Goal: Communication & Community: Answer question/provide support

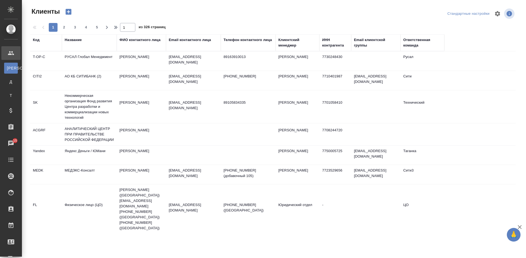
select select "RU"
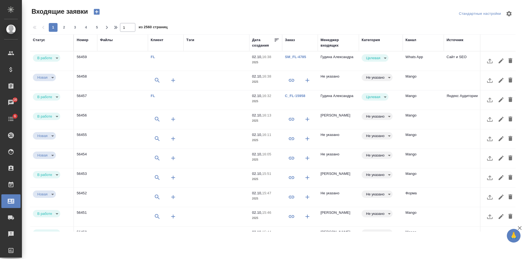
select select "RU"
click at [341, 64] on td "Гудина Александра" at bounding box center [338, 61] width 41 height 19
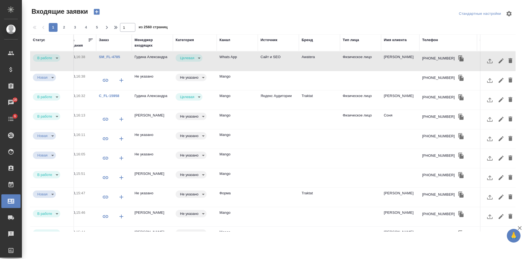
scroll to position [0, 186]
click at [349, 38] on div "Тип лица" at bounding box center [351, 39] width 16 height 5
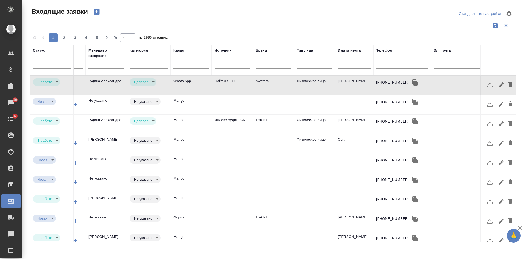
scroll to position [0, 242]
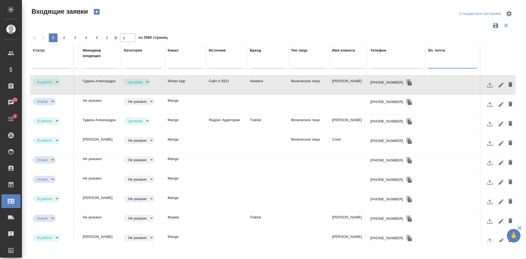
click at [437, 62] on input "text" at bounding box center [452, 64] width 49 height 7
paste input "fivsam@gmail.com"
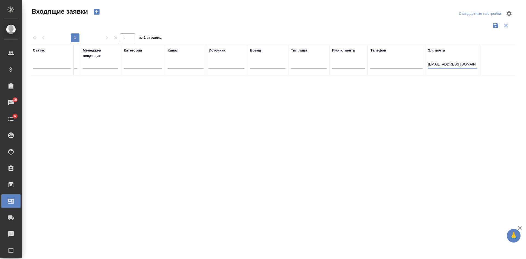
scroll to position [0, 238]
type input "fivsam@gmail.com"
click at [97, 12] on icon "button" at bounding box center [97, 12] width 8 height 8
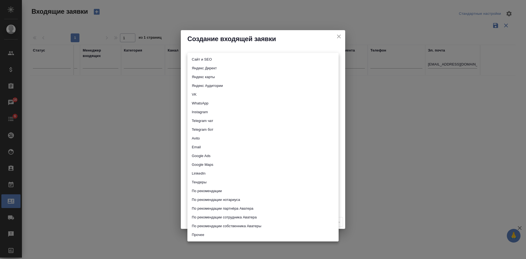
click at [202, 58] on body "🙏 .cls-1 fill:#fff; AWATERA Kasatkina Aleksandra Клиенты Спецификации Заказы 16…" at bounding box center [263, 129] width 526 height 259
click at [202, 56] on li "Сайт и SEO" at bounding box center [262, 59] width 151 height 9
type input "seo"
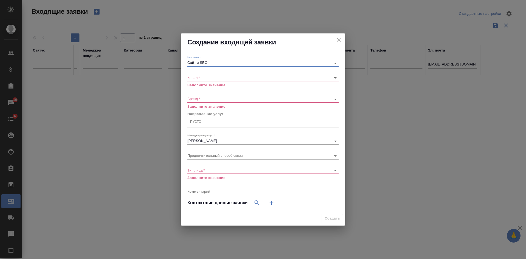
click at [210, 77] on body "🙏 .cls-1 fill:#fff; AWATERA Kasatkina Aleksandra Клиенты Спецификации Заказы 16…" at bounding box center [263, 129] width 526 height 259
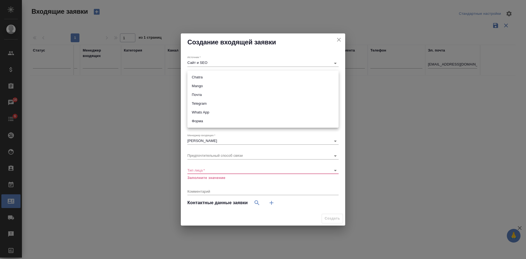
click at [198, 97] on li "Почта" at bounding box center [262, 94] width 151 height 9
type input "640a088c6aae0874b0a8d791"
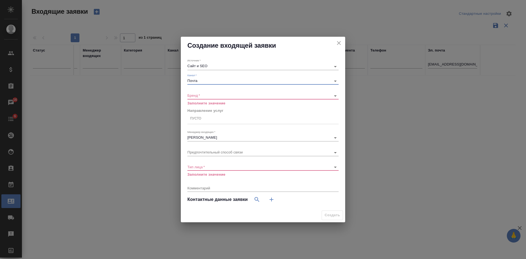
click at [196, 95] on body "🙏 .cls-1 fill:#fff; AWATERA Kasatkina Aleksandra Клиенты Спецификации Заказы 16…" at bounding box center [263, 129] width 526 height 259
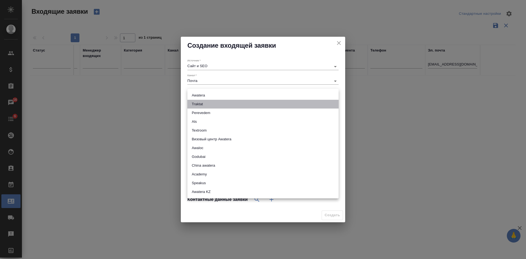
click at [193, 106] on li "Traktat" at bounding box center [262, 104] width 151 height 9
type input "traktat"
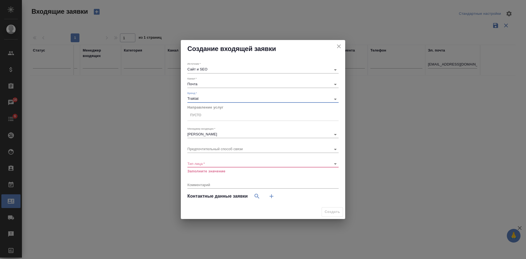
click at [197, 120] on div "Пусто" at bounding box center [262, 115] width 151 height 10
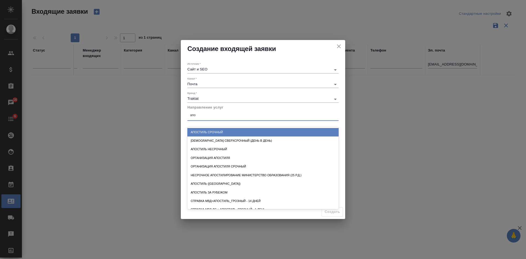
type input "апос"
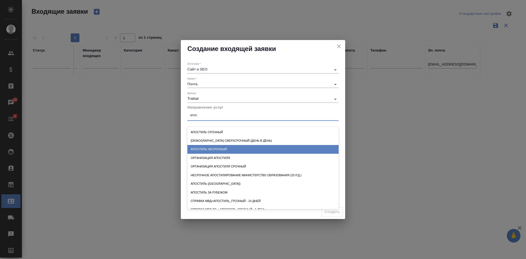
drag, startPoint x: 220, startPoint y: 145, endPoint x: 222, endPoint y: 126, distance: 18.8
click at [220, 145] on div "Апостиль несрочный" at bounding box center [262, 149] width 151 height 8
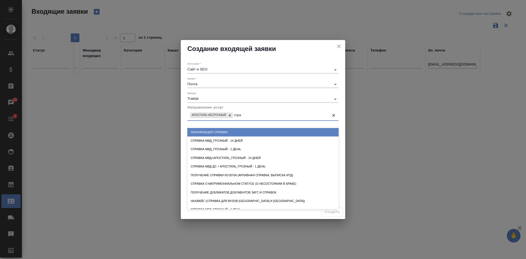
type input "справ"
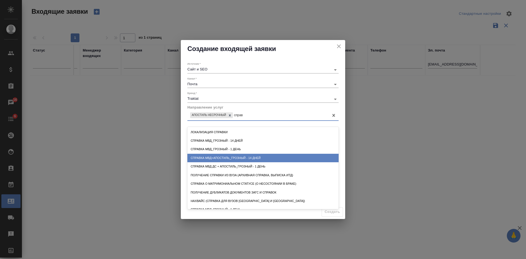
click at [246, 156] on div "Справка МВД+апостиль_Грозный - 14 дней" at bounding box center [262, 158] width 151 height 8
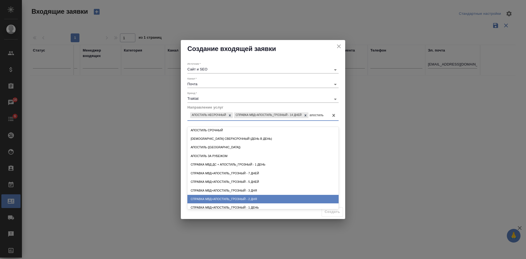
scroll to position [0, 0]
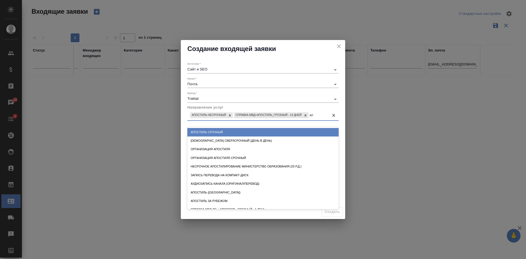
type input "а"
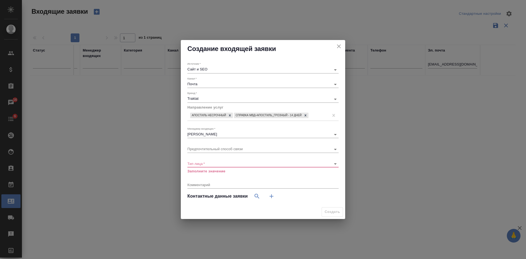
click at [273, 61] on div "Источник   * Сайт и SEO seo" at bounding box center [262, 67] width 151 height 15
click at [211, 165] on body "🙏 .cls-1 fill:#fff; AWATERA Kasatkina Aleksandra Клиенты Спецификации Заказы 16…" at bounding box center [263, 129] width 526 height 259
click at [206, 176] on ul "Юридическое лицо Физическое лицо" at bounding box center [262, 168] width 151 height 22
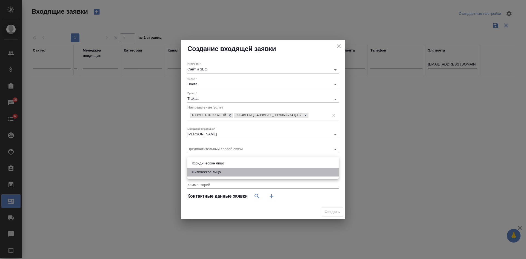
click at [208, 172] on li "Физическое лицо" at bounding box center [262, 172] width 151 height 9
type input "private"
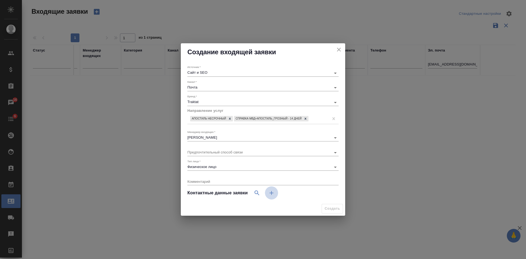
click at [274, 194] on icon "button" at bounding box center [271, 193] width 7 height 7
select select "RU"
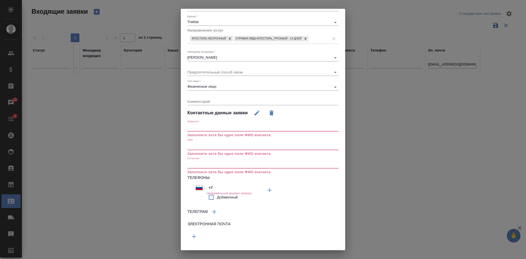
scroll to position [57, 0]
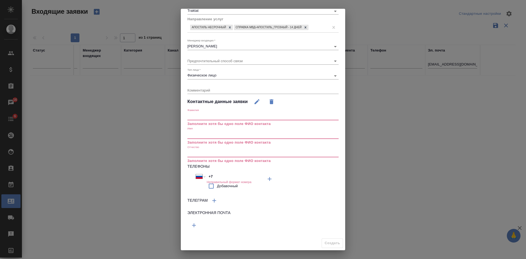
click at [205, 133] on input "text" at bounding box center [262, 135] width 151 height 8
paste input "Ирина Витальевна Фетисова"
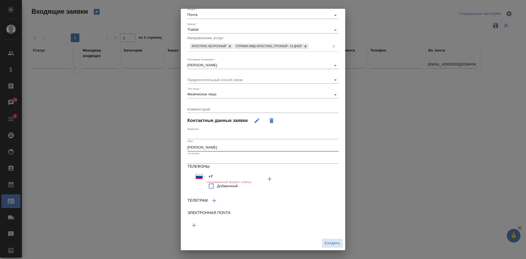
type input "Ирина Витальевна Фетисова"
click at [193, 227] on icon "button" at bounding box center [194, 225] width 7 height 7
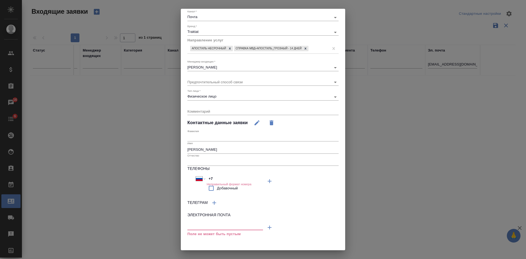
click at [202, 229] on input "text" at bounding box center [225, 226] width 76 height 7
paste input "fivsam@gmail.com"
type input "fivsam@gmail.com"
click at [332, 248] on span "Создать" at bounding box center [332, 245] width 15 height 6
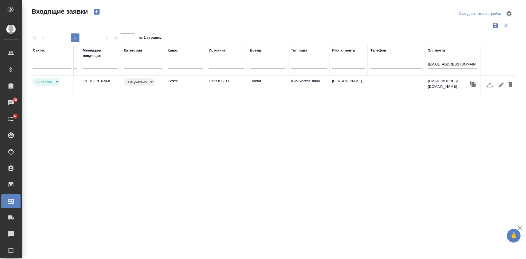
click at [141, 85] on body "🙏 .cls-1 fill:#fff; AWATERA Kasatkina Aleksandra Клиенты Спецификации Заказы 16…" at bounding box center [263, 129] width 526 height 259
click at [141, 85] on li "Целевая" at bounding box center [139, 81] width 31 height 9
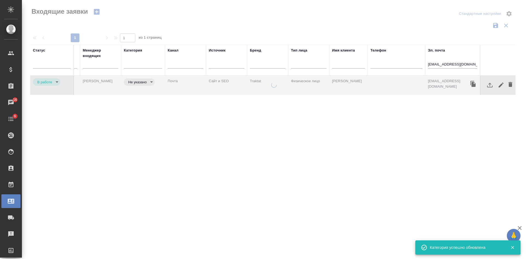
type input "target"
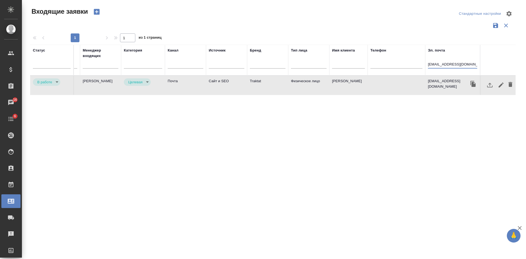
drag, startPoint x: 468, startPoint y: 63, endPoint x: 352, endPoint y: 53, distance: 116.4
click at [353, 53] on tr "Статус Номер Файлы Клиент Тэги Дата создания Заказ Менеджер входящих Категория …" at bounding box center [154, 60] width 724 height 31
paste input "uliana_shirokikh@mail.ru"
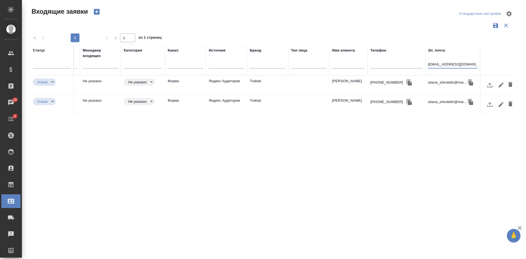
type input "uliana_shirokikh@mail.ru"
click at [314, 106] on td at bounding box center [308, 104] width 41 height 19
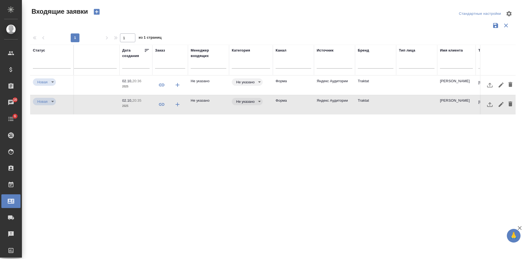
scroll to position [0, 117]
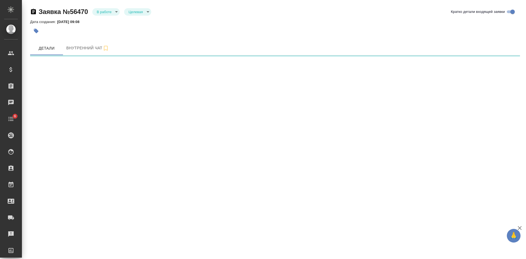
select select "RU"
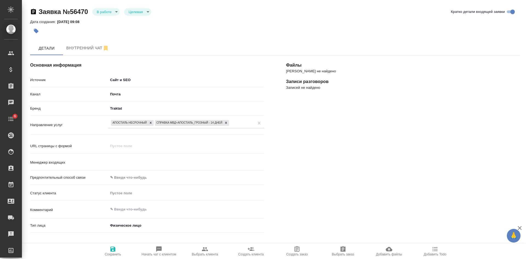
type textarea "x"
type input "Касаткина Александра"
drag, startPoint x: 0, startPoint y: 0, endPoint x: 407, endPoint y: 174, distance: 442.9
click at [427, 170] on div "Файлы Файлов не найдено Записи разговоров Записей не найдено" at bounding box center [403, 213] width 256 height 339
click at [203, 252] on icon "button" at bounding box center [205, 249] width 7 height 7
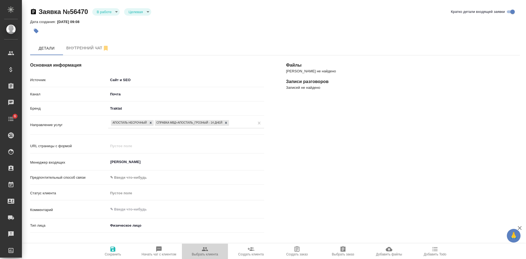
type textarea "x"
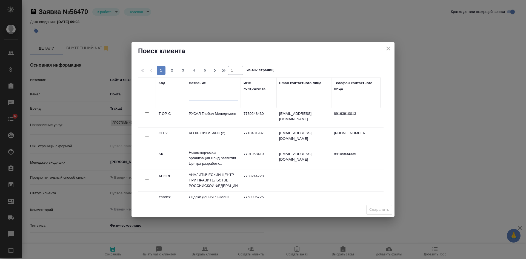
click at [216, 96] on input "text" at bounding box center [213, 97] width 49 height 7
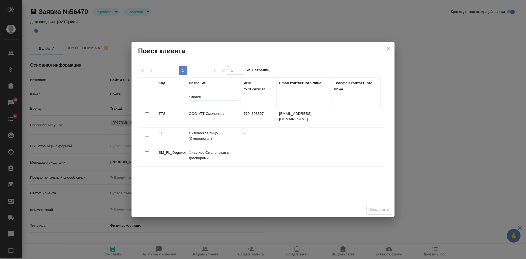
type input "смолен"
click at [147, 136] on input "checkbox" at bounding box center [147, 134] width 5 height 5
checkbox input "true"
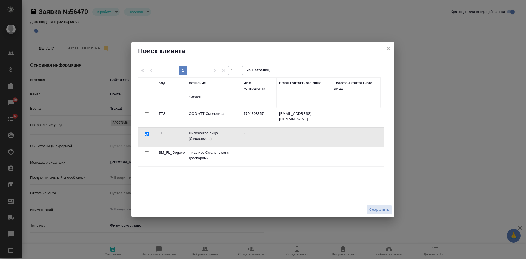
drag, startPoint x: 375, startPoint y: 211, endPoint x: 376, endPoint y: 207, distance: 3.8
click at [376, 210] on span "Сохранить" at bounding box center [379, 210] width 20 height 6
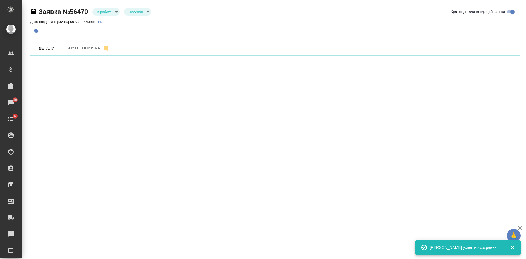
select select "RU"
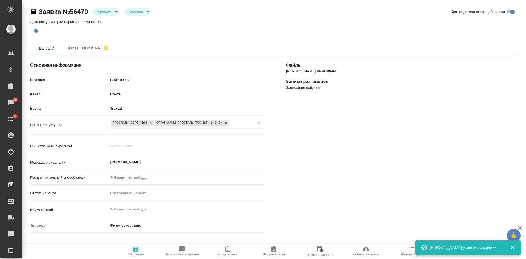
click at [228, 252] on icon "button" at bounding box center [228, 248] width 5 height 5
type textarea "x"
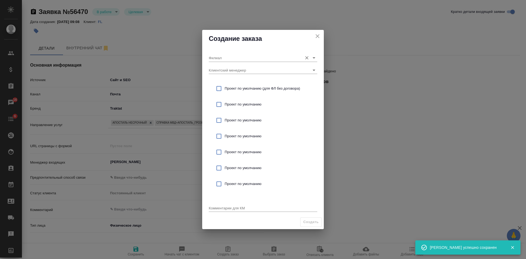
click at [225, 58] on input "Филиал" at bounding box center [254, 57] width 91 height 7
click at [223, 65] on li "Смоленская" at bounding box center [263, 69] width 109 height 10
type input "Смоленская"
click at [227, 83] on div "Проект по умолчанию (для ФЛ без договора)" at bounding box center [263, 89] width 109 height 16
checkbox input "true"
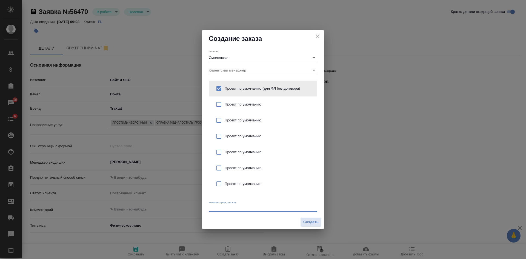
click at [218, 206] on textarea at bounding box center [263, 208] width 109 height 4
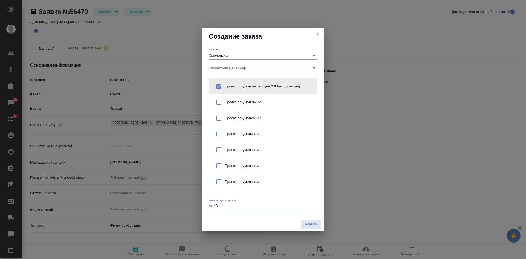
type textarea "от КВ"
type textarea "x"
paste textarea "Скажите, пожалуйста, можете ли вы получить дубликаты дипломов о высшем образова…"
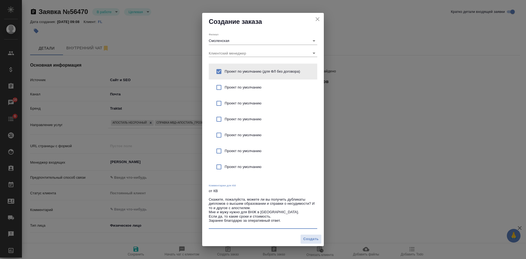
drag, startPoint x: 289, startPoint y: 222, endPoint x: 207, endPoint y: 220, distance: 82.2
click at [207, 220] on div "Филиал Смоленская Клиентский менеджер Проект по умолчанию (для ФЛ без договора)…" at bounding box center [263, 131] width 122 height 202
type textarea "от КВ Скажите, пожалуйста, можете ли вы получить дубликаты дипломов о высшем об…"
click at [310, 235] on button "Создать" at bounding box center [310, 239] width 21 height 10
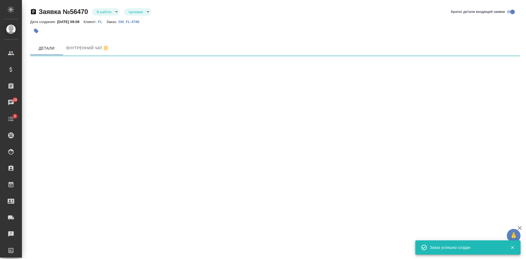
select select "RU"
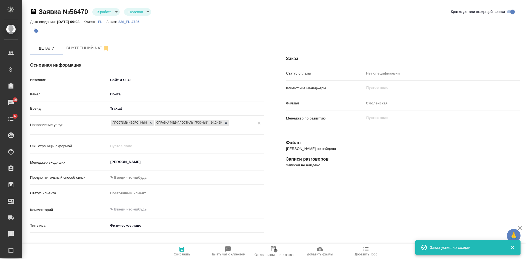
type textarea "x"
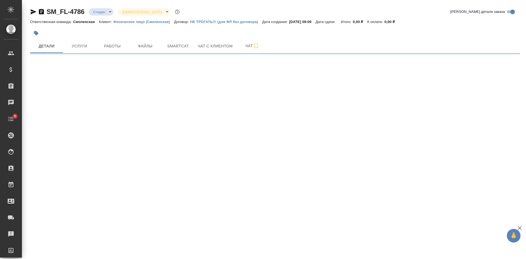
select select "RU"
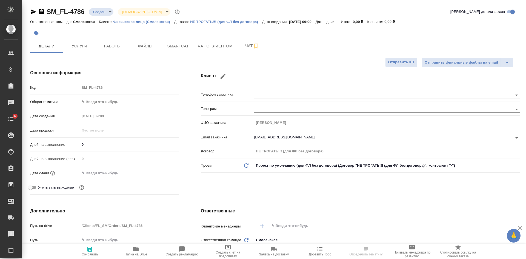
type textarea "x"
drag, startPoint x: 41, startPoint y: 11, endPoint x: 70, endPoint y: 1, distance: 31.0
click at [41, 11] on icon "button" at bounding box center [41, 11] width 5 height 5
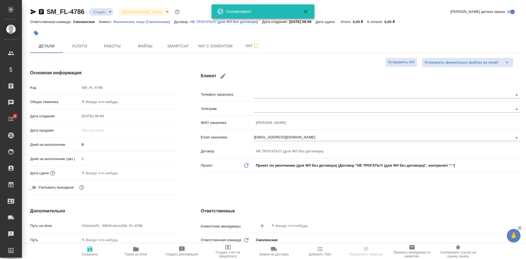
type textarea "x"
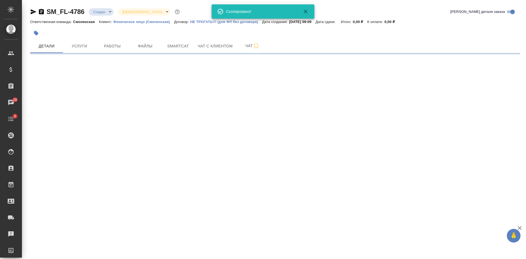
select select "RU"
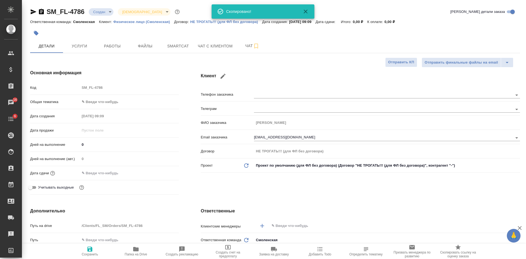
type textarea "x"
click at [41, 9] on icon "button" at bounding box center [41, 11] width 5 height 5
type textarea "x"
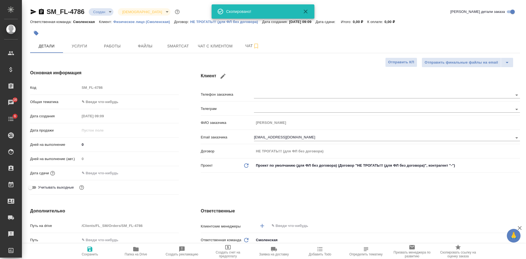
type textarea "x"
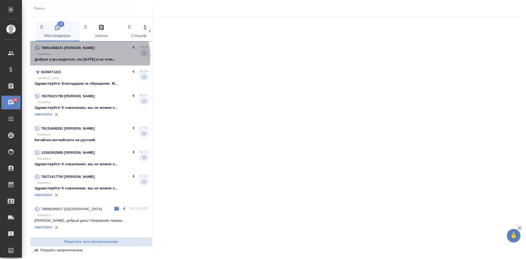
click at [88, 56] on p "Awatera" at bounding box center [92, 53] width 111 height 5
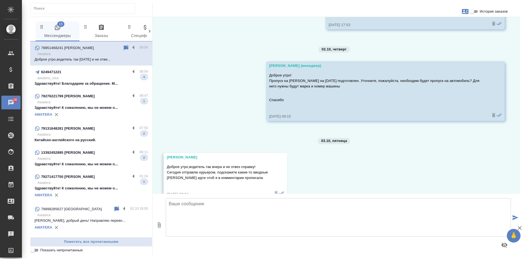
scroll to position [1743, 0]
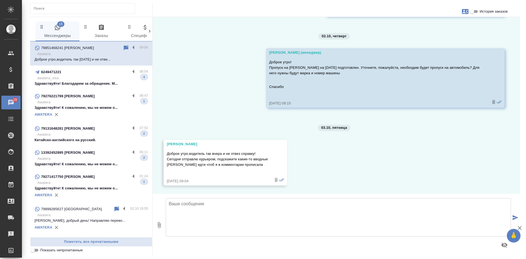
click at [471, 12] on input "История заказов" at bounding box center [472, 11] width 20 height 7
checkbox input "true"
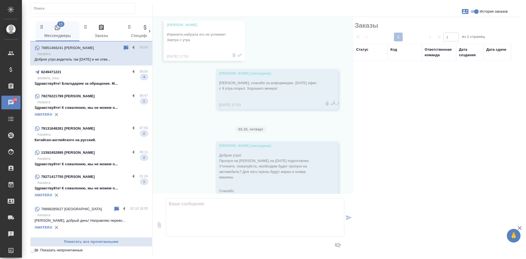
scroll to position [1864, 0]
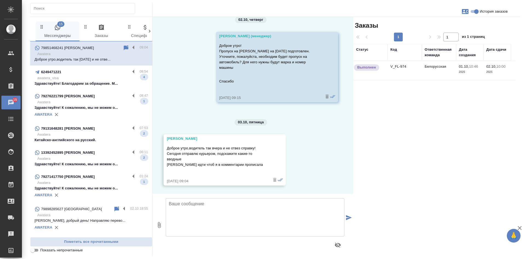
click at [413, 70] on td "V_FL-974" at bounding box center [405, 70] width 34 height 19
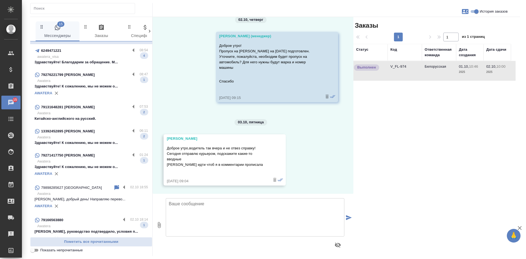
scroll to position [137, 0]
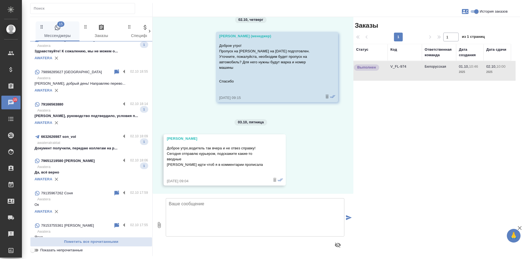
click at [34, 250] on input "Показать непрочитанные" at bounding box center [33, 250] width 20 height 7
checkbox input "true"
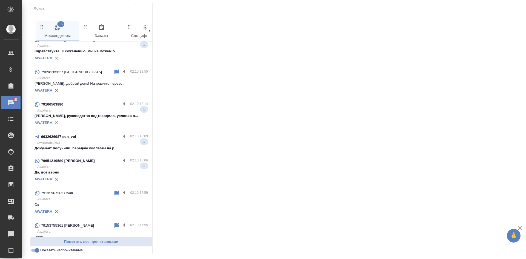
scroll to position [95, 0]
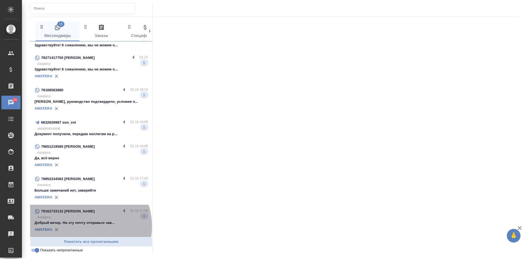
click at [82, 226] on div "AWATERA" at bounding box center [91, 230] width 113 height 8
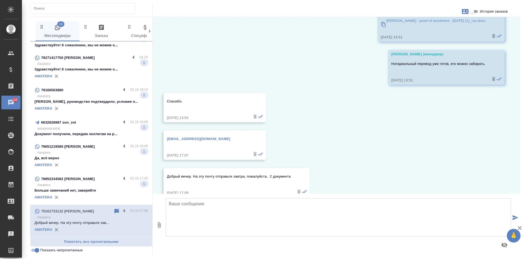
scroll to position [1914, 0]
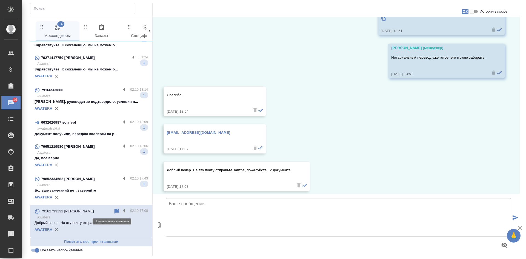
click at [115, 210] on icon at bounding box center [117, 211] width 5 height 5
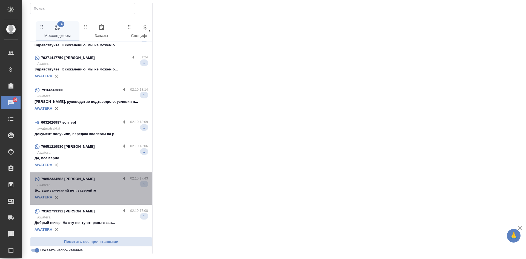
click at [103, 194] on div "AWATERA" at bounding box center [91, 197] width 113 height 8
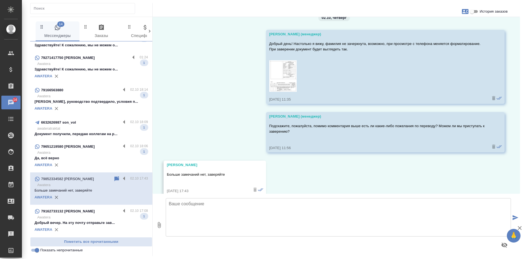
scroll to position [4459, 0]
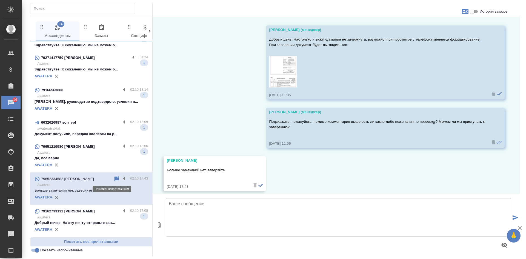
click at [113, 178] on icon at bounding box center [116, 179] width 7 height 7
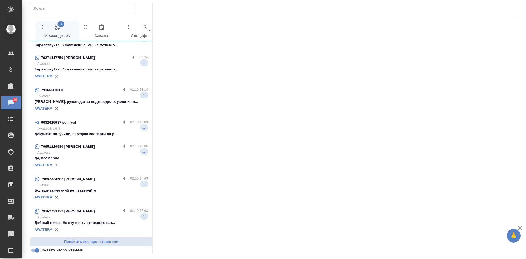
click at [91, 156] on p "Да, всё верно" at bounding box center [91, 157] width 113 height 5
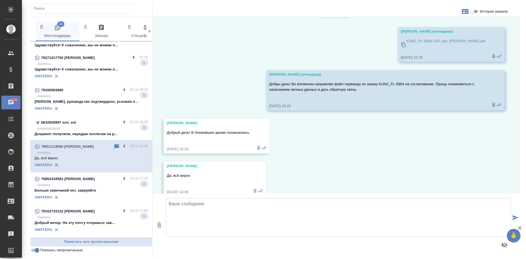
scroll to position [459, 0]
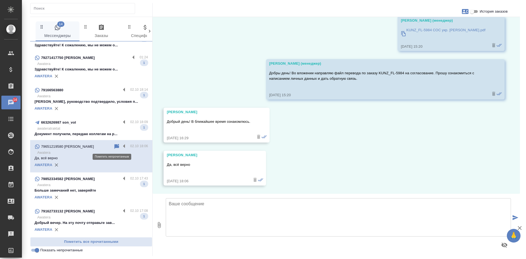
click at [115, 144] on icon at bounding box center [117, 146] width 5 height 5
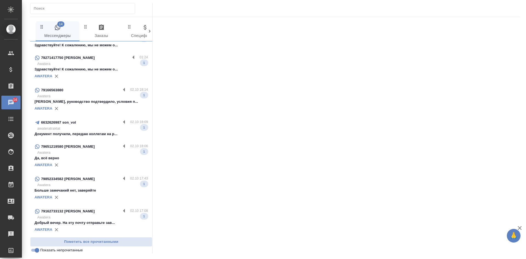
click at [93, 125] on div "6632626987 son_vol" at bounding box center [78, 122] width 86 height 7
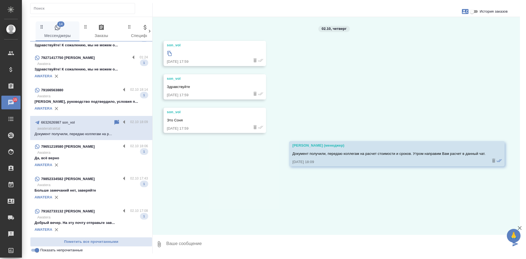
click at [478, 13] on input "История заказов" at bounding box center [472, 11] width 20 height 7
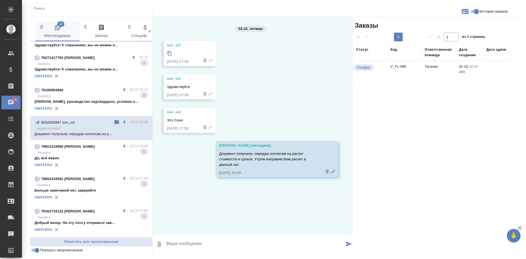
click at [478, 13] on input "История заказов" at bounding box center [477, 11] width 20 height 7
checkbox input "false"
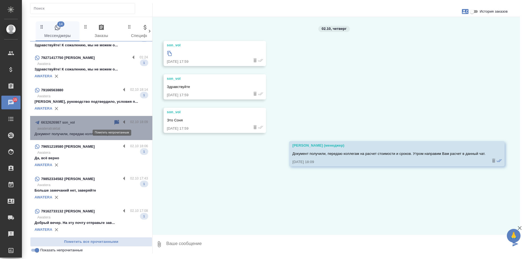
click at [115, 123] on icon at bounding box center [117, 122] width 5 height 5
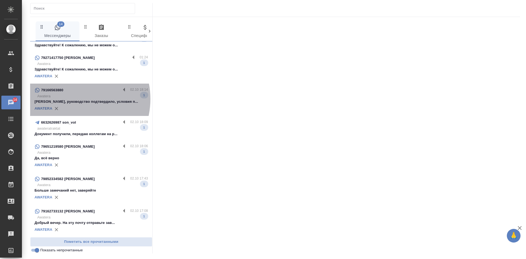
click at [70, 99] on p "[PERSON_NAME], руководство подтвердило, условия п..." at bounding box center [91, 101] width 113 height 5
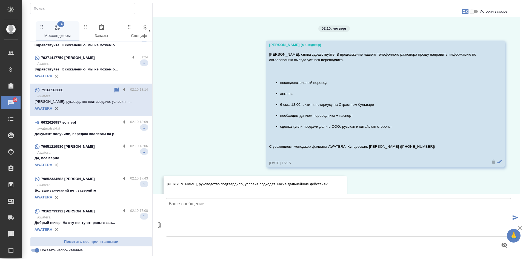
scroll to position [0, 0]
click at [113, 92] on icon at bounding box center [116, 90] width 7 height 7
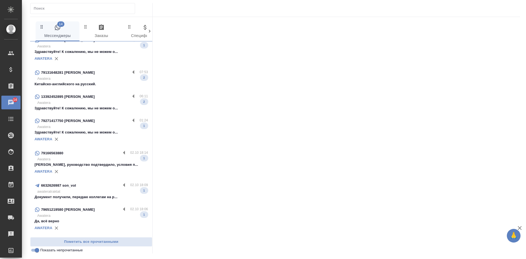
scroll to position [13, 0]
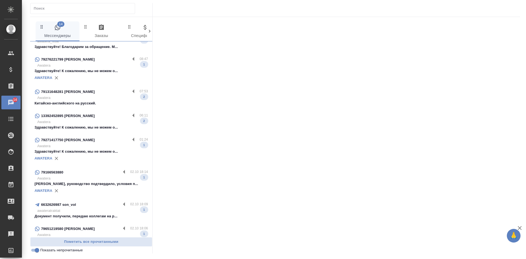
click at [79, 181] on span "79166563880 02.10 18:14 Awatera Юлия, руководство подтвердило, условия п... 1 A…" at bounding box center [91, 182] width 113 height 26
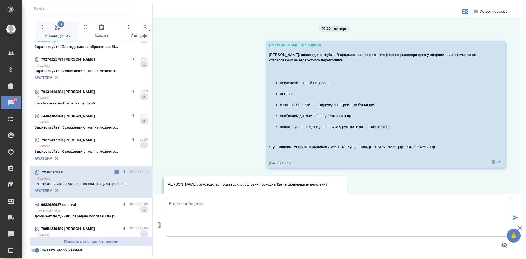
scroll to position [20, 0]
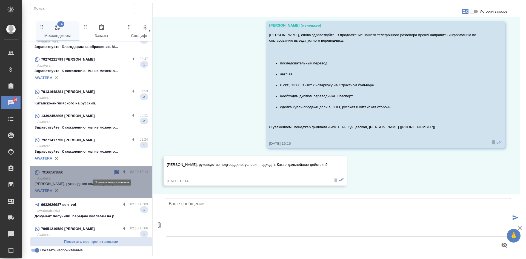
click at [115, 173] on icon at bounding box center [117, 172] width 5 height 5
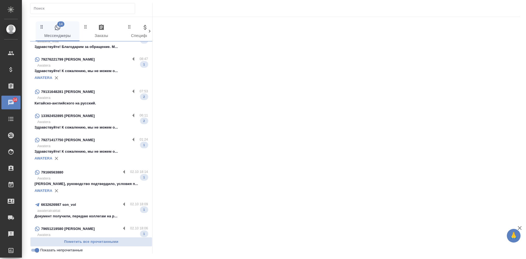
click at [94, 147] on p "Awatera" at bounding box center [92, 145] width 111 height 5
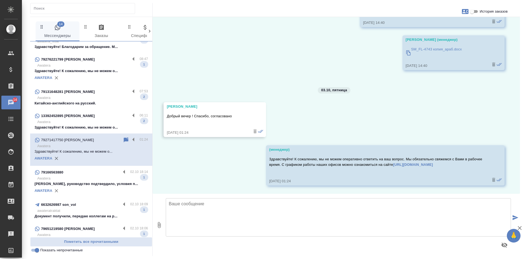
scroll to position [2689, 0]
click at [123, 138] on icon at bounding box center [126, 140] width 7 height 7
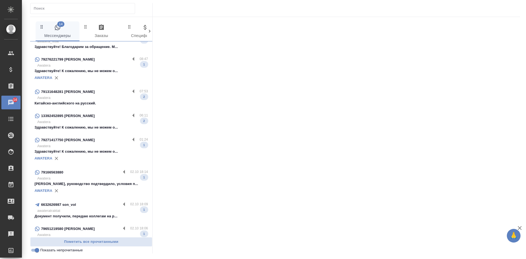
click at [96, 121] on p "Awatera" at bounding box center [92, 121] width 111 height 5
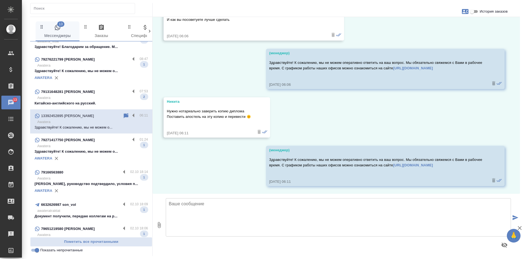
scroll to position [777, 0]
click at [124, 115] on icon at bounding box center [126, 115] width 5 height 5
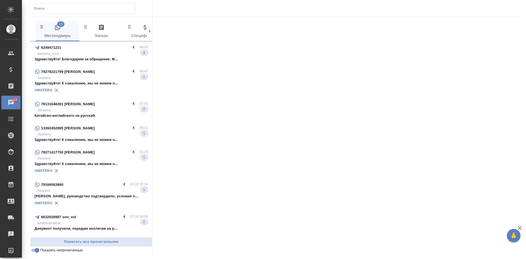
scroll to position [0, 0]
click at [112, 116] on p "Китайско-английского на русский." at bounding box center [91, 115] width 113 height 5
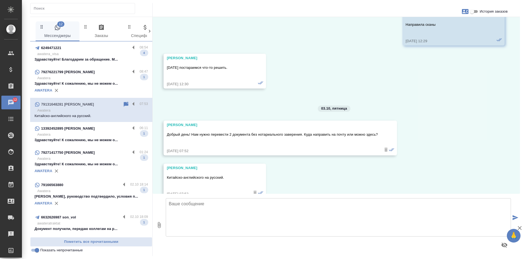
scroll to position [1557, 0]
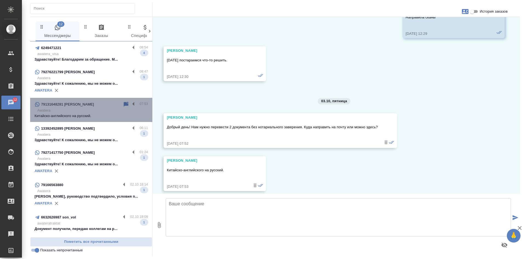
click at [123, 101] on div "79131648281 Анна 07:53 Awatera Китайско-английского на русский." at bounding box center [91, 110] width 122 height 24
click at [124, 105] on icon at bounding box center [126, 104] width 5 height 5
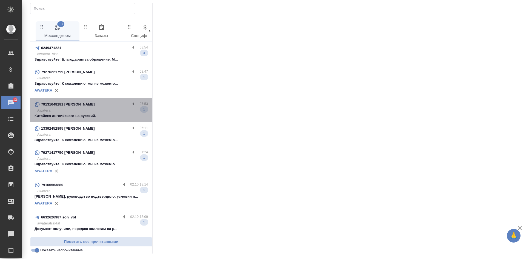
click at [124, 106] on div "79131648281 [PERSON_NAME]" at bounding box center [83, 104] width 96 height 7
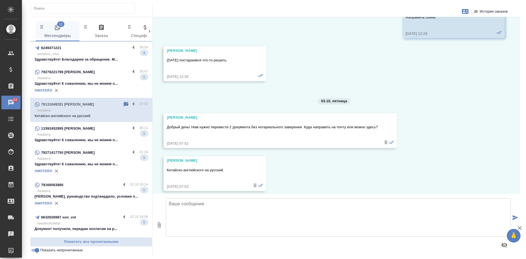
click at [479, 10] on input "История заказов" at bounding box center [472, 11] width 20 height 7
checkbox input "true"
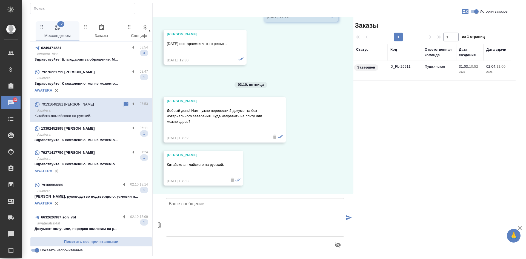
click at [421, 71] on td "D_FL-26911" at bounding box center [405, 70] width 34 height 19
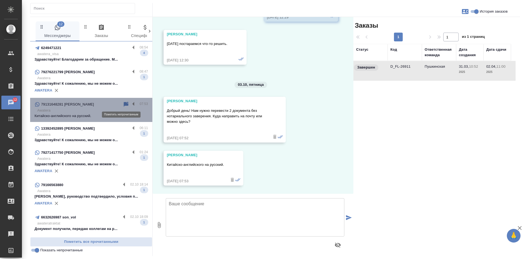
click at [124, 104] on icon at bounding box center [126, 104] width 5 height 5
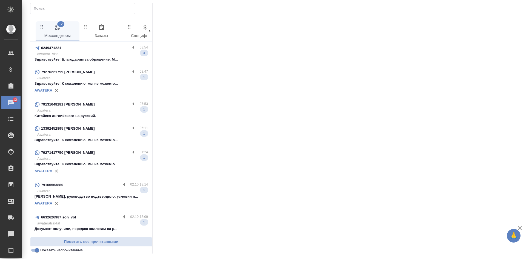
click at [105, 83] on p "Здравствуйте! К сожалению, мы не можем о..." at bounding box center [91, 83] width 113 height 5
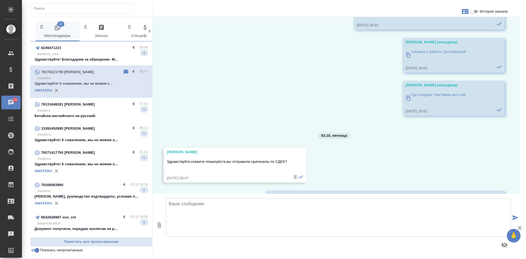
scroll to position [7002, 0]
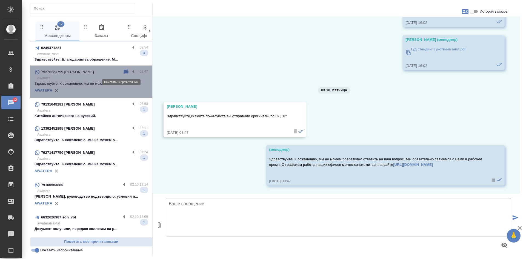
click at [124, 72] on icon at bounding box center [126, 71] width 5 height 5
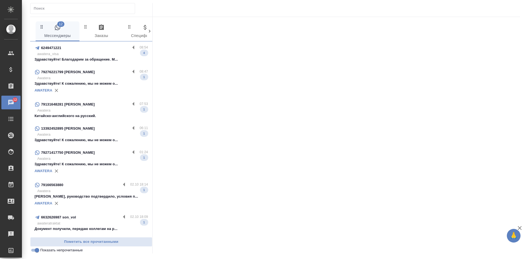
click at [99, 57] on p "Здравствуйте! Благодарим за обращение. М..." at bounding box center [91, 59] width 113 height 5
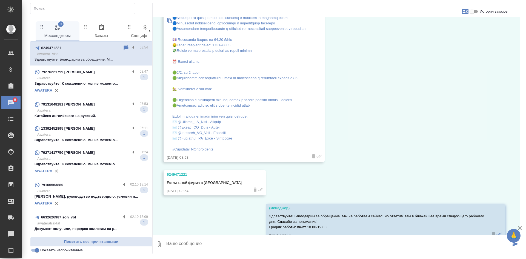
scroll to position [329, 0]
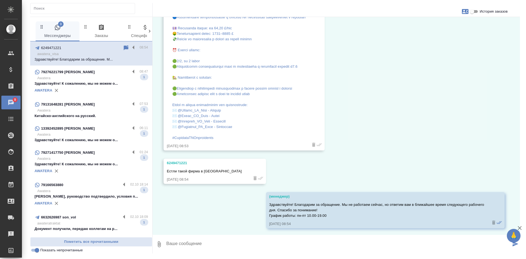
click at [185, 245] on textarea at bounding box center [338, 244] width 345 height 19
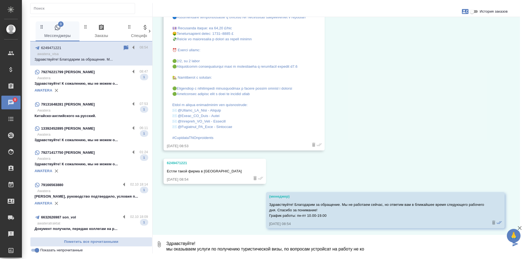
click at [170, 251] on textarea "Здравствуйте! мы оказываем услуги по получению туристической визы, по вопросам …" at bounding box center [338, 244] width 345 height 19
click at [374, 250] on textarea "Здравствуйте! Мы оказываем услуги по получению туристической визы, по вопросам …" at bounding box center [338, 244] width 345 height 19
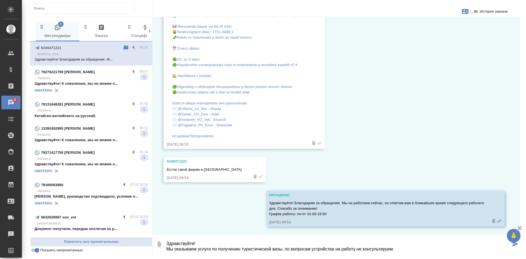
type textarea "Здравствуйте! Мы оказываем услуги по получению туристической визы, по вопросам …"
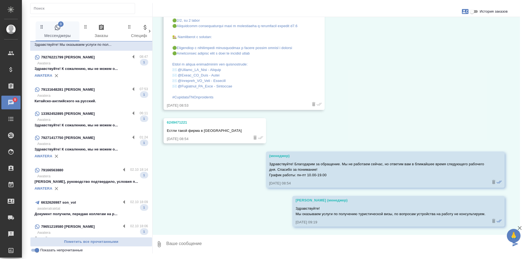
scroll to position [0, 0]
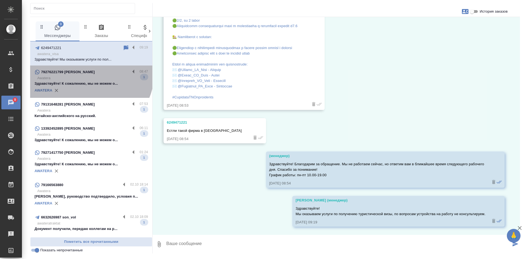
click at [90, 73] on div "79276221799 [PERSON_NAME]" at bounding box center [83, 72] width 96 height 7
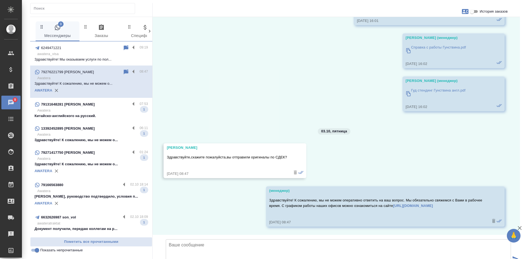
scroll to position [7002, 0]
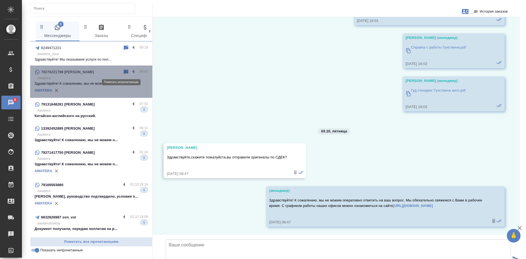
click at [124, 71] on icon at bounding box center [126, 71] width 5 height 5
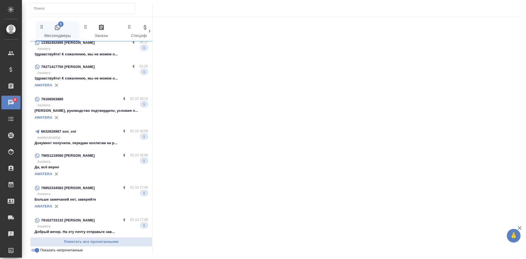
scroll to position [95, 0]
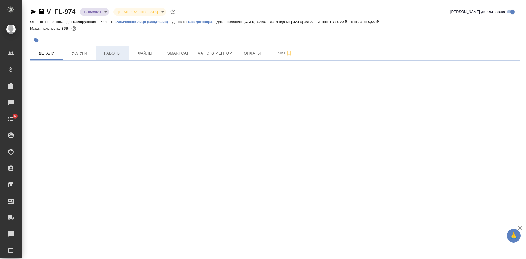
select select "RU"
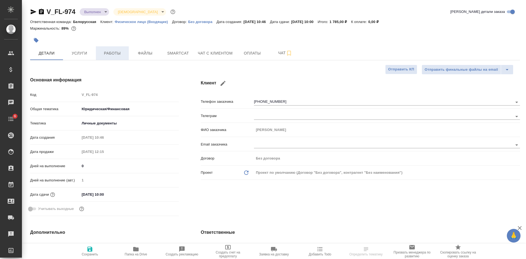
type textarea "x"
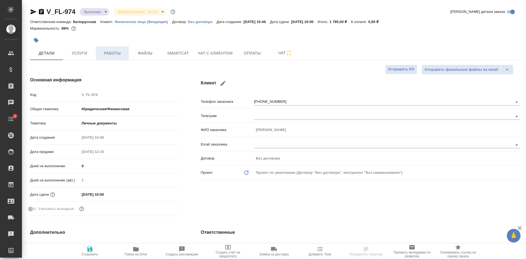
type textarea "x"
click at [41, 10] on icon "button" at bounding box center [41, 11] width 5 height 5
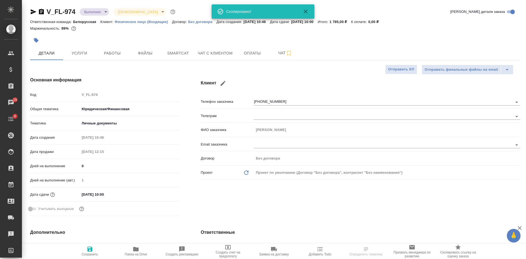
type textarea "x"
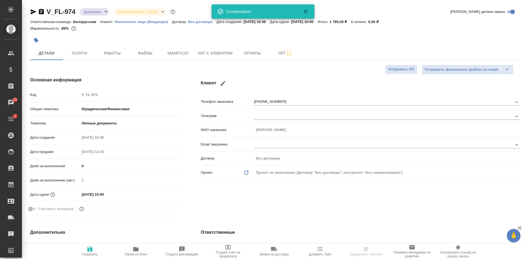
type textarea "x"
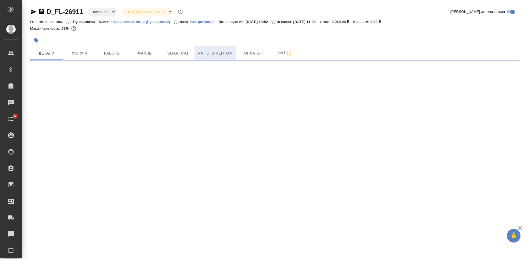
click at [205, 53] on span "Чат с клиентом" at bounding box center [215, 53] width 35 height 7
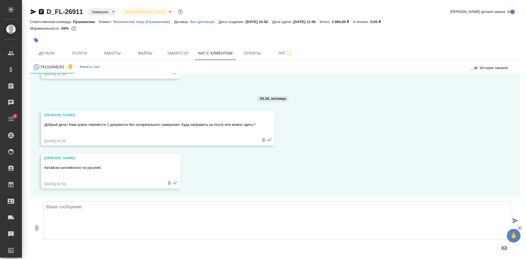
scroll to position [1605, 0]
click at [39, 11] on icon "button" at bounding box center [41, 11] width 5 height 5
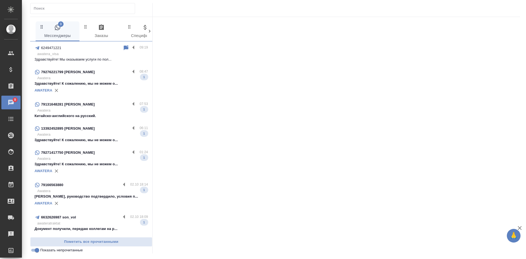
scroll to position [95, 0]
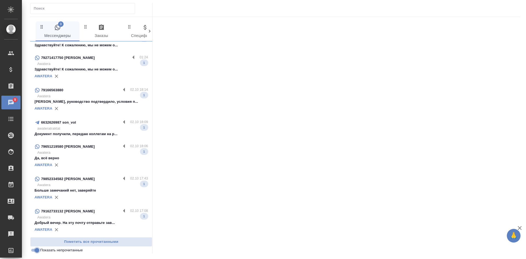
click at [38, 250] on input "Показать непрочитанные" at bounding box center [37, 250] width 20 height 7
checkbox input "false"
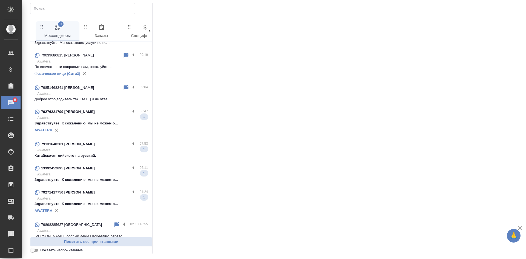
scroll to position [0, 0]
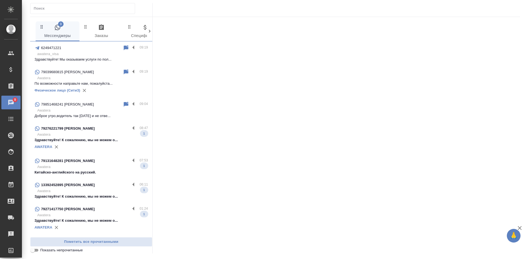
click at [92, 116] on p "Доброе утро,водитель так [DATE] и не отве..." at bounding box center [91, 115] width 113 height 5
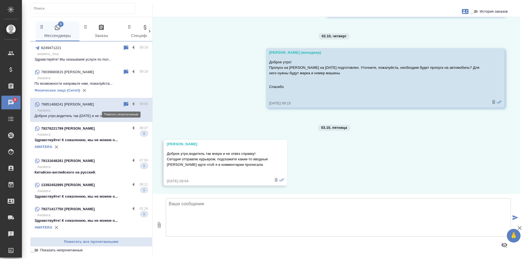
scroll to position [1743, 0]
click at [124, 105] on icon at bounding box center [126, 104] width 5 height 5
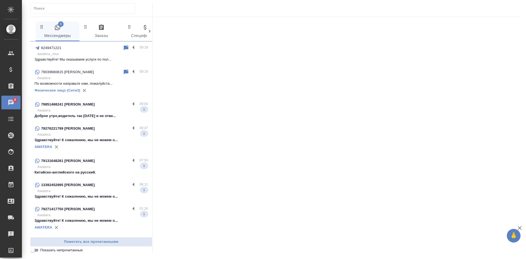
click at [95, 109] on p "Awatera" at bounding box center [92, 110] width 111 height 5
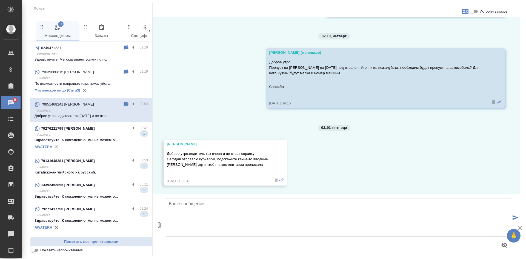
click at [188, 220] on textarea at bounding box center [338, 217] width 345 height 38
type textarea "[PERSON_NAME], здравствуйте! [PERSON_NAME] ненмого задерживается"
drag, startPoint x: 250, startPoint y: 207, endPoint x: 168, endPoint y: 205, distance: 82.2
click at [168, 205] on textarea "[PERSON_NAME], здравствуйте! [PERSON_NAME] ненмого задерживается" at bounding box center [338, 217] width 345 height 38
click at [190, 209] on textarea "[PERSON_NAME], здравствуйте! [PERSON_NAME] ненмого задерживается" at bounding box center [338, 217] width 345 height 38
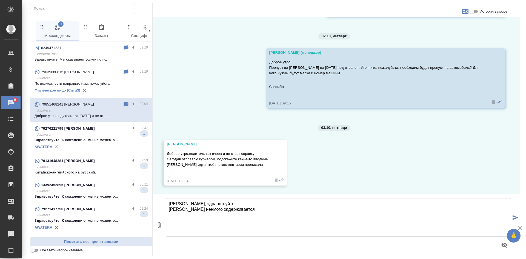
drag, startPoint x: 256, startPoint y: 214, endPoint x: 153, endPoint y: 197, distance: 104.4
click at [154, 198] on div "0 [PERSON_NAME], здравствуйте! [PERSON_NAME] ненмого задерживается [PERSON_NAME…" at bounding box center [337, 225] width 368 height 62
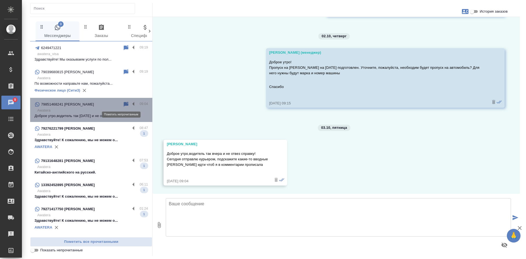
click at [124, 102] on icon at bounding box center [126, 104] width 5 height 5
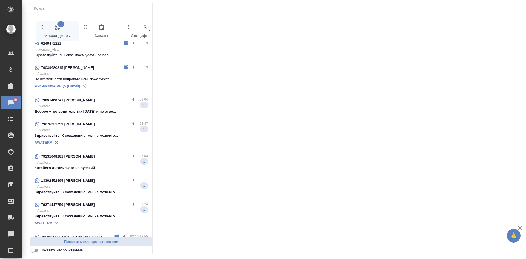
scroll to position [0, 0]
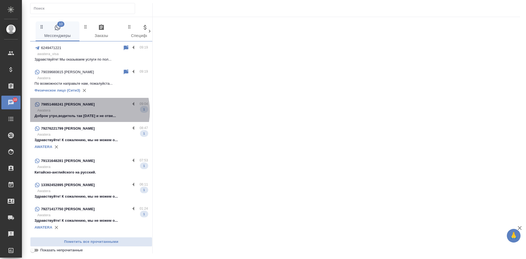
click at [84, 111] on p "Awatera" at bounding box center [92, 110] width 111 height 5
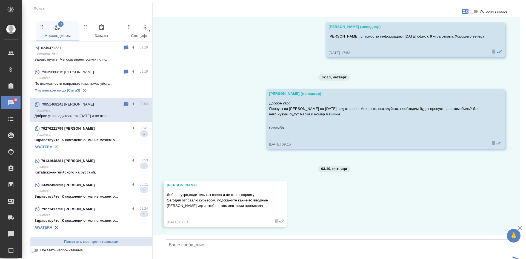
click at [89, 81] on p "По возможности направьте нам, пожалуйста..." at bounding box center [91, 83] width 113 height 5
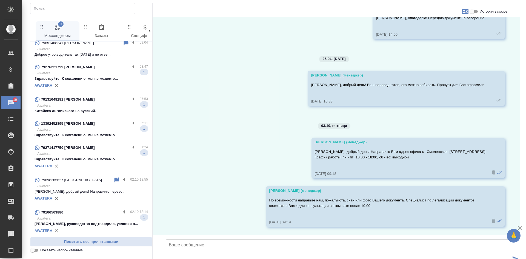
scroll to position [82, 0]
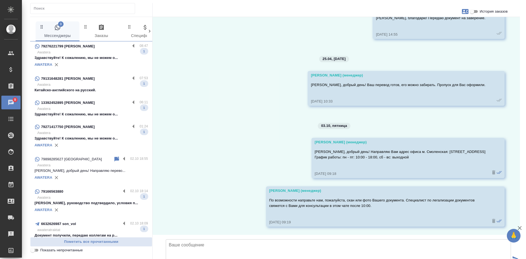
click at [36, 252] on input "Показать непрочитанные" at bounding box center [33, 250] width 20 height 7
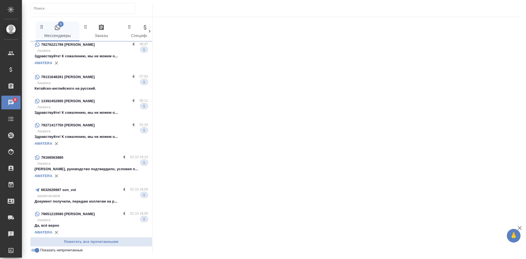
scroll to position [0, 0]
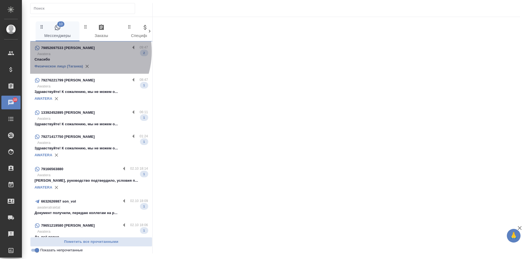
click at [71, 53] on p "Awatera" at bounding box center [92, 53] width 111 height 5
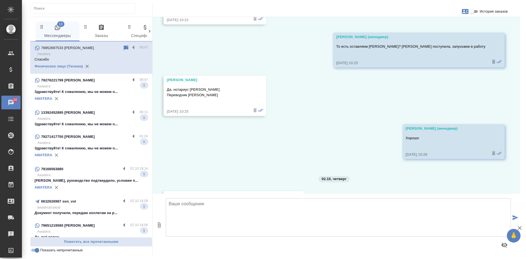
scroll to position [6124, 0]
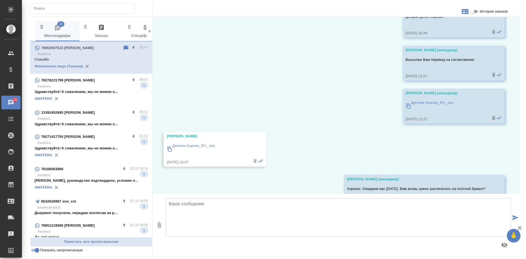
click at [34, 251] on input "Показать непрочитанные" at bounding box center [37, 250] width 20 height 7
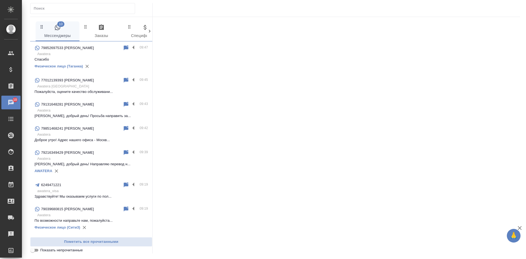
click at [34, 251] on input "Показать непрочитанные" at bounding box center [33, 250] width 20 height 7
checkbox input "true"
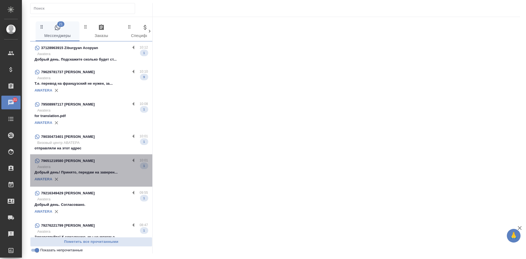
click at [93, 172] on p "Добрый день! Принято, передам на заверен..." at bounding box center [91, 172] width 113 height 5
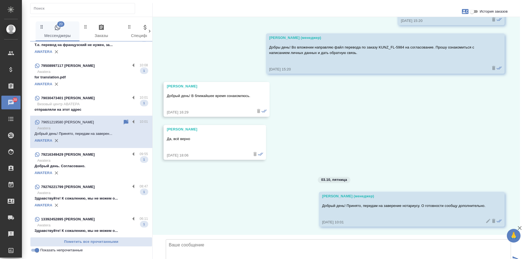
scroll to position [55, 0]
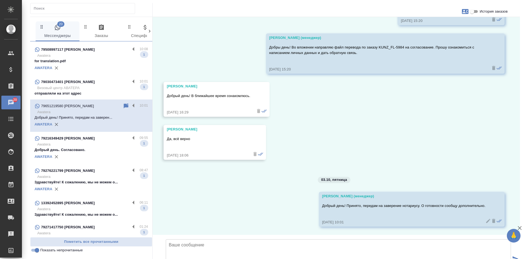
click at [83, 154] on div "AWATERA" at bounding box center [91, 157] width 113 height 8
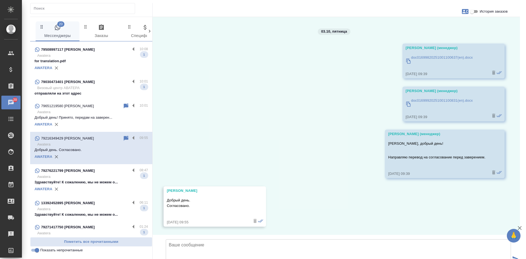
scroll to position [124, 0]
click at [124, 137] on icon at bounding box center [126, 138] width 5 height 5
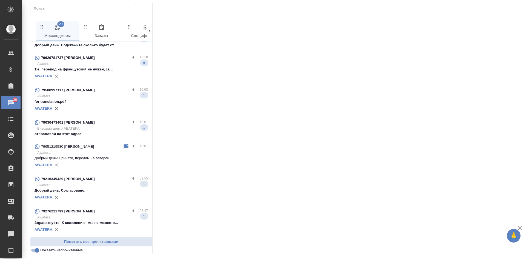
scroll to position [0, 0]
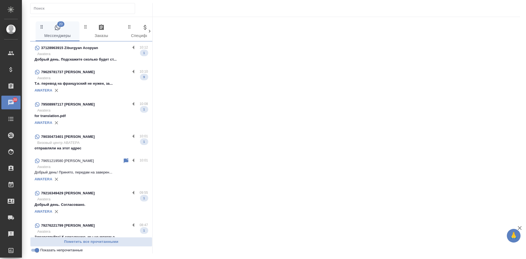
click at [105, 141] on p "Визовый центр АВАТЕРА" at bounding box center [92, 142] width 111 height 5
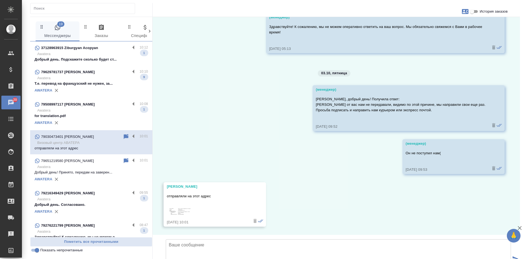
scroll to position [9324, 0]
click at [183, 192] on div "отправляли на этот адрес" at bounding box center [207, 199] width 80 height 15
click at [184, 207] on img at bounding box center [180, 210] width 27 height 7
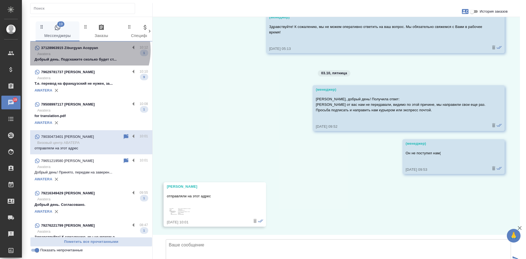
click at [89, 50] on p "37128963915 Ziburgyan Acopyan" at bounding box center [69, 47] width 57 height 5
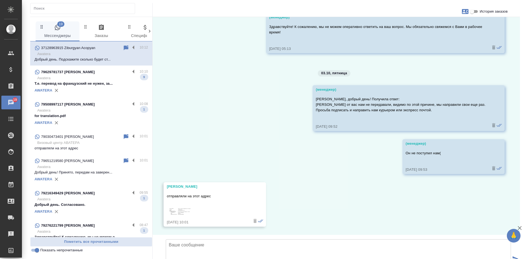
scroll to position [0, 0]
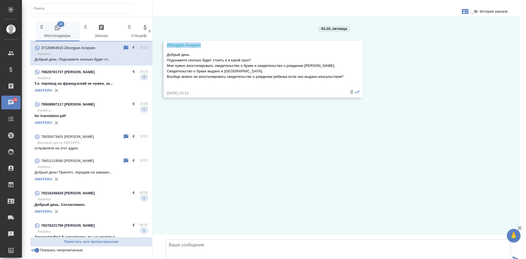
drag, startPoint x: 166, startPoint y: 46, endPoint x: 205, endPoint y: 43, distance: 39.6
click at [209, 43] on div "Ziburgyan Acopyan Добрый день. Подскажите сколько будет стоить и в какой срок? …" at bounding box center [263, 69] width 199 height 57
copy div "Ziburgyan Acopyan"
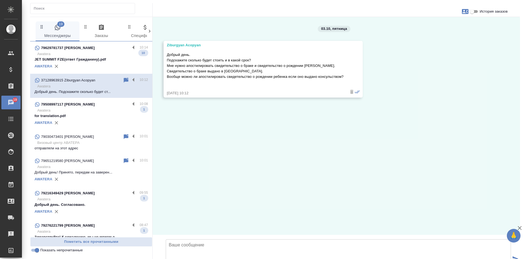
click at [435, 109] on div "03.10, [DATE] Ziburgyan Acopyan Добрый день. Подскажите сколько будет стоить и …" at bounding box center [337, 126] width 368 height 218
click at [209, 239] on textarea at bounding box center [338, 258] width 345 height 38
drag, startPoint x: 167, startPoint y: 43, endPoint x: 184, endPoint y: 44, distance: 17.6
click at [184, 44] on div "Ziburgyan Acopyan" at bounding box center [255, 44] width 177 height 5
copy div "Ziburgyan"
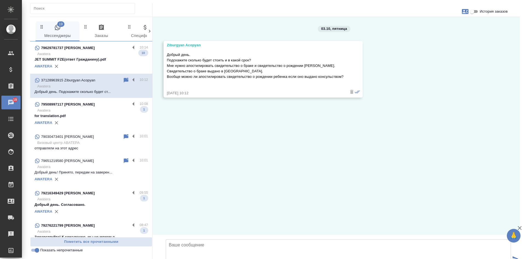
click at [214, 239] on textarea at bounding box center [338, 258] width 345 height 38
click at [420, 239] on textarea "Добрый день! Как можно к Вам обращаться? Запрос передан в отдел легализации и и…" at bounding box center [338, 258] width 345 height 38
type textarea "Добрый день! Как можно к Вам обращаться? Запрос передан в отдел легализации и и…"
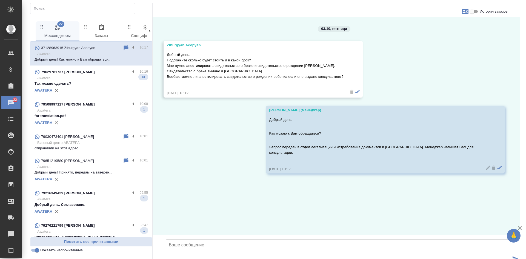
click at [110, 118] on p "for translation.pdf" at bounding box center [91, 115] width 113 height 5
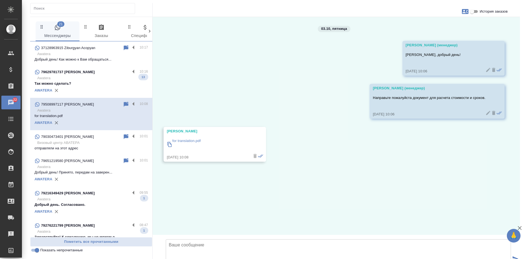
drag, startPoint x: 230, startPoint y: 132, endPoint x: 177, endPoint y: 133, distance: 52.4
click at [177, 133] on div "[PERSON_NAME]" at bounding box center [207, 131] width 80 height 5
drag, startPoint x: 167, startPoint y: 132, endPoint x: 230, endPoint y: 132, distance: 62.2
click at [230, 132] on div "[PERSON_NAME]" at bounding box center [207, 131] width 80 height 5
copy div "[PERSON_NAME]"
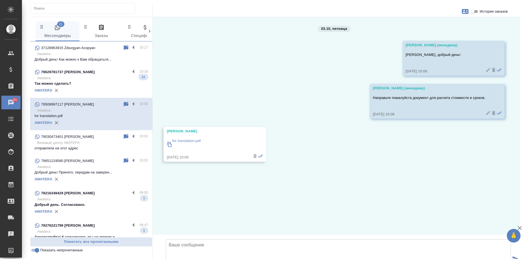
click at [477, 12] on input "История заказов" at bounding box center [472, 11] width 20 height 7
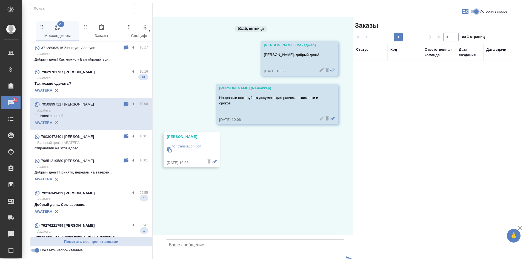
click at [475, 11] on input "История заказов" at bounding box center [477, 11] width 20 height 7
checkbox input "false"
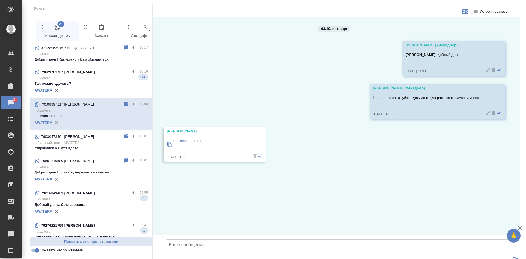
click at [124, 104] on icon at bounding box center [126, 104] width 5 height 5
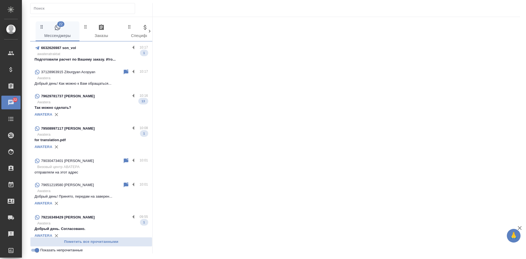
click at [422, 84] on div at bounding box center [337, 133] width 368 height 233
click at [87, 55] on p "awateratraktat" at bounding box center [92, 53] width 111 height 5
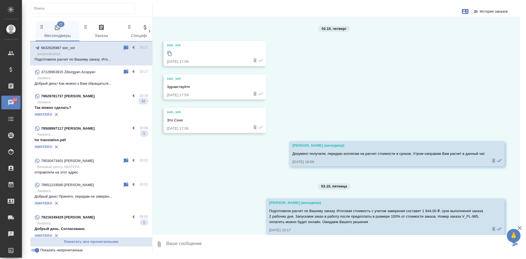
scroll to position [8, 0]
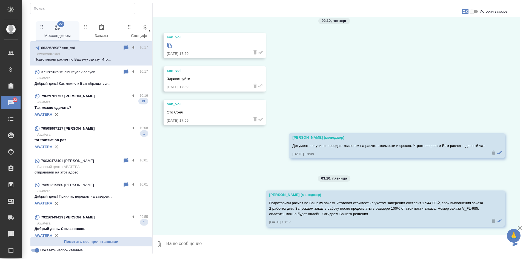
click at [94, 78] on p "Awatera" at bounding box center [92, 77] width 111 height 5
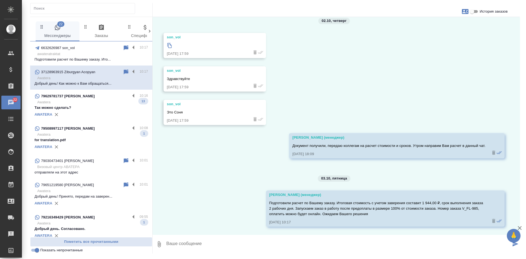
scroll to position [0, 0]
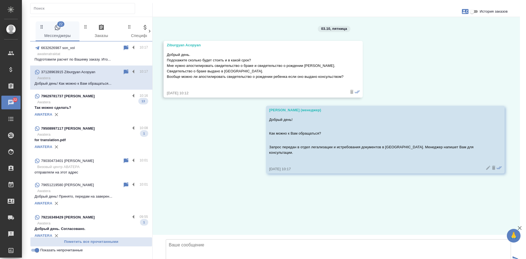
click at [463, 11] on icon "button" at bounding box center [465, 11] width 7 height 7
click at [454, 28] on span "Создать заявку" at bounding box center [442, 26] width 26 height 5
select select "LV"
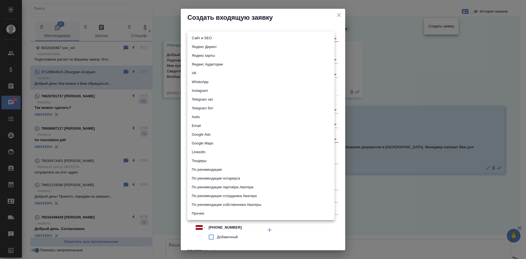
click at [205, 38] on body "🙏 .cls-1 fill:#fff; AWATERA [PERSON_NAME] Спецификации Заказы 22 Чаты Todo Прое…" at bounding box center [263, 129] width 526 height 259
click at [205, 38] on li "Сайт и SEO" at bounding box center [260, 38] width 147 height 9
type input "seo"
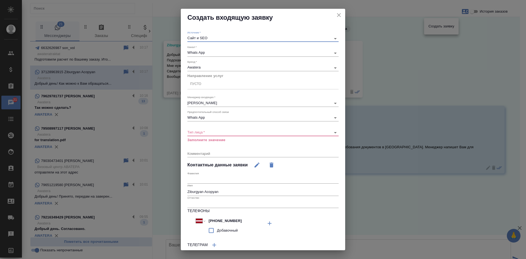
click at [208, 88] on div "Пусто" at bounding box center [262, 84] width 151 height 8
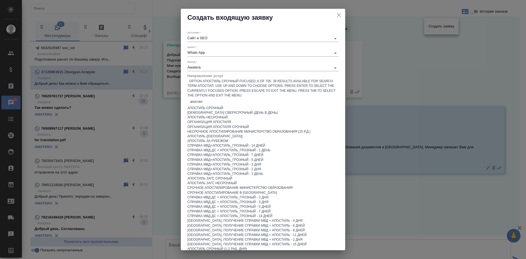
type input "апостиль"
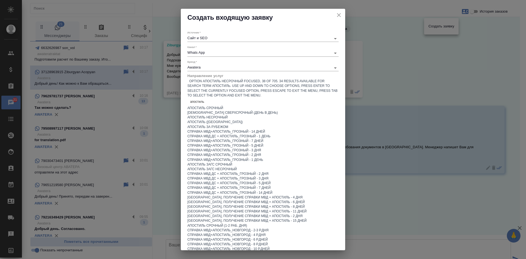
click at [227, 116] on div "Апостиль несрочный" at bounding box center [262, 117] width 151 height 5
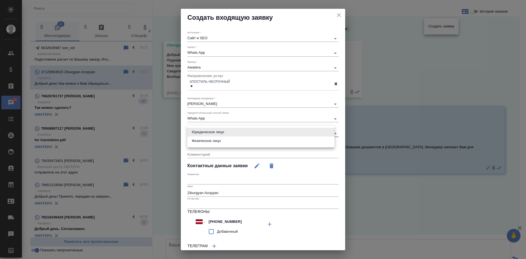
click at [203, 132] on body "🙏 .cls-1 fill:#fff; AWATERA [PERSON_NAME] Спецификации Заказы 21 Чаты Todo Прое…" at bounding box center [263, 129] width 526 height 259
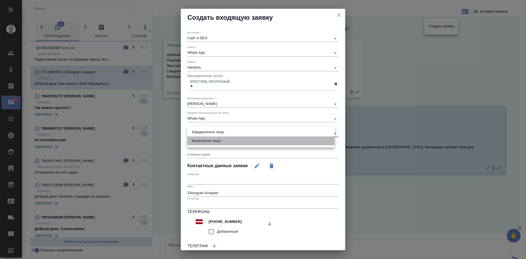
click at [200, 142] on li "Физическое лицо" at bounding box center [260, 140] width 147 height 9
type input "private"
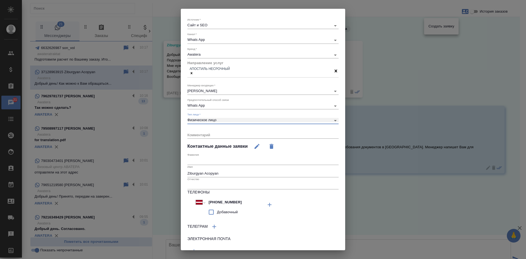
scroll to position [38, 0]
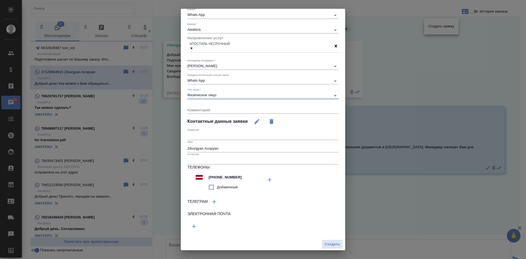
click at [331, 241] on span "Создать" at bounding box center [332, 244] width 15 height 6
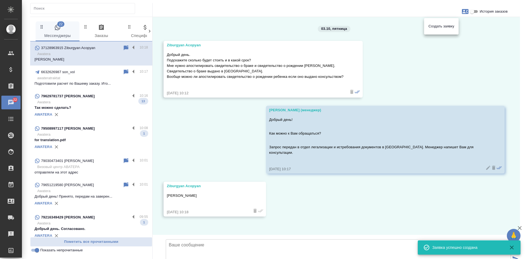
scroll to position [25, 0]
drag, startPoint x: 185, startPoint y: 102, endPoint x: 138, endPoint y: 70, distance: 57.2
click at [184, 103] on div at bounding box center [263, 129] width 526 height 259
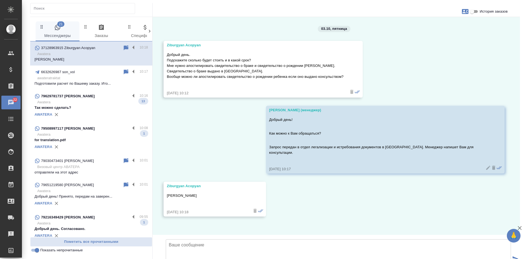
scroll to position [0, 0]
drag, startPoint x: 168, startPoint y: 64, endPoint x: 187, endPoint y: 58, distance: 20.0
click at [228, 67] on p "Добрый день. Подскажите сколько будет стоить и в какой срок? Мне нужно апостили…" at bounding box center [255, 65] width 177 height 27
click at [187, 58] on p "Добрый день. Подскажите сколько будет стоить и в какой срок? Мне нужно апостили…" at bounding box center [255, 65] width 177 height 27
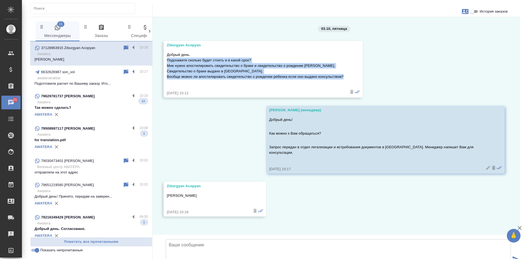
drag, startPoint x: 166, startPoint y: 60, endPoint x: 343, endPoint y: 76, distance: 177.5
click at [354, 78] on div "Ziburgyan Acopyan Добрый день. Подскажите сколько будет стоить и в какой срок? …" at bounding box center [263, 69] width 199 height 57
copy p "Подскажите сколько будет стоить и в какой срок? Мне нужно апостилировать свидит…"
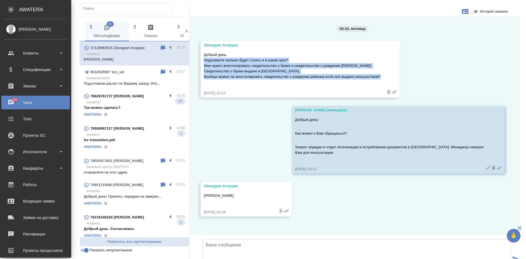
scroll to position [31, 0]
click at [168, 46] on label at bounding box center [171, 48] width 9 height 6
click at [0, 0] on input "checkbox" at bounding box center [0, 0] width 0 height 0
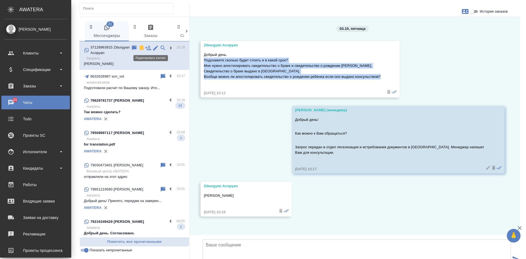
click at [153, 48] on icon at bounding box center [155, 47] width 5 height 5
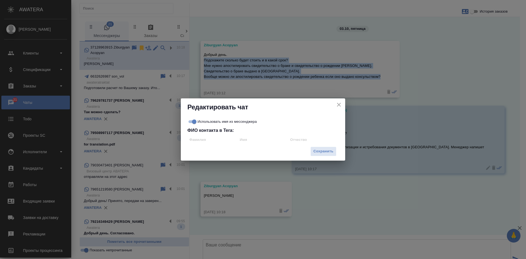
click at [189, 121] on input "Использовать имя из мессенджера" at bounding box center [194, 121] width 20 height 7
checkbox input "false"
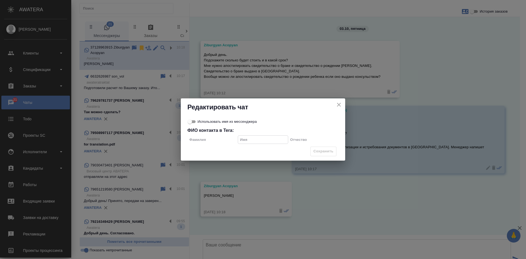
click at [246, 140] on input "text" at bounding box center [263, 140] width 50 height 8
type input "Николай"
click at [317, 151] on span "Сохранить" at bounding box center [324, 151] width 20 height 6
checkbox input "true"
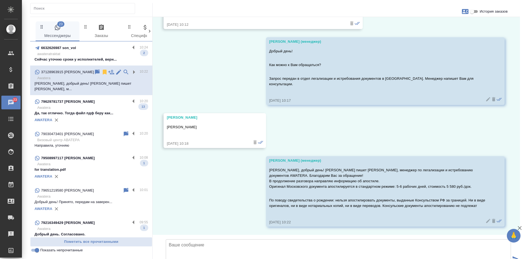
scroll to position [110, 0]
click at [77, 105] on p "Awatera" at bounding box center [92, 107] width 111 height 5
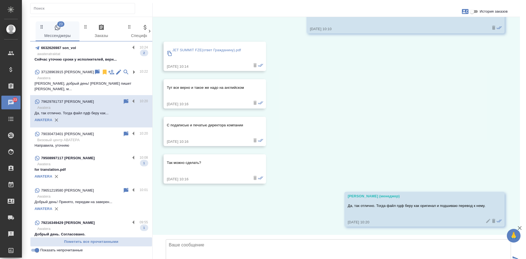
scroll to position [1634, 0]
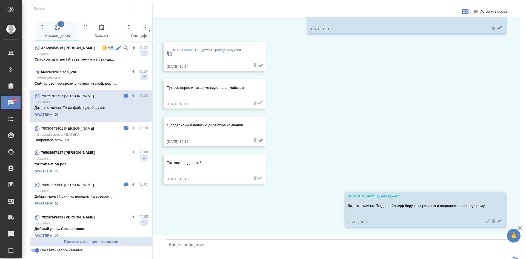
click at [82, 63] on div "37128963915 Николай 10:25 Awatera Спасибо за ответ! А есть режим не станда... 1" at bounding box center [91, 53] width 122 height 24
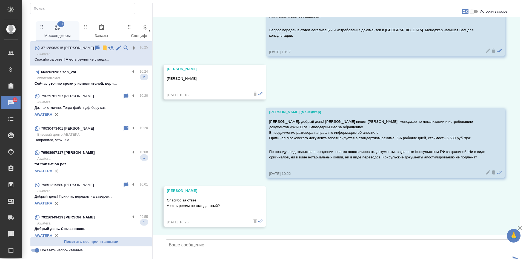
scroll to position [158, 0]
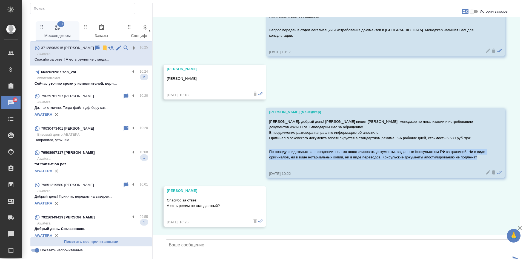
drag, startPoint x: 269, startPoint y: 105, endPoint x: 291, endPoint y: 116, distance: 25.0
click at [291, 149] on p "По поводу свидетельства о рождении: нельзя апостилировать документы, выданные К…" at bounding box center [377, 154] width 217 height 11
copy p "По поводу свидетельства о рождении: нельзя апостилировать документы, выданные К…"
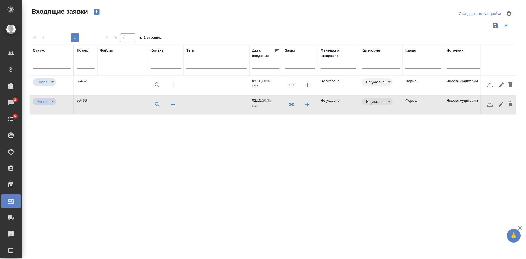
select select "RU"
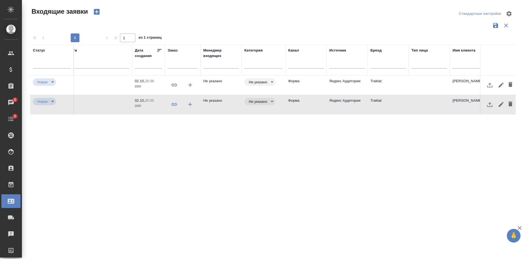
click at [432, 104] on td at bounding box center [429, 104] width 41 height 19
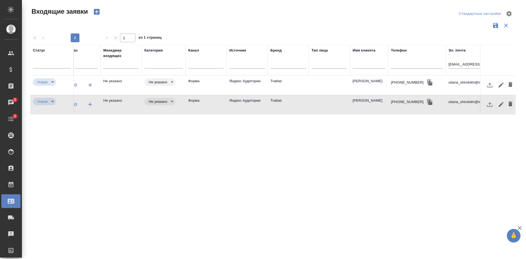
scroll to position [0, 238]
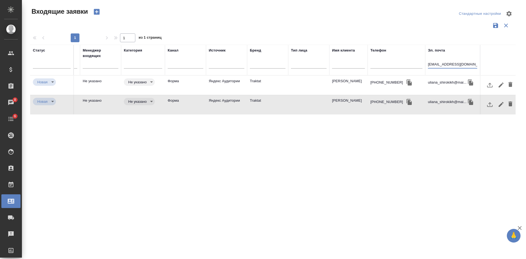
drag, startPoint x: 472, startPoint y: 63, endPoint x: 405, endPoint y: 62, distance: 67.1
click at [406, 62] on tr "Статус Номер Файлы Клиент Тэги Дата создания Заказ Менеджер входящих Категория …" at bounding box center [154, 60] width 724 height 31
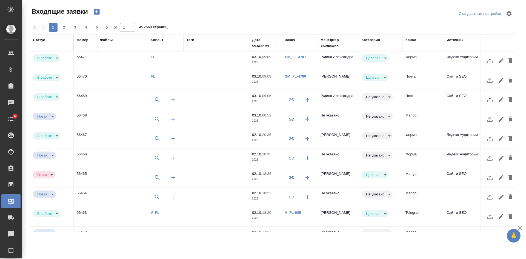
select select "RU"
click at [353, 62] on td "Гудина Александра" at bounding box center [338, 61] width 41 height 19
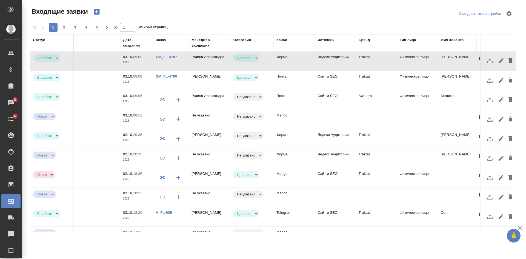
scroll to position [0, 132]
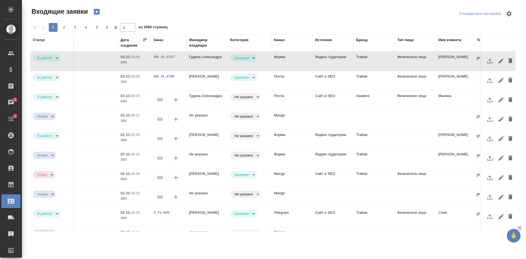
drag, startPoint x: 206, startPoint y: 42, endPoint x: 193, endPoint y: 56, distance: 18.8
click at [205, 42] on div "Менеджер входящих" at bounding box center [207, 42] width 36 height 11
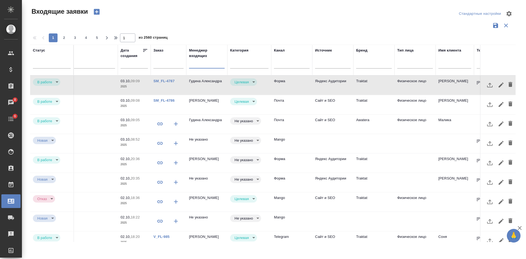
click at [197, 66] on input "text" at bounding box center [207, 64] width 36 height 7
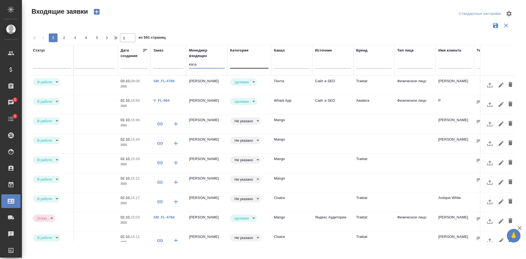
type input "каса"
click at [241, 62] on div at bounding box center [249, 63] width 38 height 8
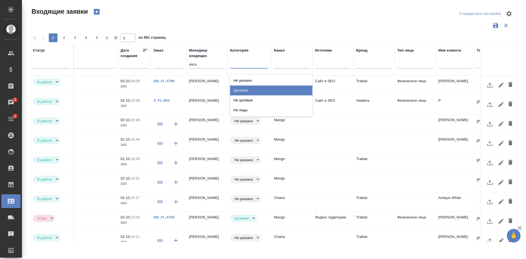
click at [246, 89] on div "Целевая" at bounding box center [271, 91] width 82 height 10
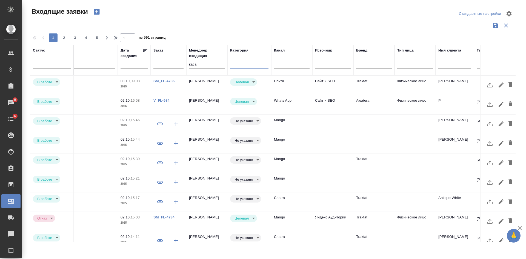
click at [250, 62] on div at bounding box center [249, 63] width 38 height 8
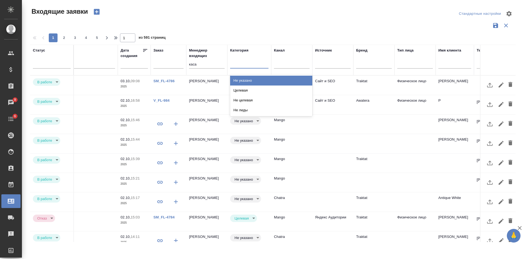
click at [252, 79] on div "Не указано" at bounding box center [271, 81] width 82 height 10
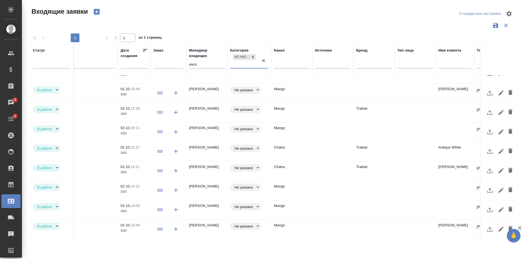
scroll to position [32, 132]
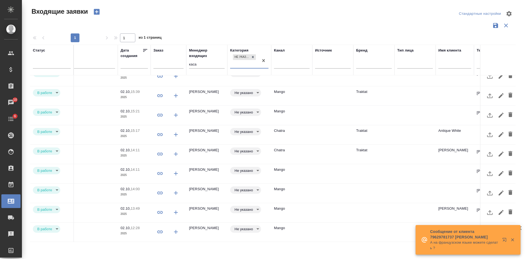
click at [306, 227] on td "Mango" at bounding box center [291, 232] width 41 height 19
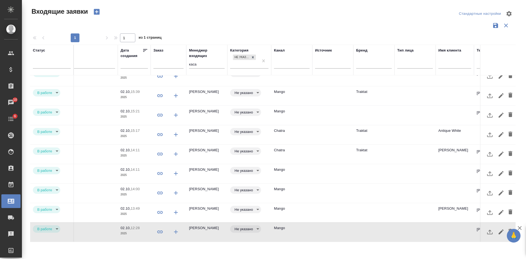
click at [306, 227] on td "Mango" at bounding box center [291, 232] width 41 height 19
click at [309, 209] on td "Mango" at bounding box center [291, 212] width 41 height 19
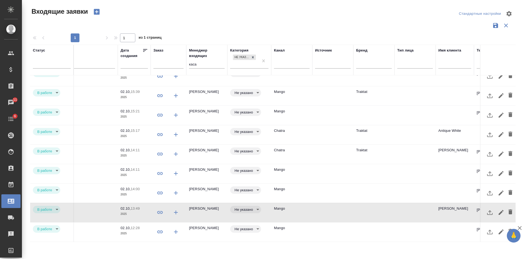
click at [299, 185] on td "Mango" at bounding box center [291, 193] width 41 height 19
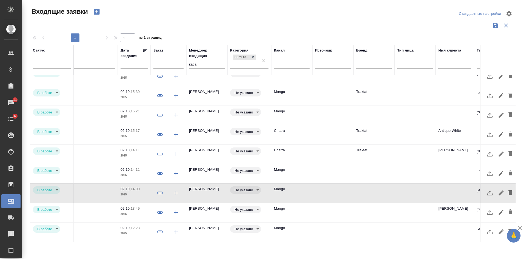
click at [302, 168] on td "Mango" at bounding box center [291, 173] width 41 height 19
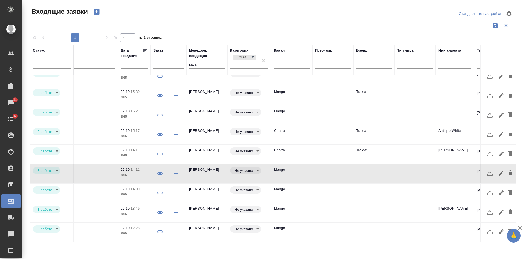
click at [301, 148] on td "Chatra" at bounding box center [291, 154] width 41 height 19
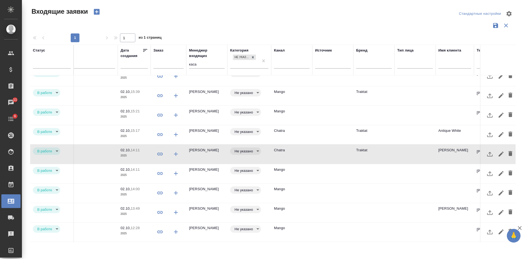
click at [305, 133] on td "Chatra" at bounding box center [291, 134] width 41 height 19
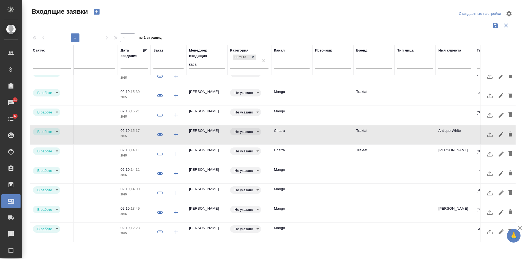
click at [306, 111] on td "Mango" at bounding box center [291, 115] width 41 height 19
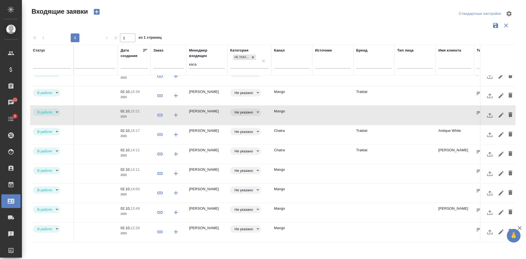
click at [316, 92] on td at bounding box center [332, 95] width 41 height 19
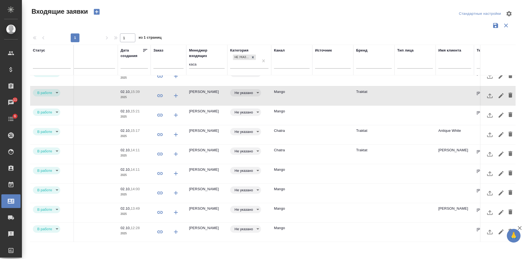
scroll to position [0, 132]
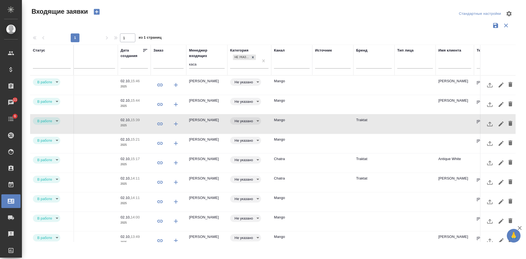
click at [318, 106] on td at bounding box center [332, 104] width 41 height 19
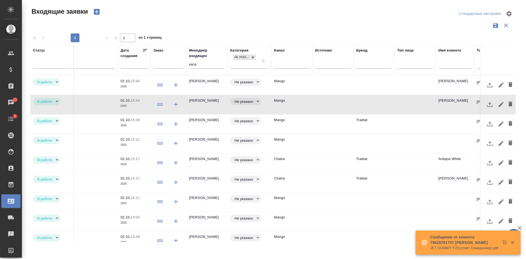
click at [317, 85] on td at bounding box center [332, 85] width 41 height 19
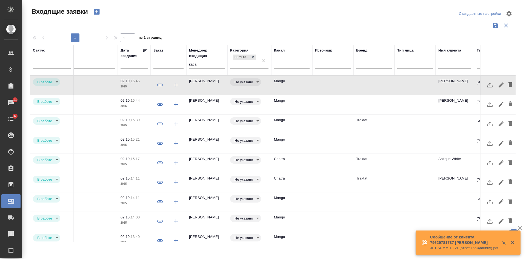
click at [317, 85] on td at bounding box center [332, 85] width 41 height 19
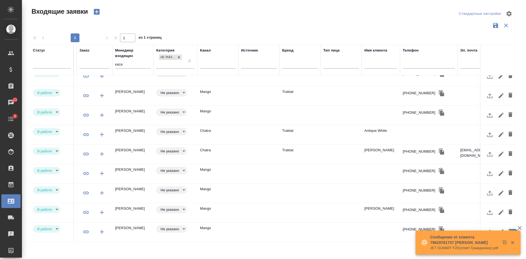
scroll to position [32, 242]
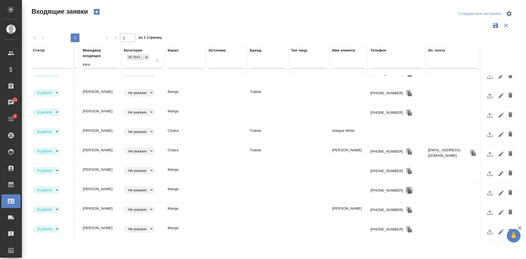
click at [406, 187] on icon "button" at bounding box center [409, 190] width 7 height 7
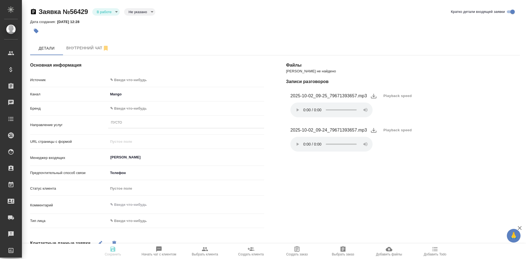
select select "RU"
click at [133, 79] on body "🙏 .cls-1 fill:#fff; AWATERA [PERSON_NAME] Спецификации Заказы 11 Чаты Todo Прое…" at bounding box center [263, 129] width 526 height 259
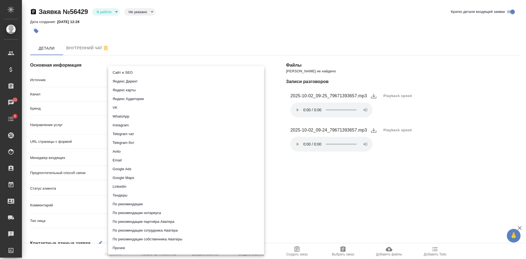
click at [128, 72] on li "Сайт и SEO" at bounding box center [186, 72] width 156 height 9
type input "seo"
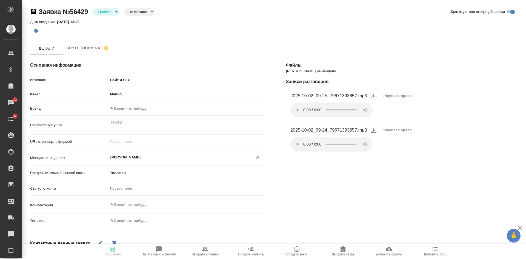
drag, startPoint x: 357, startPoint y: 208, endPoint x: 187, endPoint y: 158, distance: 177.5
click at [354, 207] on div "[PERSON_NAME] не найдено Записи разговоров 2025-10-02_09-25_79671393657.mp3 Pla…" at bounding box center [403, 204] width 256 height 320
click at [137, 107] on body "🙏 .cls-1 fill:#fff; AWATERA [PERSON_NAME] Спецификации Заказы 11 Чаты 6 Todo Пр…" at bounding box center [263, 129] width 526 height 259
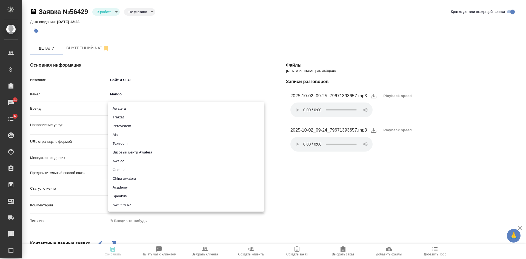
click at [123, 108] on li "Awatera" at bounding box center [186, 108] width 156 height 9
type input "awatera"
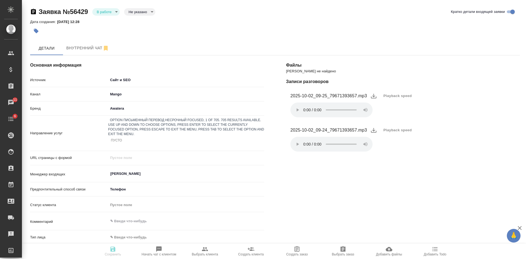
click at [116, 138] on div "Пусто" at bounding box center [116, 140] width 11 height 5
type input "пус"
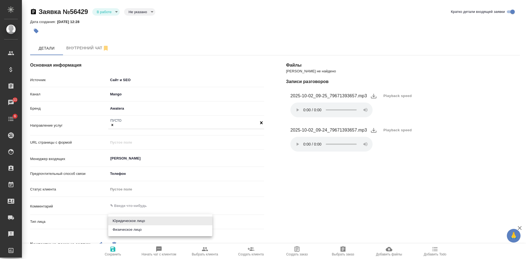
click at [130, 222] on body "🙏 .cls-1 fill:#fff; AWATERA [PERSON_NAME] Спецификации Заказы 11 Чаты 6 Todo Пр…" at bounding box center [263, 129] width 526 height 259
click at [126, 220] on li "Юридическое лицо" at bounding box center [160, 221] width 104 height 9
type input "company"
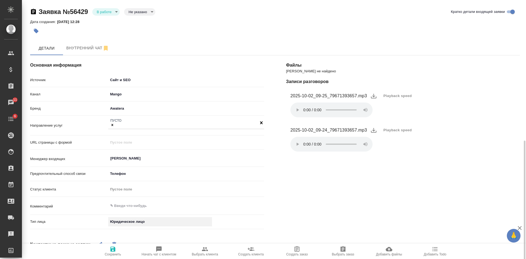
scroll to position [82, 0]
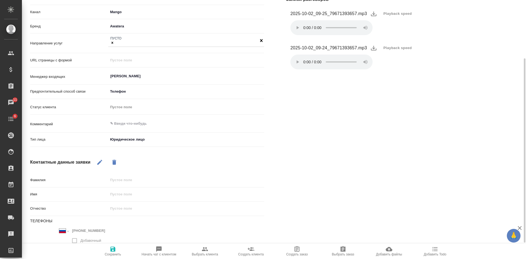
click at [102, 160] on icon "button" at bounding box center [99, 162] width 7 height 7
drag, startPoint x: 124, startPoint y: 195, endPoint x: 120, endPoint y: 188, distance: 8.1
click at [124, 195] on input "text" at bounding box center [186, 194] width 156 height 8
type input "[PERSON_NAME]"
click at [113, 250] on icon "button" at bounding box center [113, 249] width 7 height 7
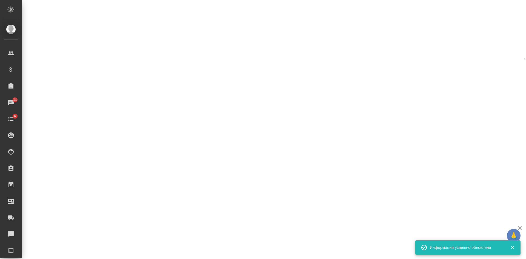
select select "RU"
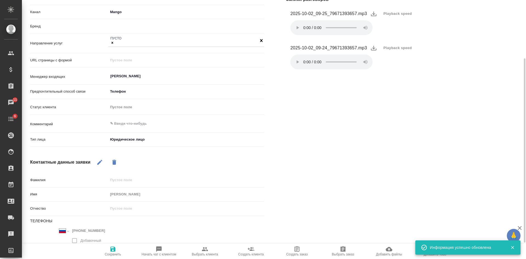
type textarea "x"
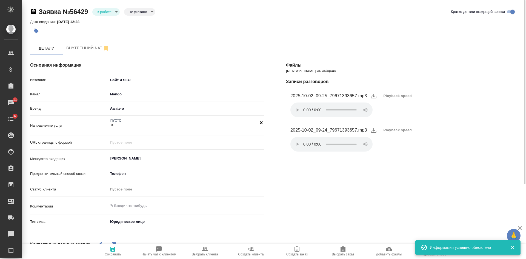
click at [108, 14] on body "🙏 .cls-1 fill:#fff; AWATERA [PERSON_NAME] Спецификации Заказы 11 Чаты 6 Todo Пр…" at bounding box center [263, 129] width 526 height 259
click at [108, 20] on button "Отказ" at bounding box center [103, 21] width 13 height 6
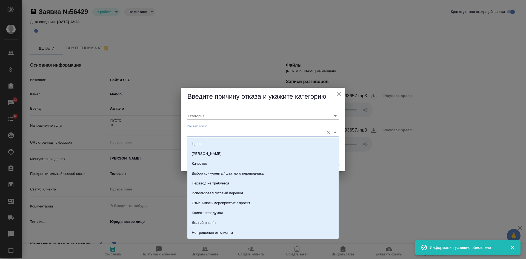
click at [208, 133] on input "Причина отказа" at bounding box center [254, 132] width 134 height 7
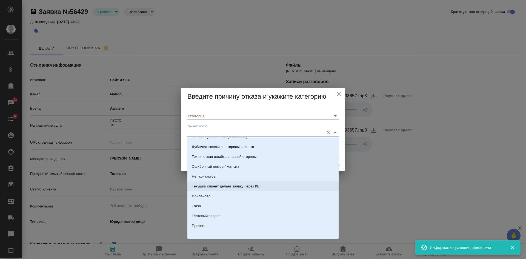
scroll to position [167, 0]
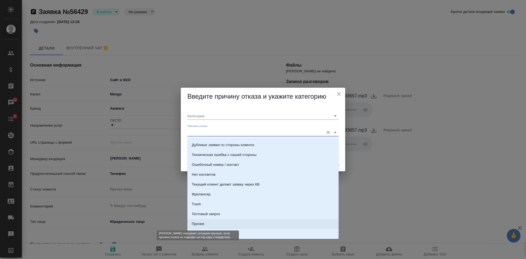
click at [200, 223] on div "Прочее" at bounding box center [198, 223] width 12 height 5
type input "Прочее"
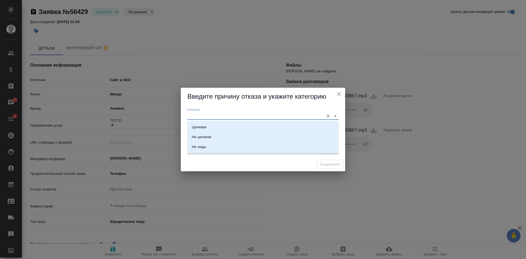
click at [205, 116] on input "Категория" at bounding box center [254, 115] width 134 height 7
click at [202, 126] on div "Целевая" at bounding box center [199, 126] width 15 height 5
type input "Целевая"
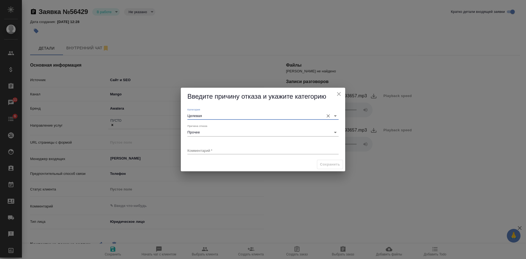
click at [202, 150] on textarea at bounding box center [262, 150] width 151 height 4
type textarea "клиент звонит своему КМу в [GEOGRAPHIC_DATA]"
type textarea "x"
click at [329, 164] on span "Сохранить" at bounding box center [330, 164] width 20 height 6
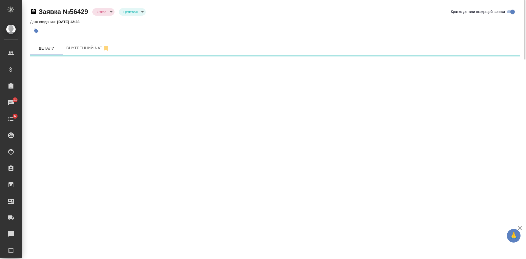
select select "RU"
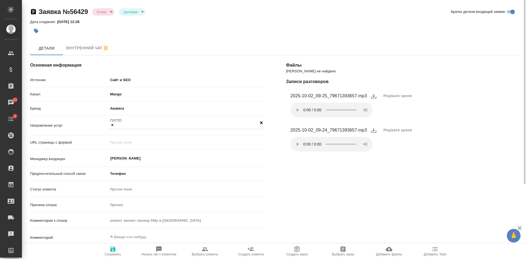
type textarea "x"
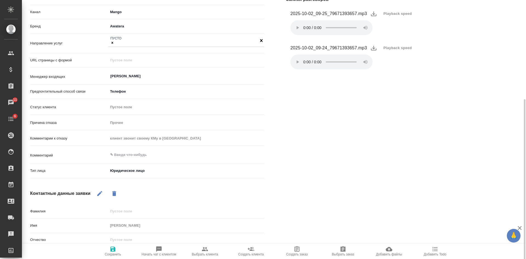
scroll to position [110, 0]
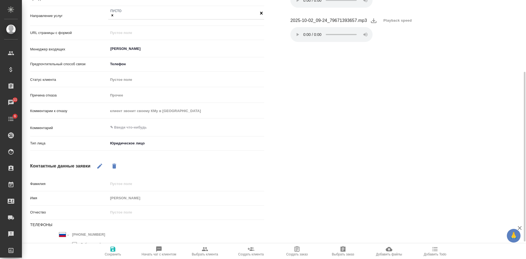
click at [108, 249] on span "Сохранить" at bounding box center [112, 251] width 39 height 10
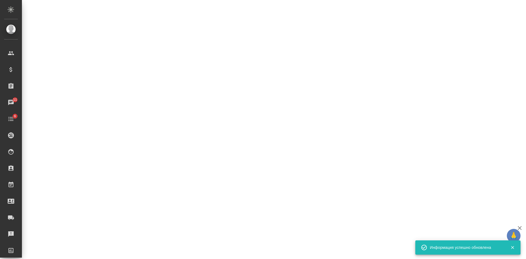
select select "RU"
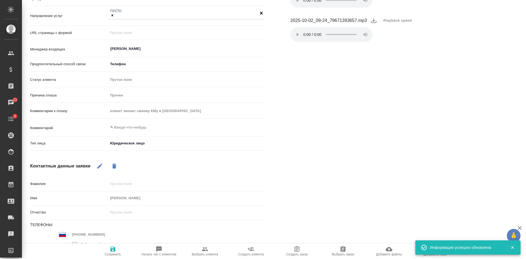
type textarea "x"
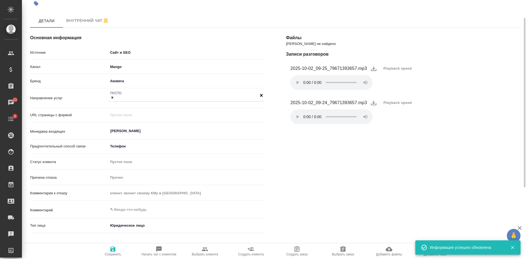
scroll to position [0, 0]
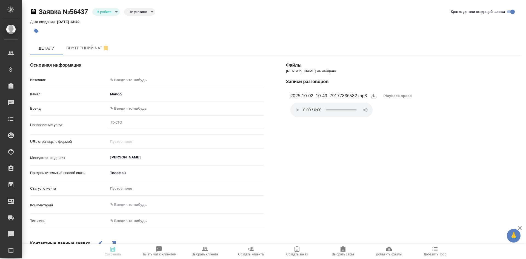
select select "RU"
click at [124, 79] on body "🙏 .cls-1 fill:#fff; AWATERA [PERSON_NAME] Спецификации Заказы 11 Чаты 6 Todo Пр…" at bounding box center [263, 129] width 526 height 259
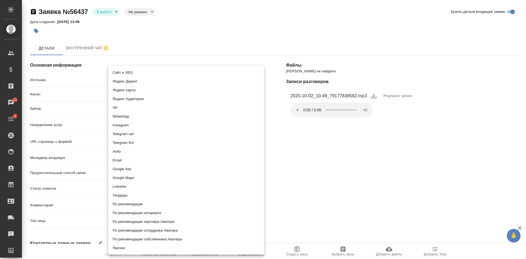
click at [130, 67] on ul "Сайт и SEO Яндекс Директ Яндекс карты Яндекс Аудитории VK WhatsApp Instagram Te…" at bounding box center [186, 160] width 156 height 189
click at [130, 72] on li "Сайт и SEO" at bounding box center [186, 72] width 156 height 9
type input "seo"
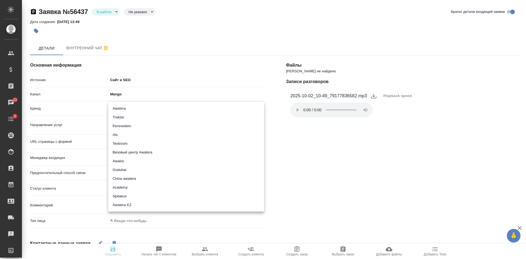
click at [129, 107] on body "🙏 .cls-1 fill:#fff; AWATERA [PERSON_NAME] Спецификации Заказы 11 Чаты 6 Todo Пр…" at bounding box center [263, 129] width 526 height 259
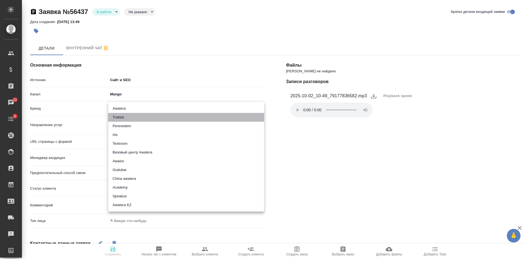
click at [123, 119] on li "Traktat" at bounding box center [186, 117] width 156 height 9
type input "traktat"
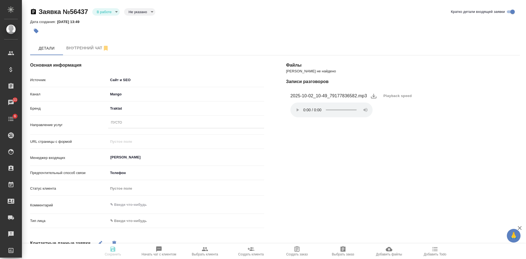
click at [123, 220] on body "🙏 .cls-1 fill:#fff; AWATERA [PERSON_NAME] Спецификации Заказы 11 Чаты 6 Todo Пр…" at bounding box center [263, 129] width 526 height 259
click at [122, 231] on li "Физическое лицо" at bounding box center [160, 229] width 104 height 9
type input "private"
drag, startPoint x: 332, startPoint y: 96, endPoint x: 358, endPoint y: 96, distance: 26.9
click at [358, 96] on figcaption "2025-10-02_10-49_79177836582.mp3" at bounding box center [329, 96] width 77 height 7
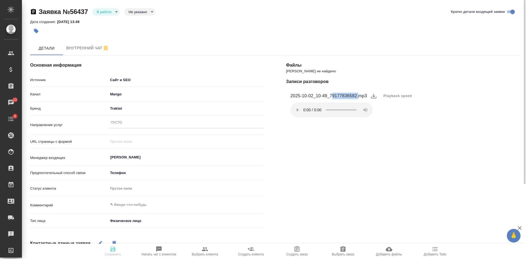
copy figcaption "9177836582."
click at [117, 121] on div "Пусто" at bounding box center [116, 123] width 11 height 5
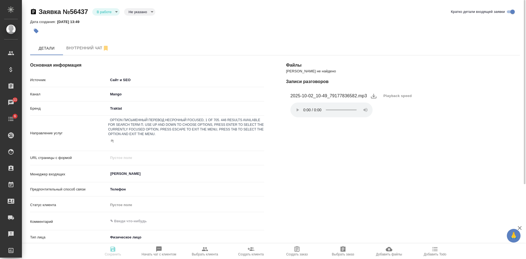
type input "пус"
drag, startPoint x: 121, startPoint y: 147, endPoint x: 123, endPoint y: 164, distance: 16.8
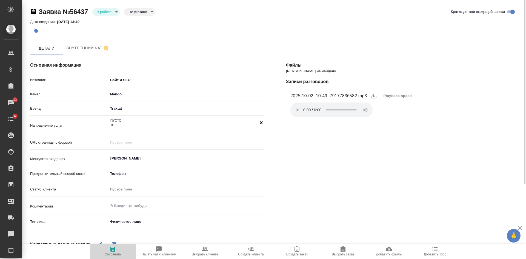
click at [112, 253] on span "Сохранить" at bounding box center [113, 254] width 16 height 4
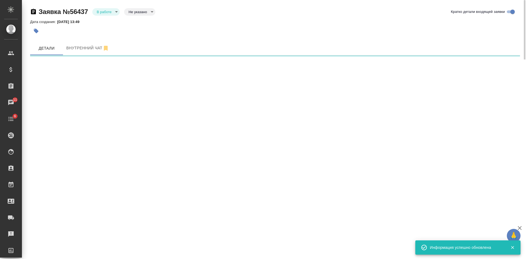
select select "RU"
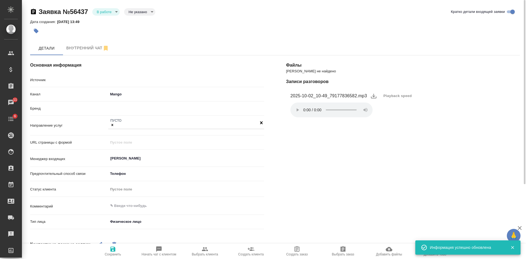
type textarea "x"
click at [102, 10] on body "🙏 .cls-1 fill:#fff; AWATERA [PERSON_NAME] Спецификации Заказы 11 Чаты 6 Todo Пр…" at bounding box center [263, 129] width 526 height 259
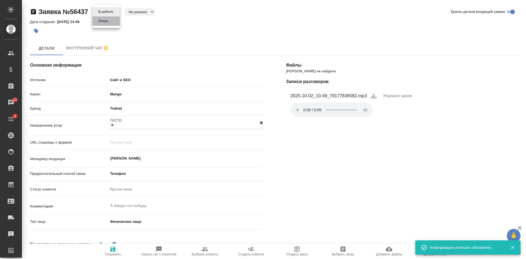
click at [106, 21] on button "Отказ" at bounding box center [103, 21] width 13 height 6
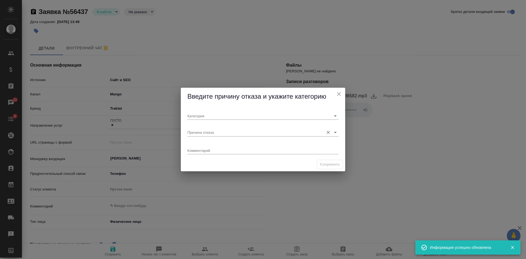
click at [209, 135] on input "Причина отказа" at bounding box center [254, 132] width 134 height 7
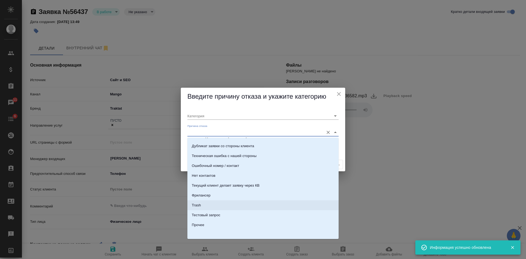
scroll to position [167, 0]
click at [207, 225] on li "Прочее" at bounding box center [262, 224] width 151 height 10
type input "Прочее"
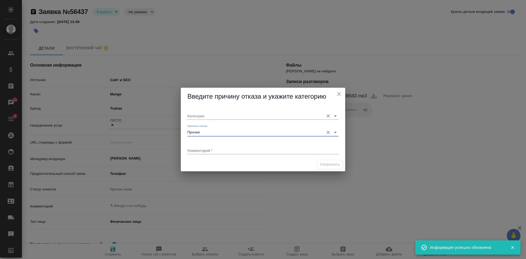
click at [201, 116] on input "Категория" at bounding box center [254, 115] width 134 height 7
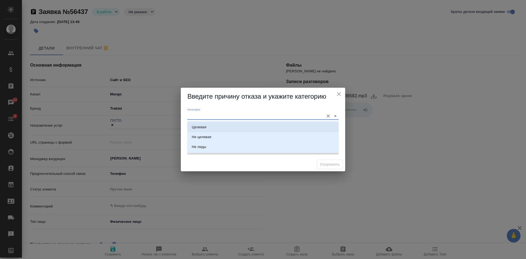
drag, startPoint x: 200, startPoint y: 124, endPoint x: 198, endPoint y: 143, distance: 19.6
click at [200, 125] on li "Целевая" at bounding box center [262, 127] width 151 height 10
type input "Целевая"
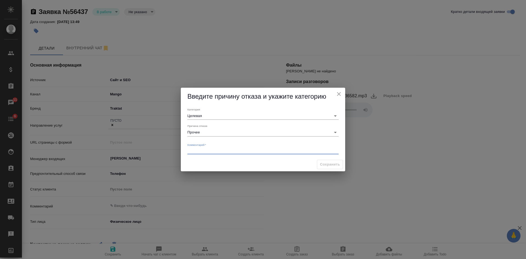
click at [198, 148] on textarea at bounding box center [262, 150] width 151 height 4
type textarea "клиент спрашивает код от двери, не делает заявку"
click at [330, 163] on span "Сохранить" at bounding box center [330, 164] width 20 height 6
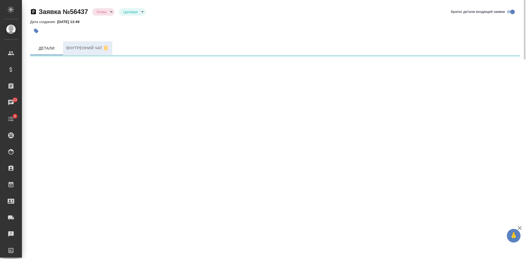
select select "RU"
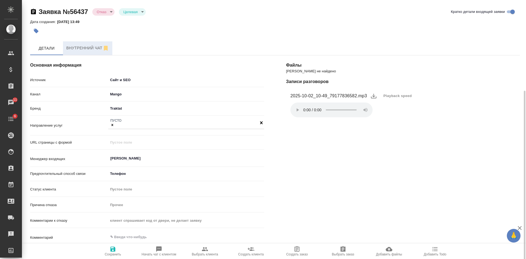
type textarea "x"
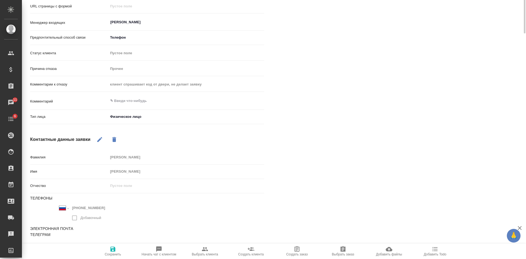
scroll to position [0, 0]
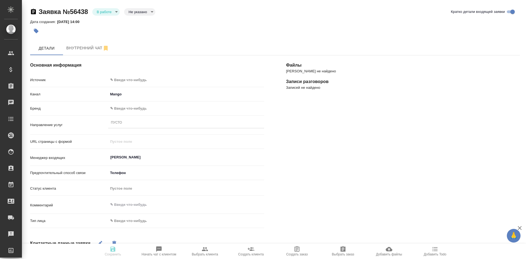
select select "RU"
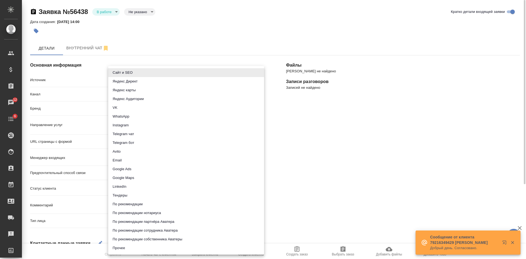
click at [121, 78] on body "🙏 .cls-1 fill:#fff; AWATERA [PERSON_NAME] Спецификации Заказы 12 Чаты 6 Todo Пр…" at bounding box center [263, 129] width 526 height 259
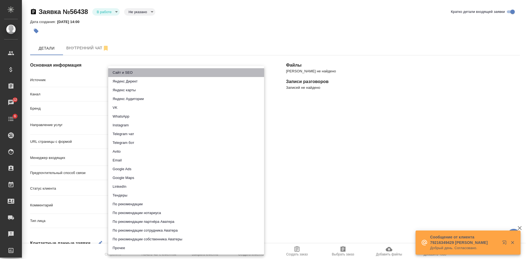
click at [121, 74] on li "Сайт и SEO" at bounding box center [186, 72] width 156 height 9
type input "seo"
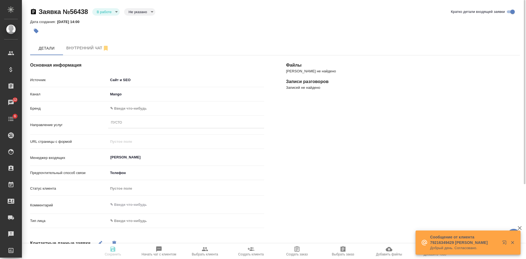
click at [131, 110] on body "🙏 .cls-1 fill:#fff; AWATERA [PERSON_NAME] Спецификации Заказы 12 Чаты 6 Todo Пр…" at bounding box center [263, 129] width 526 height 259
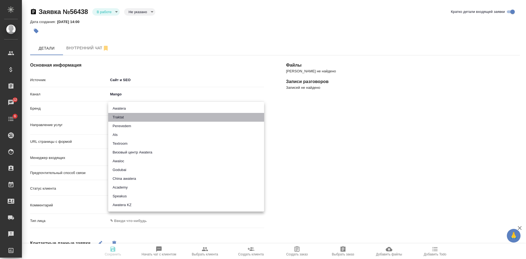
click at [125, 117] on li "Traktat" at bounding box center [186, 117] width 156 height 9
type input "traktat"
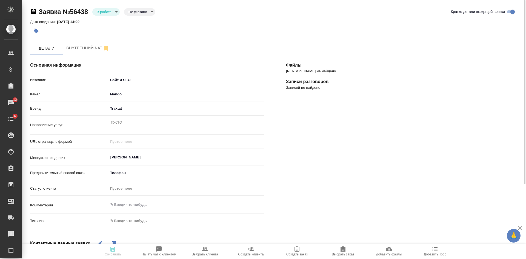
click at [121, 121] on div "Пусто" at bounding box center [116, 123] width 11 height 5
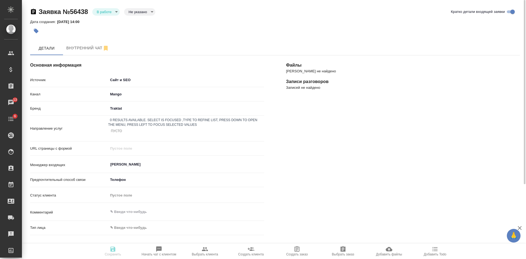
click at [124, 127] on div "Пусто" at bounding box center [186, 131] width 156 height 8
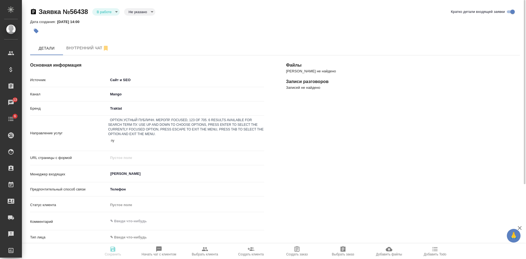
type input "пус"
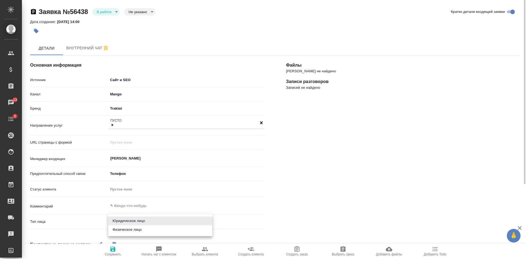
click at [136, 220] on body "🙏 .cls-1 fill:#fff; AWATERA [PERSON_NAME] Спецификации Заказы 13 Чаты 6 Todo Пр…" at bounding box center [263, 129] width 526 height 259
click at [133, 231] on li "Физическое лицо" at bounding box center [160, 229] width 104 height 9
type input "private"
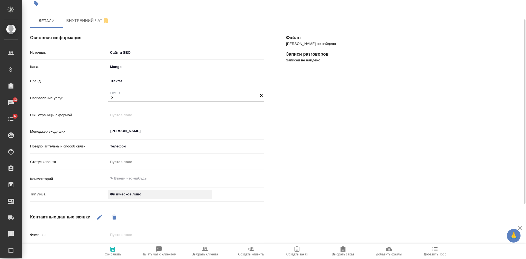
scroll to position [105, 0]
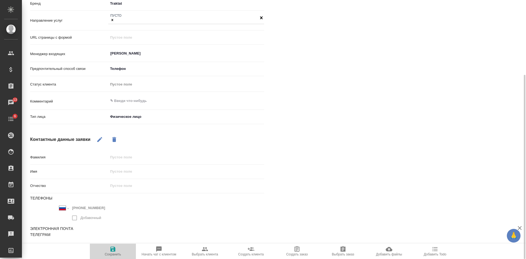
click at [112, 252] on span "Сохранить" at bounding box center [113, 254] width 16 height 4
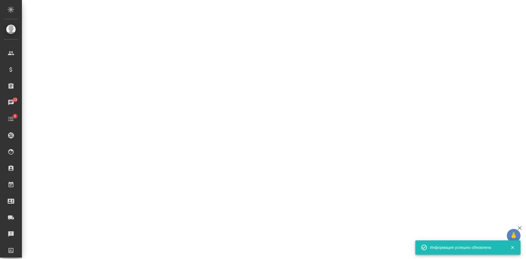
select select "RU"
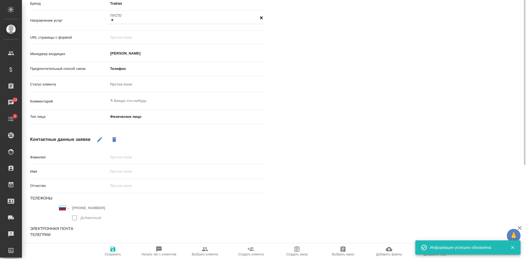
type textarea "x"
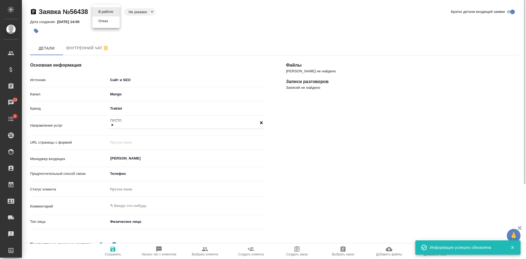
click at [97, 8] on body "🙏 .cls-1 fill:#fff; AWATERA Kasatkina Aleksandra Клиенты Спецификации Заказы 13…" at bounding box center [263, 129] width 526 height 259
click at [100, 24] on li "Отказ" at bounding box center [105, 20] width 27 height 9
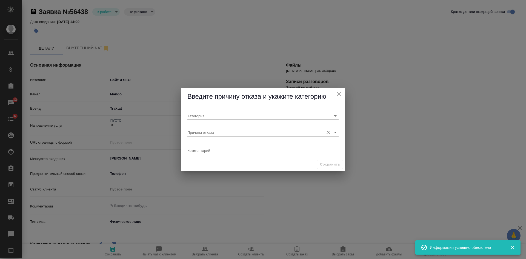
click at [203, 130] on input "Причина отказа" at bounding box center [254, 132] width 134 height 7
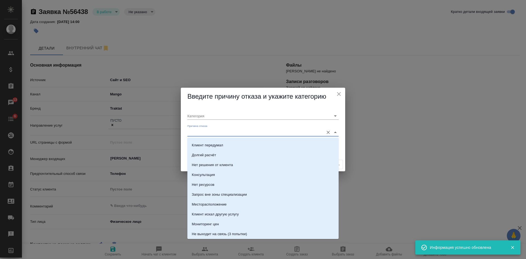
scroll to position [137, 0]
click at [206, 230] on li "Trash" at bounding box center [262, 234] width 151 height 10
type input "Не лиды"
type input "Trash"
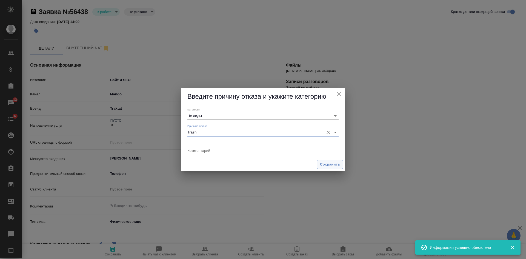
click at [330, 163] on span "Сохранить" at bounding box center [330, 164] width 20 height 6
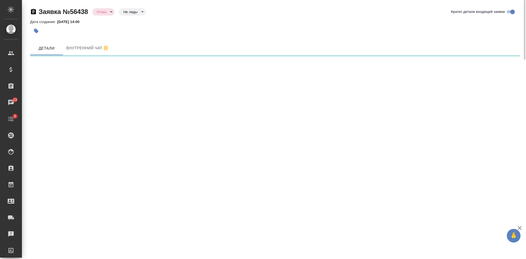
select select "RU"
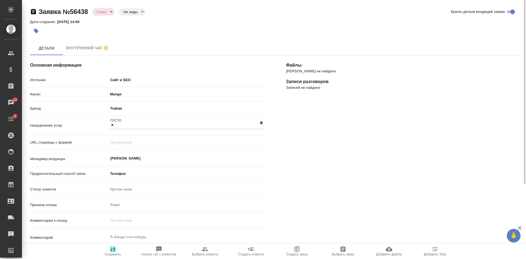
type textarea "x"
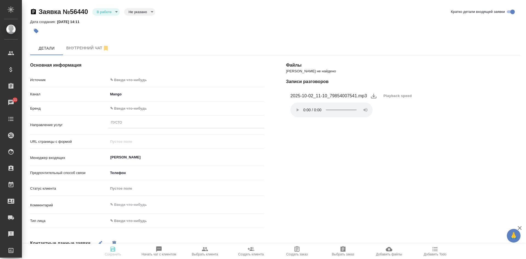
select select "RU"
click at [389, 96] on span "Playback speed" at bounding box center [398, 95] width 29 height 5
click at [390, 124] on li "1.75" at bounding box center [390, 122] width 20 height 9
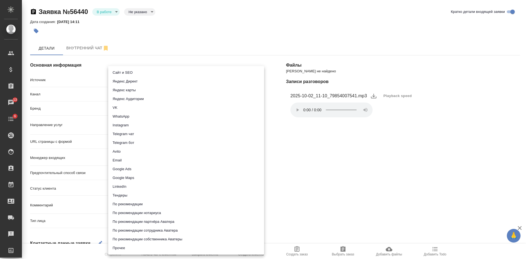
click at [125, 79] on body "🙏 .cls-1 fill:#fff; AWATERA Kasatkina Aleksandra Клиенты Спецификации Заказы 13…" at bounding box center [263, 129] width 526 height 259
click at [123, 73] on li "Сайт и SEO" at bounding box center [186, 72] width 156 height 9
type input "seo"
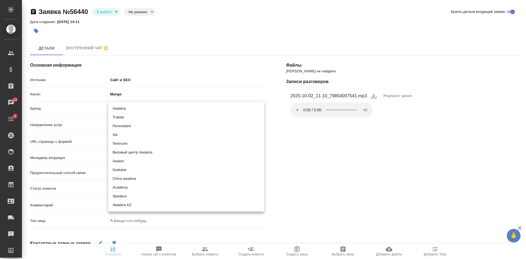
click at [125, 107] on body "🙏 .cls-1 fill:#fff; AWATERA Kasatkina Aleksandra Клиенты Спецификации Заказы 13…" at bounding box center [263, 129] width 526 height 259
click at [119, 119] on li "Traktat" at bounding box center [186, 117] width 156 height 9
type input "traktat"
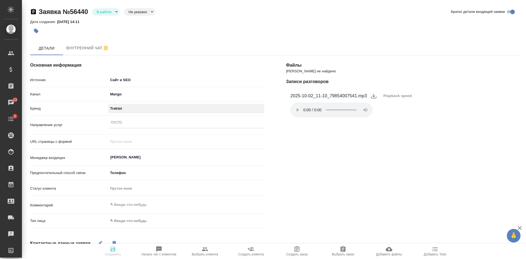
scroll to position [82, 0]
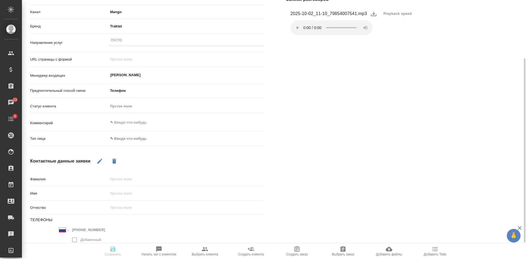
click at [130, 135] on body "🙏 .cls-1 fill:#fff; AWATERA Kasatkina Aleksandra Клиенты Спецификации Заказы 13…" at bounding box center [263, 129] width 526 height 259
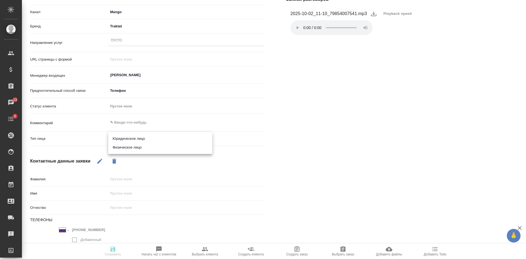
drag, startPoint x: 128, startPoint y: 146, endPoint x: 123, endPoint y: 164, distance: 19.2
click at [128, 147] on li "Физическое лицо" at bounding box center [160, 147] width 104 height 9
type input "private"
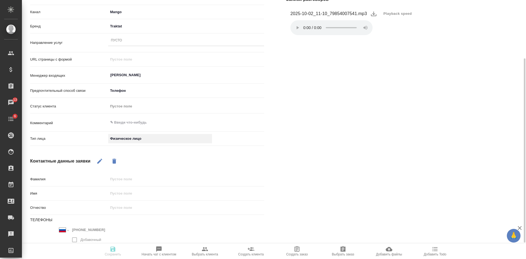
scroll to position [0, 0]
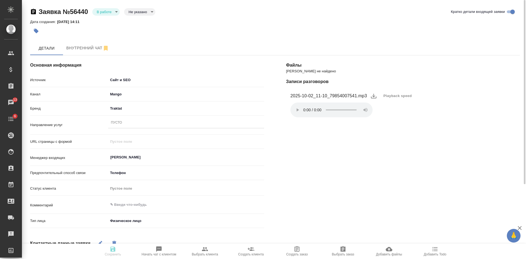
click at [127, 121] on div "Пусто" at bounding box center [186, 123] width 156 height 8
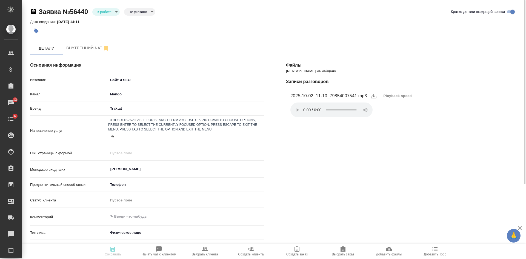
type input "а"
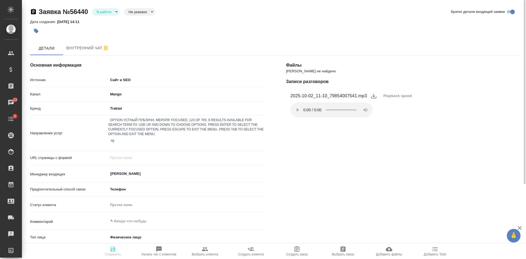
type input "пус"
drag, startPoint x: 113, startPoint y: 148, endPoint x: 113, endPoint y: 152, distance: 3.3
drag, startPoint x: 116, startPoint y: 254, endPoint x: 110, endPoint y: 236, distance: 18.9
click at [116, 252] on span "Сохранить" at bounding box center [113, 254] width 16 height 4
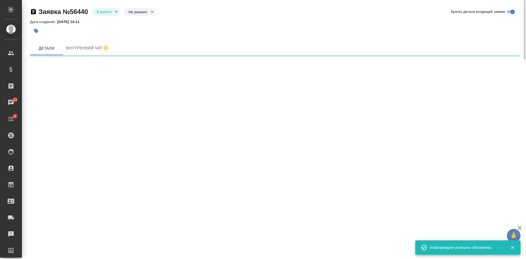
select select "RU"
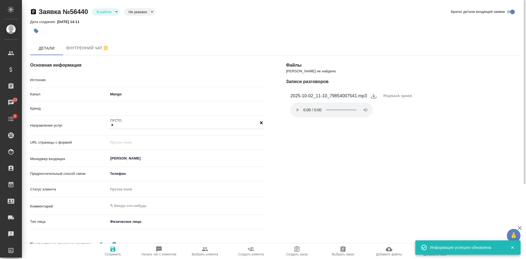
type textarea "x"
click at [101, 14] on body "🙏 .cls-1 fill:#fff; AWATERA Kasatkina Aleksandra Клиенты Спецификации Заказы 13…" at bounding box center [263, 129] width 526 height 259
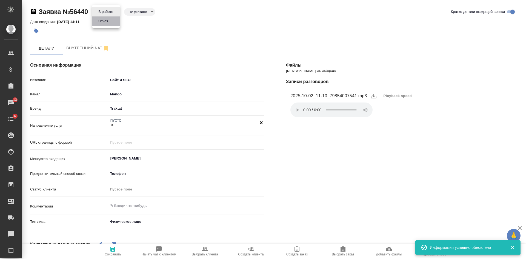
click at [103, 23] on button "Отказ" at bounding box center [103, 21] width 13 height 6
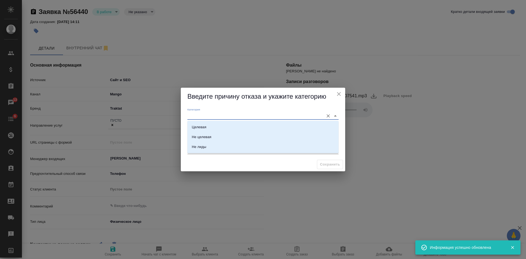
click at [222, 116] on input "Категория" at bounding box center [254, 115] width 134 height 7
click at [187, 143] on div "Комментарий x" at bounding box center [263, 148] width 156 height 19
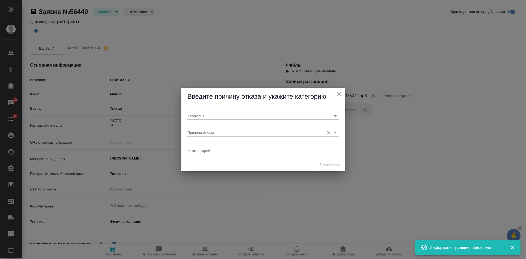
click at [190, 131] on input "Причина отказа" at bounding box center [254, 132] width 134 height 7
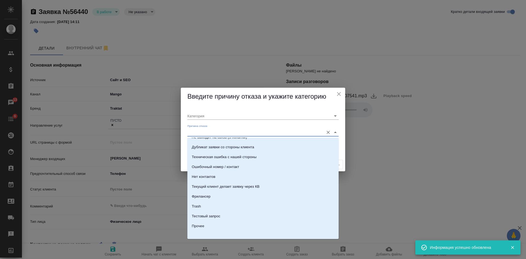
scroll to position [167, 0]
click at [207, 202] on li "Trash" at bounding box center [262, 204] width 151 height 10
type input "Не лиды"
type input "Trash"
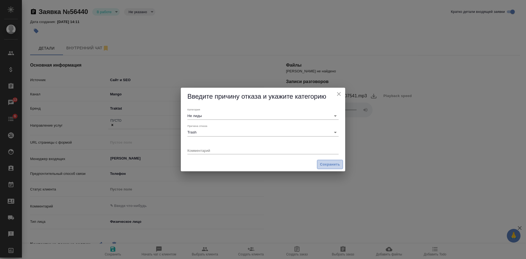
click at [328, 164] on span "Сохранить" at bounding box center [330, 164] width 20 height 6
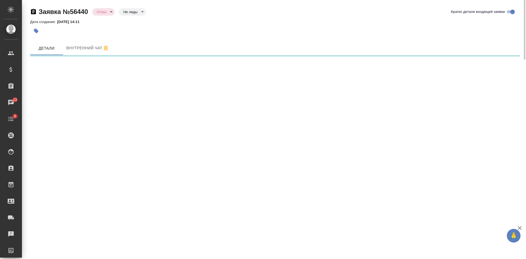
select select "RU"
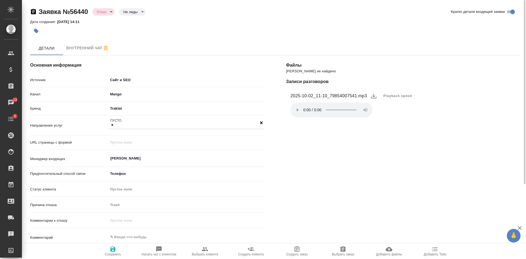
type textarea "x"
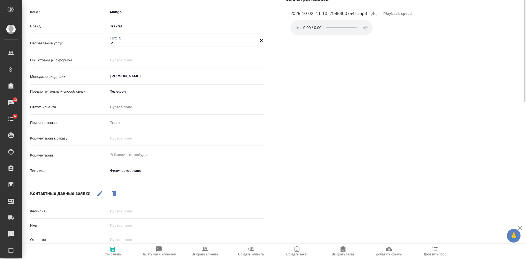
scroll to position [110, 0]
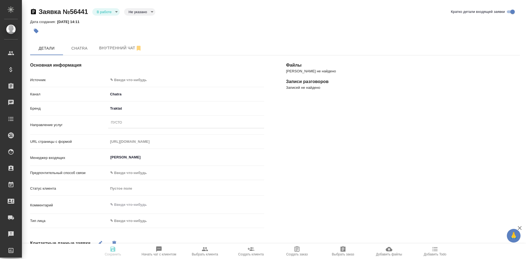
select select "RU"
click at [132, 78] on body "🙏 .cls-1 fill:#fff; AWATERA [PERSON_NAME] Спецификации Заказы 13 Чаты 6 Todo Пр…" at bounding box center [263, 129] width 526 height 259
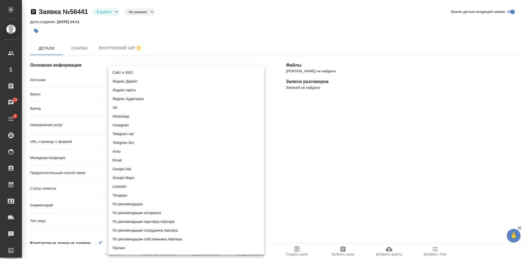
click at [130, 75] on li "Сайт и SEO" at bounding box center [186, 72] width 156 height 9
type input "seo"
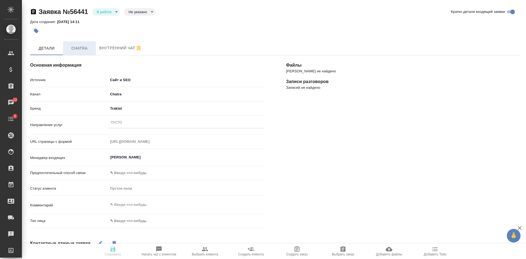
click at [81, 45] on span "Chatra" at bounding box center [79, 48] width 26 height 7
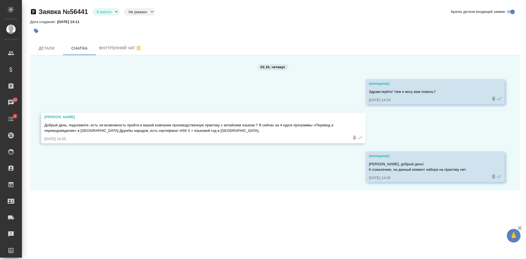
click at [96, 13] on body "🙏 .cls-1 fill:#fff; AWATERA [PERSON_NAME] Спецификации Заказы 12 Чаты 6 Todo Пр…" at bounding box center [263, 129] width 526 height 259
click at [101, 24] on button "Отказ" at bounding box center [103, 21] width 13 height 6
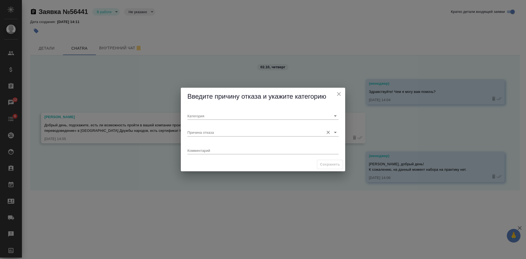
drag, startPoint x: 194, startPoint y: 131, endPoint x: 198, endPoint y: 136, distance: 7.0
click at [194, 132] on input "Причина отказа" at bounding box center [254, 132] width 134 height 7
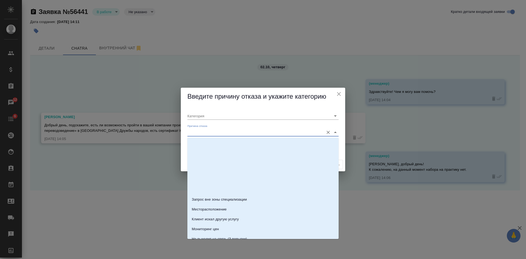
scroll to position [137, 0]
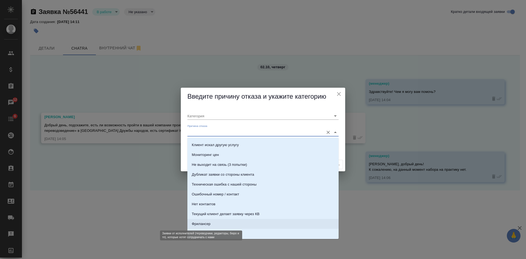
click at [206, 226] on div "Фрилансер" at bounding box center [201, 223] width 19 height 5
type input "Не лиды"
type input "Фрилансер"
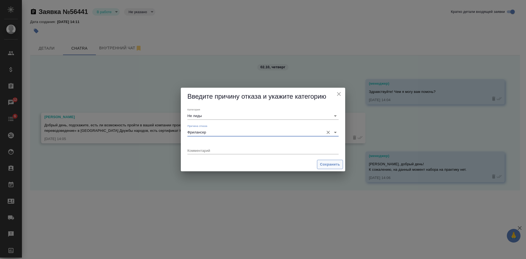
click at [329, 165] on span "Сохранить" at bounding box center [330, 164] width 20 height 6
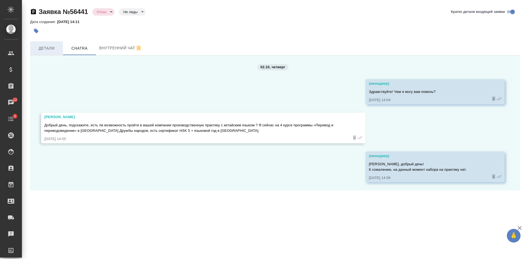
click at [50, 44] on button "Детали" at bounding box center [46, 48] width 33 height 14
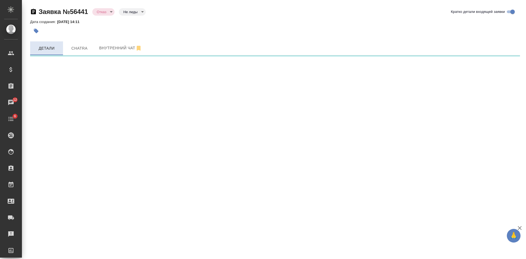
select select "RU"
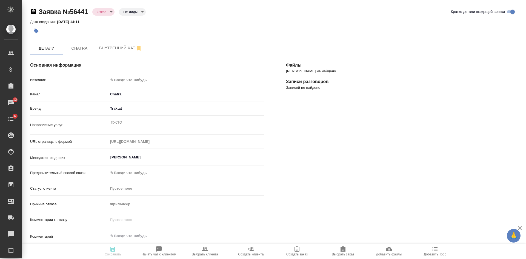
click at [126, 78] on body "🙏 .cls-1 fill:#fff; AWATERA [PERSON_NAME] Спецификации Заказы 12 Чаты 6 Todo Пр…" at bounding box center [263, 129] width 526 height 259
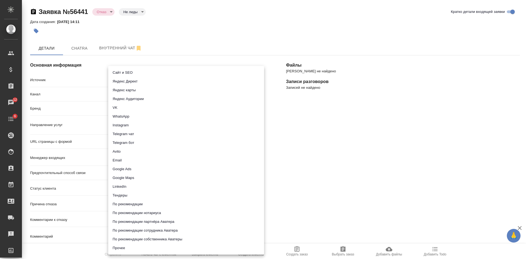
click at [127, 69] on li "Сайт и SEO" at bounding box center [186, 72] width 156 height 9
type input "seo"
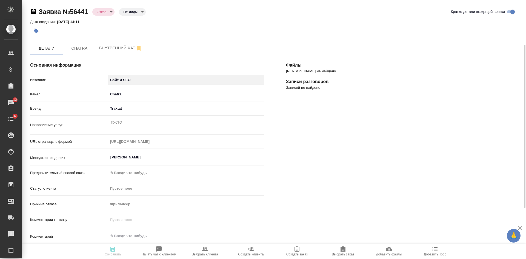
scroll to position [55, 0]
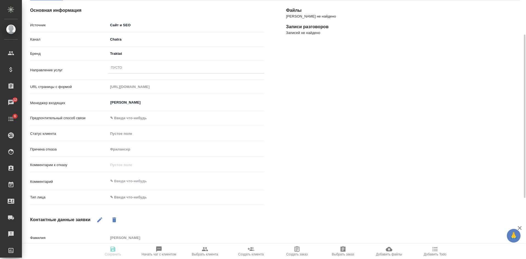
click at [127, 200] on body "🙏 .cls-1 fill:#fff; AWATERA [PERSON_NAME] Спецификации Заказы 12 Чаты 6 Todo Пр…" at bounding box center [263, 129] width 526 height 259
click at [124, 206] on li "Физическое лицо" at bounding box center [160, 206] width 104 height 9
type textarea "x"
type input "private"
click at [121, 72] on div "Пусто" at bounding box center [186, 68] width 156 height 8
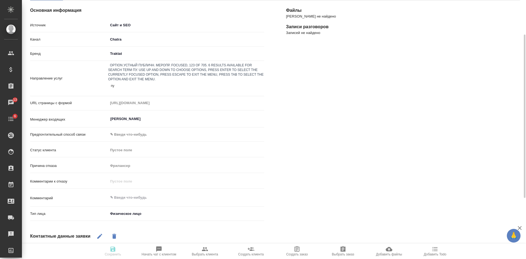
type input "пус"
type textarea "x"
click at [115, 254] on span "Сохранить" at bounding box center [113, 254] width 16 height 4
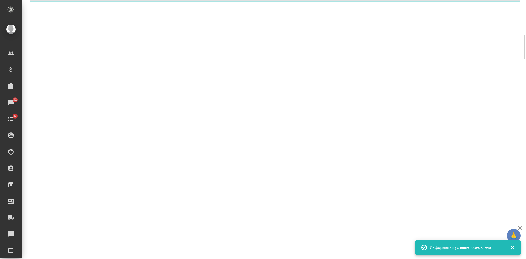
select select "RU"
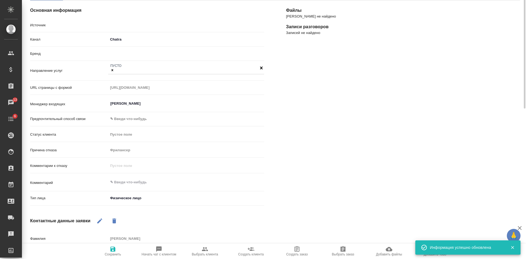
type textarea "x"
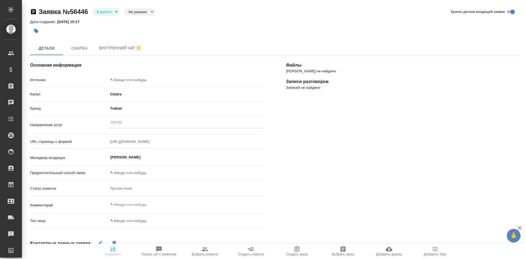
select select "RU"
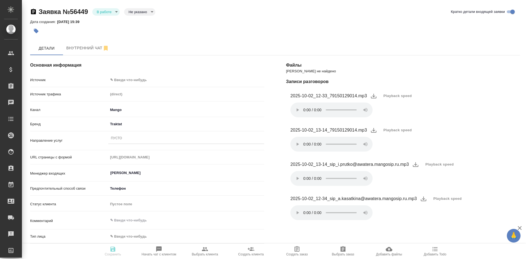
select select "RU"
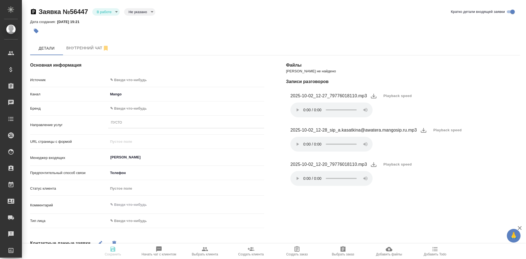
select select "RU"
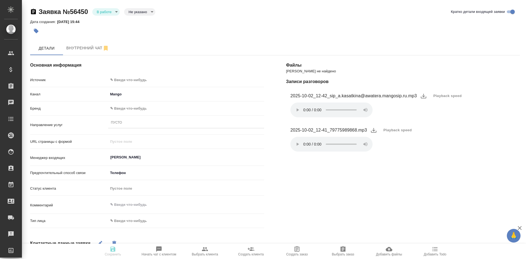
select select "RU"
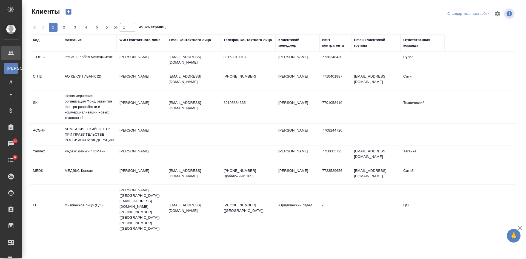
select select "RU"
click at [72, 40] on div "Название" at bounding box center [73, 39] width 17 height 5
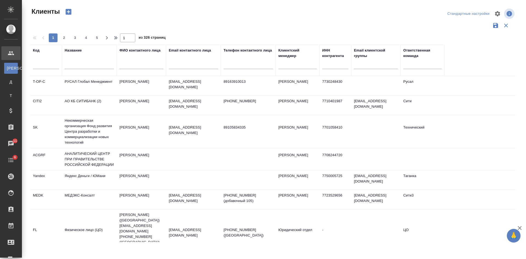
click at [75, 64] on input "text" at bounding box center [89, 65] width 49 height 7
type input "винчи"
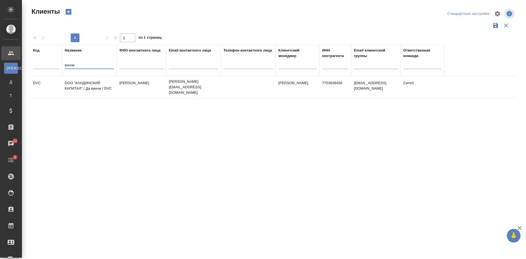
drag, startPoint x: 79, startPoint y: 66, endPoint x: 43, endPoint y: 63, distance: 35.4
click at [50, 63] on tr "Код Название винчи ФИО контактного лица Email контактного лица Телефон контактн…" at bounding box center [237, 60] width 414 height 31
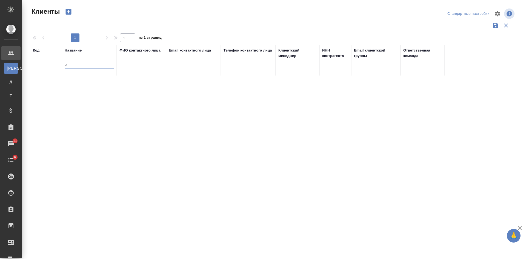
type input "v"
type input "dav"
drag, startPoint x: 79, startPoint y: 61, endPoint x: 50, endPoint y: 62, distance: 29.9
click at [50, 62] on tr "Код Название dav ФИО контактного лица Email контактного лица Телефон контактног…" at bounding box center [237, 60] width 414 height 31
drag, startPoint x: 74, startPoint y: 68, endPoint x: 50, endPoint y: 63, distance: 24.2
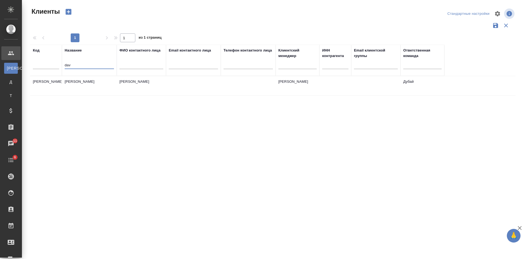
click at [50, 63] on tr "Код Название dav ФИО контактного лица Email контактного лица Телефон контактног…" at bounding box center [237, 60] width 414 height 31
type input "вин"
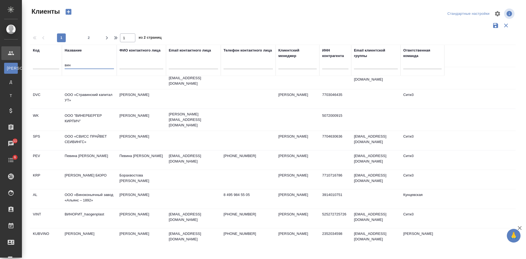
scroll to position [25, 0]
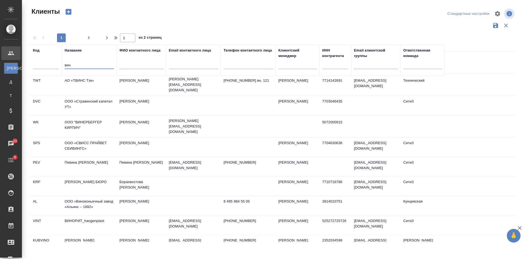
drag, startPoint x: 81, startPoint y: 64, endPoint x: 47, endPoint y: 58, distance: 34.6
click at [47, 58] on tr "Код Название вин ФИО контактного лица Email контактного лица Телефон контактног…" at bounding box center [237, 60] width 414 height 31
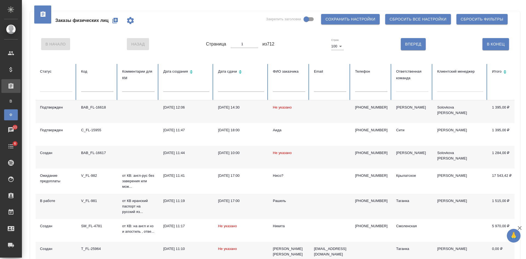
click at [374, 87] on input "text" at bounding box center [371, 88] width 32 height 8
paste input "9177836582."
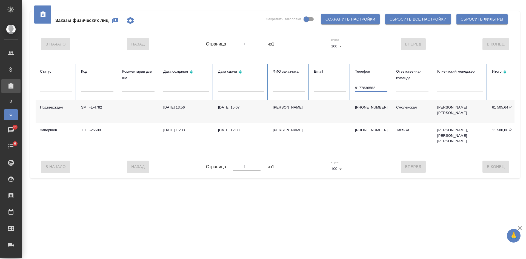
type input "9177836582"
click at [295, 115] on td "Анастасия" at bounding box center [289, 111] width 41 height 23
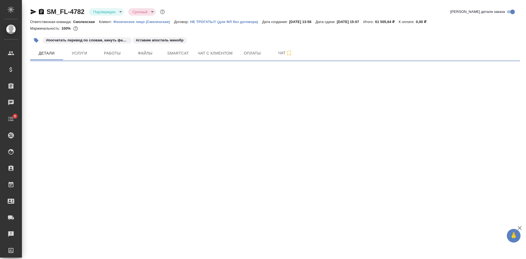
select select "RU"
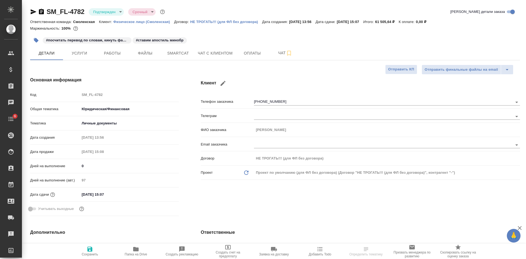
type textarea "x"
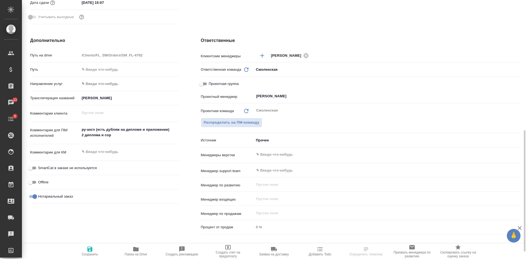
scroll to position [219, 0]
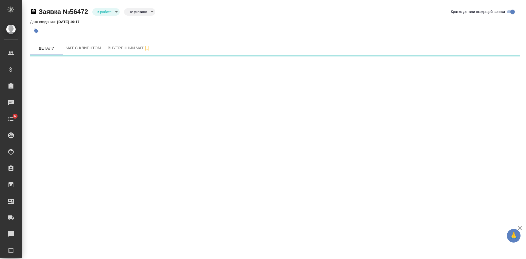
select select "RU"
select select "LV"
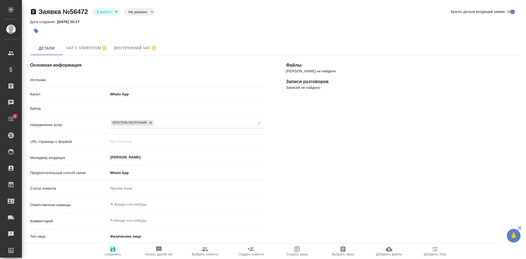
type textarea "x"
click at [138, 9] on body "🙏 .cls-1 fill:#fff; AWATERA [PERSON_NAME] Спецификации Заказы Чаты 6 Todo Проек…" at bounding box center [263, 129] width 526 height 259
click at [141, 19] on button "Целевая" at bounding box center [138, 21] width 18 height 6
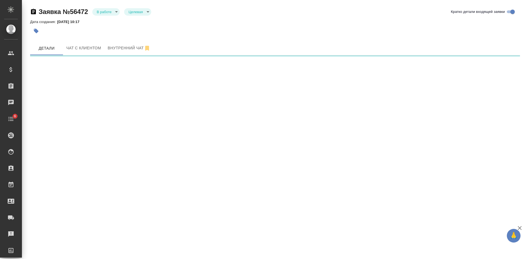
select select "RU"
select select "LV"
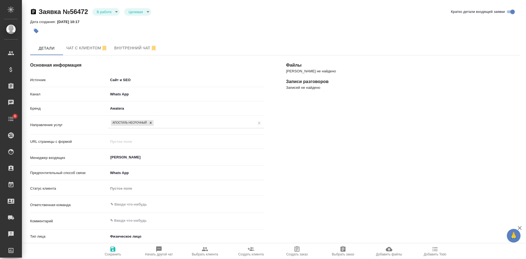
type textarea "x"
click at [118, 249] on span "Сохранить" at bounding box center [112, 251] width 39 height 10
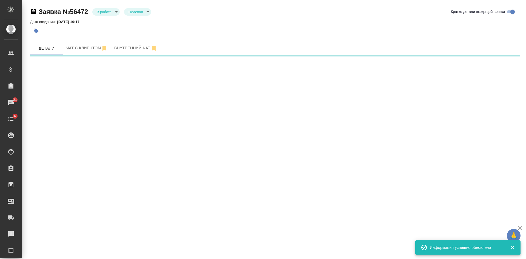
select select "RU"
select select "LV"
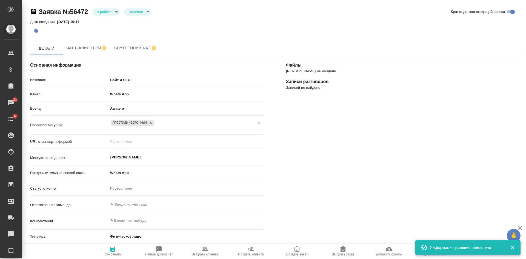
click at [202, 249] on span "Выбрать клиента" at bounding box center [204, 251] width 39 height 10
type textarea "x"
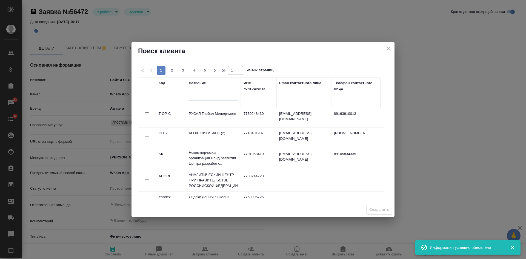
click at [203, 94] on input "text" at bounding box center [213, 97] width 49 height 7
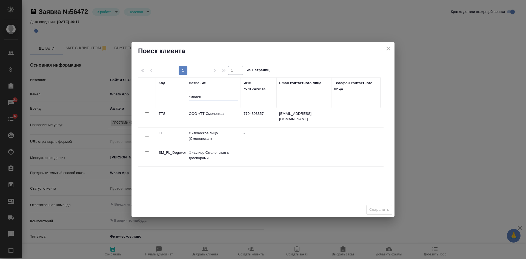
type input "смолен"
drag, startPoint x: 146, startPoint y: 133, endPoint x: 157, endPoint y: 135, distance: 11.0
click at [147, 133] on input "checkbox" at bounding box center [147, 134] width 5 height 5
checkbox input "true"
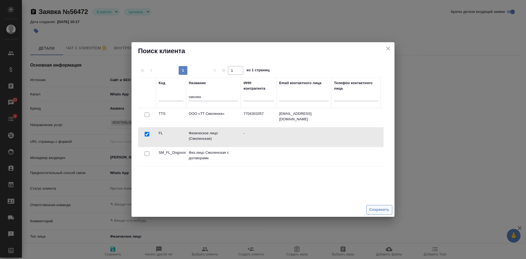
click at [385, 211] on span "Сохранить" at bounding box center [379, 210] width 20 height 6
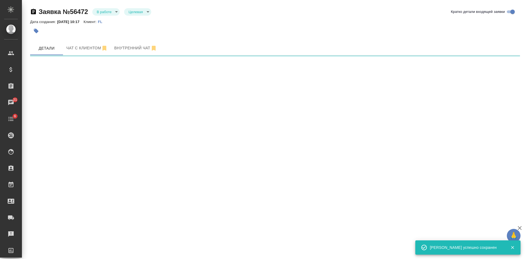
select select "RU"
select select "LV"
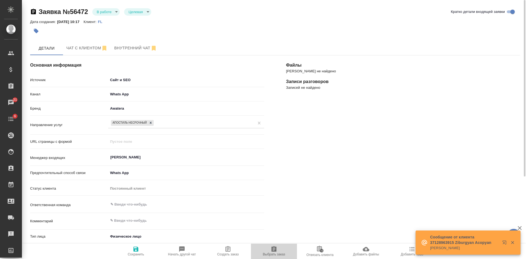
click at [274, 252] on icon "button" at bounding box center [274, 248] width 5 height 5
type textarea "x"
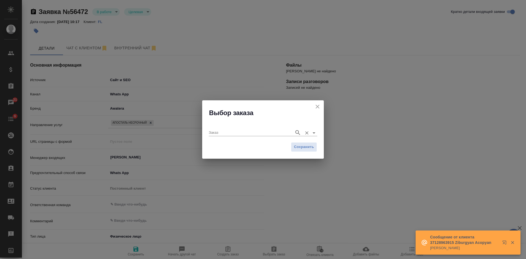
click at [238, 132] on input "Заказ" at bounding box center [250, 132] width 83 height 7
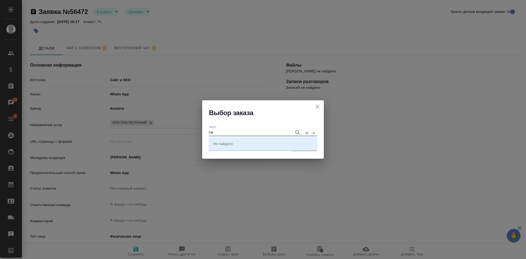
type input "с"
click at [318, 103] on icon "close" at bounding box center [317, 106] width 7 height 7
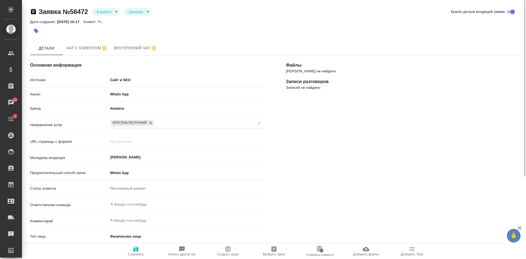
click at [229, 250] on icon "button" at bounding box center [228, 248] width 5 height 5
type textarea "x"
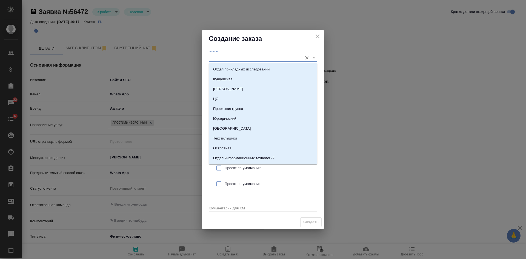
click at [220, 60] on input "Филиал" at bounding box center [254, 57] width 91 height 7
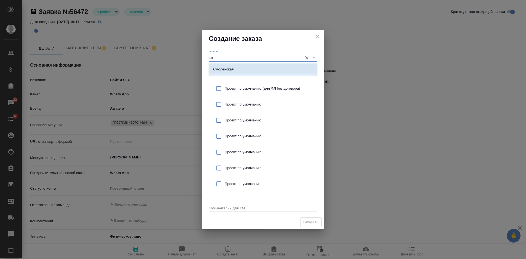
click at [216, 66] on li "Смоленская" at bounding box center [263, 69] width 109 height 10
type input "Смоленская"
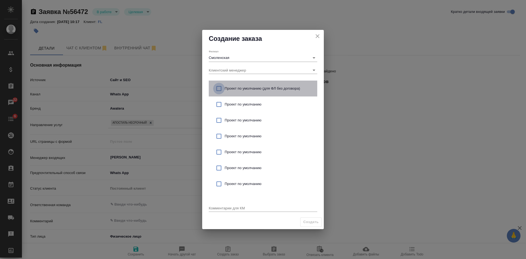
click at [220, 86] on input "checkbox" at bounding box center [219, 89] width 12 height 12
checkbox input "true"
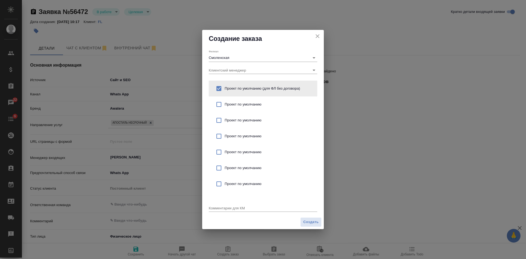
click at [223, 209] on textarea at bounding box center [263, 208] width 109 height 4
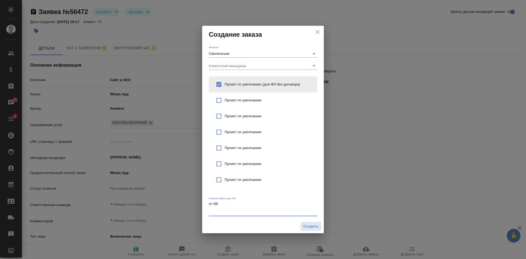
type textarea "от КВ"
type textarea "x"
paste textarea "Подскажите сколько будет стоить и в какой срок? Мне нужно апостилировать свидит…"
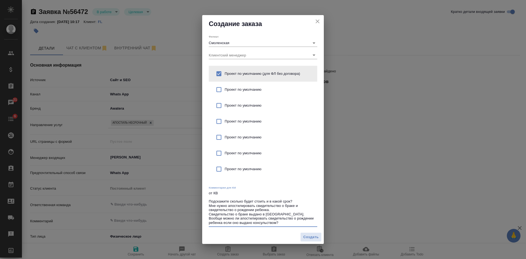
drag, startPoint x: 300, startPoint y: 199, endPoint x: 249, endPoint y: 199, distance: 51.8
click at [249, 199] on textarea "от КВ Подскажите сколько будет стоить и в какой срок? Мне нужно апостилировать …" at bounding box center [263, 208] width 109 height 34
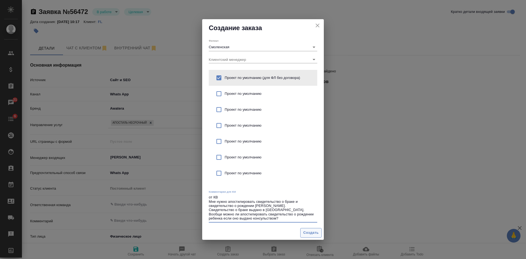
type textarea "от КВ Мне нужно апостилировать свидетельство о браке и свидетельство о рождении…"
click at [306, 234] on span "Создать" at bounding box center [310, 233] width 15 height 6
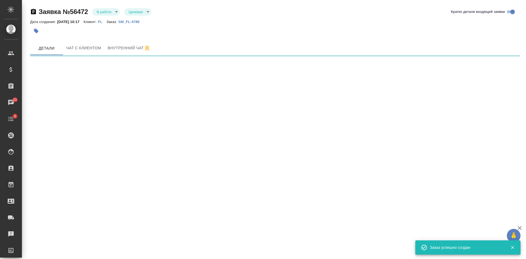
select select "RU"
select select "LV"
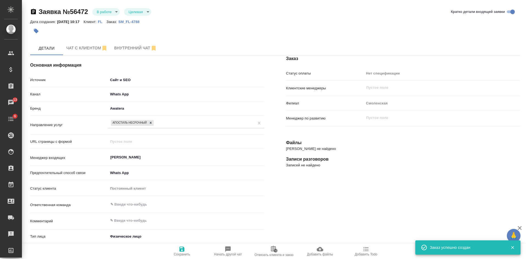
type textarea "x"
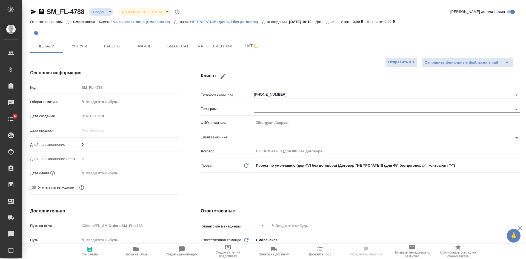
select select "RU"
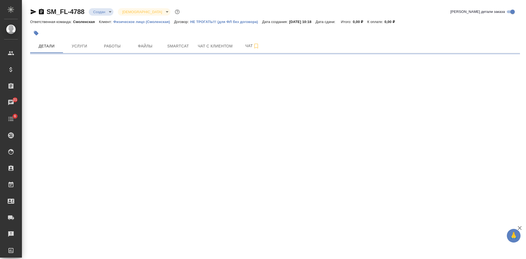
select select "RU"
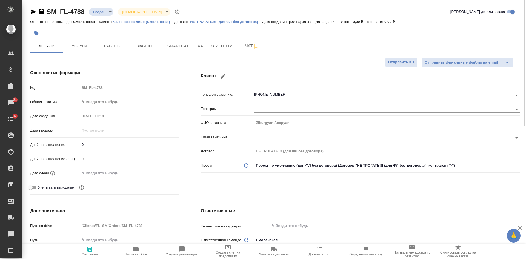
type textarea "x"
click at [222, 75] on icon "button" at bounding box center [223, 76] width 7 height 7
type input "Ziburgyan Acopyan"
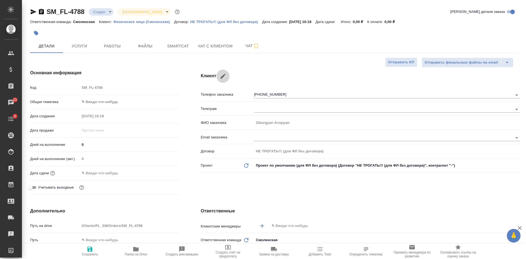
select select "LV"
type input "+371 28 963 915"
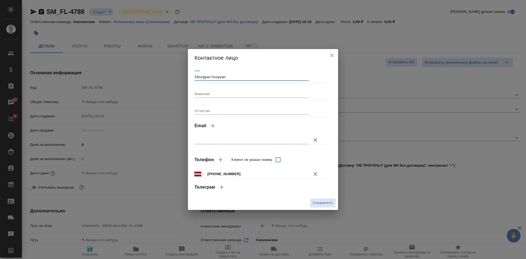
drag, startPoint x: 231, startPoint y: 77, endPoint x: 137, endPoint y: 61, distance: 95.7
click at [137, 61] on div "Контактное лицо Имя Ziburgyan Acopyan Фамилия Отчество Email Телефон Клиент не …" at bounding box center [263, 129] width 526 height 259
type input "Николай"
click at [324, 204] on span "Сохранить" at bounding box center [323, 203] width 20 height 6
type input "Николай"
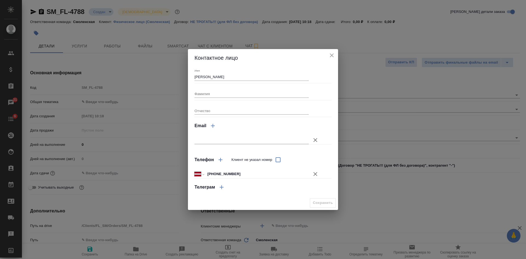
type textarea "x"
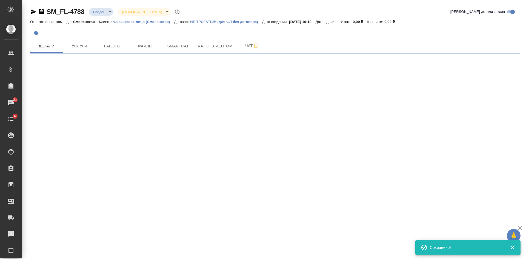
drag, startPoint x: 41, startPoint y: 12, endPoint x: 44, endPoint y: 11, distance: 3.7
click at [41, 12] on icon "button" at bounding box center [41, 11] width 7 height 7
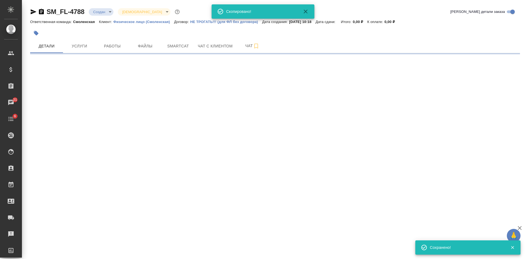
select select "RU"
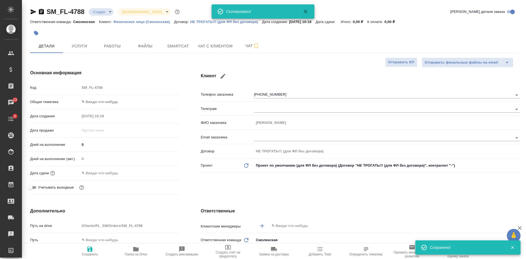
type textarea "x"
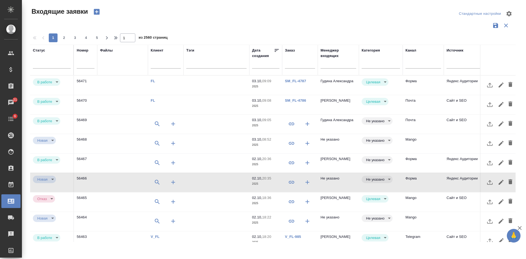
select select "RU"
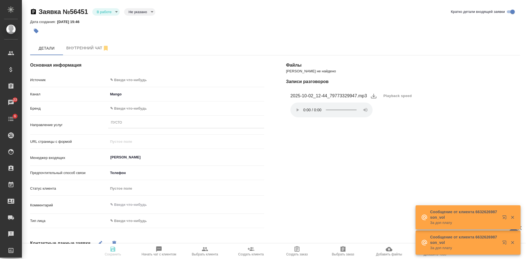
select select "RU"
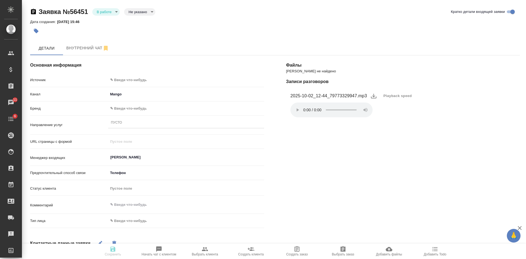
click at [452, 140] on div "[PERSON_NAME] не найдено Записи разговоров 2025-10-02_12-44_79773329947.mp3 Pla…" at bounding box center [403, 204] width 256 height 320
click at [390, 96] on span "Playback speed" at bounding box center [398, 95] width 29 height 5
click at [393, 121] on li "1.75" at bounding box center [390, 122] width 20 height 9
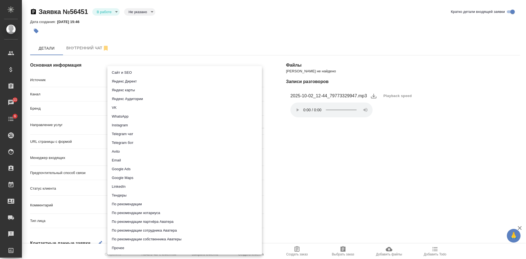
click at [124, 80] on body "🙏 .cls-1 fill:#fff; AWATERA [PERSON_NAME] Спецификации Заказы 11 Чаты 6 Todo Пр…" at bounding box center [263, 129] width 526 height 259
click at [126, 72] on li "Сайт и SEO" at bounding box center [184, 72] width 155 height 9
type input "seo"
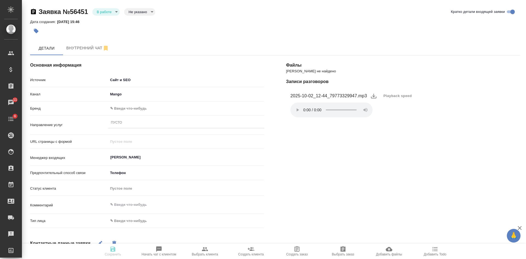
click at [121, 106] on body "🙏 .cls-1 fill:#fff; AWATERA [PERSON_NAME] Спецификации Заказы 11 Чаты 6 Todo Пр…" at bounding box center [263, 129] width 526 height 259
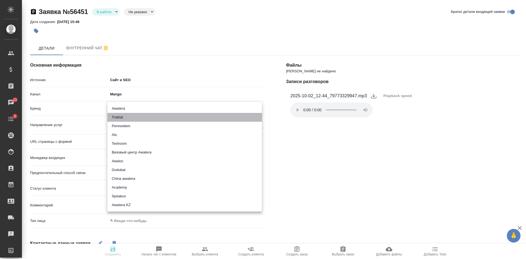
click at [118, 121] on li "Traktat" at bounding box center [184, 117] width 155 height 9
type input "traktat"
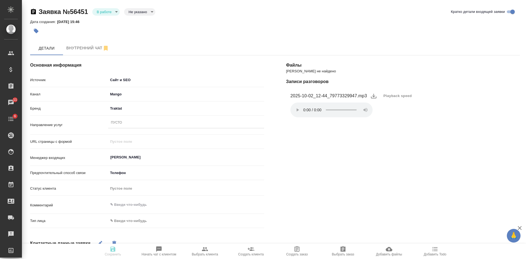
click at [117, 121] on div "Пусто" at bounding box center [116, 123] width 11 height 5
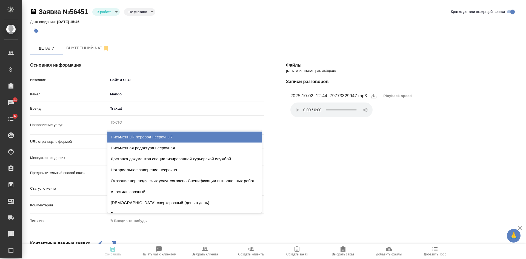
type input "пись"
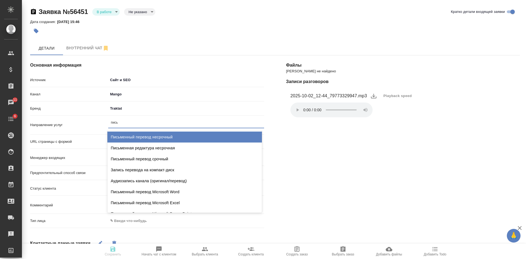
click at [132, 137] on div "Письменный перевод несрочный" at bounding box center [184, 137] width 155 height 11
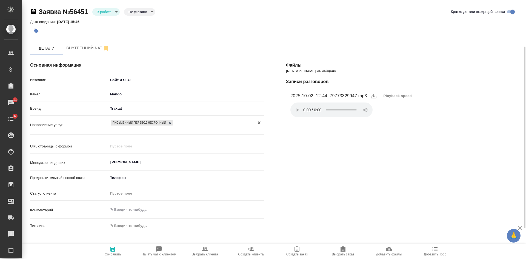
scroll to position [82, 0]
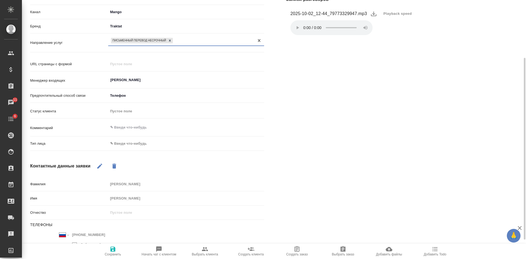
click at [127, 147] on body "🙏 .cls-1 fill:#fff; AWATERA [PERSON_NAME] Спецификации Заказы 11 Чаты 6 Todo Пр…" at bounding box center [263, 129] width 526 height 259
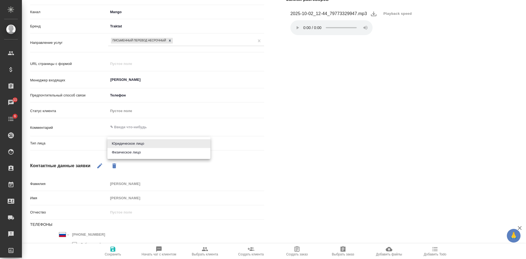
click at [124, 156] on li "Физическое лицо" at bounding box center [158, 152] width 103 height 9
type input "private"
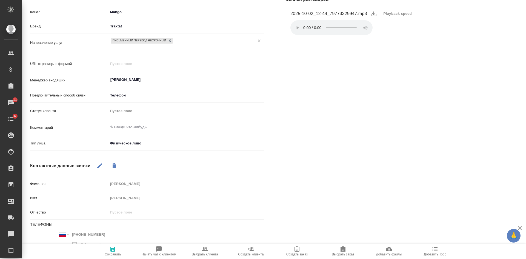
click at [109, 254] on span "Сохранить" at bounding box center [113, 254] width 16 height 4
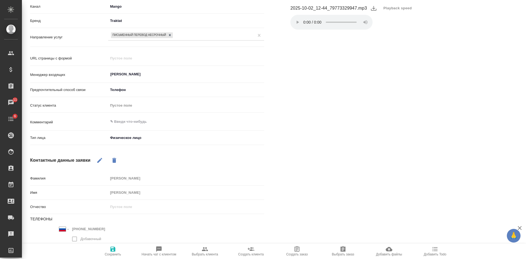
select select "RU"
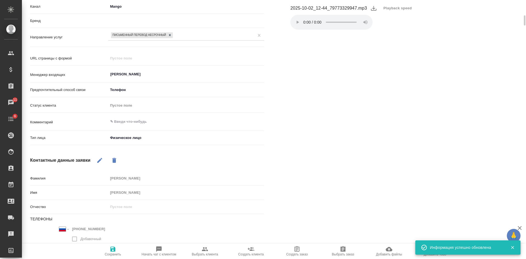
type textarea "x"
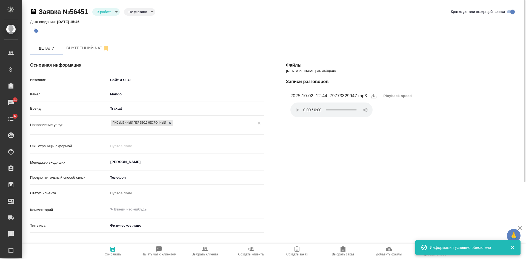
click at [112, 14] on body "🙏 .cls-1 fill:#fff; AWATERA [PERSON_NAME] Спецификации Заказы 11 Чаты 6 Todo Пр…" at bounding box center [263, 129] width 526 height 259
click at [112, 22] on li "Отказ" at bounding box center [105, 20] width 27 height 9
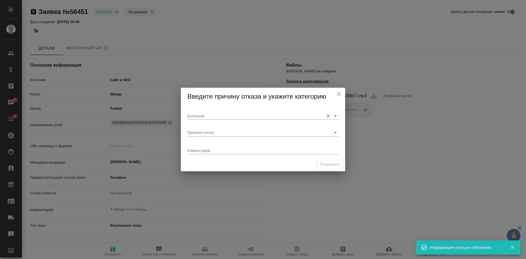
click at [212, 115] on input "Категория" at bounding box center [254, 115] width 134 height 7
click at [182, 130] on div "[PERSON_NAME] отказа Комментарий x" at bounding box center [263, 132] width 164 height 52
click at [200, 134] on input "Причина отказа" at bounding box center [254, 132] width 134 height 7
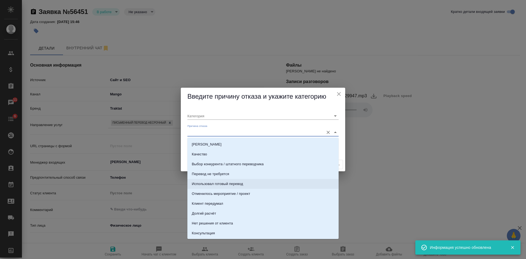
scroll to position [55, 0]
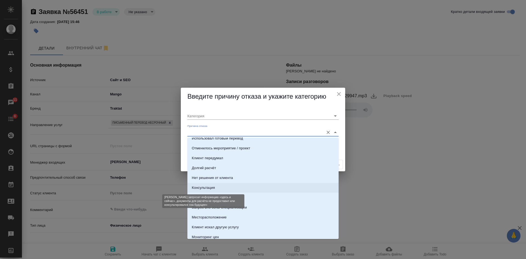
click at [211, 189] on div "Консультация" at bounding box center [203, 187] width 23 height 5
type input "Целевая"
type input "Консультация"
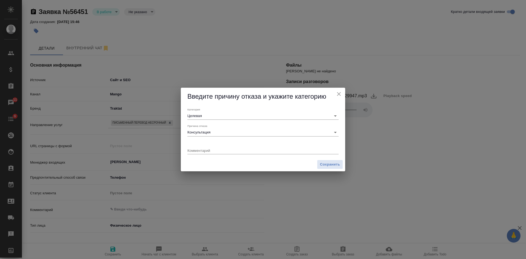
click at [212, 153] on div "x" at bounding box center [262, 150] width 151 height 7
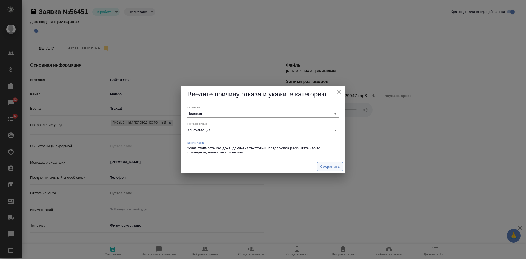
type textarea "хочет стоимость без дока, документ текстовый. предложила рассчитать что-то прим…"
click at [326, 168] on span "Сохранить" at bounding box center [330, 167] width 20 height 6
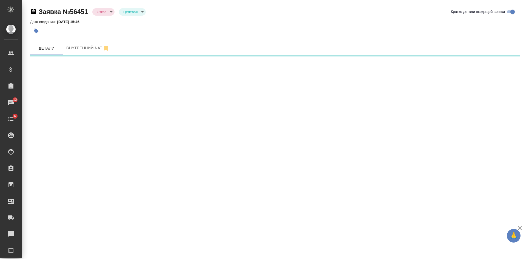
select select "RU"
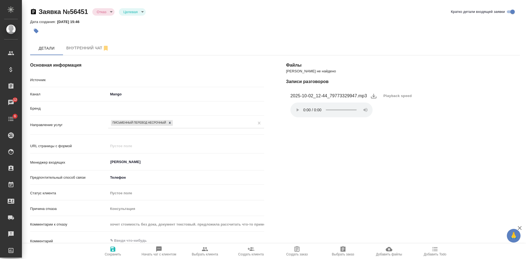
type textarea "x"
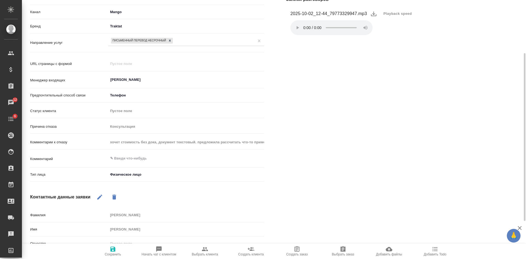
scroll to position [137, 0]
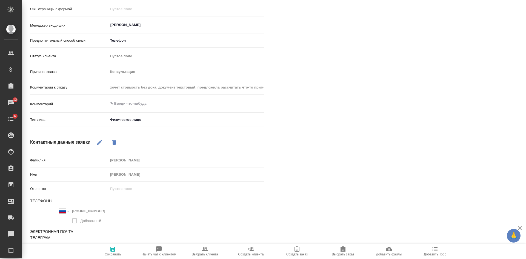
click at [116, 253] on span "Сохранить" at bounding box center [113, 254] width 16 height 4
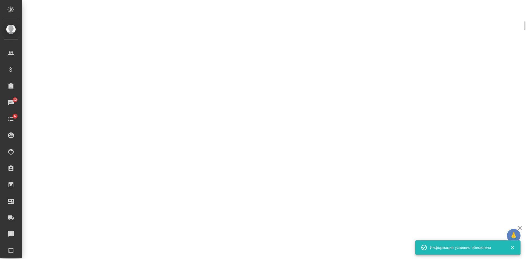
select select "RU"
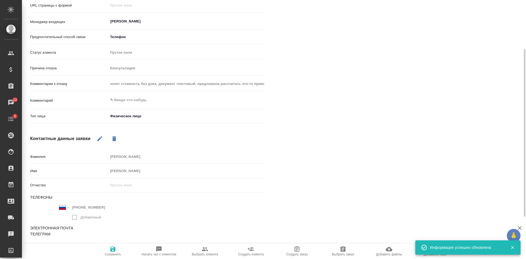
type textarea "x"
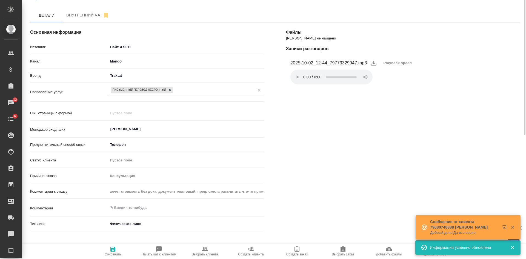
scroll to position [0, 0]
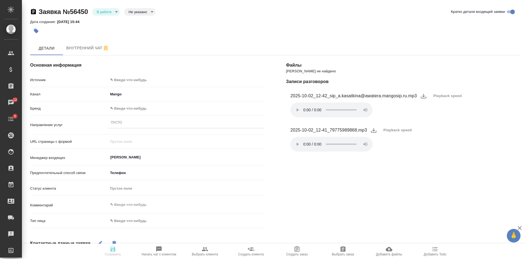
select select "RU"
click at [442, 94] on span "Playback speed" at bounding box center [448, 95] width 29 height 5
drag, startPoint x: 436, startPoint y: 121, endPoint x: 332, endPoint y: 122, distance: 104.2
click at [437, 121] on li "1.75" at bounding box center [438, 122] width 20 height 9
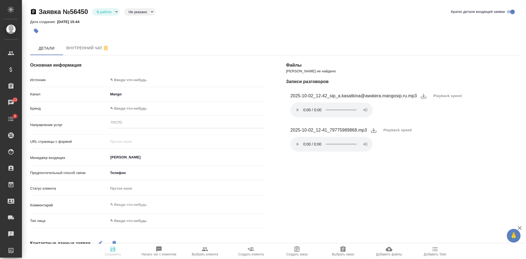
click at [118, 78] on body "🙏 .cls-1 fill:#fff; AWATERA Kasatkina Aleksandra Клиенты Спецификации Заказы 13…" at bounding box center [263, 129] width 526 height 259
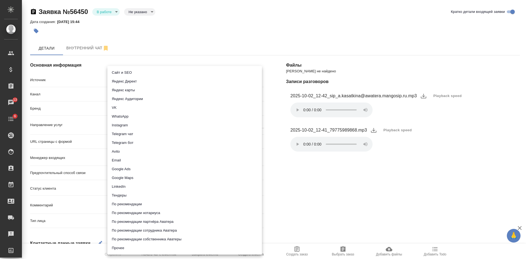
drag, startPoint x: 118, startPoint y: 72, endPoint x: 121, endPoint y: 73, distance: 3.3
click at [118, 72] on li "Сайт и SEO" at bounding box center [184, 72] width 155 height 9
type input "seo"
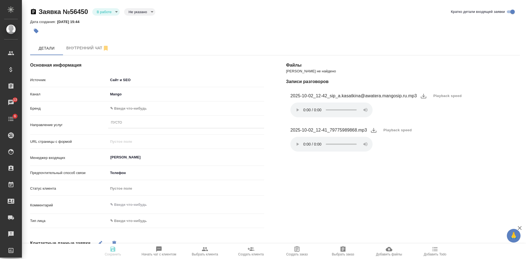
click at [128, 109] on body "🙏 .cls-1 fill:#fff; AWATERA Kasatkina Aleksandra Клиенты Спецификации Заказы 13…" at bounding box center [263, 129] width 526 height 259
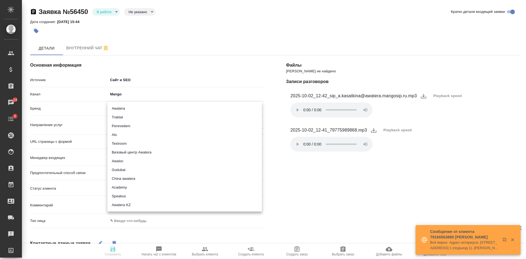
click at [122, 117] on li "Traktat" at bounding box center [184, 117] width 155 height 9
type input "traktat"
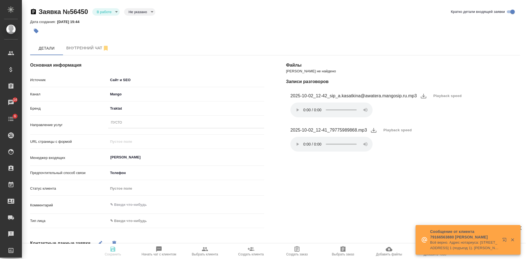
click at [120, 123] on div "Пусто" at bounding box center [116, 123] width 11 height 5
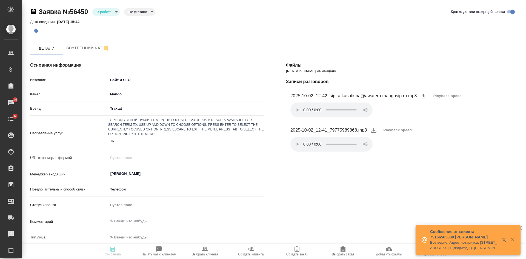
type input "пус"
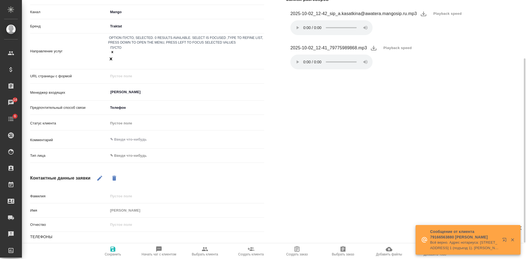
click at [126, 136] on body "🙏 .cls-1 fill:#fff; AWATERA Kasatkina Aleksandra Клиенты Спецификации Заказы 14…" at bounding box center [263, 129] width 526 height 259
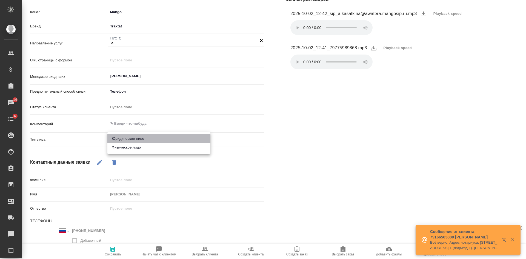
click at [124, 138] on li "Юридическое лицо" at bounding box center [158, 138] width 103 height 9
type input "company"
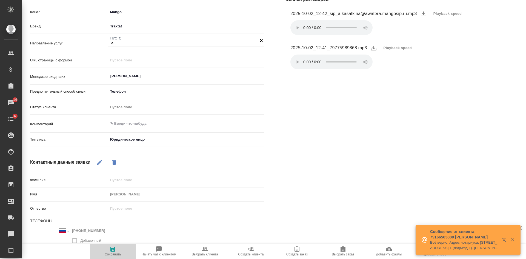
click at [116, 255] on span "Сохранить" at bounding box center [113, 254] width 16 height 4
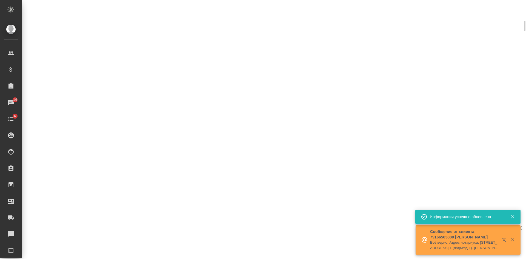
scroll to position [88, 0]
select select "RU"
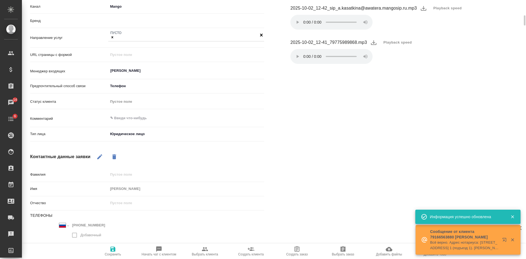
type textarea "x"
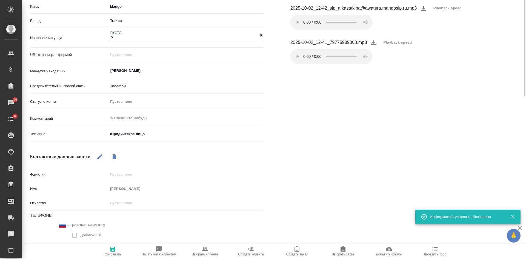
scroll to position [0, 0]
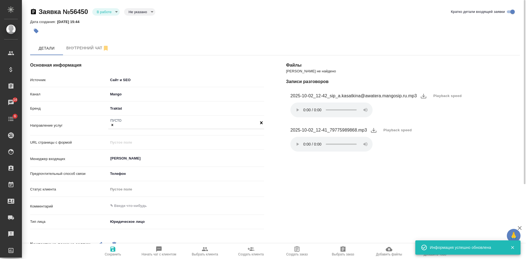
click at [107, 10] on body "🙏 .cls-1 fill:#fff; AWATERA Kasatkina Aleksandra Клиенты Спецификации Заказы 14…" at bounding box center [263, 129] width 526 height 259
click at [106, 21] on button "Отказ" at bounding box center [103, 21] width 13 height 6
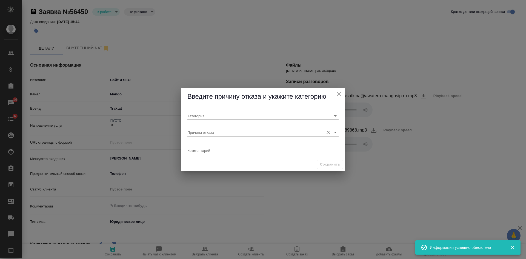
click at [196, 134] on input "Причина отказа" at bounding box center [254, 132] width 134 height 7
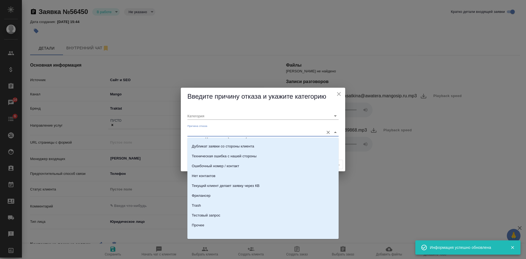
scroll to position [167, 0]
click at [196, 225] on div "Прочее" at bounding box center [198, 223] width 12 height 5
type input "Прочее"
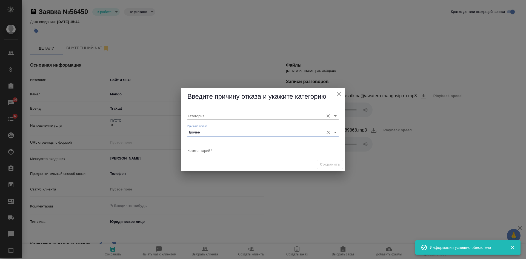
click at [203, 116] on input "Категория" at bounding box center [254, 115] width 134 height 7
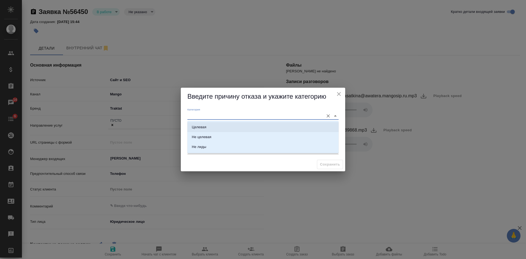
click at [204, 124] on li "Целевая" at bounding box center [262, 127] width 151 height 10
type input "Целевая"
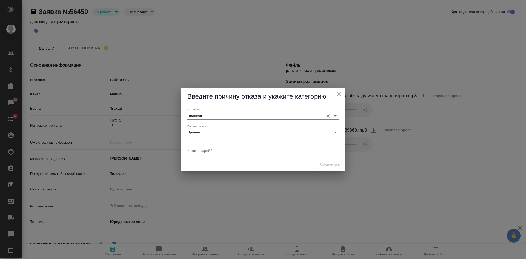
click at [200, 149] on textarea at bounding box center [262, 150] width 151 height 4
drag, startPoint x: 280, startPoint y: 146, endPoint x: 276, endPoint y: 150, distance: 5.0
type textarea "клиент звонит по закрывающим документам, НЕ делает заявку"
click at [340, 165] on button "Сохранить" at bounding box center [330, 165] width 26 height 10
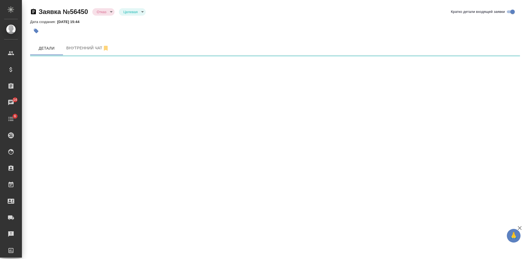
select select "RU"
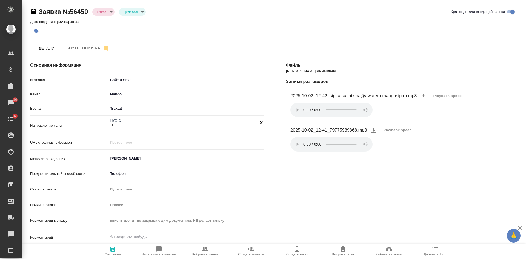
type textarea "x"
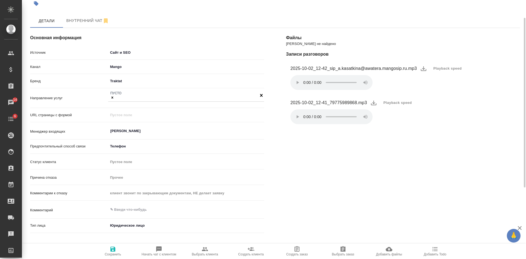
scroll to position [141, 0]
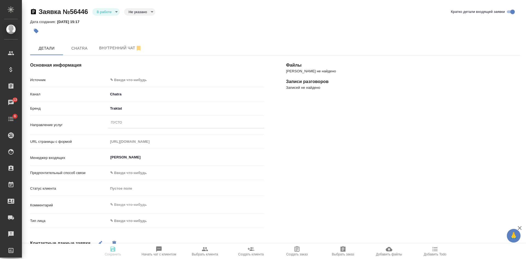
select select "RU"
click at [70, 48] on span "Chatra" at bounding box center [79, 48] width 26 height 7
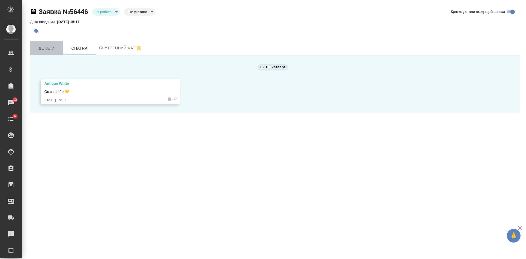
click at [51, 53] on button "Детали" at bounding box center [46, 48] width 33 height 14
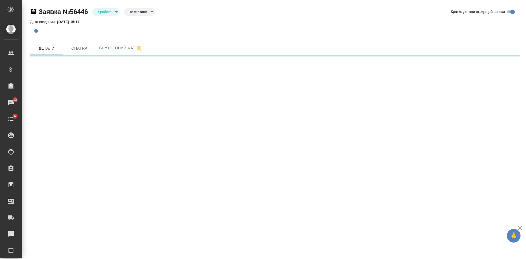
select select "RU"
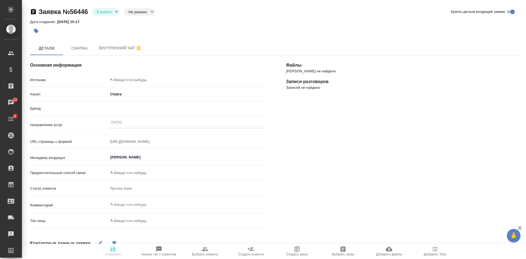
type textarea "x"
click at [104, 11] on body "🙏 .cls-1 fill:#fff; AWATERA [PERSON_NAME] Спецификации Заказы 13 Чаты 6 Todo Пр…" at bounding box center [263, 129] width 526 height 259
click at [109, 24] on li "Отказ" at bounding box center [105, 20] width 27 height 9
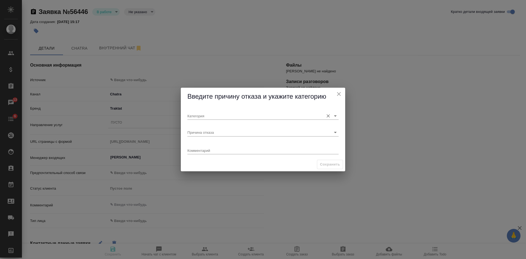
click at [196, 116] on input "Категория" at bounding box center [254, 115] width 134 height 7
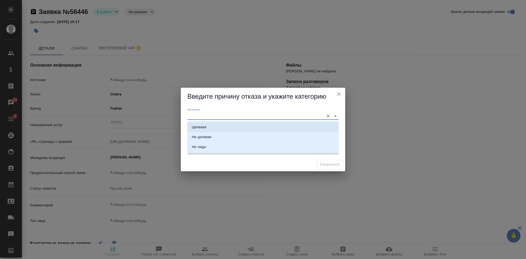
drag, startPoint x: 184, startPoint y: 123, endPoint x: 188, endPoint y: 125, distance: 4.1
click at [184, 123] on div "[PERSON_NAME] отказа Комментарий x" at bounding box center [263, 132] width 164 height 52
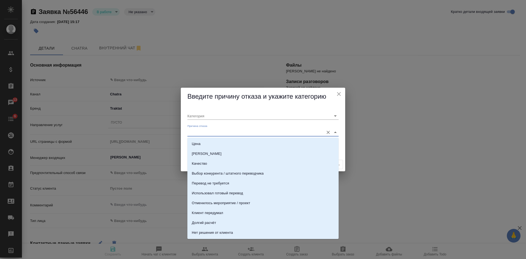
click at [197, 133] on input "Причина отказа" at bounding box center [254, 132] width 134 height 7
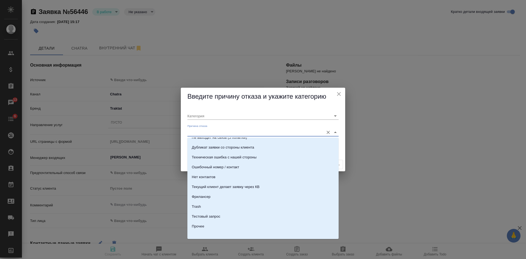
scroll to position [167, 0]
click at [202, 203] on li "Trash" at bounding box center [262, 204] width 151 height 10
type input "Не лиды"
type input "Trash"
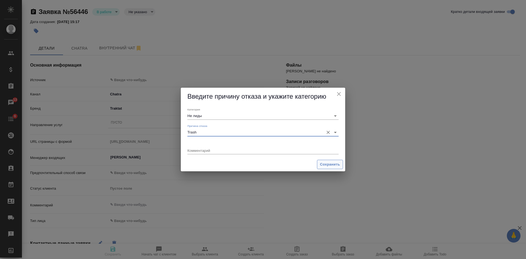
click at [335, 165] on span "Сохранить" at bounding box center [330, 164] width 20 height 6
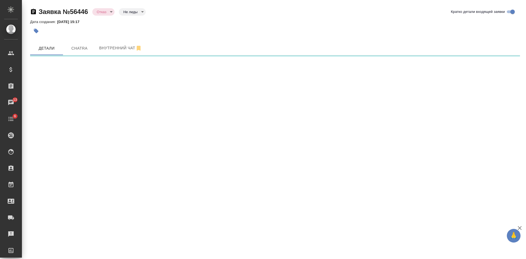
select select "RU"
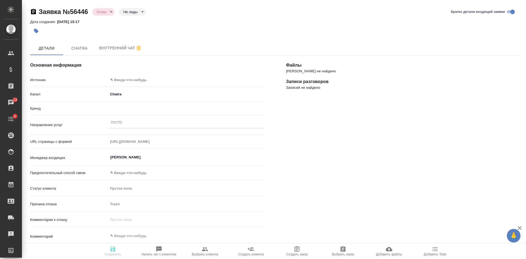
type textarea "x"
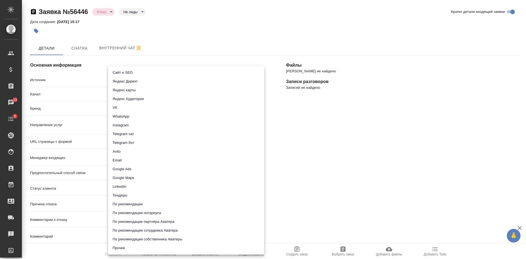
click at [132, 78] on body "🙏 .cls-1 fill:#fff; AWATERA [PERSON_NAME] Спецификации Заказы 13 Чаты 6 Todo Пр…" at bounding box center [263, 129] width 526 height 259
click at [127, 72] on li "Сайт и SEO" at bounding box center [186, 72] width 156 height 9
type input "seo"
type textarea "x"
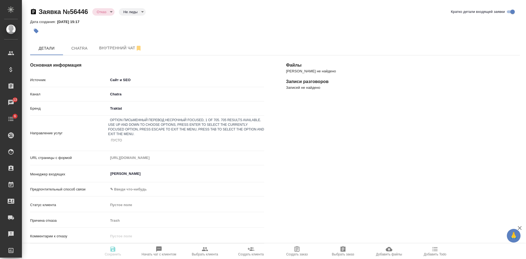
click at [128, 137] on div "Пусто" at bounding box center [186, 141] width 156 height 8
type input "пус"
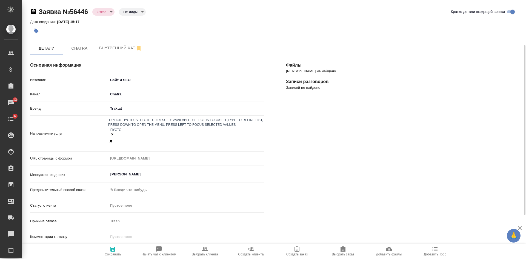
scroll to position [110, 0]
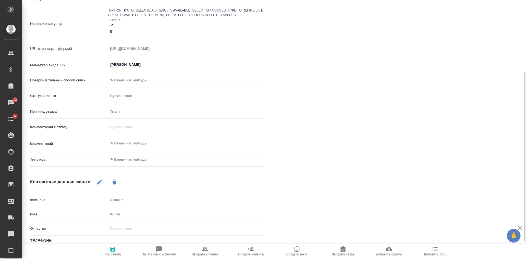
click at [125, 139] on body "🙏 .cls-1 fill:#fff; AWATERA [PERSON_NAME] Спецификации Заказы 13 Чаты 6 Todo Пр…" at bounding box center [263, 129] width 526 height 259
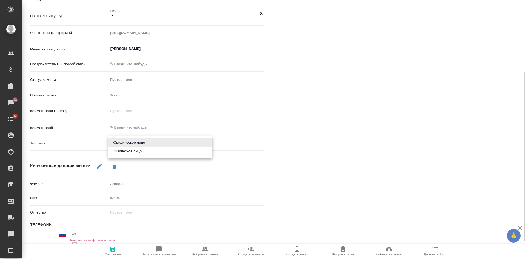
drag, startPoint x: 129, startPoint y: 152, endPoint x: 132, endPoint y: 157, distance: 5.8
click at [130, 153] on li "Физическое лицо" at bounding box center [160, 151] width 104 height 9
type textarea "x"
type input "private"
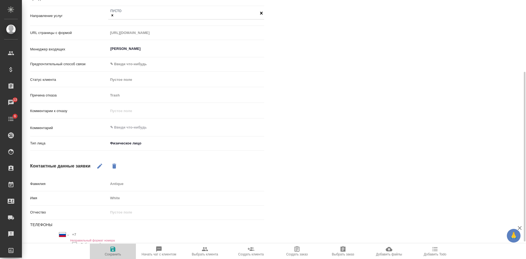
click at [114, 250] on icon "button" at bounding box center [112, 249] width 5 height 5
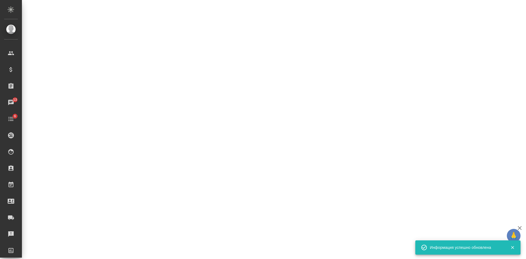
select select "RU"
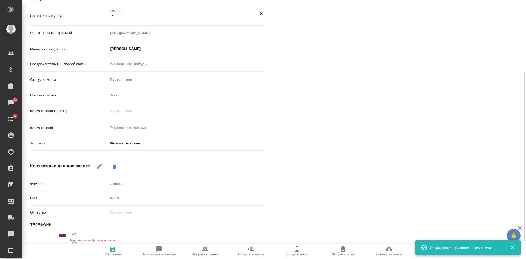
type textarea "x"
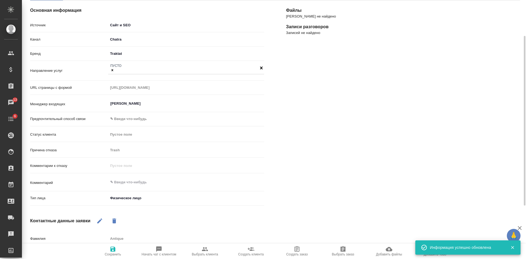
click at [112, 254] on span "Сохранить" at bounding box center [113, 254] width 16 height 4
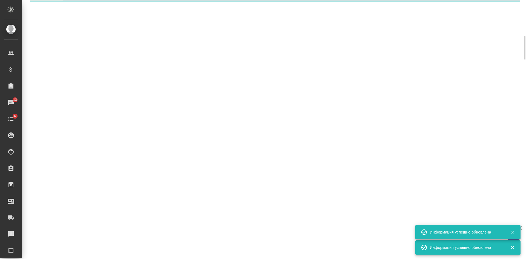
select select "RU"
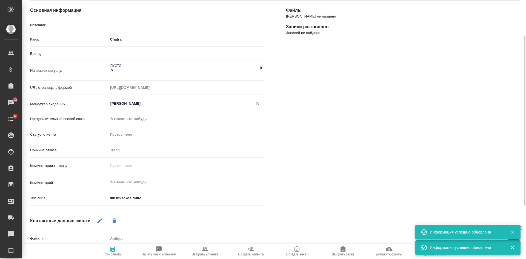
type textarea "x"
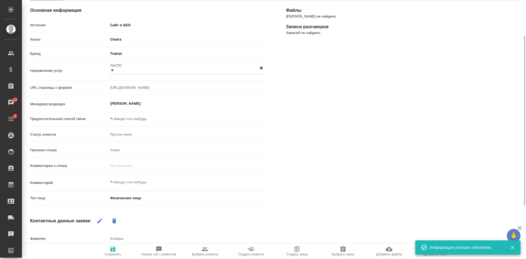
scroll to position [82, 0]
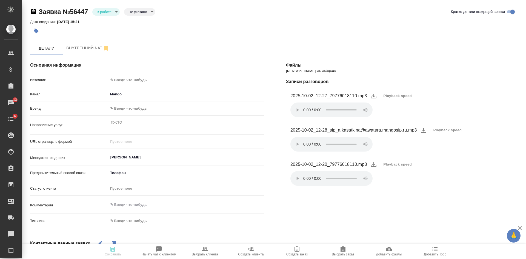
select select "RU"
click at [401, 97] on span "Playback speed" at bounding box center [398, 95] width 29 height 5
click at [394, 122] on li "1.75" at bounding box center [390, 122] width 20 height 9
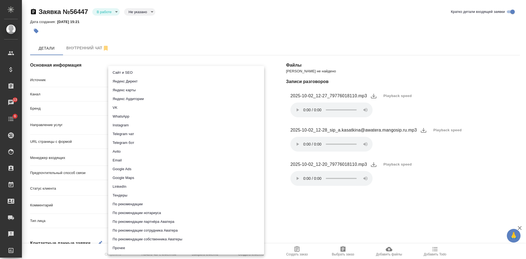
click at [137, 76] on body "🙏 .cls-1 fill:#fff; AWATERA Kasatkina Aleksandra Клиенты Спецификации Заказы 13…" at bounding box center [263, 129] width 526 height 259
click at [131, 75] on li "Сайт и SEO" at bounding box center [186, 72] width 156 height 9
type input "seo"
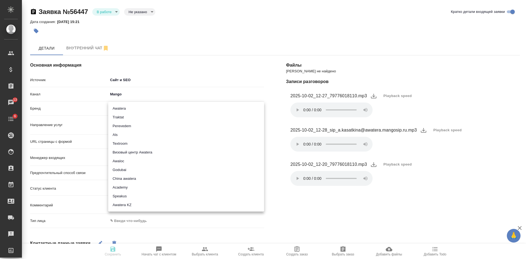
click at [134, 109] on body "🙏 .cls-1 fill:#fff; AWATERA Kasatkina Aleksandra Клиенты Спецификации Заказы 13…" at bounding box center [263, 129] width 526 height 259
drag, startPoint x: 131, startPoint y: 116, endPoint x: 185, endPoint y: 108, distance: 54.6
click at [131, 117] on li "Traktat" at bounding box center [186, 117] width 156 height 9
type input "traktat"
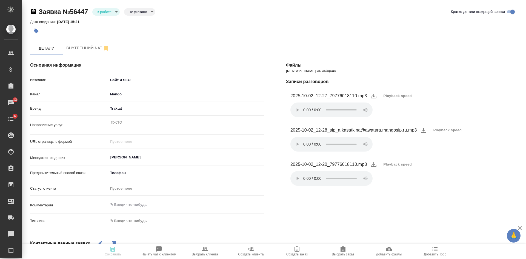
click at [129, 121] on div "Пусто" at bounding box center [186, 123] width 156 height 8
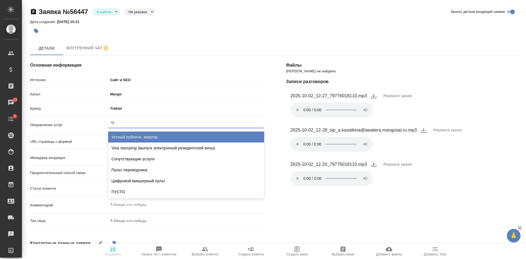
type input "пус"
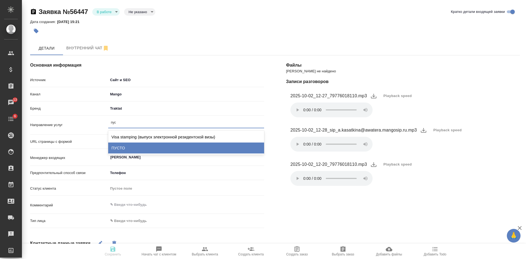
click at [133, 146] on div "ПУСТО" at bounding box center [186, 148] width 156 height 11
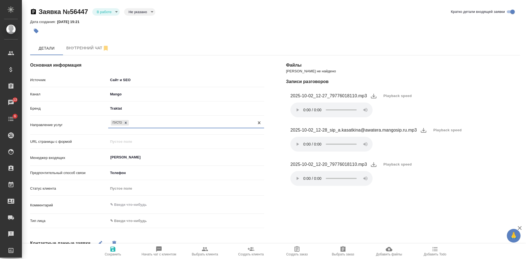
click at [127, 215] on div "Комментарий x" at bounding box center [147, 207] width 234 height 17
click at [126, 217] on body "🙏 .cls-1 fill:#fff; AWATERA Kasatkina Aleksandra Клиенты Спецификации Заказы 13…" at bounding box center [263, 129] width 526 height 259
drag, startPoint x: 121, startPoint y: 227, endPoint x: 119, endPoint y: 232, distance: 5.1
click at [121, 228] on li "Физическое лицо" at bounding box center [160, 229] width 104 height 9
type input "private"
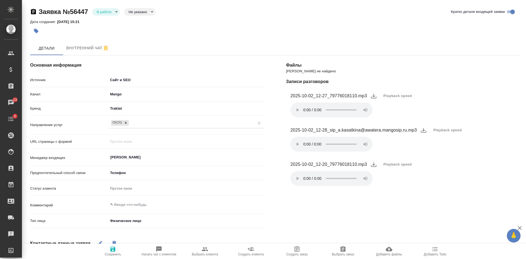
click at [111, 253] on span "Сохранить" at bounding box center [113, 254] width 16 height 4
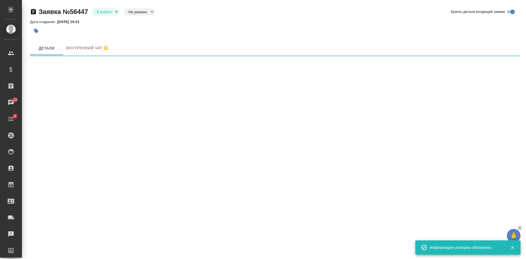
select select "RU"
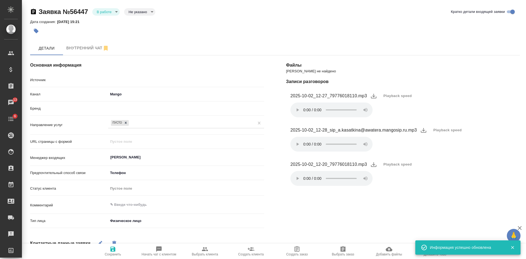
type textarea "x"
click at [102, 12] on body "🙏 .cls-1 fill:#fff; AWATERA Kasatkina Aleksandra Клиенты Спецификации Заказы 13…" at bounding box center [263, 129] width 526 height 259
click at [102, 21] on button "Отказ" at bounding box center [103, 21] width 13 height 6
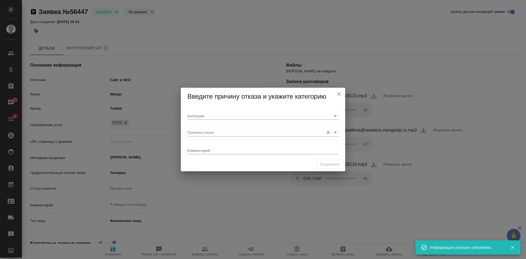
click at [195, 134] on input "Причина отказа" at bounding box center [254, 132] width 134 height 7
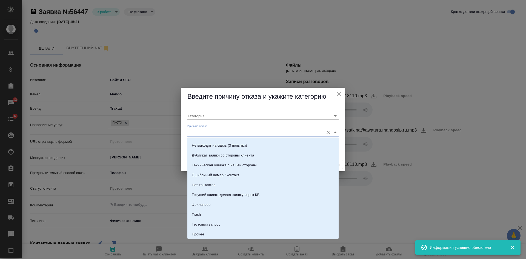
scroll to position [164, 0]
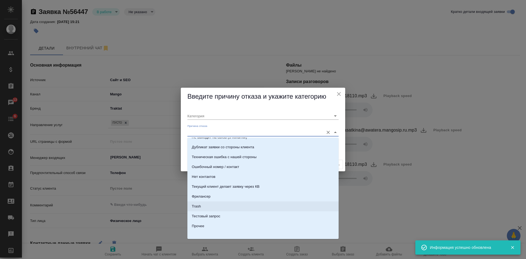
click at [206, 205] on li "Trash" at bounding box center [262, 206] width 151 height 10
type input "Не лиды"
type input "Trash"
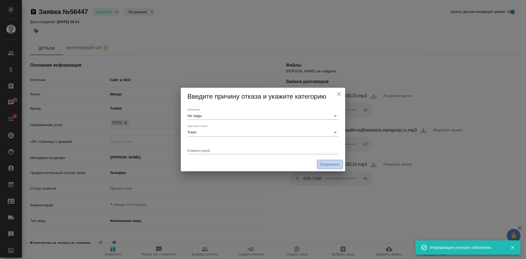
click at [337, 166] on span "Сохранить" at bounding box center [330, 164] width 20 height 6
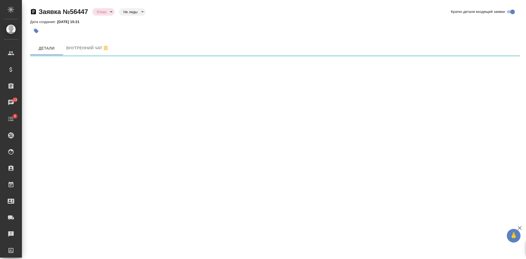
select select "RU"
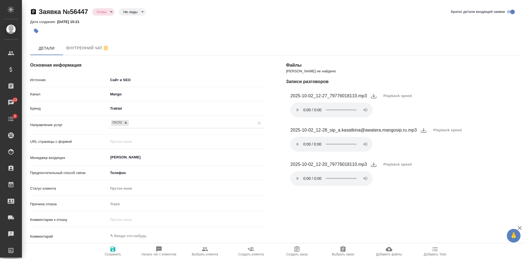
type textarea "x"
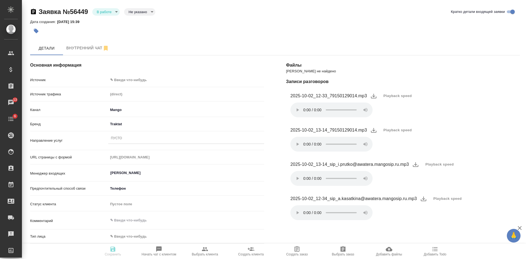
select select "RU"
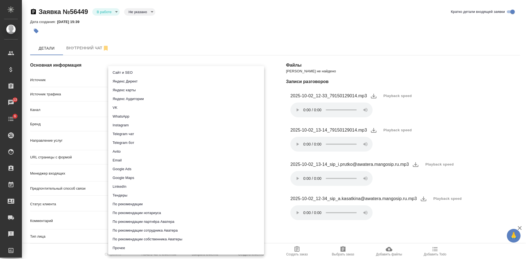
click at [122, 79] on body "🙏 .cls-1 fill:#fff; AWATERA [PERSON_NAME] Спецификации Заказы 13 Чаты 6 Todo Пр…" at bounding box center [263, 129] width 526 height 259
click at [122, 73] on li "Сайт и SEO" at bounding box center [186, 72] width 156 height 9
type input "seo"
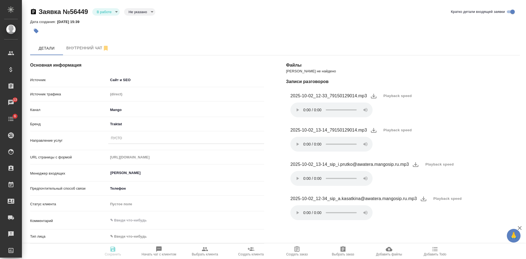
click at [436, 115] on li "2025-10-02_12-33_79150129014.mp3 Playback speed Ваш браузер не поддерживает эле…" at bounding box center [403, 104] width 234 height 34
click at [397, 97] on span "Playback speed" at bounding box center [398, 95] width 29 height 5
click at [393, 122] on li "1.75" at bounding box center [390, 122] width 20 height 9
click at [123, 140] on div "Пусто" at bounding box center [186, 139] width 156 height 8
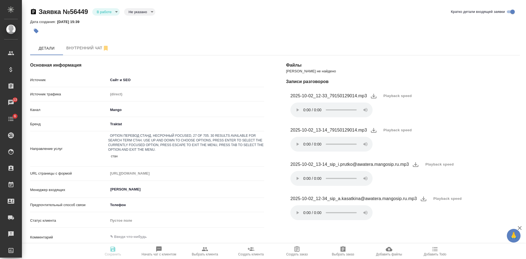
type input "станд"
click at [128, 259] on div "Перевод станд. несрочный" at bounding box center [263, 262] width 526 height 7
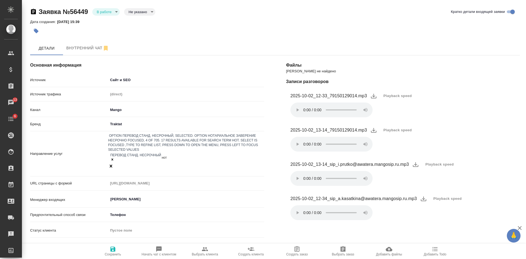
type input "нота"
click at [177, 259] on div "Нотариальное заверение несрочно" at bounding box center [263, 262] width 526 height 7
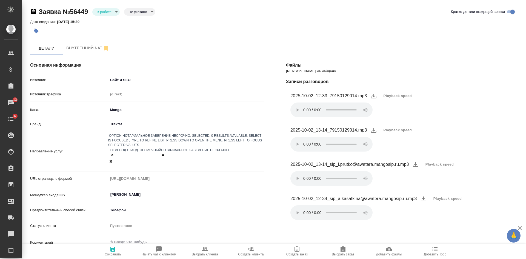
scroll to position [82, 0]
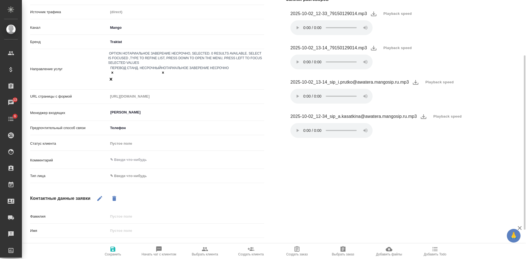
click at [136, 162] on body "🙏 .cls-1 fill:#fff; AWATERA Kasatkina Aleksandra Клиенты Спецификации Заказы 13…" at bounding box center [263, 129] width 526 height 259
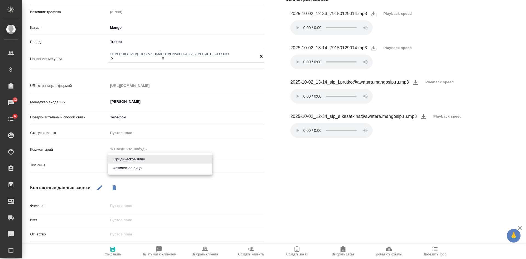
click at [123, 168] on li "Физическое лицо" at bounding box center [160, 168] width 104 height 9
type input "private"
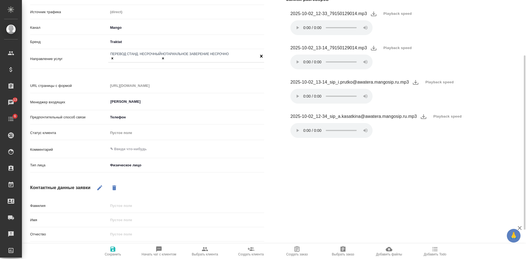
click at [102, 184] on icon "button" at bounding box center [99, 187] width 7 height 7
drag, startPoint x: 118, startPoint y: 212, endPoint x: 124, endPoint y: 206, distance: 8.3
click at [119, 216] on input "text" at bounding box center [186, 220] width 156 height 8
type input "Кирилл"
click at [110, 250] on icon "button" at bounding box center [113, 249] width 7 height 7
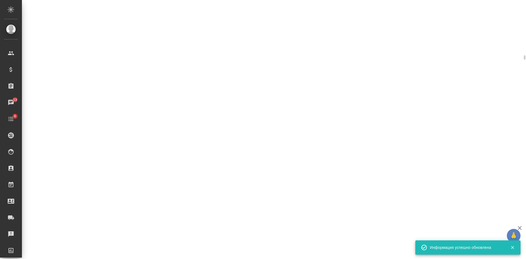
select select "RU"
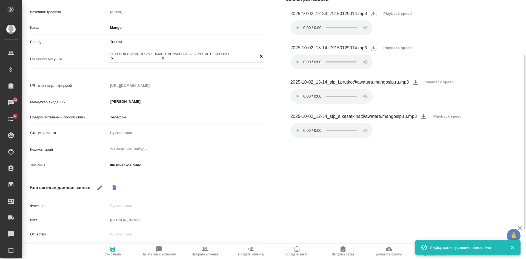
scroll to position [0, 0]
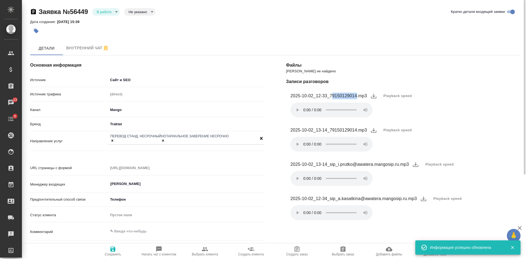
drag, startPoint x: 332, startPoint y: 96, endPoint x: 357, endPoint y: 96, distance: 24.9
click at [357, 96] on figcaption "2025-10-02_12-33_79150129014.mp3" at bounding box center [329, 96] width 77 height 7
copy figcaption "9150129014"
type textarea "x"
click at [140, 12] on body "🙏 .cls-1 fill:#fff; AWATERA Kasatkina Aleksandra Клиенты Спецификации Заказы 14…" at bounding box center [263, 129] width 526 height 259
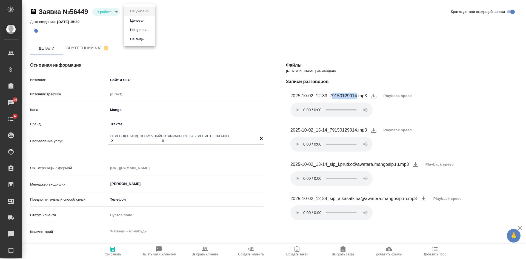
click at [142, 18] on button "Целевая" at bounding box center [138, 21] width 18 height 6
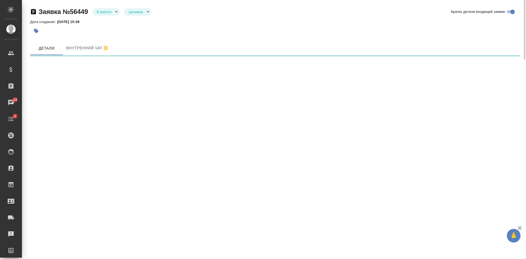
select select "RU"
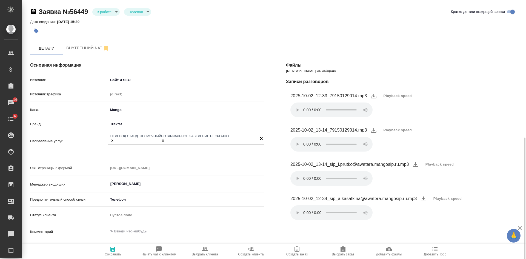
scroll to position [82, 0]
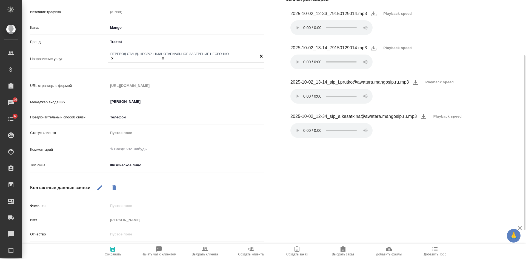
click at [445, 115] on span "Playback speed" at bounding box center [448, 116] width 29 height 5
click at [434, 144] on li "1.75" at bounding box center [440, 142] width 20 height 9
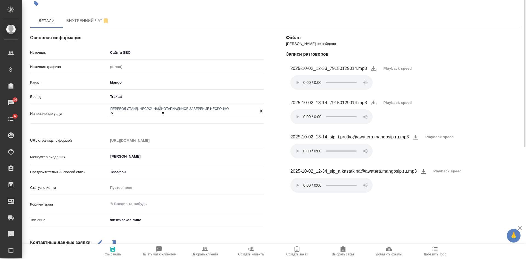
scroll to position [0, 0]
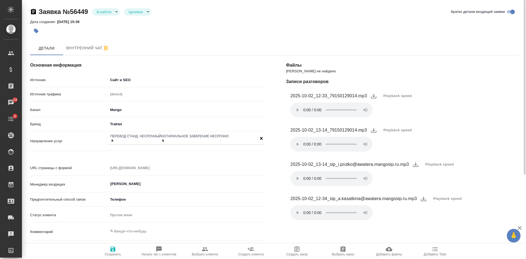
click at [443, 165] on span "Playback speed" at bounding box center [440, 164] width 29 height 5
click at [434, 189] on li "1.75" at bounding box center [432, 190] width 20 height 9
click at [446, 122] on li "2025-10-02_13-14_79150129014.mp3 Playback speed Ваш браузер не поддерживает эле…" at bounding box center [403, 138] width 234 height 34
click at [332, 96] on figcaption "2025-10-02_12-33_79150129014.mp3" at bounding box center [329, 96] width 77 height 7
drag, startPoint x: 327, startPoint y: 95, endPoint x: 356, endPoint y: 97, distance: 29.2
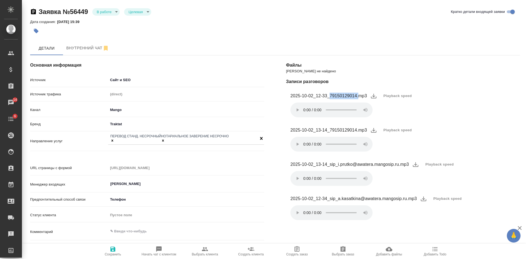
click at [356, 97] on figcaption "2025-10-02_12-33_79150129014.mp3" at bounding box center [329, 96] width 77 height 7
copy figcaption "79150129014."
type textarea "x"
click at [439, 166] on span "Playback speed" at bounding box center [440, 164] width 29 height 5
click at [332, 178] on div at bounding box center [263, 129] width 526 height 259
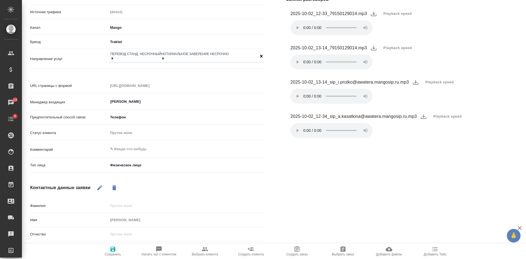
scroll to position [110, 0]
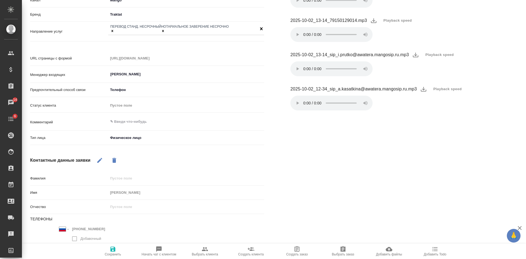
click at [347, 255] on span "Выбрать заказ" at bounding box center [343, 254] width 22 height 4
type textarea "x"
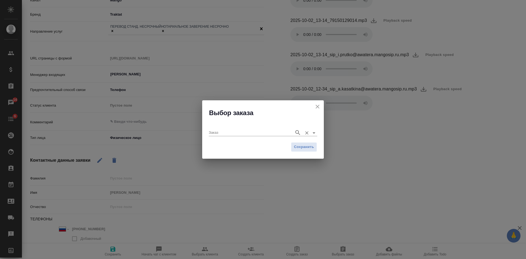
click at [287, 130] on input "Заказ" at bounding box center [250, 132] width 83 height 7
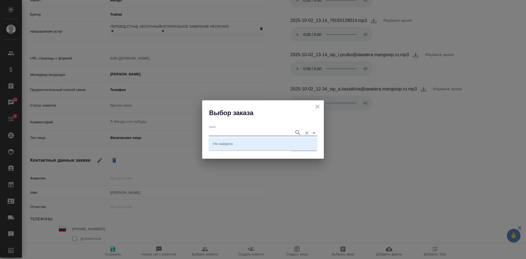
paste input "C_FL-15957"
type input "C_FL-15957"
click at [264, 144] on li "C_FL-15957" at bounding box center [263, 144] width 109 height 10
type input "C_FL-15957"
click at [306, 145] on span "Сохранить" at bounding box center [304, 147] width 20 height 6
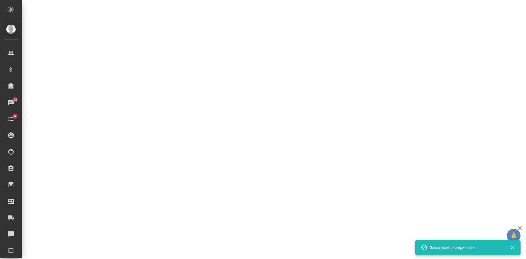
select select "RU"
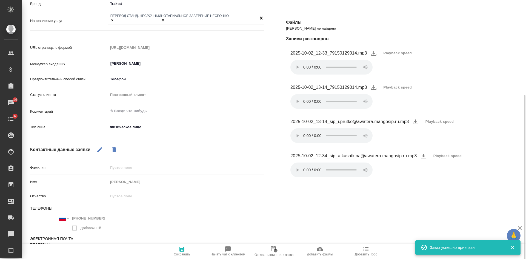
scroll to position [133, 0]
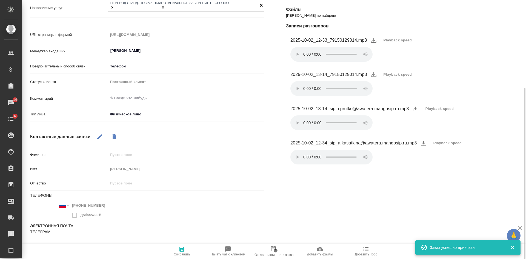
type textarea "x"
click at [130, 93] on textarea at bounding box center [186, 97] width 156 height 9
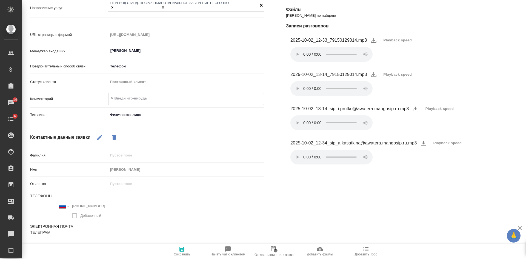
type textarea "з"
type textarea "x"
type textarea "за"
type textarea "x"
type textarea "зак"
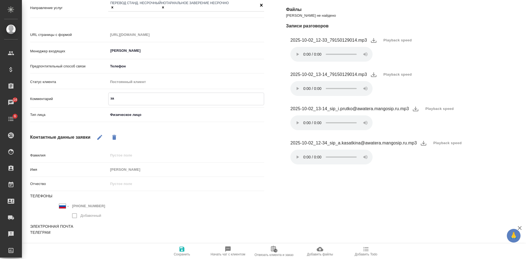
type textarea "x"
type textarea "закза"
type textarea "x"
type textarea "закзачи"
type textarea "x"
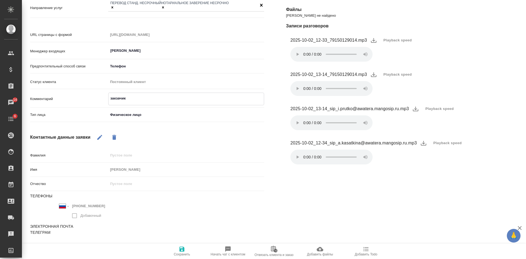
type textarea "закзачик"
type textarea "x"
type textarea "закзачик А"
type textarea "x"
type textarea "закзачик Ал"
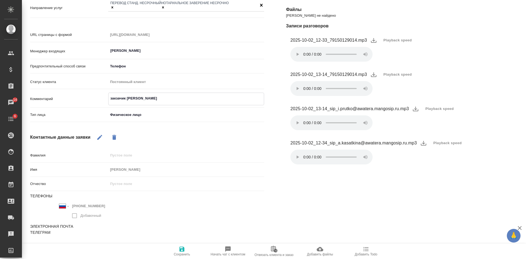
type textarea "x"
type textarea "закзачик Але"
type textarea "x"
type textarea "закзачик Алек"
type textarea "x"
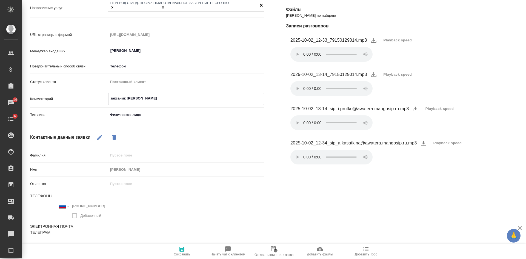
type textarea "закзачик Алекс"
type textarea "x"
type textarea "закзачик Алексан"
type textarea "x"
type textarea "закзачик Александ"
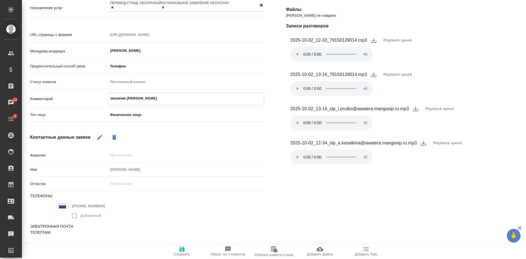
type textarea "x"
type textarea "закзачик Александр"
type textarea "x"
type textarea "закзачик Александр"
type textarea "x"
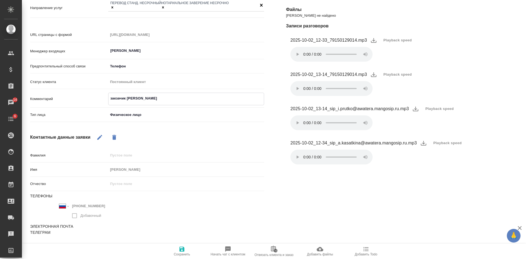
paste textarea "tarantul911@gmail.com"
type textarea "закзачик Александр tarantul911@gmail.com"
type textarea "x"
type textarea "заказчик Александр tarantul911@gmail.com"
type textarea "x"
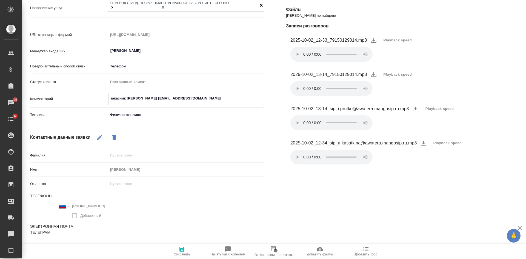
type textarea "заказчик Александр tarantul911@gmail.com"
type textarea "x"
click at [190, 251] on span "Сохранить" at bounding box center [181, 251] width 39 height 10
select select "RU"
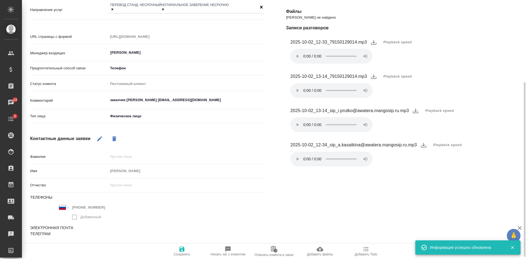
type textarea "x"
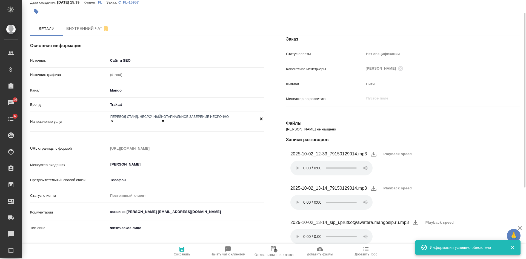
scroll to position [0, 0]
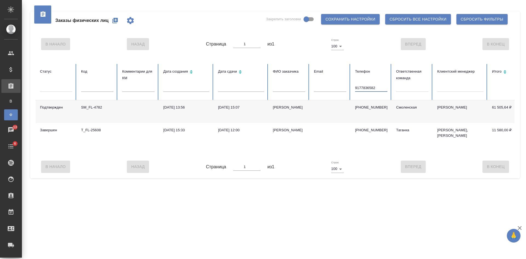
drag, startPoint x: 381, startPoint y: 90, endPoint x: 313, endPoint y: 86, distance: 68.1
click at [320, 87] on tr "Статус Код Комментарии для КМ Дата создания Дата сдачи ФИО заказчика Email Теле…" at bounding box center [344, 82] width 617 height 36
paste input "9150129014"
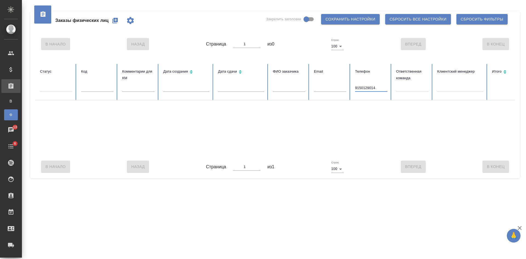
type input "9150129014"
drag, startPoint x: 380, startPoint y: 87, endPoint x: 326, endPoint y: 83, distance: 53.8
click at [329, 84] on tr "Статус Код Комментарии для КМ Дата создания Дата сдачи ФИО заказчика Email Теле…" at bounding box center [344, 82] width 617 height 36
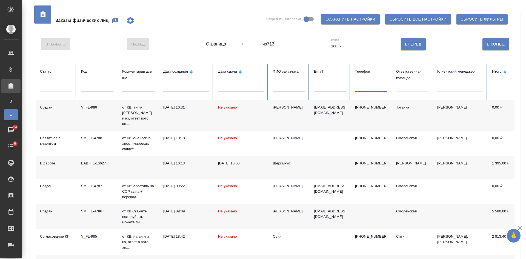
drag, startPoint x: 419, startPoint y: 90, endPoint x: 417, endPoint y: 88, distance: 3.3
click at [418, 90] on div at bounding box center [412, 86] width 32 height 8
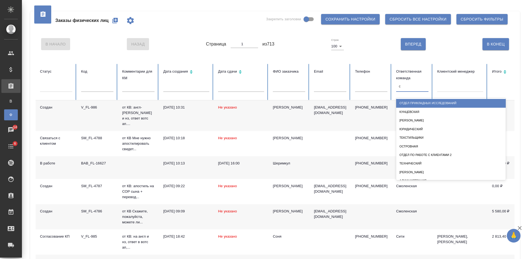
type input "си"
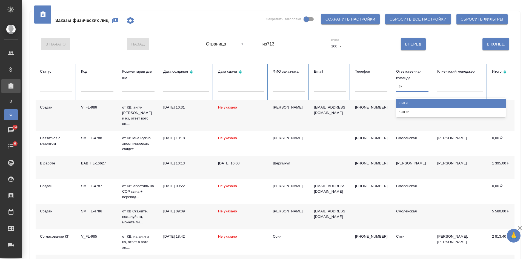
click at [406, 100] on div "Сити" at bounding box center [451, 103] width 110 height 8
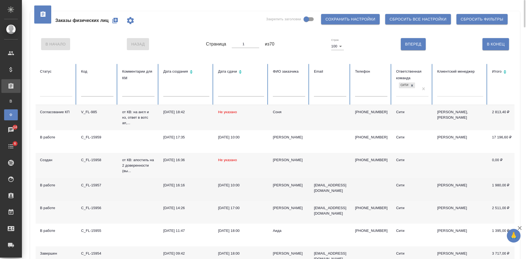
click at [307, 185] on td "Александр" at bounding box center [289, 189] width 41 height 23
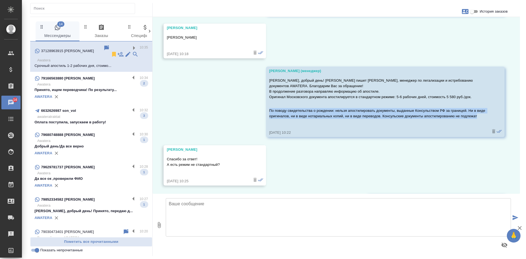
scroll to position [201, 0]
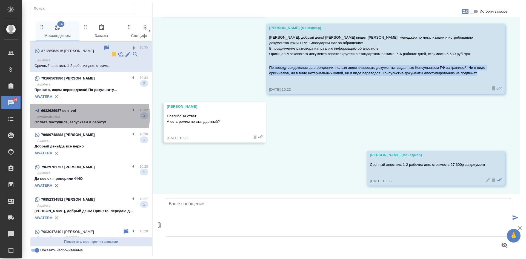
click at [87, 114] on p "awateratraktat" at bounding box center [92, 116] width 111 height 5
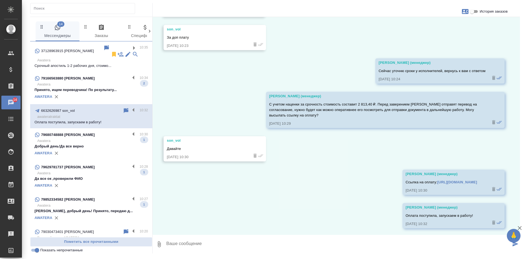
scroll to position [253, 0]
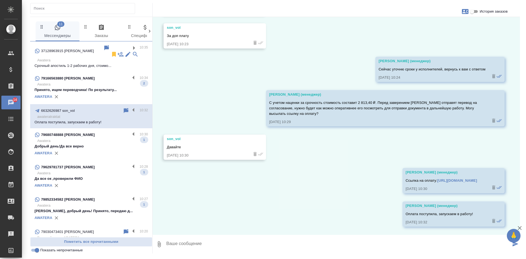
click at [78, 93] on div "AWATERA" at bounding box center [91, 97] width 113 height 8
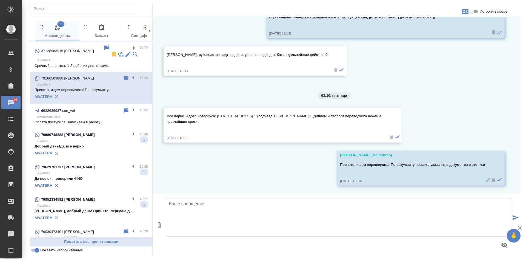
scroll to position [130, 0]
click at [88, 149] on div "AWATERA" at bounding box center [91, 153] width 113 height 8
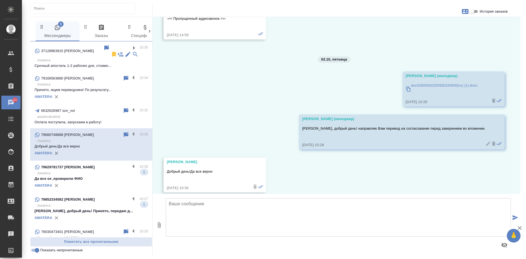
scroll to position [1305, 0]
click at [124, 132] on icon at bounding box center [126, 134] width 5 height 5
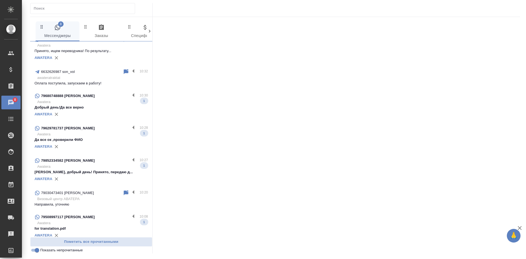
scroll to position [55, 0]
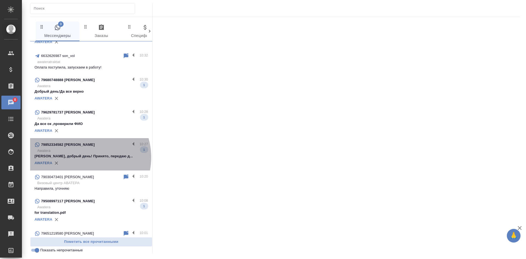
click at [82, 153] on p "Дмитрий, добрый день! Принято, передаю д..." at bounding box center [91, 155] width 113 height 5
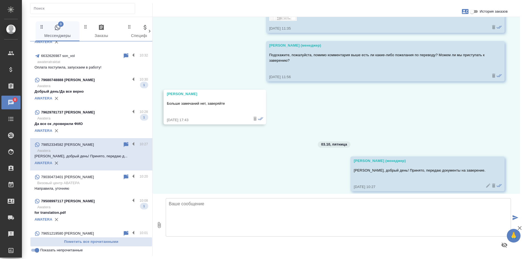
scroll to position [4526, 0]
click at [35, 252] on input "Показать непрочитанные" at bounding box center [37, 250] width 20 height 7
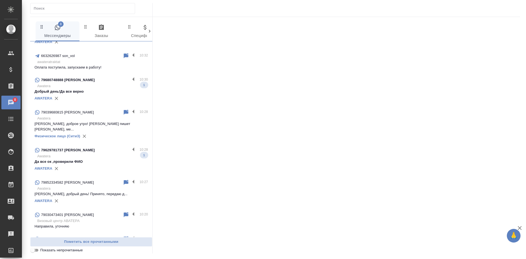
click at [35, 252] on input "Показать непрочитанные" at bounding box center [33, 250] width 20 height 7
checkbox input "true"
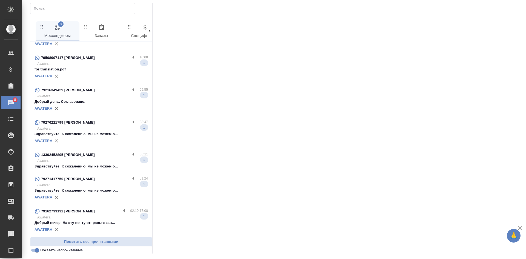
scroll to position [0, 0]
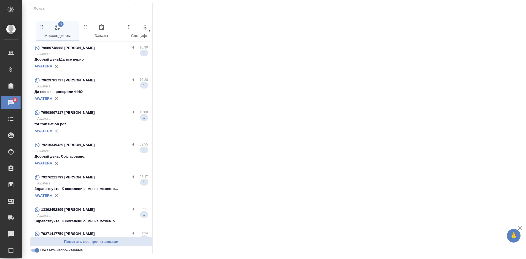
drag, startPoint x: 88, startPoint y: 127, endPoint x: 115, endPoint y: 121, distance: 27.1
click at [88, 127] on div "AWATERA" at bounding box center [91, 131] width 113 height 8
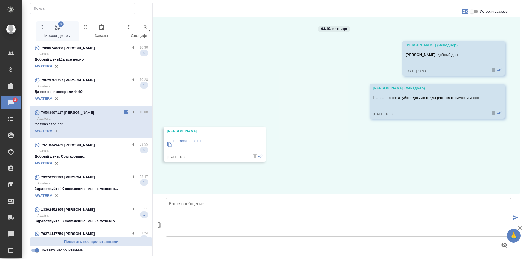
click at [477, 13] on input "История заказов" at bounding box center [472, 11] width 20 height 7
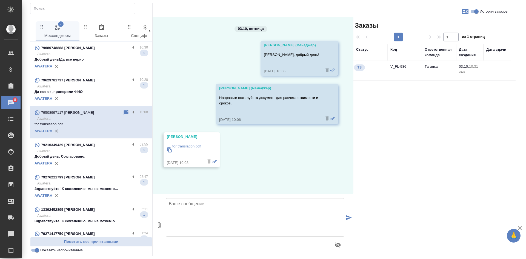
click at [477, 13] on input "История заказов" at bounding box center [477, 11] width 20 height 7
checkbox input "false"
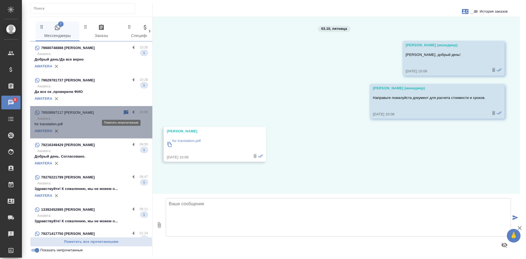
click at [123, 112] on icon at bounding box center [126, 112] width 7 height 7
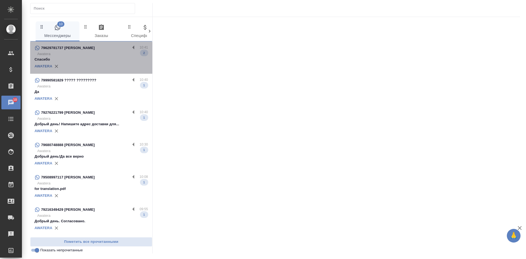
click at [96, 62] on p "Спасибо" at bounding box center [91, 59] width 113 height 5
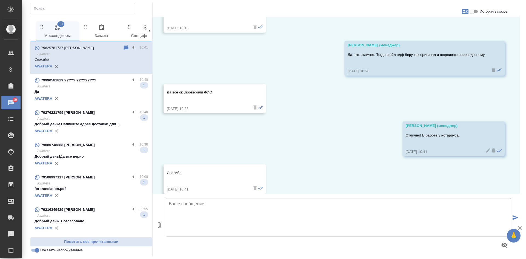
scroll to position [1752, 0]
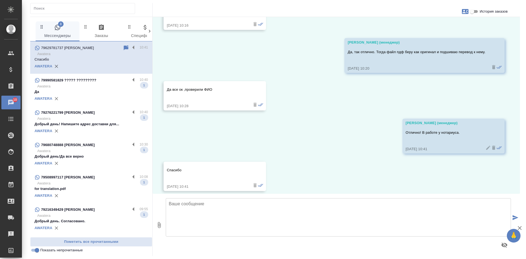
click at [81, 91] on p "Да" at bounding box center [91, 91] width 113 height 5
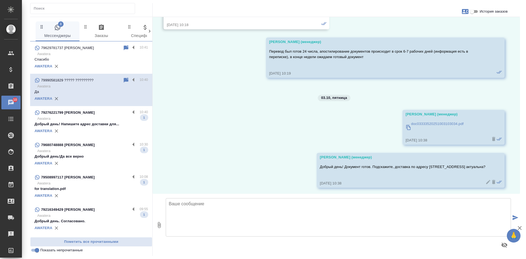
scroll to position [1923, 0]
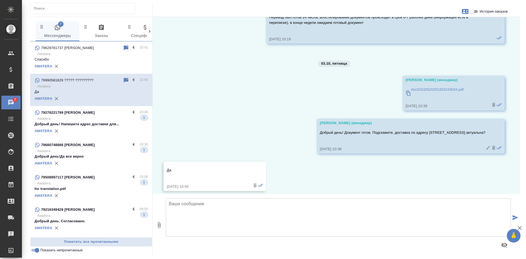
click at [68, 121] on p "Awatera" at bounding box center [92, 118] width 111 height 5
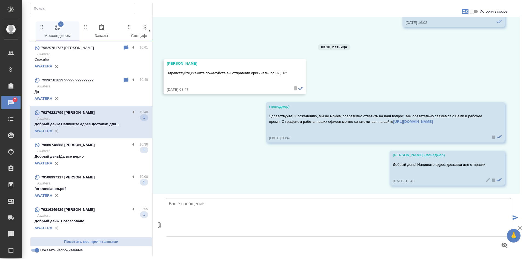
scroll to position [7045, 0]
click at [35, 253] on input "Показать непрочитанные" at bounding box center [37, 250] width 20 height 7
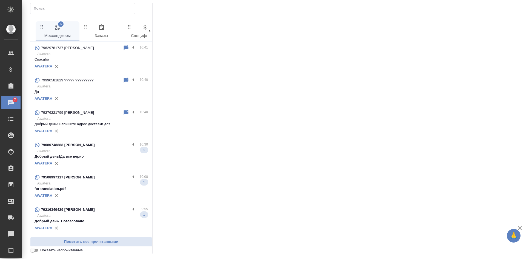
click at [34, 250] on input "Показать непрочитанные" at bounding box center [33, 250] width 20 height 7
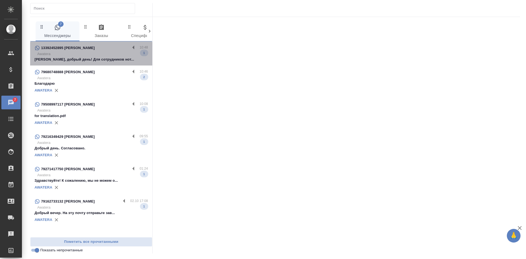
click at [95, 59] on p "Никита, добрый день! Для сотрудников нот..." at bounding box center [91, 59] width 113 height 5
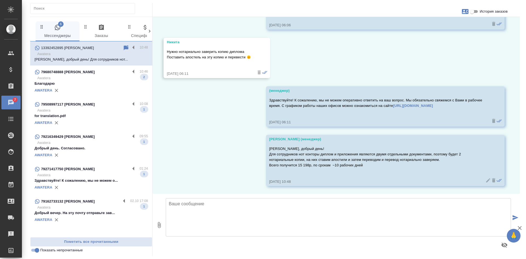
scroll to position [836, 0]
click at [76, 81] on p "Благодарю" at bounding box center [91, 83] width 113 height 5
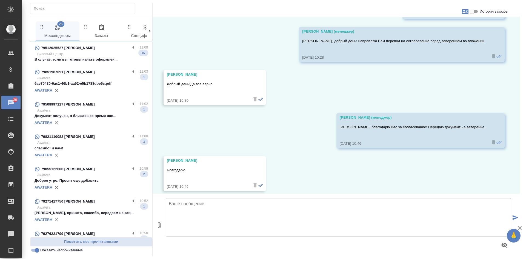
scroll to position [0, 0]
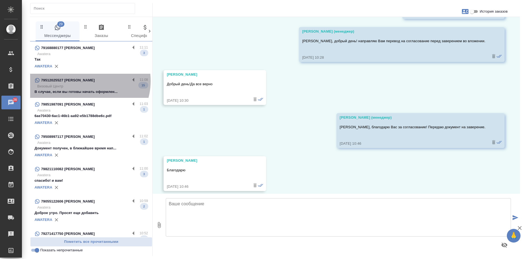
click at [84, 81] on p "79512025527 Александр Ворончихин" at bounding box center [68, 80] width 54 height 5
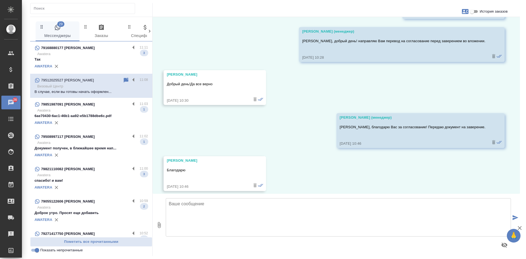
scroll to position [1051, 0]
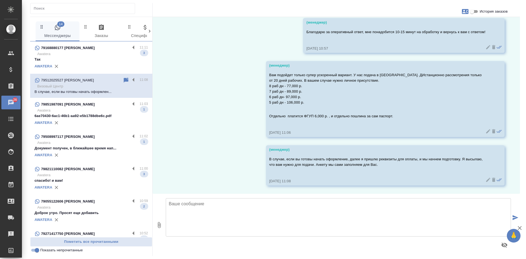
click at [91, 145] on p "Awatera" at bounding box center [92, 142] width 111 height 5
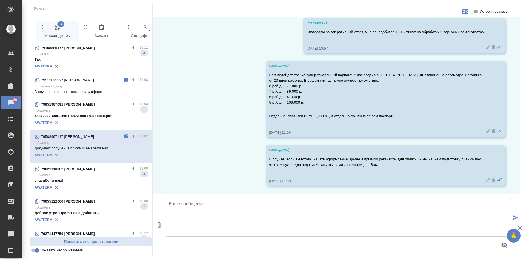
scroll to position [19, 0]
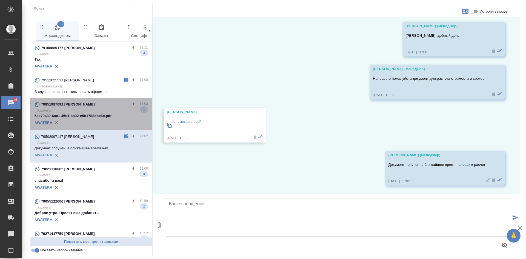
click at [91, 123] on div "AWATERA" at bounding box center [91, 123] width 113 height 8
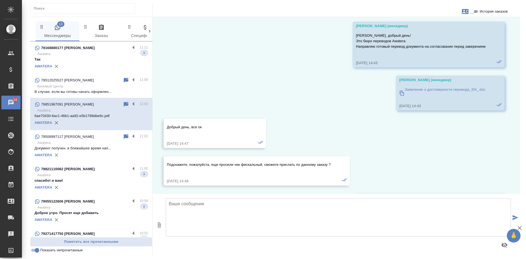
scroll to position [3192, 0]
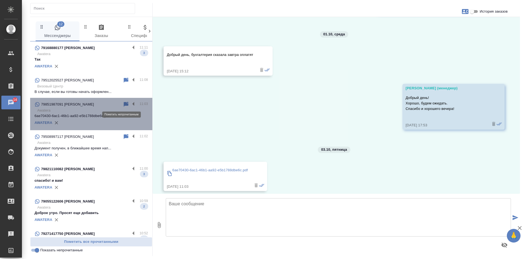
click at [123, 101] on icon at bounding box center [126, 104] width 7 height 7
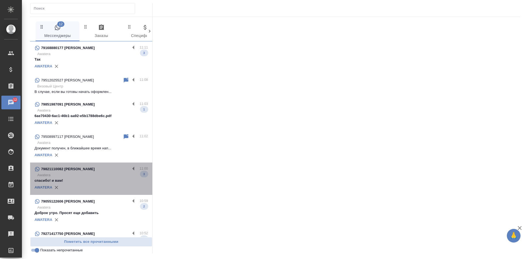
click at [92, 183] on p "спасибо! и вам!" at bounding box center [91, 180] width 113 height 5
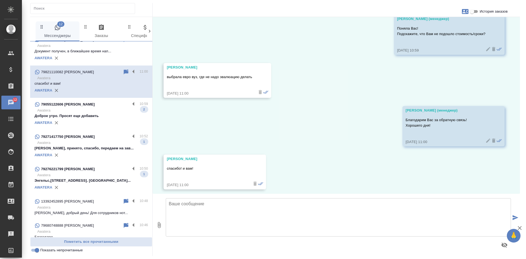
scroll to position [423, 0]
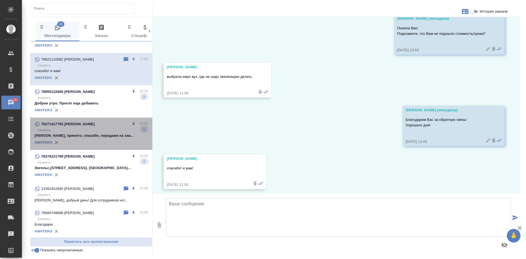
click at [99, 147] on div "AWATERA" at bounding box center [91, 142] width 113 height 8
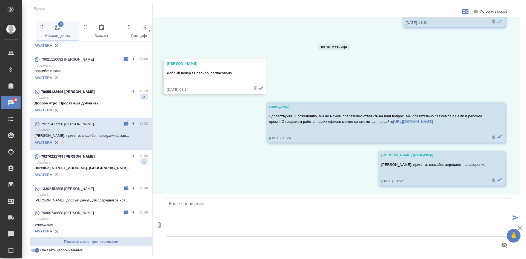
scroll to position [2732, 0]
click at [34, 251] on input "Показать непрочитанные" at bounding box center [37, 250] width 20 height 7
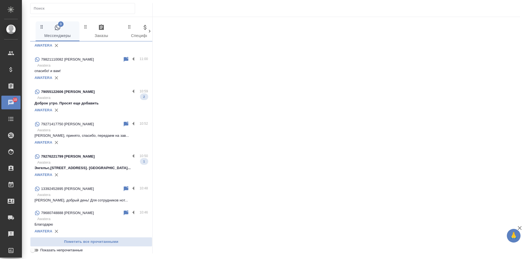
click at [34, 251] on input "Показать непрочитанные" at bounding box center [33, 250] width 20 height 7
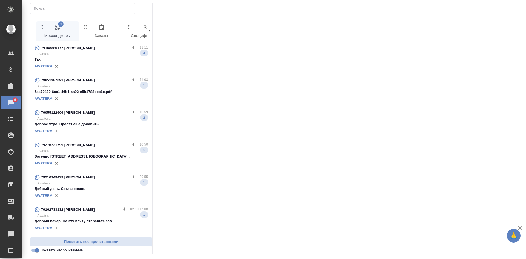
scroll to position [0, 0]
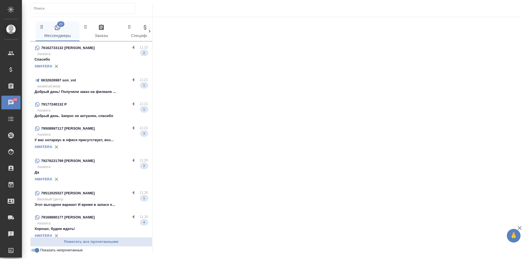
click at [96, 92] on p "Добрый день! Получили заказ на филиале ..." at bounding box center [91, 91] width 113 height 5
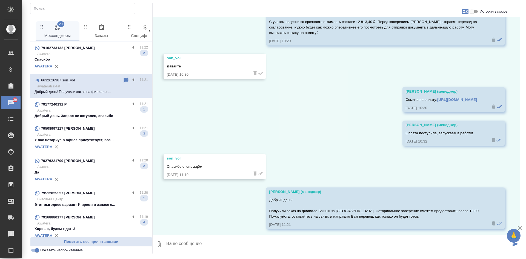
scroll to position [336, 0]
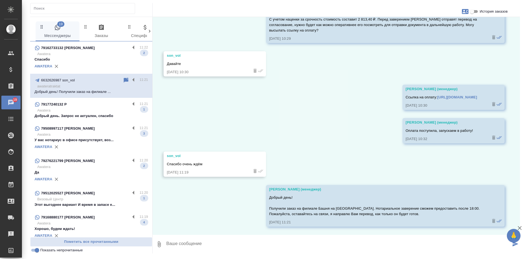
click at [95, 112] on p "Awatera" at bounding box center [92, 110] width 111 height 5
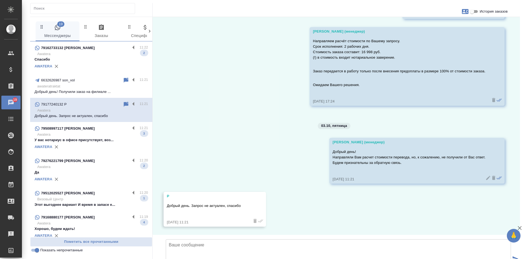
scroll to position [622, 0]
click at [75, 58] on p "Спасибо" at bounding box center [91, 59] width 113 height 5
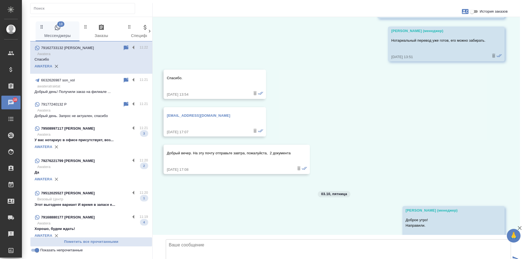
scroll to position [2024, 0]
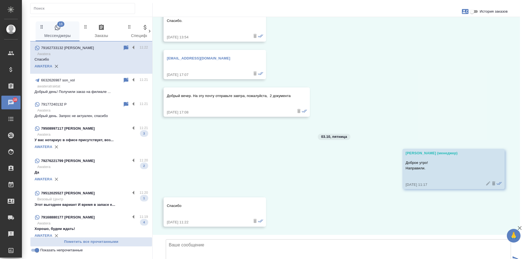
click at [96, 145] on div "AWATERA" at bounding box center [91, 147] width 113 height 8
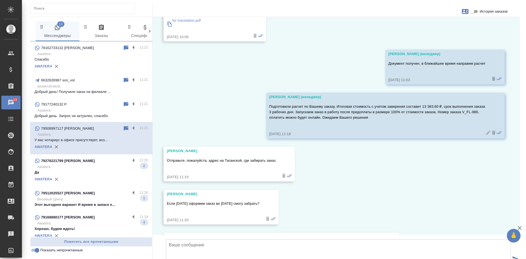
scroll to position [120, 0]
click at [124, 128] on icon at bounding box center [126, 128] width 5 height 5
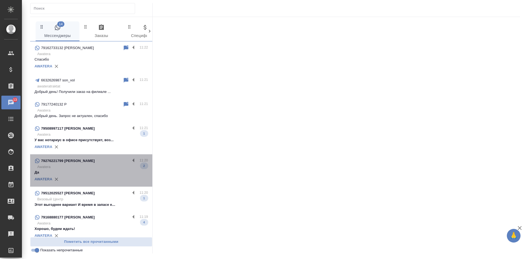
click at [101, 167] on p "Awatera" at bounding box center [92, 166] width 111 height 5
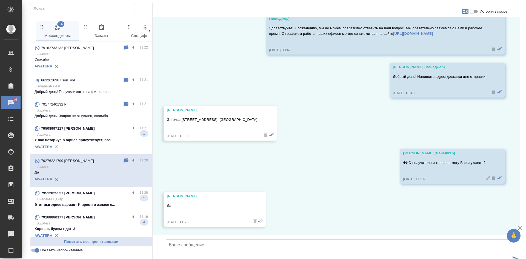
scroll to position [7174, 0]
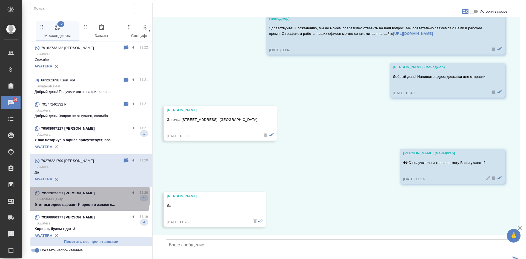
click at [87, 196] on div "79512025527 Александр Ворончихин" at bounding box center [83, 193] width 96 height 7
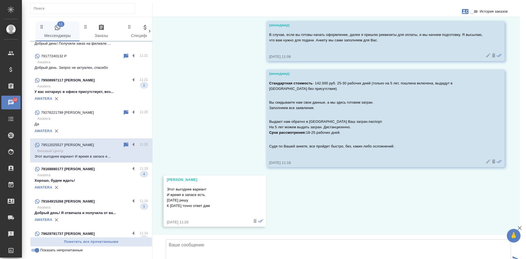
scroll to position [55, 0]
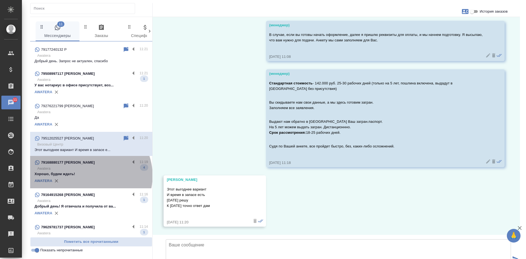
click at [90, 176] on p "Хорошо, будем ждать!" at bounding box center [91, 173] width 113 height 5
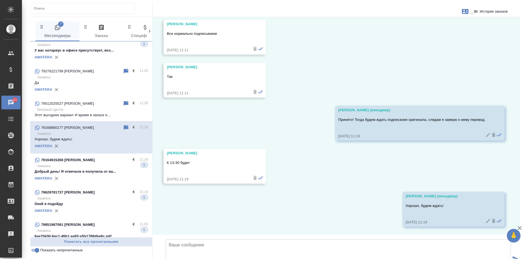
scroll to position [110, 0]
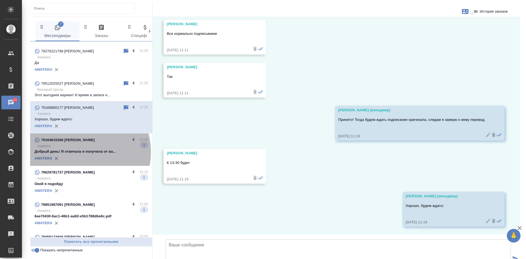
click at [80, 152] on p "Добрый день! Я отвечала и получила от ва..." at bounding box center [91, 151] width 113 height 5
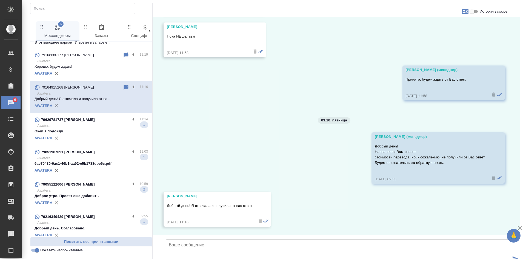
scroll to position [166, 0]
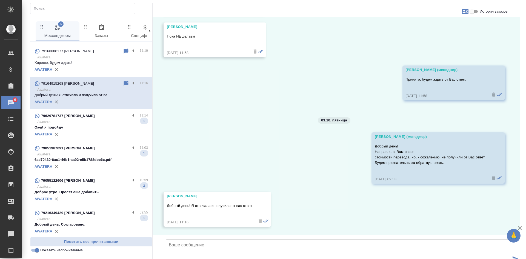
click at [87, 126] on p "Окей я подойду" at bounding box center [91, 127] width 113 height 5
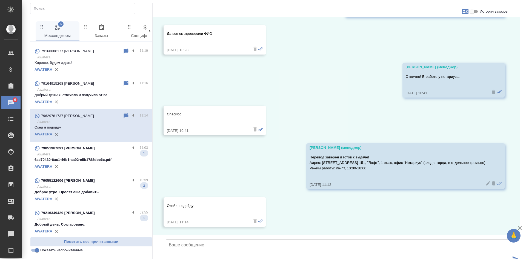
scroll to position [1844, 0]
click at [35, 251] on input "Показать непрочитанные" at bounding box center [37, 250] width 20 height 7
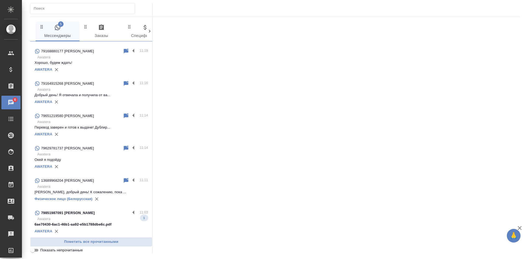
click at [35, 251] on input "Показать непрочитанные" at bounding box center [33, 250] width 20 height 7
checkbox input "true"
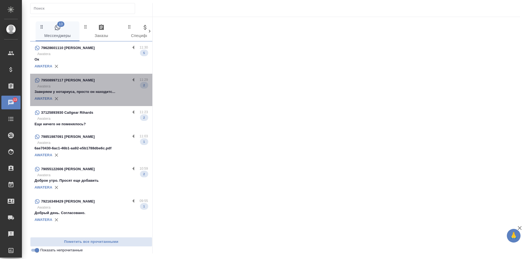
click at [78, 91] on p "Заверяем у нотариуса, просто он находитс..." at bounding box center [91, 91] width 113 height 5
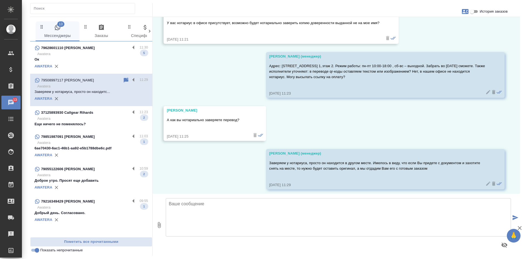
scroll to position [348, 0]
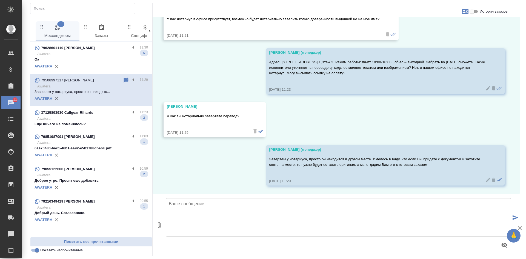
click at [102, 62] on p "Ок" at bounding box center [91, 59] width 113 height 5
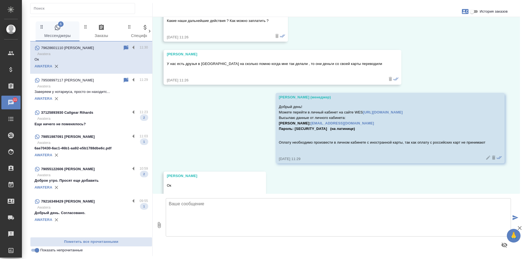
scroll to position [6505, 0]
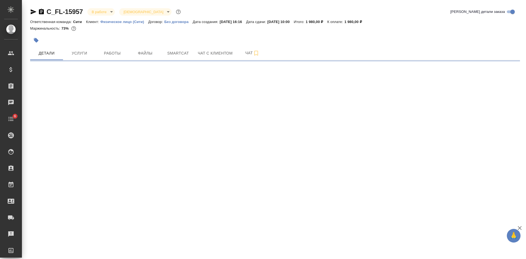
select select "RU"
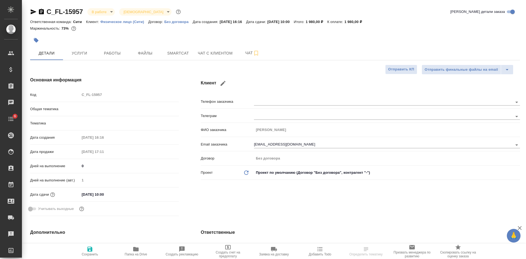
type textarea "x"
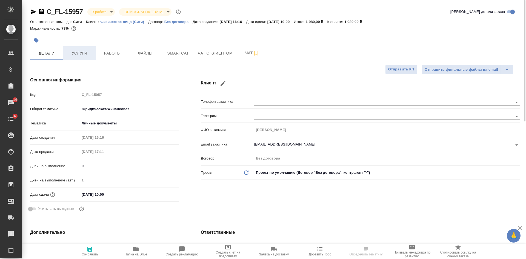
click at [77, 58] on button "Услуги" at bounding box center [79, 53] width 33 height 14
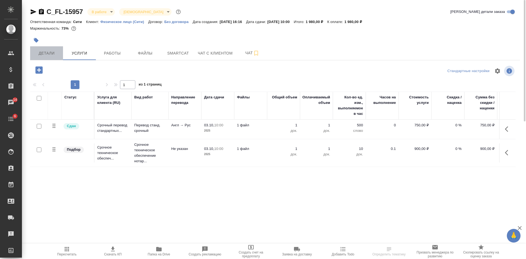
click at [56, 55] on span "Детали" at bounding box center [46, 53] width 26 height 7
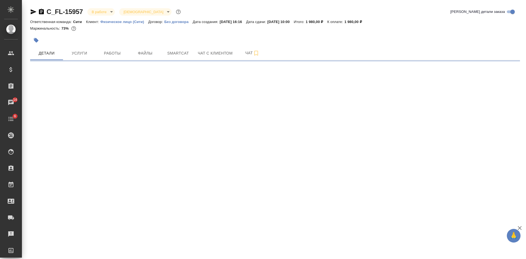
select select "RU"
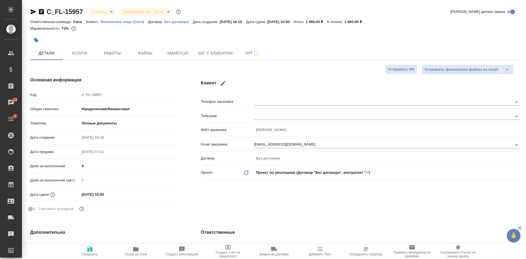
type textarea "x"
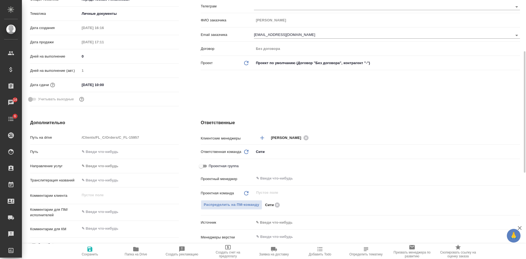
type textarea "x"
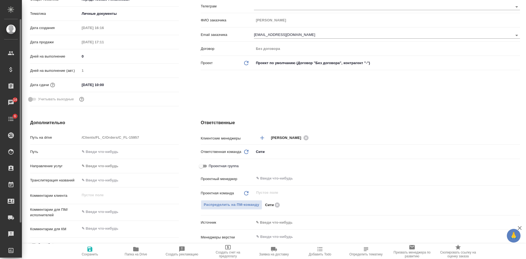
type textarea "x"
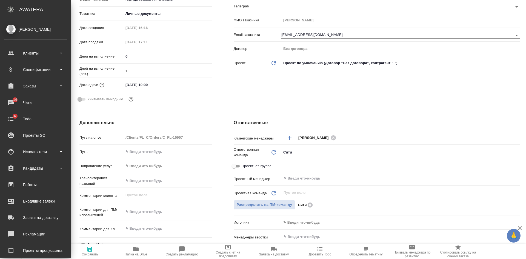
type textarea "x"
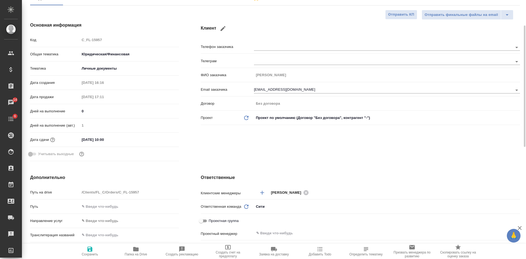
scroll to position [0, 0]
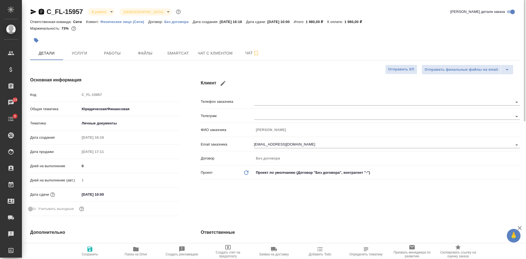
click at [40, 10] on icon "button" at bounding box center [41, 11] width 5 height 5
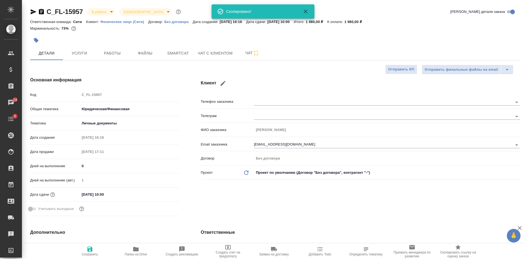
type textarea "x"
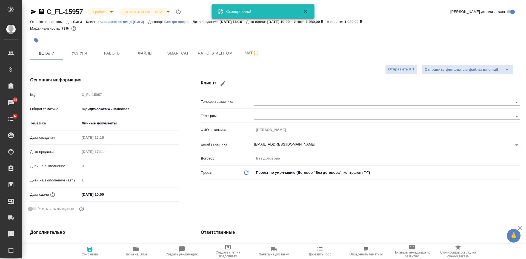
type textarea "x"
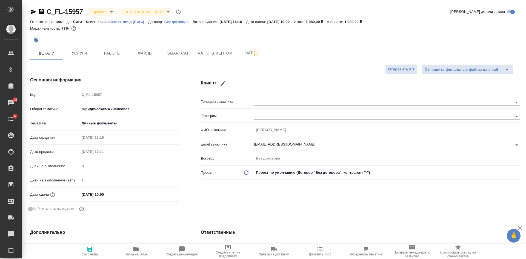
type textarea "x"
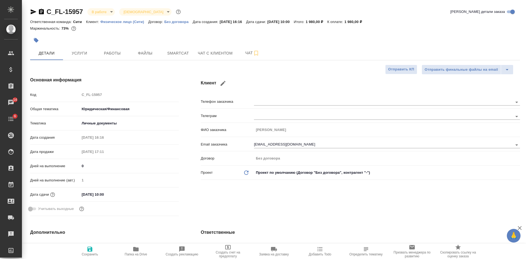
type textarea "x"
click at [141, 56] on span "Файлы" at bounding box center [145, 53] width 26 height 7
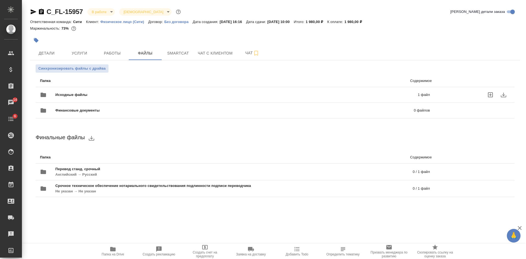
click at [371, 96] on p "1 файл" at bounding box center [341, 94] width 177 height 5
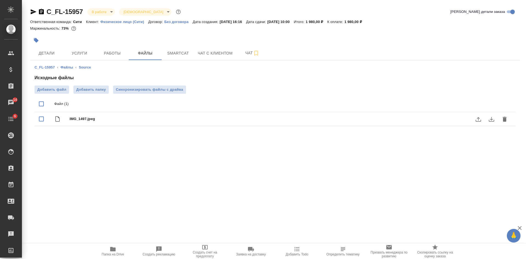
click at [489, 120] on icon "download" at bounding box center [491, 119] width 5 height 5
click at [437, 33] on div at bounding box center [275, 33] width 490 height 1
drag, startPoint x: 43, startPoint y: 10, endPoint x: 117, endPoint y: 0, distance: 75.2
click at [43, 10] on icon "button" at bounding box center [41, 11] width 5 height 5
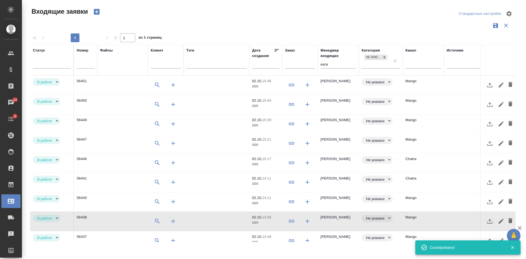
select select "RU"
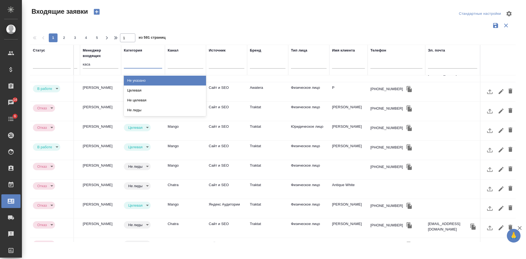
click at [131, 63] on div at bounding box center [143, 63] width 38 height 8
click at [147, 79] on div "Не указано" at bounding box center [165, 81] width 82 height 10
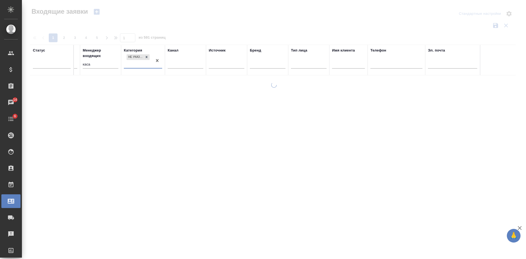
scroll to position [0, 238]
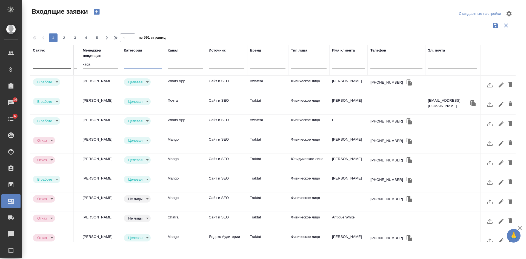
drag, startPoint x: 95, startPoint y: 63, endPoint x: 65, endPoint y: 62, distance: 29.6
click at [66, 63] on tr "Статус Номер Файлы Клиент Тэги Дата создания Заказ Менеджер входящих каса Катег…" at bounding box center [154, 60] width 724 height 31
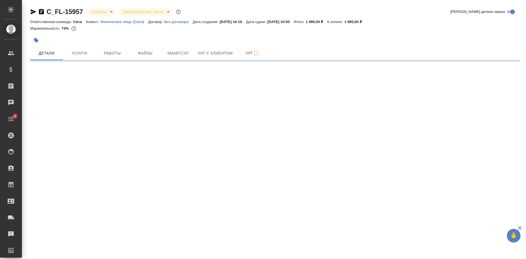
select select "RU"
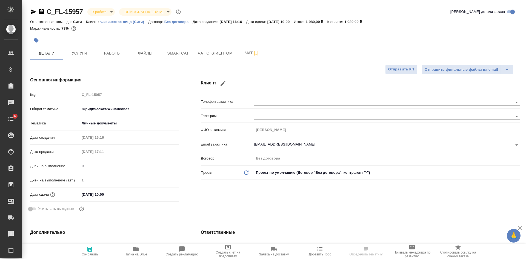
type textarea "x"
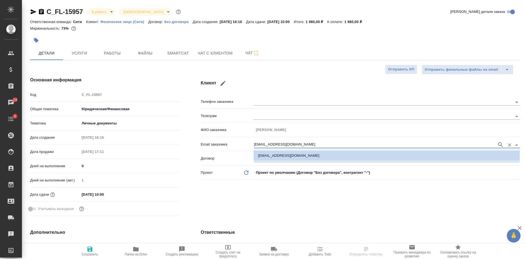
drag, startPoint x: 301, startPoint y: 144, endPoint x: 237, endPoint y: 143, distance: 63.9
click at [237, 143] on div "Email заказчика [EMAIL_ADDRESS][DOMAIN_NAME]" at bounding box center [360, 144] width 319 height 10
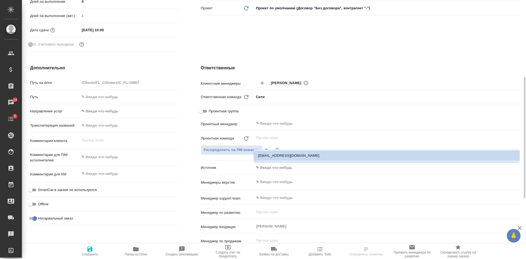
scroll to position [219, 0]
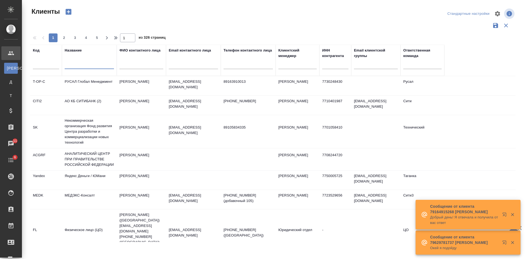
select select "RU"
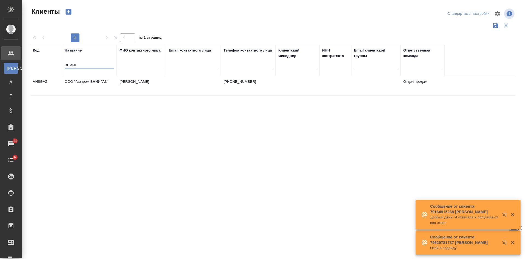
type input "ВНИИГ"
click at [195, 82] on td at bounding box center [193, 85] width 55 height 19
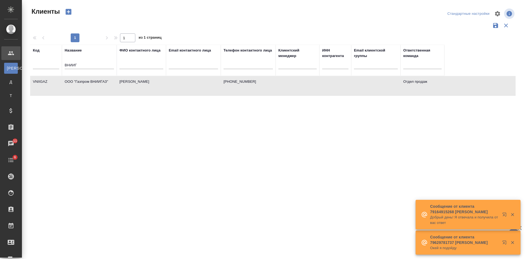
click at [195, 82] on td at bounding box center [193, 85] width 55 height 19
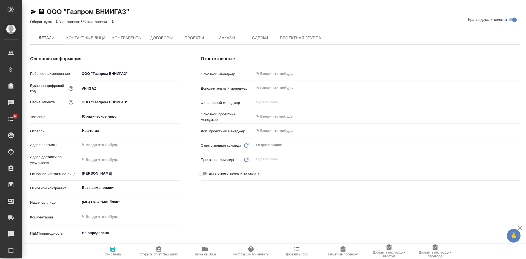
type textarea "x"
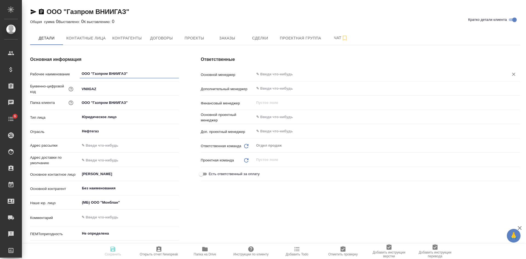
type textarea "x"
click at [249, 39] on span "Сделки" at bounding box center [260, 38] width 26 height 7
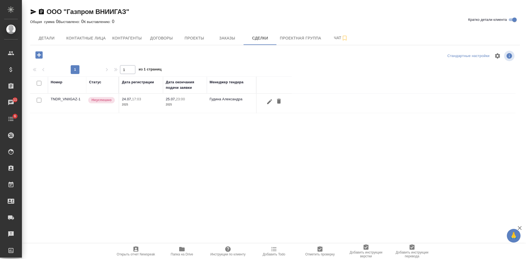
click at [189, 107] on p "2025" at bounding box center [185, 104] width 38 height 5
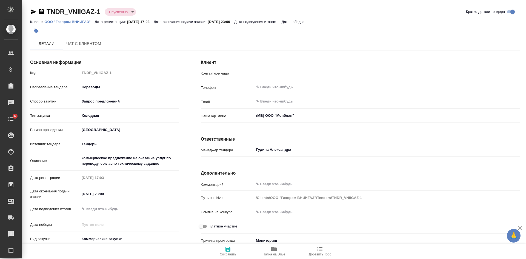
type input "[PERSON_NAME] [PERSON_NAME]"
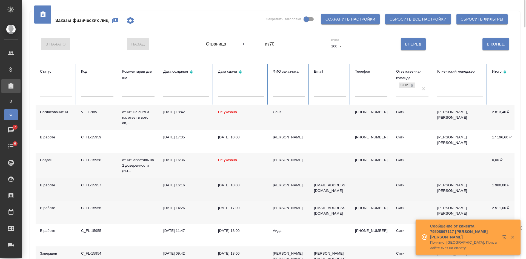
click at [410, 188] on td "Сити" at bounding box center [412, 189] width 41 height 23
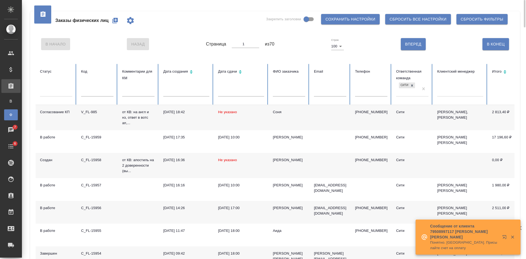
click at [173, 36] on div "В Начало Назад Страница 1 из 70 Строк 100 100 Вперед В [GEOGRAPHIC_DATA]" at bounding box center [275, 44] width 479 height 23
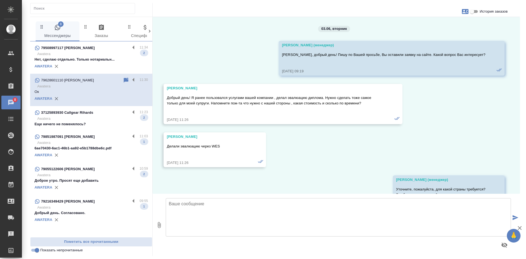
scroll to position [6505, 0]
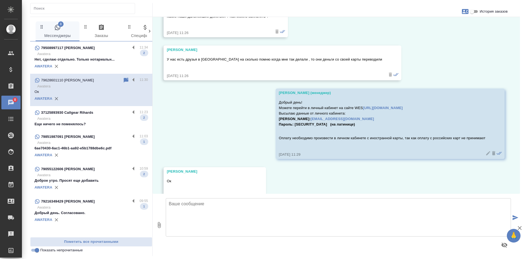
click at [84, 63] on div "AWATERA" at bounding box center [91, 66] width 113 height 8
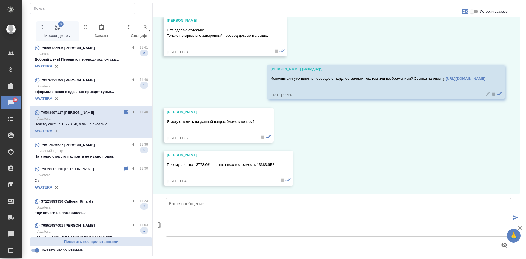
scroll to position [622, 0]
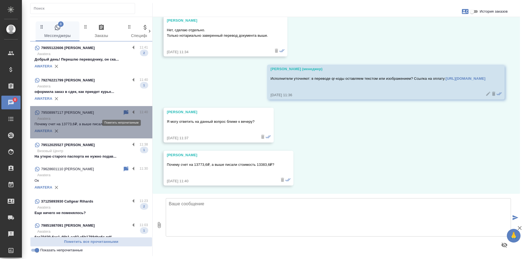
click at [124, 112] on icon at bounding box center [126, 112] width 5 height 5
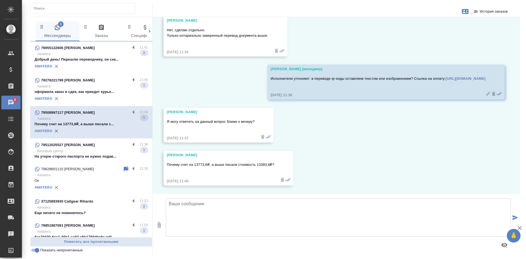
click at [90, 81] on div "79276221799 Наталья" at bounding box center [83, 80] width 96 height 7
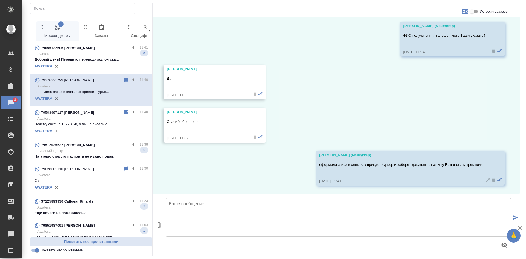
scroll to position [7260, 0]
drag, startPoint x: 63, startPoint y: 56, endPoint x: 120, endPoint y: 77, distance: 61.0
click at [63, 56] on p "Awatera" at bounding box center [92, 53] width 111 height 5
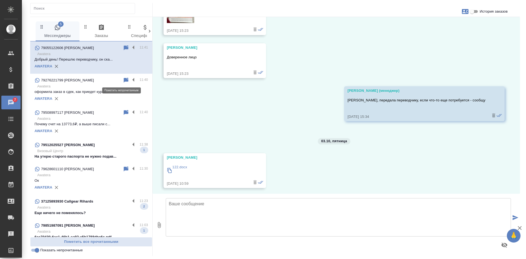
scroll to position [2255, 0]
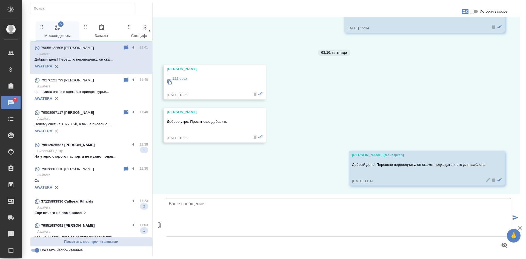
click at [76, 210] on p "Awatera" at bounding box center [92, 207] width 111 height 5
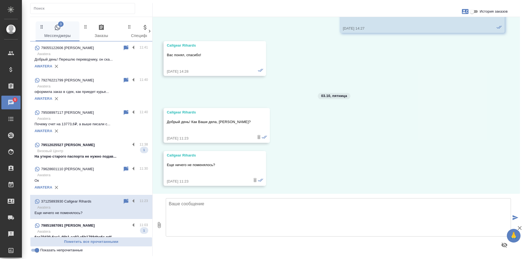
scroll to position [140, 0]
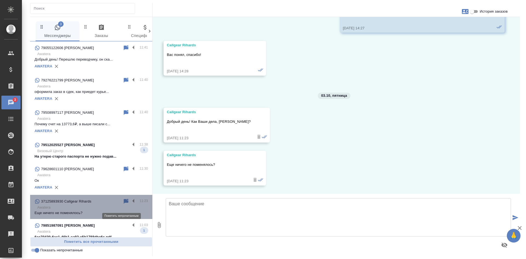
click at [123, 205] on icon at bounding box center [126, 201] width 7 height 7
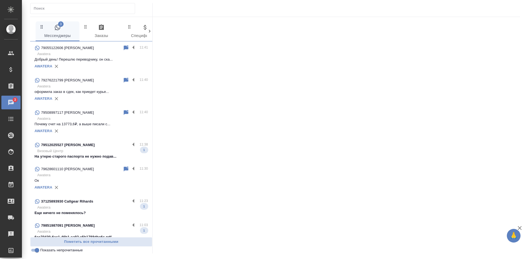
click at [35, 251] on input "Показать непрочитанные" at bounding box center [37, 250] width 20 height 7
click at [35, 251] on input "Показать непрочитанные" at bounding box center [33, 250] width 20 height 7
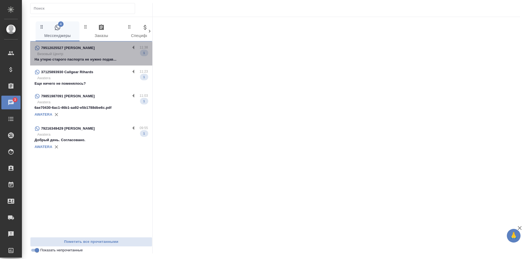
click at [87, 59] on p "На утерю старого паспорта не нужно подав..." at bounding box center [91, 59] width 113 height 5
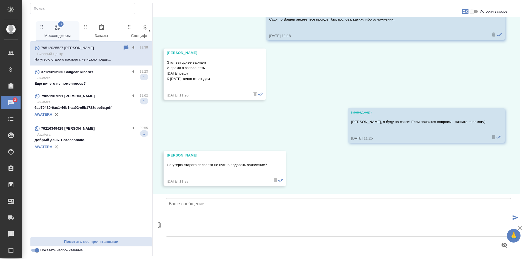
scroll to position [1303, 0]
click at [35, 253] on input "Показать непрочитанные" at bounding box center [37, 250] width 20 height 7
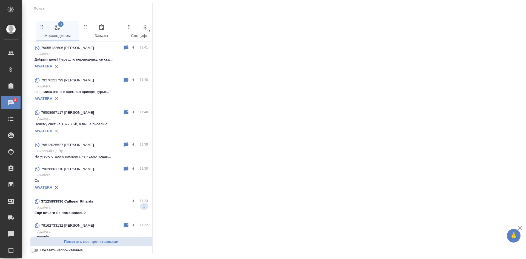
click at [33, 249] on input "Показать непрочитанные" at bounding box center [33, 250] width 20 height 7
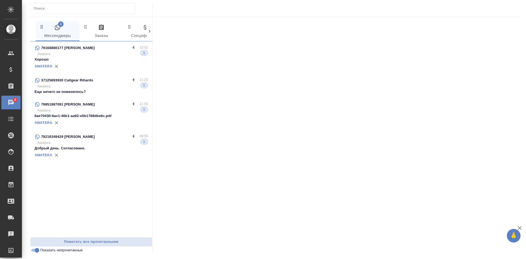
click at [81, 60] on p "Хорошо" at bounding box center [91, 59] width 113 height 5
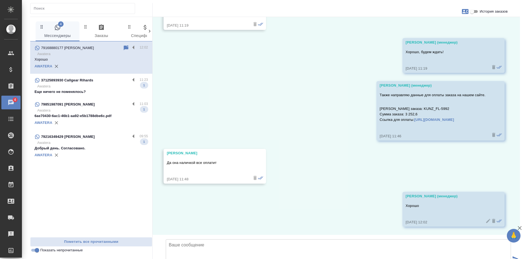
scroll to position [1331, 0]
click at [33, 250] on input "Показать непрочитанные" at bounding box center [37, 250] width 20 height 7
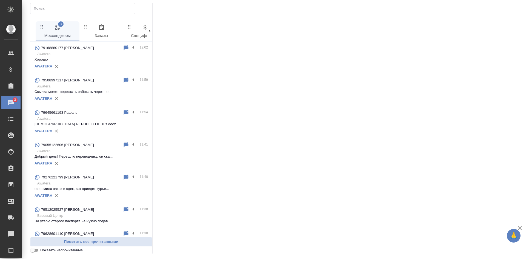
click at [33, 250] on input "Показать непрочитанные" at bounding box center [33, 250] width 20 height 7
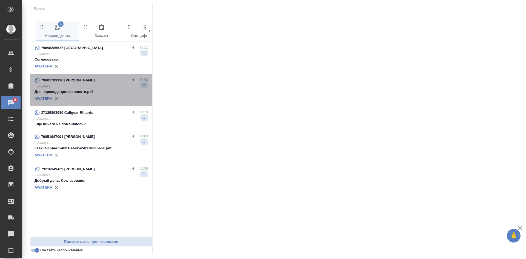
click at [85, 93] on p "Для перевода доверенности.pdf" at bounding box center [91, 91] width 113 height 5
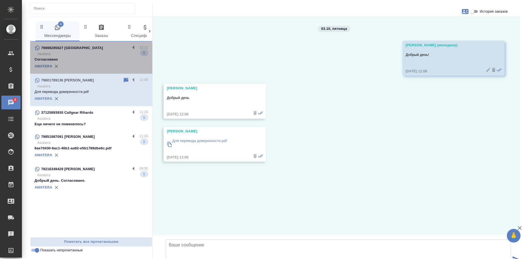
click at [93, 55] on p "Awatera" at bounding box center [92, 53] width 111 height 5
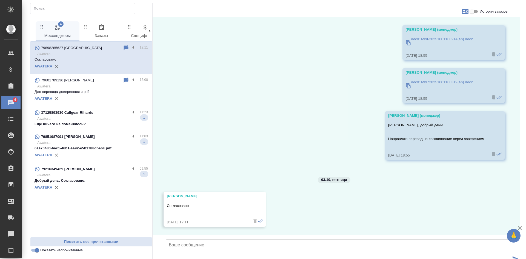
scroll to position [57, 0]
click at [123, 48] on div "79898285627 Владимир" at bounding box center [79, 48] width 88 height 7
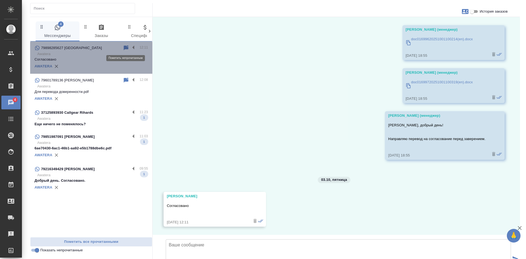
click at [129, 47] on icon at bounding box center [126, 47] width 5 height 5
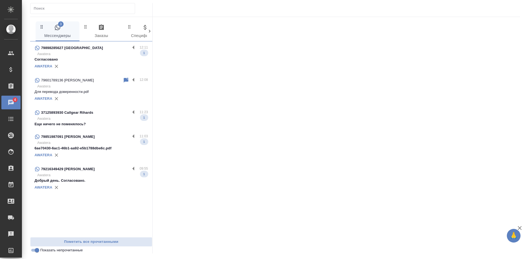
click at [35, 252] on input "Показать непрочитанные" at bounding box center [37, 250] width 20 height 7
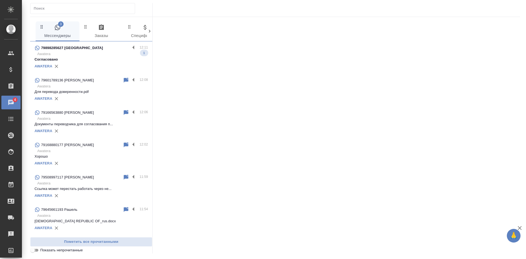
click at [35, 252] on input "Показать непрочитанные" at bounding box center [33, 250] width 20 height 7
checkbox input "true"
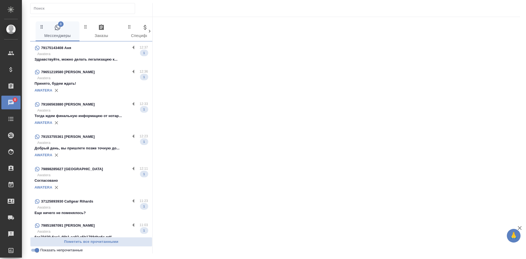
click at [94, 81] on p "Принято, будем ждать!" at bounding box center [91, 83] width 113 height 5
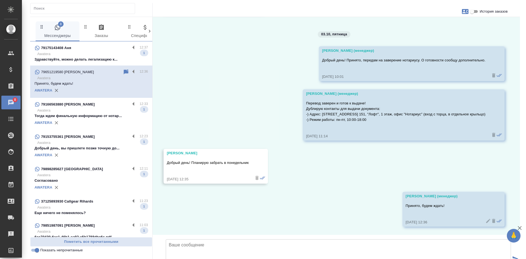
scroll to position [671, 0]
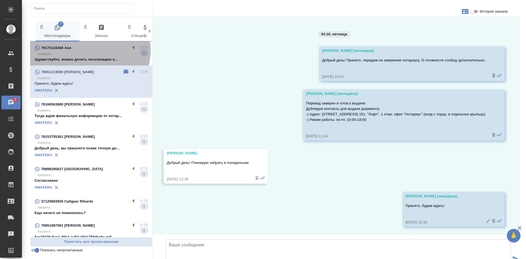
click at [89, 50] on div "79175143408 Аня" at bounding box center [83, 48] width 96 height 7
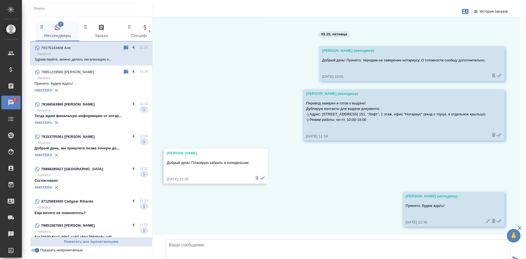
scroll to position [0, 0]
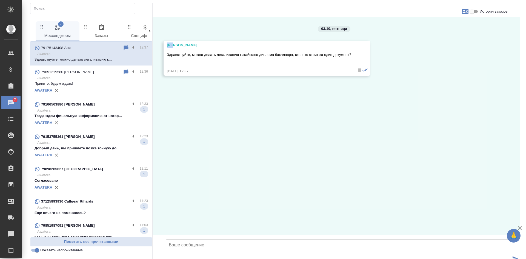
drag, startPoint x: 181, startPoint y: 43, endPoint x: 162, endPoint y: 42, distance: 18.6
click at [162, 42] on div "03.10, пятница Аня Здравствуйте, можно делать легализацию китайского диплома ба…" at bounding box center [337, 126] width 368 height 218
copy div "Аня"
click at [436, 87] on div "03.10, пятница Аня Здравствуйте, можно делать легализацию китайского диплома ба…" at bounding box center [337, 126] width 368 height 218
click at [466, 8] on icon "button" at bounding box center [465, 11] width 7 height 7
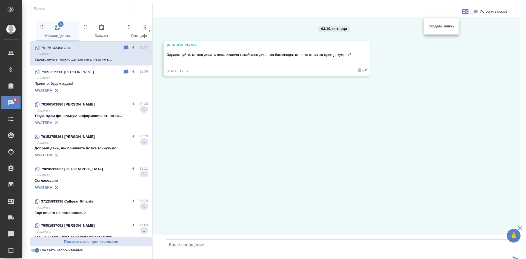
click at [440, 25] on span "Создать заявку" at bounding box center [442, 26] width 26 height 5
select select "RU"
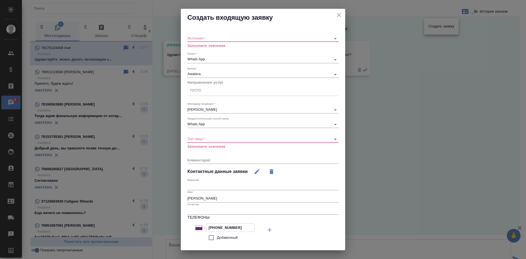
drag, startPoint x: 238, startPoint y: 228, endPoint x: 206, endPoint y: 226, distance: 31.6
click at [207, 226] on input "+7 917 514 34 08" at bounding box center [231, 228] width 48 height 8
click at [337, 15] on icon "close" at bounding box center [339, 15] width 4 height 4
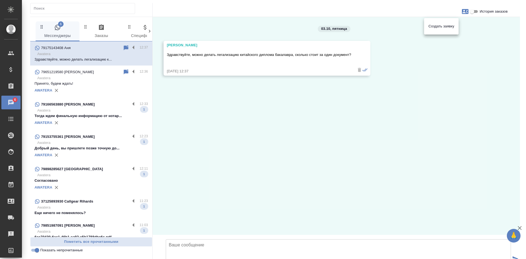
click at [430, 111] on div at bounding box center [263, 129] width 526 height 259
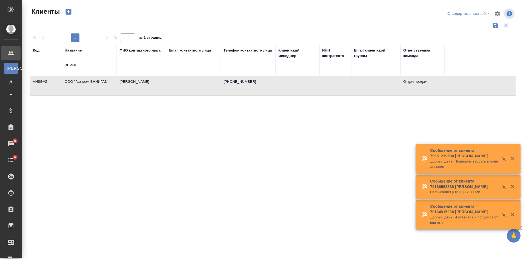
select select "RU"
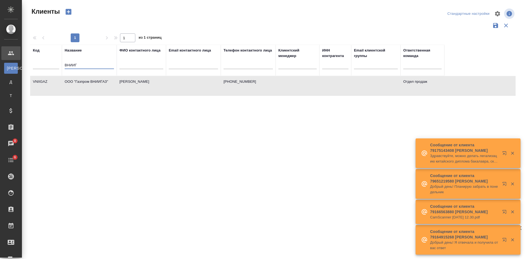
drag, startPoint x: 81, startPoint y: 66, endPoint x: 42, endPoint y: 64, distance: 39.2
click at [43, 64] on tr "Код Название ВНИИГ ФИО контактного лица Email контактного лица Телефон контактн…" at bounding box center [237, 60] width 414 height 31
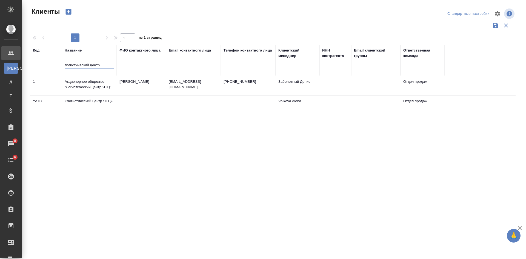
type input "логистический центр"
click at [241, 107] on td at bounding box center [248, 105] width 55 height 19
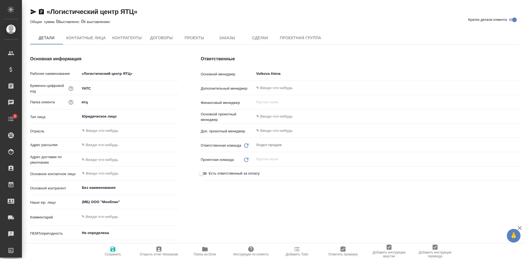
type textarea "x"
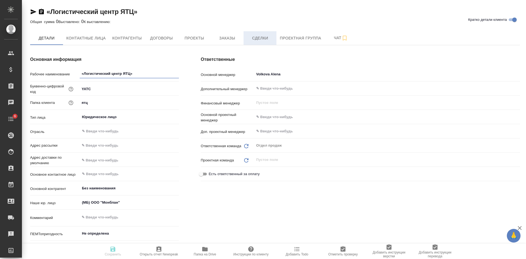
type textarea "x"
click at [254, 38] on span "Сделки" at bounding box center [260, 38] width 26 height 7
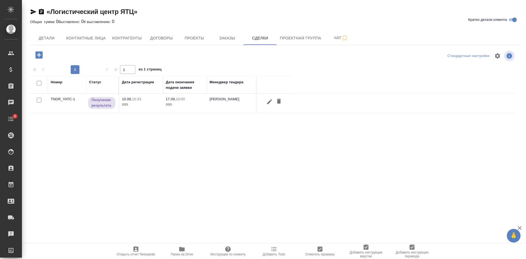
click at [195, 102] on p "2025" at bounding box center [185, 104] width 38 height 5
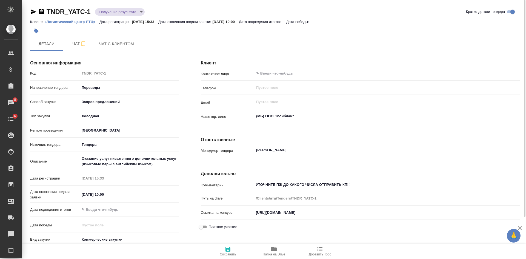
click at [279, 242] on div "Клиент Контактное лицо ​ Телефон ​ Email ​ Наше юр. лицо (МБ) ООО "Монблан" ​ О…" at bounding box center [360, 166] width 341 height 244
click at [280, 250] on span "Папка на Drive" at bounding box center [273, 251] width 39 height 10
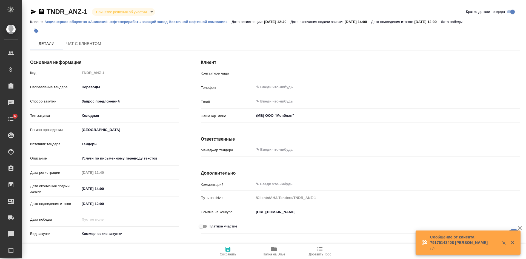
type input "[PERSON_NAME]"
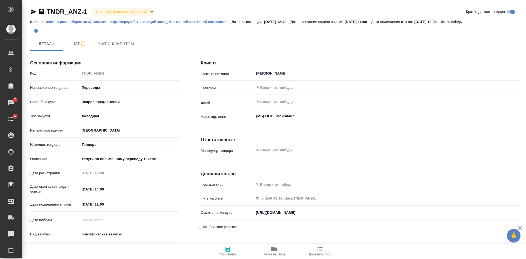
click at [260, 39] on div "[PERSON_NAME] с клиентом" at bounding box center [275, 44] width 490 height 14
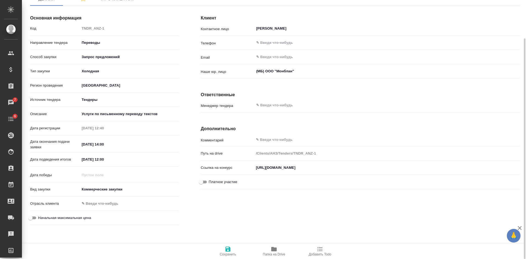
click at [277, 253] on span "Папка на Drive" at bounding box center [274, 254] width 22 height 4
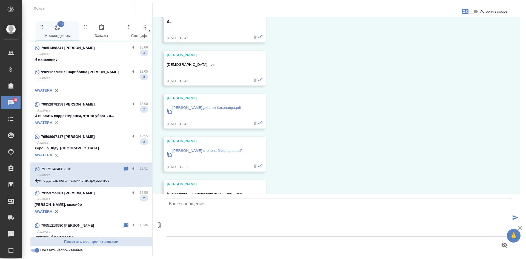
scroll to position [234, 0]
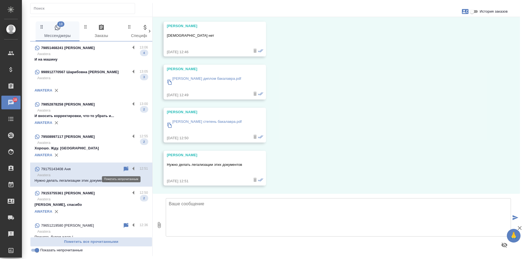
click at [123, 170] on icon at bounding box center [126, 169] width 7 height 7
click at [97, 200] on p "Awatera" at bounding box center [92, 199] width 111 height 5
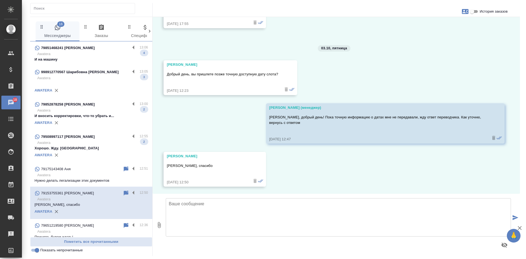
scroll to position [434, 0]
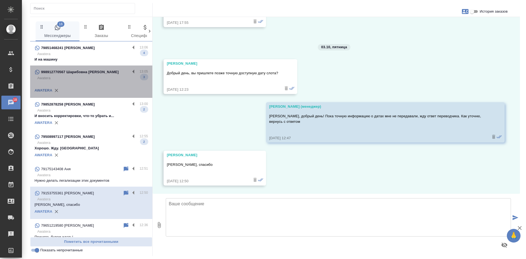
click at [92, 87] on div "AWATERA" at bounding box center [91, 90] width 113 height 8
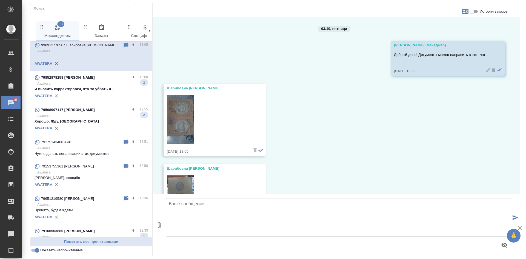
scroll to position [27, 0]
click at [35, 251] on input "Показать непрочитанные" at bounding box center [37, 250] width 20 height 7
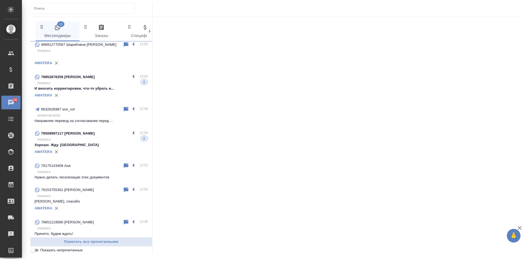
click at [35, 252] on input "Показать непрочитанные" at bounding box center [33, 250] width 20 height 7
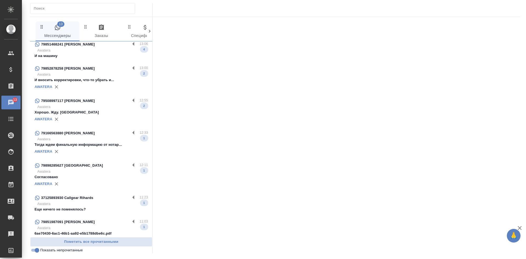
scroll to position [0, 0]
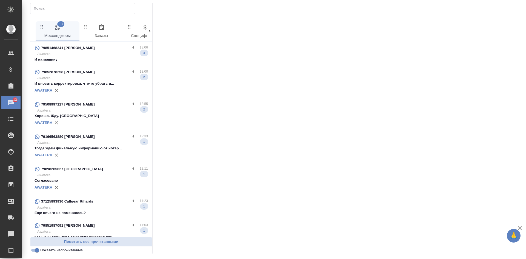
click at [72, 55] on p "Awatera" at bounding box center [92, 53] width 111 height 5
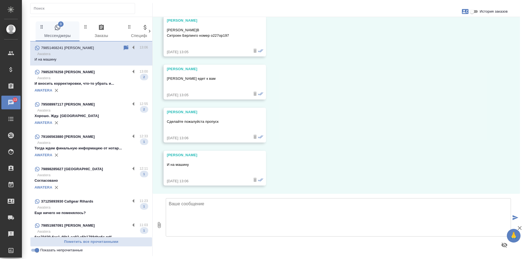
scroll to position [2002, 0]
drag, startPoint x: 416, startPoint y: 122, endPoint x: 363, endPoint y: 115, distance: 53.1
click at [416, 122] on div "01.10, среда Анастасия Кричевская Добрый день,подскажите пожалуйста сколько сто…" at bounding box center [337, 105] width 368 height 177
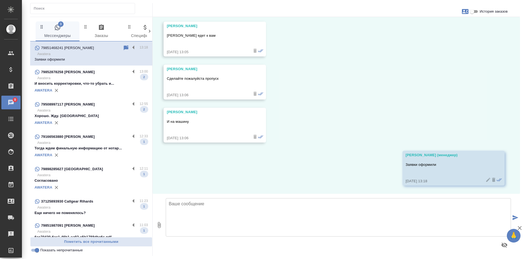
scroll to position [2045, 0]
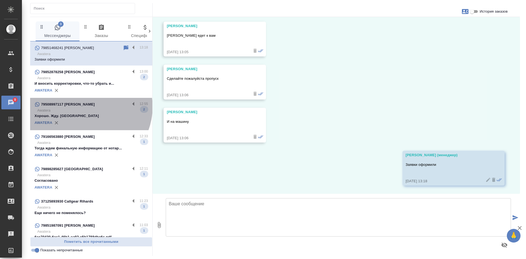
click at [85, 107] on p "79508997117 [PERSON_NAME]" at bounding box center [68, 104] width 54 height 5
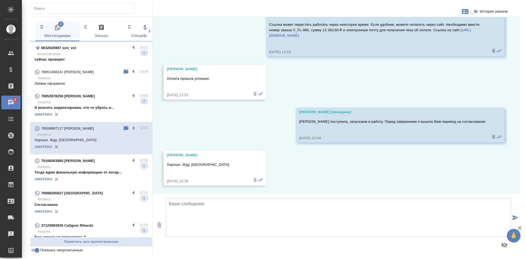
scroll to position [865, 0]
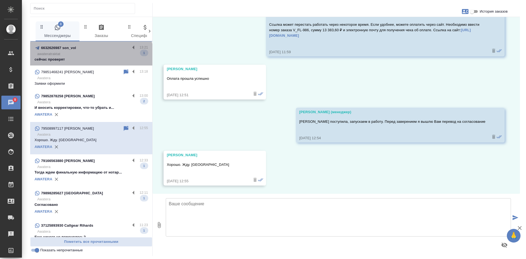
click at [91, 58] on p "сейчас проверят" at bounding box center [91, 59] width 113 height 5
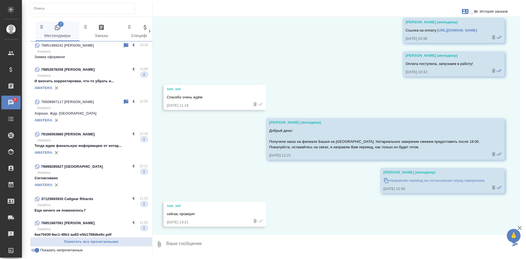
scroll to position [27, 0]
click at [93, 148] on p "Тогда ждем финальную информацию от нотар..." at bounding box center [91, 144] width 113 height 5
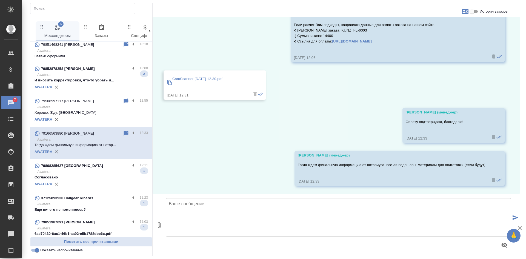
scroll to position [440, 0]
click at [37, 250] on input "Показать непрочитанные" at bounding box center [37, 250] width 20 height 7
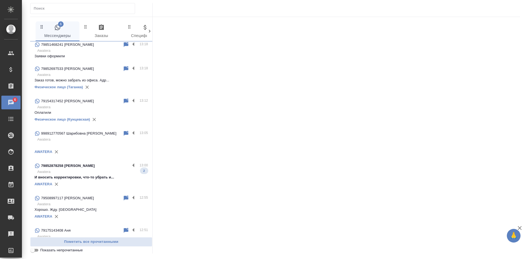
click at [37, 250] on input "Показать непрочитанные" at bounding box center [33, 250] width 20 height 7
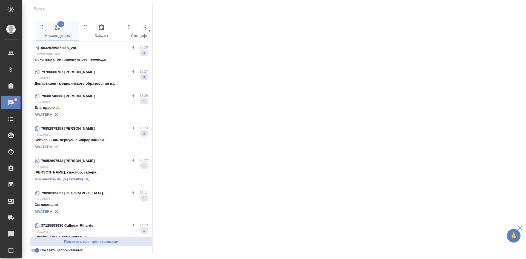
click at [95, 140] on p "Сейчас к Вам вернусь с информацией." at bounding box center [91, 139] width 113 height 5
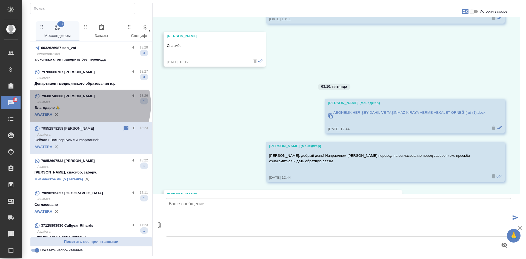
click at [87, 105] on p "Awatera" at bounding box center [92, 101] width 111 height 5
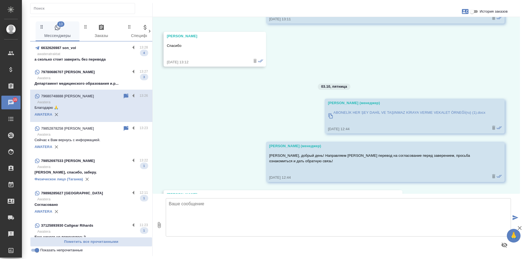
scroll to position [1477, 0]
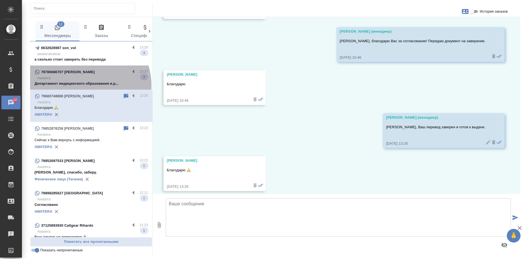
click at [86, 86] on p "Департамент медицинского образования и.p..." at bounding box center [91, 83] width 113 height 5
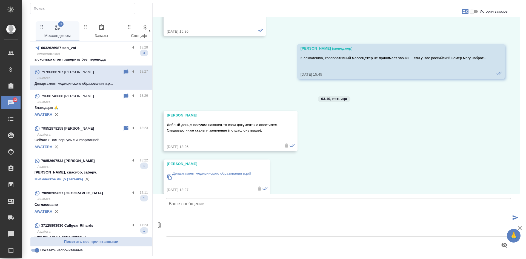
scroll to position [1380, 0]
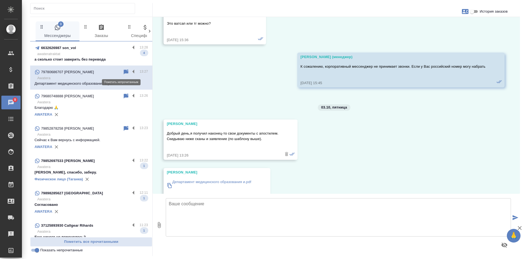
click at [124, 69] on icon at bounding box center [126, 72] width 7 height 7
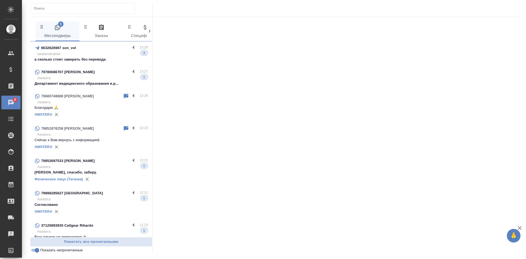
click at [101, 51] on div "6632626987 son_vol" at bounding box center [83, 48] width 96 height 7
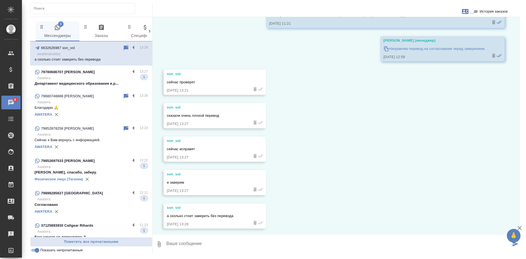
scroll to position [537, 0]
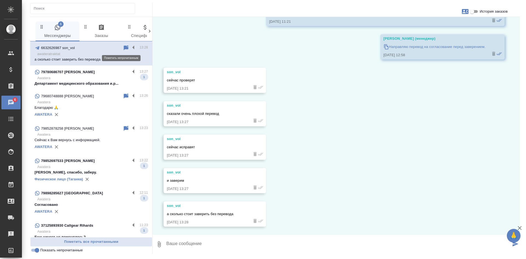
click at [123, 49] on icon at bounding box center [126, 48] width 7 height 7
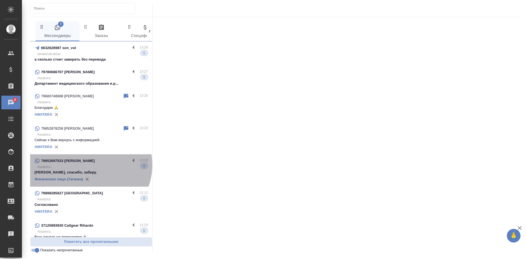
click at [87, 165] on p "Awatera" at bounding box center [92, 166] width 111 height 5
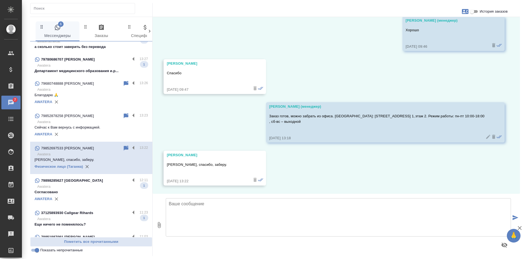
scroll to position [55, 0]
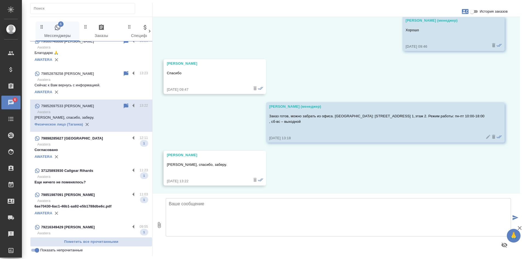
click at [35, 249] on input "Показать непрочитанные" at bounding box center [37, 250] width 20 height 7
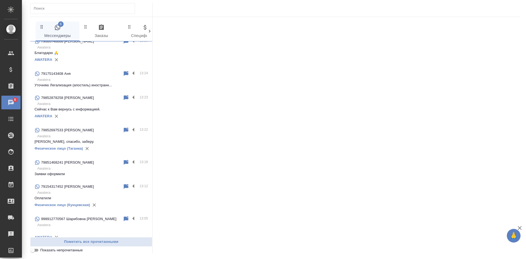
click at [35, 249] on input "Показать непрочитанные" at bounding box center [33, 250] width 20 height 7
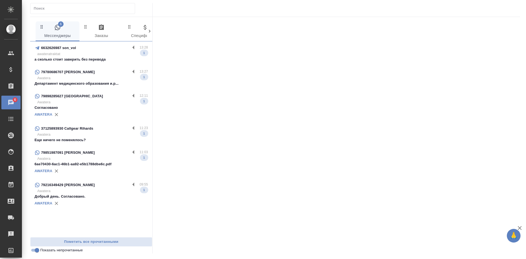
click at [32, 252] on input "Показать непрочитанные" at bounding box center [37, 250] width 20 height 7
checkbox input "false"
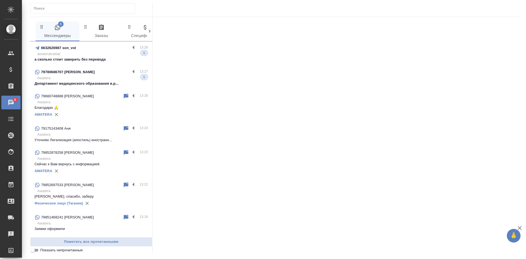
click at [65, 188] on div "79852697533 [PERSON_NAME]" at bounding box center [79, 185] width 88 height 7
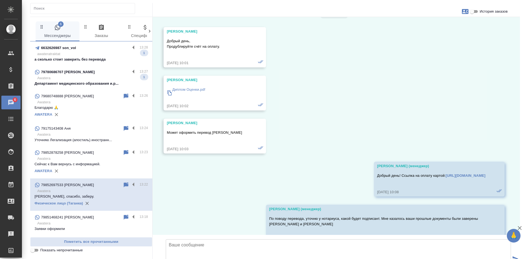
click at [77, 226] on span "79851468241 Анастасия Кричевская 13:18 Awatera Заявки оформили" at bounding box center [91, 223] width 113 height 18
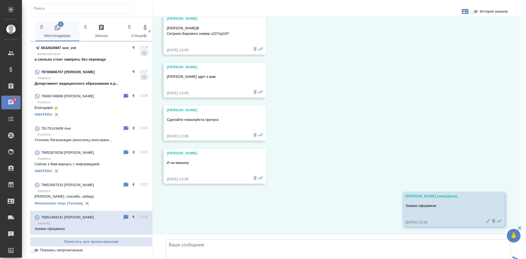
scroll to position [2045, 0]
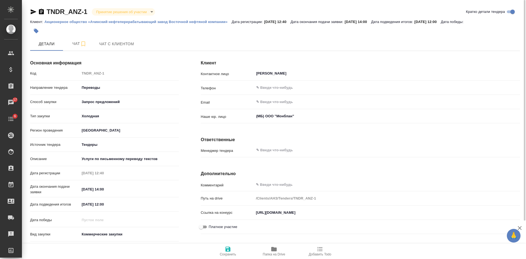
click at [346, 57] on div "Клиент Контактное лицо [PERSON_NAME] Телефон ​ Email ​ [PERSON_NAME]. лицо (МБ)…" at bounding box center [360, 163] width 341 height 239
click at [313, 39] on div "[PERSON_NAME] с клиентом" at bounding box center [275, 44] width 490 height 14
click at [279, 147] on div "​" at bounding box center [387, 150] width 266 height 10
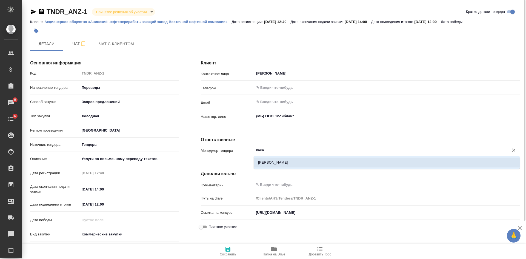
click at [278, 161] on li "Касаткина Александра" at bounding box center [387, 163] width 266 height 10
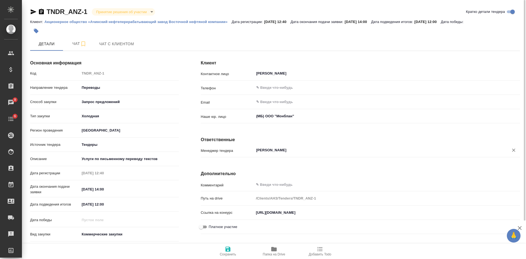
type input "Касаткина Александра"
click at [226, 249] on icon "button" at bounding box center [228, 249] width 5 height 5
click at [79, 44] on span "Чат" at bounding box center [79, 43] width 26 height 7
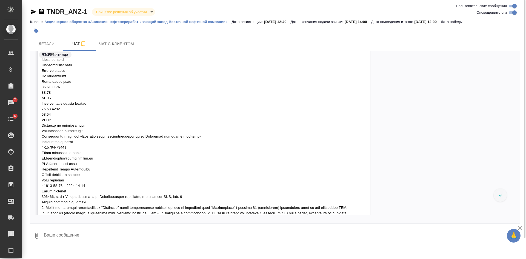
scroll to position [135, 0]
drag, startPoint x: 42, startPoint y: 157, endPoint x: 78, endPoint y: 159, distance: 36.2
click div
click span
drag, startPoint x: 41, startPoint y: 155, endPoint x: 99, endPoint y: 156, distance: 58.4
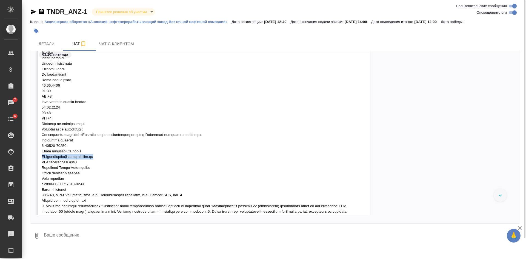
click div "Volkova Alena 03.10.25, 12:43"
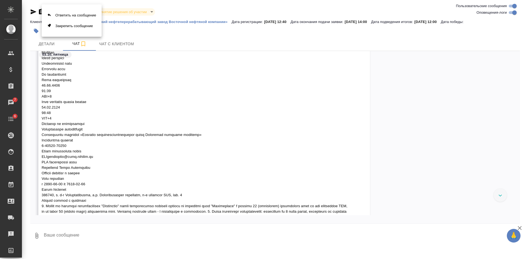
drag, startPoint x: 85, startPoint y: 158, endPoint x: 51, endPoint y: 153, distance: 34.0
click div
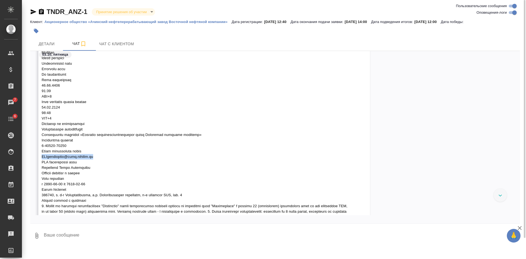
drag, startPoint x: 41, startPoint y: 155, endPoint x: 101, endPoint y: 155, distance: 59.7
click div "Volkova Alena 03.10.25, 12:43"
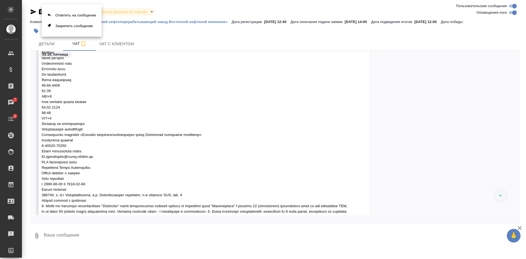
click div
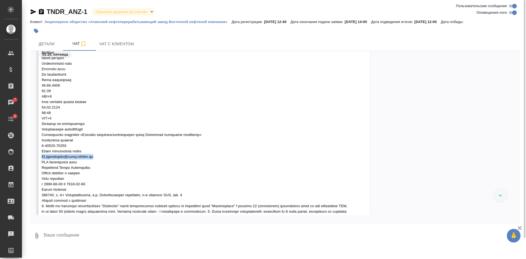
drag, startPoint x: 103, startPoint y: 156, endPoint x: 39, endPoint y: 155, distance: 63.6
click div "Volkova Alena 03.10.25, 12:43"
copy span "INChernyshova@anpz.rosneft.ru"
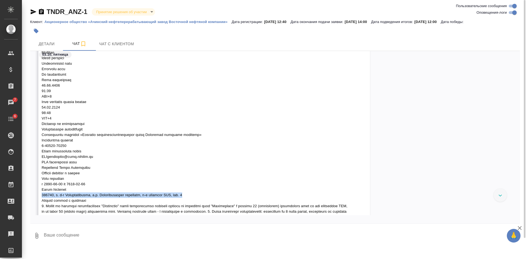
drag, startPoint x: 42, startPoint y: 195, endPoint x: 196, endPoint y: 197, distance: 154.3
click div
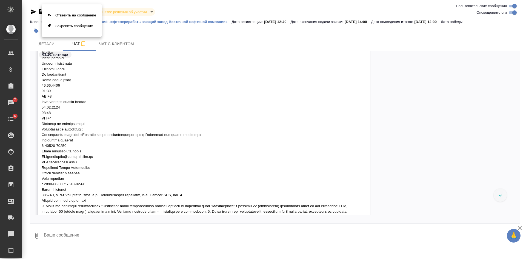
click div
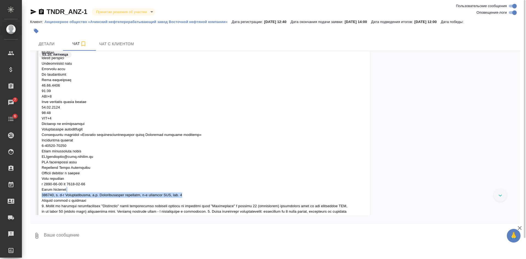
drag, startPoint x: 193, startPoint y: 192, endPoint x: 115, endPoint y: 190, distance: 77.3
click div
copy span "662110, м. р-н Большеулуйский, с.п. Большеулуйский сельсовет, р-н промзона НПЗ,…"
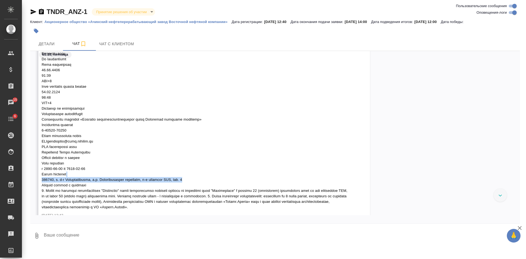
scroll to position [162, 0]
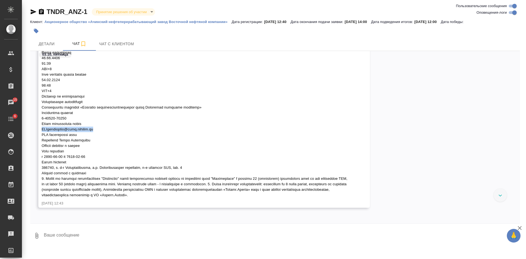
drag, startPoint x: 41, startPoint y: 129, endPoint x: 104, endPoint y: 130, distance: 63.0
click div "Volkova Alena 03.10.25, 12:43"
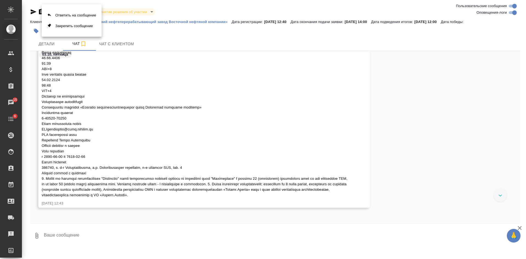
click div
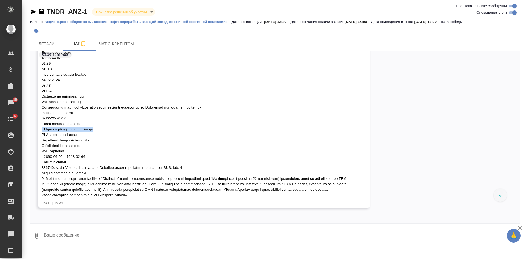
drag, startPoint x: 102, startPoint y: 130, endPoint x: 33, endPoint y: 128, distance: 69.4
click div "Volkova Alena 03.10.25, 12:43"
copy span "INChernyshova@anpz.rosneft.ru"
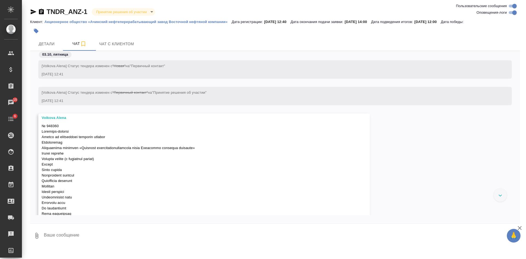
scroll to position [0, 0]
drag, startPoint x: 41, startPoint y: 148, endPoint x: 235, endPoint y: 148, distance: 194.6
click div "Volkova Alena 03.10.25, 12:43"
click div
drag, startPoint x: 233, startPoint y: 148, endPoint x: 39, endPoint y: 150, distance: 193.8
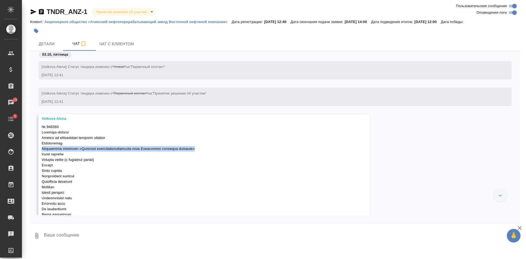
click div "Volkova Alena 03.10.25, 12:43"
copy span "Акционерное общество «Ачинский нефтеперерабатывающий завод Восточной нефтяной к…"
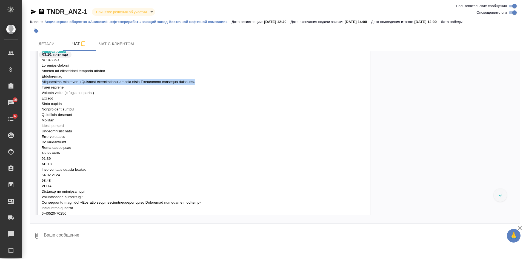
scroll to position [82, 0]
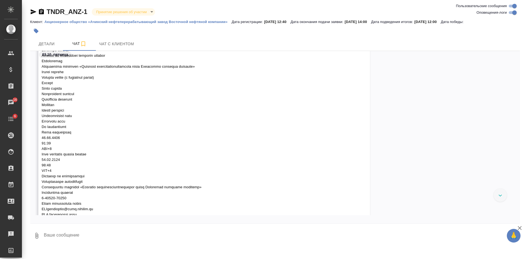
click div "Volkova Alena 03.10.25, 12:43"
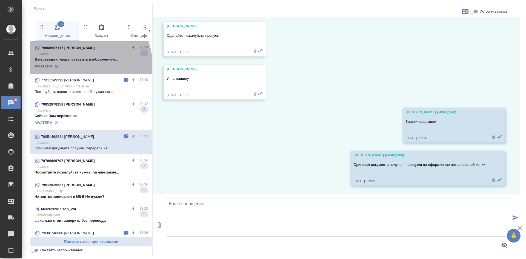
click at [76, 66] on div "AWATERA" at bounding box center [91, 66] width 113 height 8
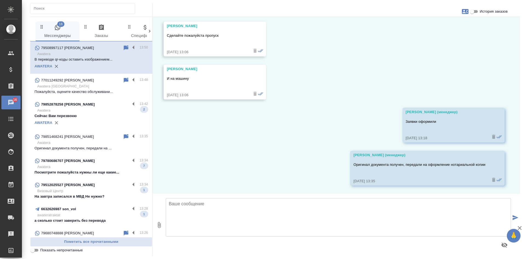
scroll to position [908, 0]
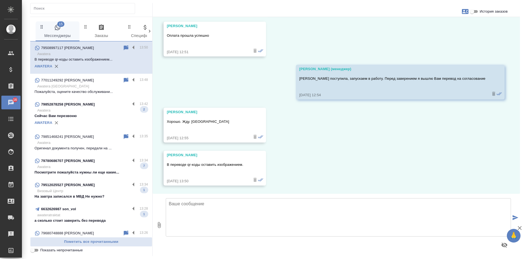
click at [124, 46] on icon at bounding box center [126, 47] width 5 height 5
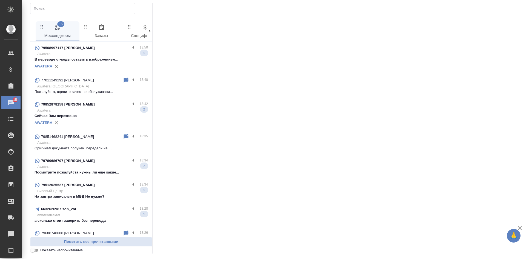
click at [32, 251] on input "Показать непрочитанные" at bounding box center [33, 250] width 20 height 7
checkbox input "true"
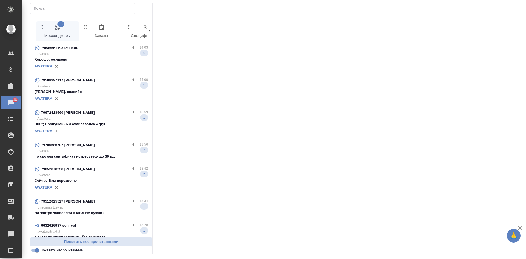
click at [88, 56] on p "Awatera" at bounding box center [92, 53] width 111 height 5
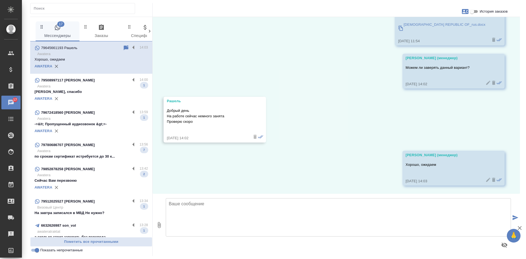
scroll to position [1478, 0]
click at [75, 94] on p "Хорошо, спасибо" at bounding box center [91, 91] width 113 height 5
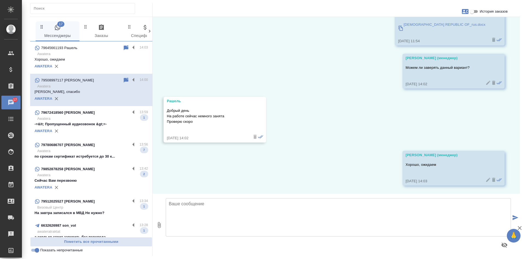
scroll to position [951, 0]
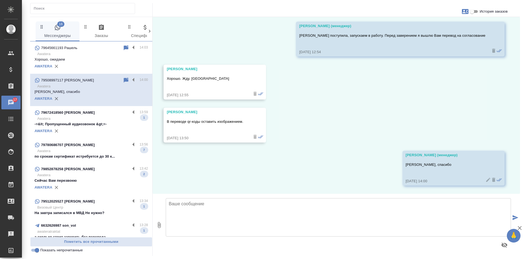
click at [86, 134] on div "AWATERA" at bounding box center [91, 131] width 113 height 8
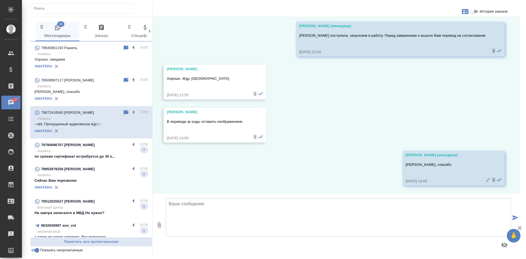
scroll to position [0, 0]
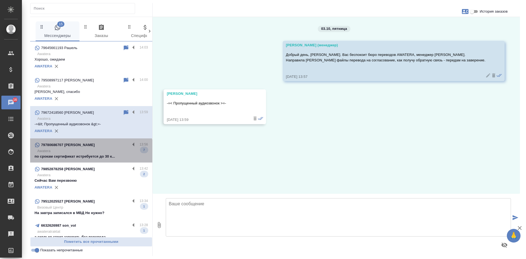
click at [91, 154] on p "Awatera" at bounding box center [92, 150] width 111 height 5
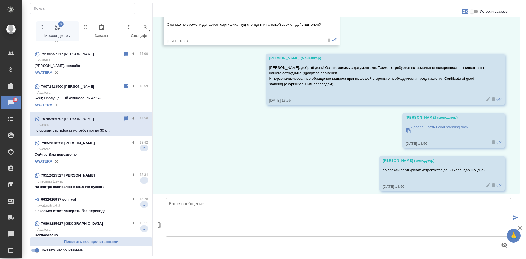
scroll to position [27, 0]
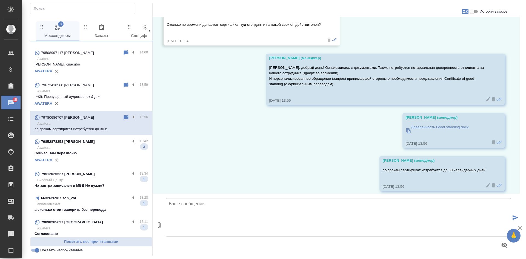
drag, startPoint x: 88, startPoint y: 159, endPoint x: 102, endPoint y: 155, distance: 14.2
click at [88, 150] on p "Awatera" at bounding box center [92, 147] width 111 height 5
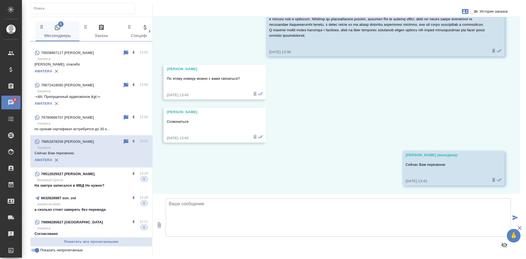
scroll to position [2009, 0]
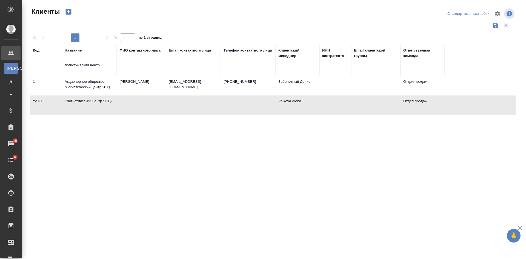
select select "RU"
drag, startPoint x: 105, startPoint y: 64, endPoint x: 14, endPoint y: 56, distance: 90.8
click at [22, 59] on div "Клиенты Стандартные настройки 1 1 из 1 страниц Код Название логистический центр…" at bounding box center [274, 122] width 504 height 245
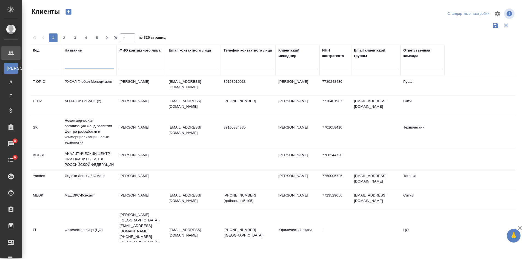
click at [258, 62] on input "text" at bounding box center [248, 65] width 49 height 7
paste input "79629674918"
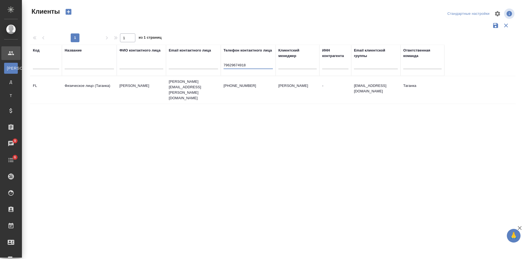
type input "79629674918"
drag, startPoint x: 247, startPoint y: 67, endPoint x: 190, endPoint y: 62, distance: 57.4
click at [191, 63] on tr "Код Название ФИО контактного лица Email контактного лица Телефон контактного ли…" at bounding box center [237, 60] width 414 height 31
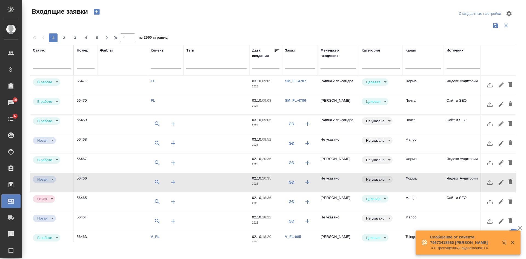
select select "RU"
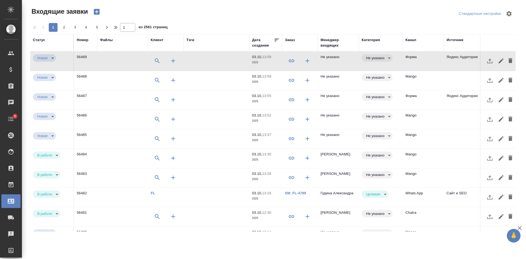
select select "RU"
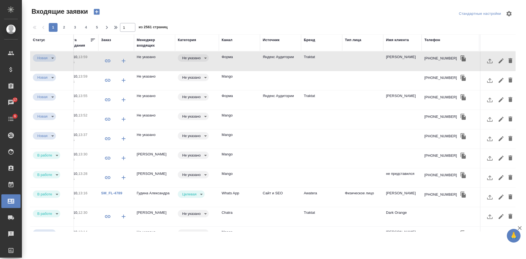
scroll to position [0, 186]
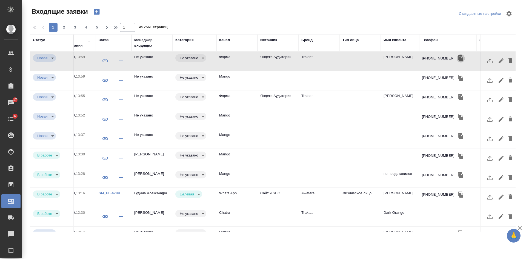
click icon "button"
click td
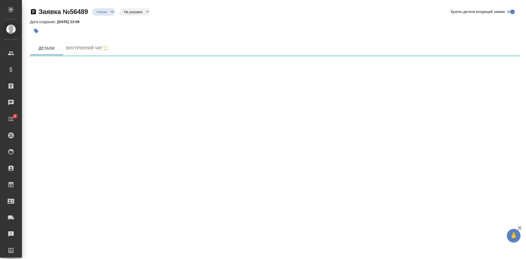
select select "RU"
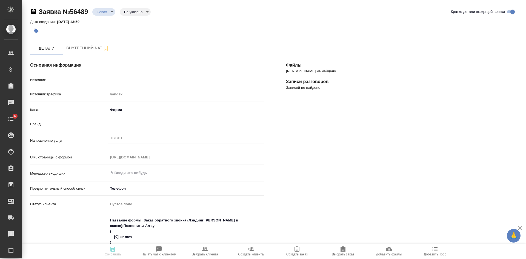
type textarea "x"
drag, startPoint x: 411, startPoint y: 144, endPoint x: 402, endPoint y: 141, distance: 9.7
click at [411, 144] on div "[PERSON_NAME] не найдено Записи разговоров Записей не найдено" at bounding box center [403, 255] width 256 height 423
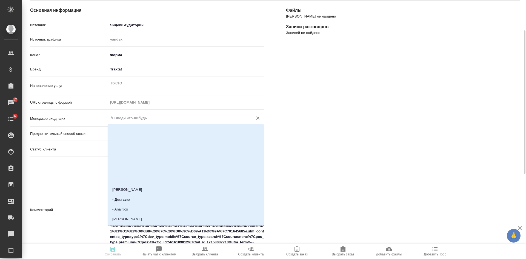
click at [123, 119] on input "text" at bounding box center [177, 118] width 134 height 7
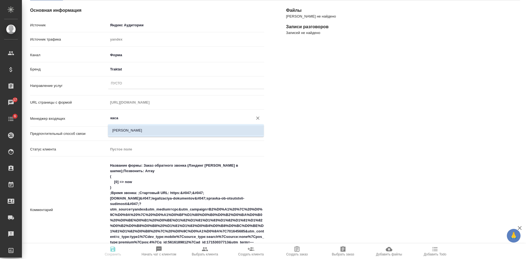
click at [126, 126] on li "[PERSON_NAME]" at bounding box center [186, 131] width 156 height 10
type input "[PERSON_NAME]"
type textarea "x"
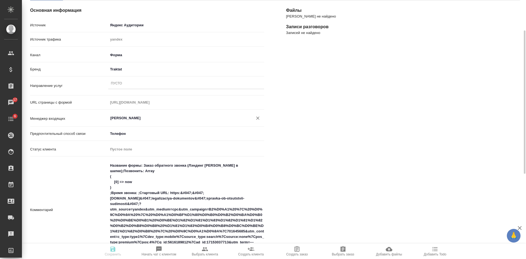
type input "[PERSON_NAME]"
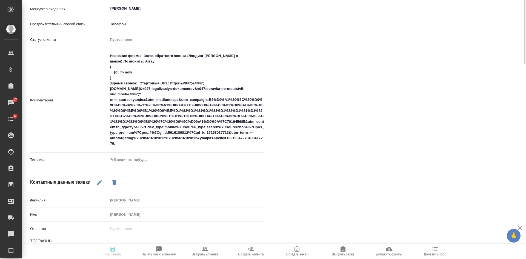
scroll to position [192, 0]
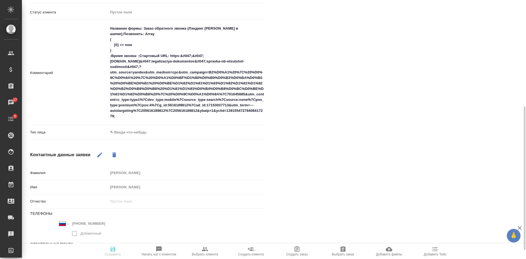
click at [161, 133] on body "🙏 .cls-1 fill:#fff; AWATERA [PERSON_NAME] Спецификации Заказы 17 Чаты 6 Todo Пр…" at bounding box center [263, 129] width 526 height 259
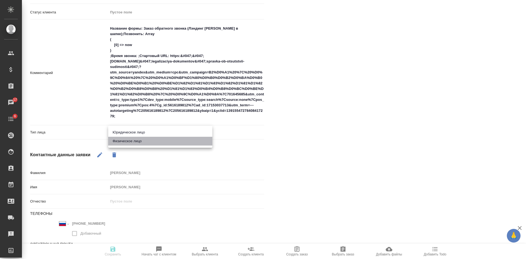
click at [134, 142] on li "Физическое лицо" at bounding box center [160, 141] width 104 height 9
type textarea "x"
type input "private"
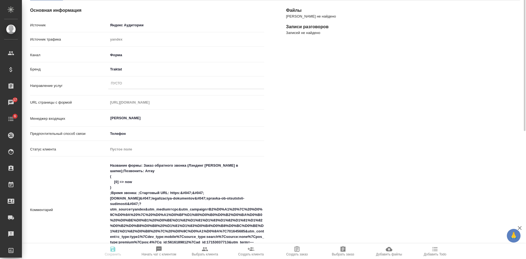
scroll to position [0, 0]
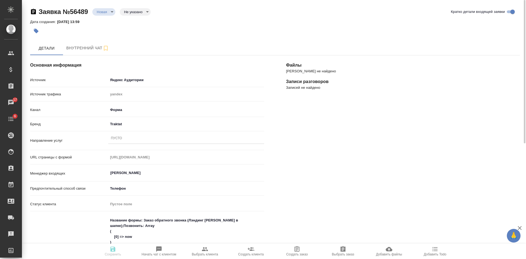
type textarea "x"
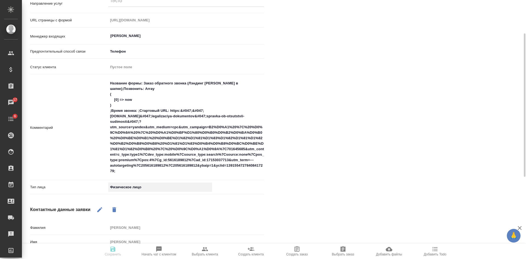
scroll to position [27, 0]
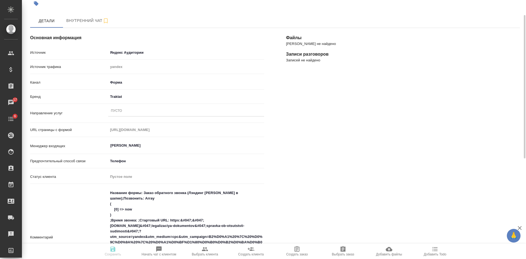
click at [123, 104] on div "Бренд Traktat traktat" at bounding box center [147, 99] width 234 height 14
click at [123, 110] on div "Пусто" at bounding box center [186, 111] width 156 height 8
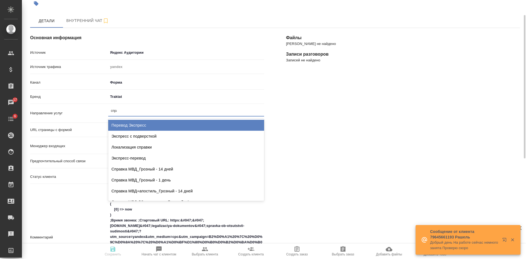
type input "справ"
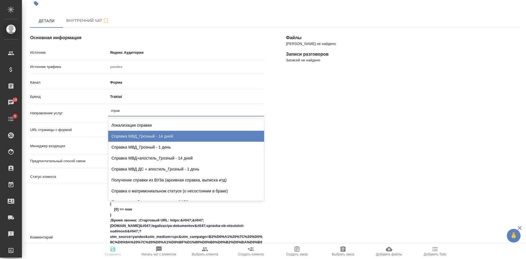
click at [175, 136] on div "Справка МВД_Грозный - 14 дней" at bounding box center [186, 136] width 156 height 11
type textarea "x"
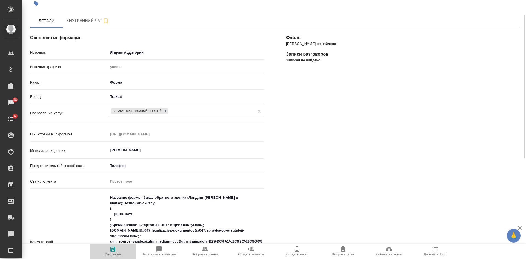
click at [117, 251] on span "Сохранить" at bounding box center [112, 251] width 39 height 10
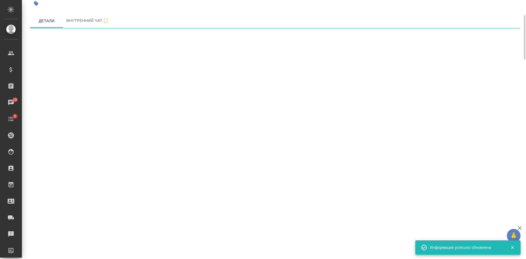
select select "RU"
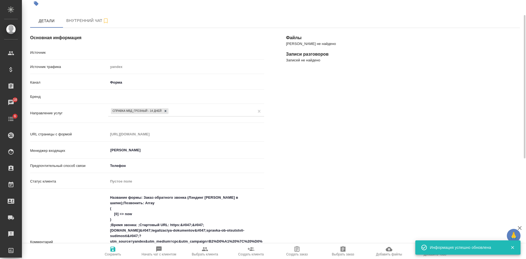
type textarea "x"
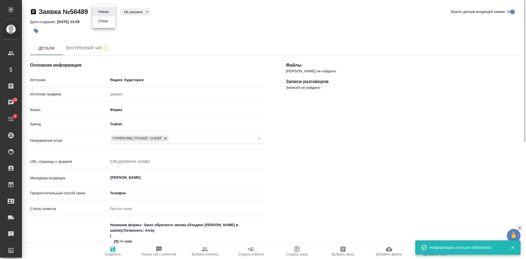
click at [107, 11] on body "🙏 .cls-1 fill:#fff; AWATERA [PERSON_NAME] Спецификации Заказы 18 Чаты 6 Todo Пр…" at bounding box center [263, 129] width 526 height 259
click at [107, 22] on button "Отказ" at bounding box center [103, 21] width 13 height 6
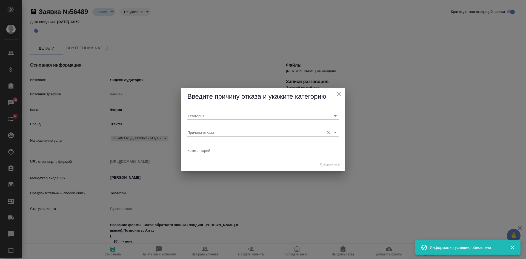
drag, startPoint x: 206, startPoint y: 128, endPoint x: 206, endPoint y: 132, distance: 3.8
click at [206, 130] on div "Причина отказа" at bounding box center [262, 130] width 151 height 12
click at [206, 132] on input "Причина отказа" at bounding box center [254, 132] width 134 height 7
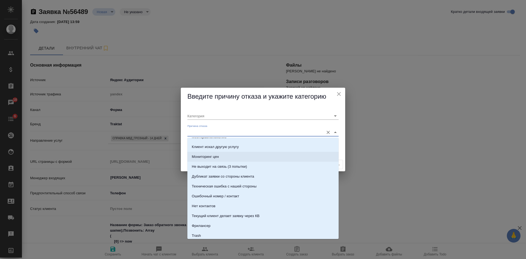
scroll to position [137, 0]
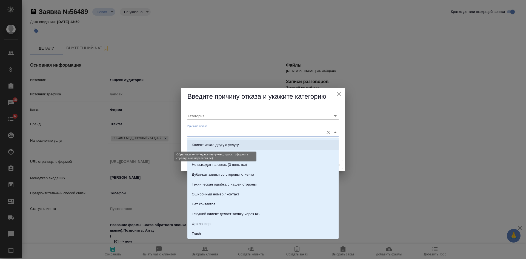
click at [226, 144] on div "Клиент искал другую услугу" at bounding box center [215, 144] width 47 height 5
type input "Не целевая"
type input "Клиент искал другую услугу"
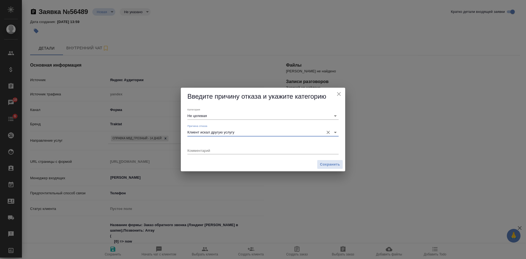
click at [203, 152] on textarea at bounding box center [262, 150] width 151 height 4
drag, startPoint x: 305, startPoint y: 150, endPoint x: 282, endPoint y: 134, distance: 27.8
click at [282, 132] on input "Клиент искал другую услугу" at bounding box center [254, 132] width 134 height 7
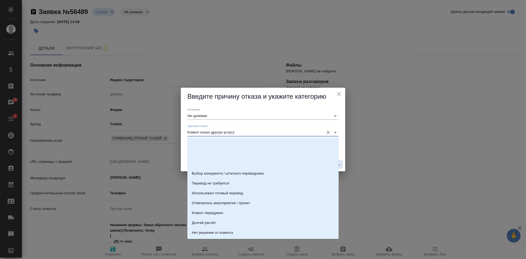
scroll to position [48, 0]
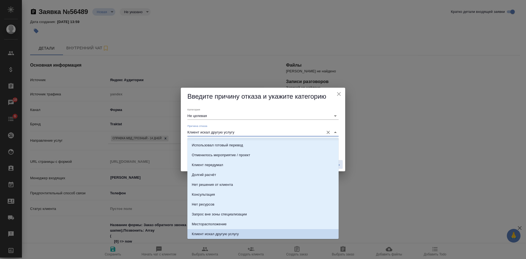
click at [302, 126] on div "Причина отказа Клиент искал другую услугу" at bounding box center [262, 130] width 151 height 12
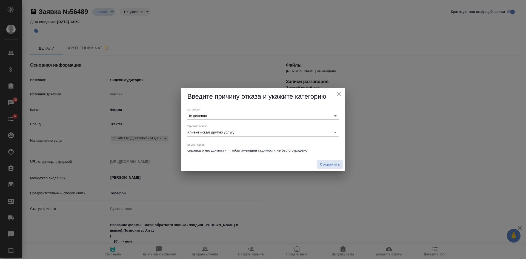
click at [185, 142] on div "Комментарий справка о несудимости , чтобы имеющей судимости не было отрадено x" at bounding box center [263, 148] width 156 height 19
drag, startPoint x: 311, startPoint y: 151, endPoint x: 294, endPoint y: 149, distance: 17.9
click at [294, 149] on textarea "справка о несудимости , чтобы имеющей судимости не было отрадено" at bounding box center [262, 150] width 151 height 4
type textarea "справка о несудимости , чтобы имеющей судимости не было отражено"
click at [330, 167] on span "Сохранить" at bounding box center [330, 164] width 20 height 6
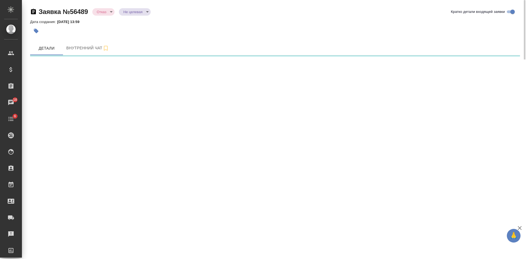
select select "RU"
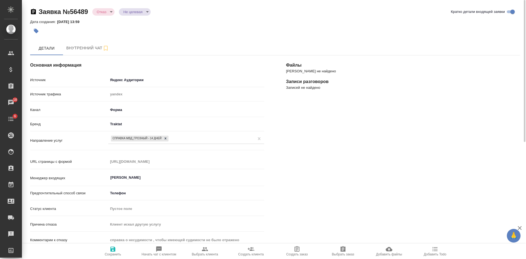
type textarea "x"
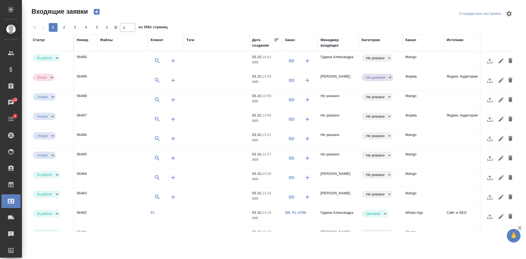
select select "RU"
click at [438, 81] on td "Форма" at bounding box center [423, 80] width 41 height 19
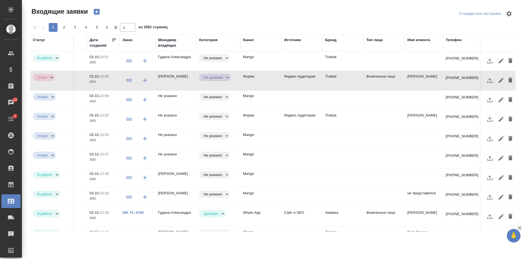
scroll to position [0, 164]
click at [383, 122] on td at bounding box center [382, 119] width 41 height 19
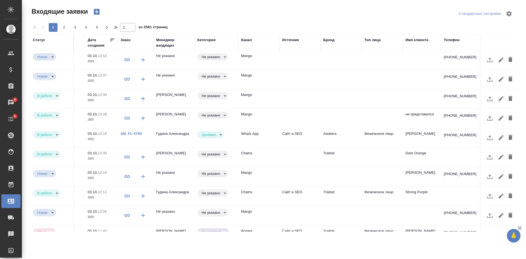
scroll to position [82, 164]
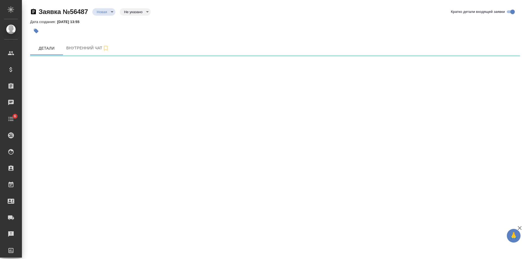
select select "RU"
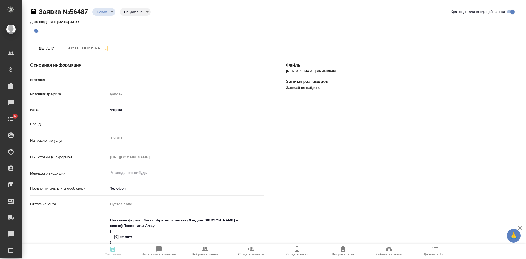
type textarea "x"
click at [107, 12] on body "🙏 .cls-1 fill:#fff; AWATERA Kasatkina Aleksandra Клиенты Спецификации Заказы Ча…" at bounding box center [263, 129] width 526 height 259
click at [110, 22] on button "Отказ" at bounding box center [103, 21] width 13 height 6
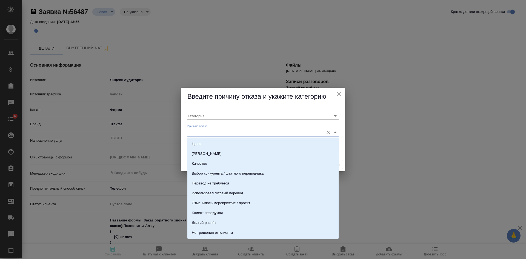
click at [228, 130] on input "Причина отказа" at bounding box center [254, 132] width 134 height 7
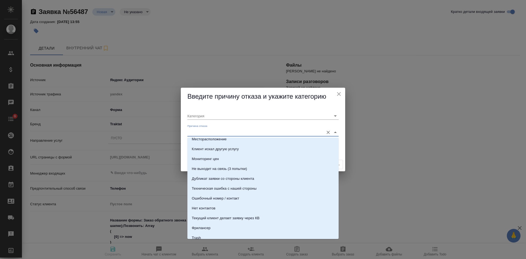
scroll to position [137, 0]
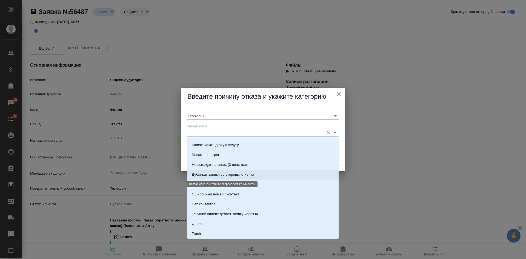
click at [231, 176] on div "Дубликат заявки со стороны клиента" at bounding box center [223, 174] width 62 height 5
type input "Не лиды"
type input "Дубликат заявки со стороны клиента"
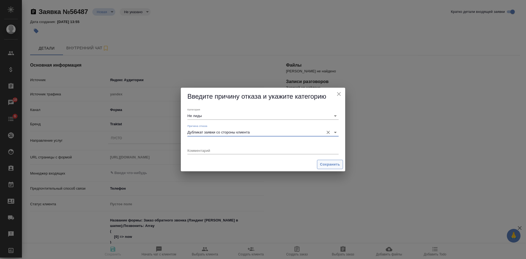
click at [326, 166] on span "Сохранить" at bounding box center [330, 164] width 20 height 6
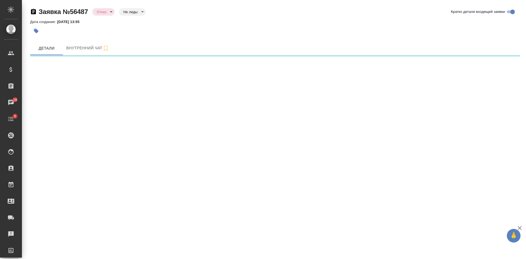
select select "RU"
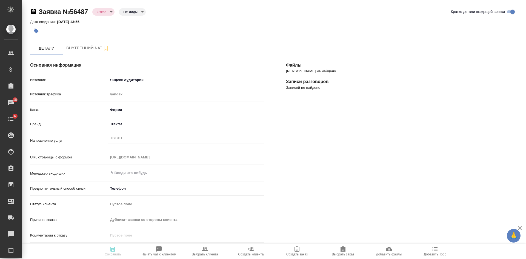
type textarea "x"
click at [127, 141] on div "Пусто" at bounding box center [186, 139] width 156 height 8
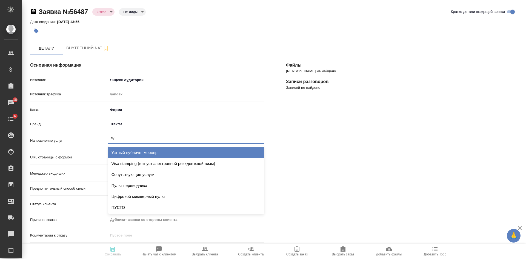
type input "пус"
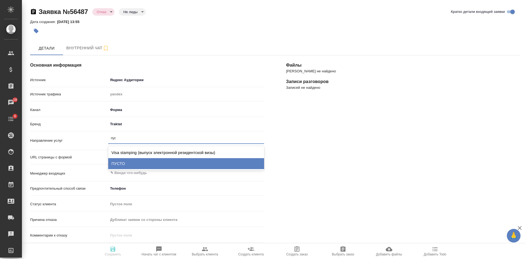
click at [122, 164] on div "ПУСТО" at bounding box center [186, 163] width 156 height 11
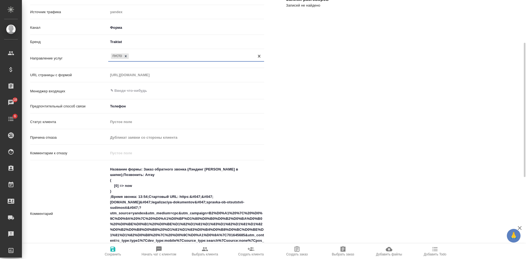
scroll to position [164, 0]
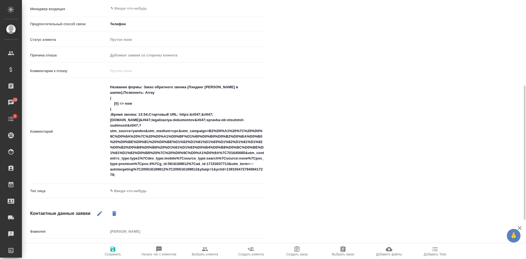
click at [116, 189] on body "🙏 .cls-1 fill:#fff; AWATERA Kasatkina Aleksandra Клиенты Спецификации Заказы 18…" at bounding box center [263, 129] width 526 height 259
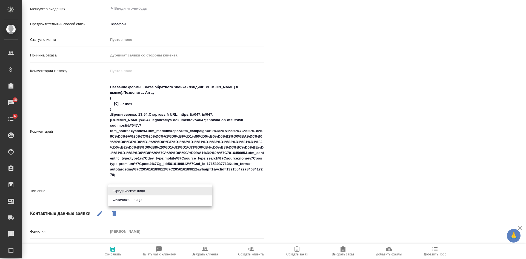
click at [118, 198] on li "Физическое лицо" at bounding box center [160, 199] width 104 height 9
type textarea "x"
type input "private"
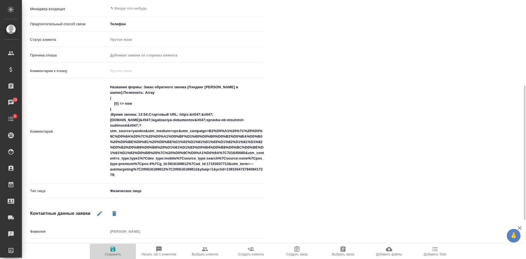
click at [109, 256] on span "Сохранить" at bounding box center [113, 254] width 16 height 4
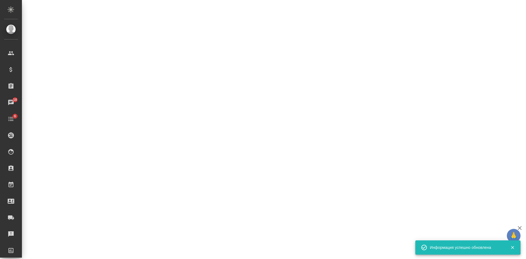
select select "RU"
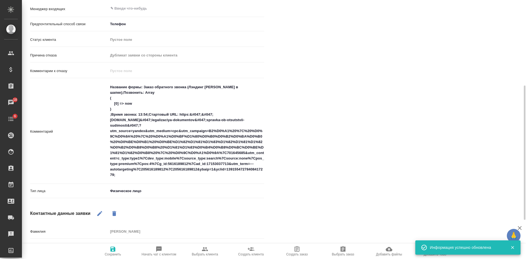
type textarea "x"
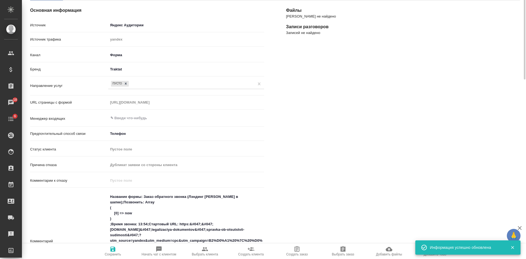
scroll to position [0, 0]
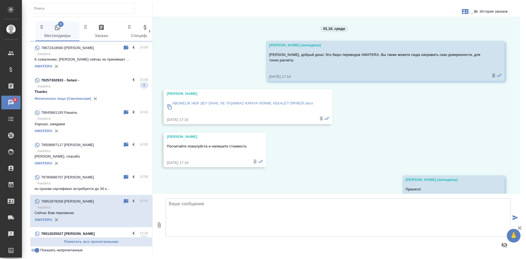
scroll to position [2009, 0]
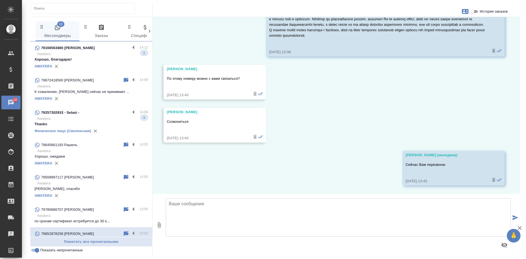
click at [87, 56] on p "Awatera" at bounding box center [92, 53] width 111 height 5
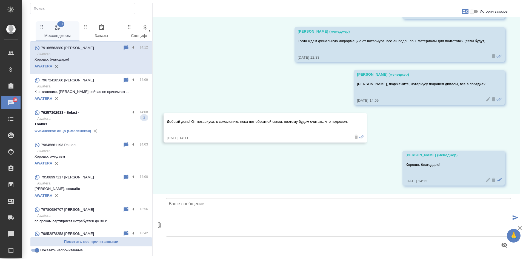
scroll to position [563, 0]
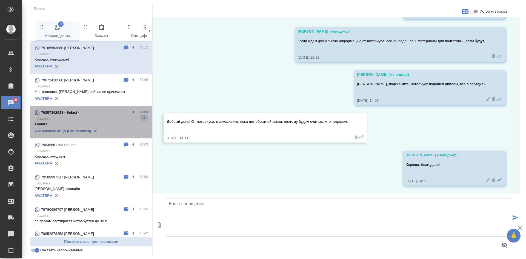
click at [106, 121] on p "Awatera" at bounding box center [92, 118] width 111 height 5
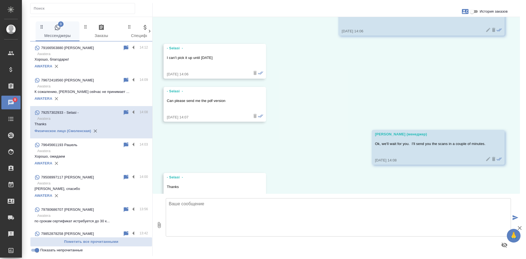
scroll to position [4142, 0]
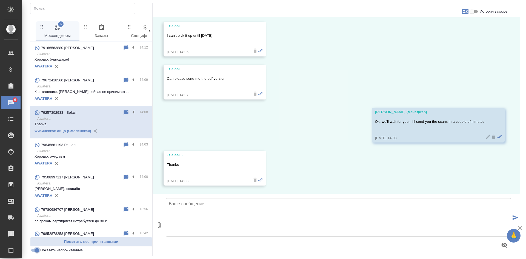
click at [35, 253] on input "Показать непрочитанные" at bounding box center [37, 250] width 20 height 7
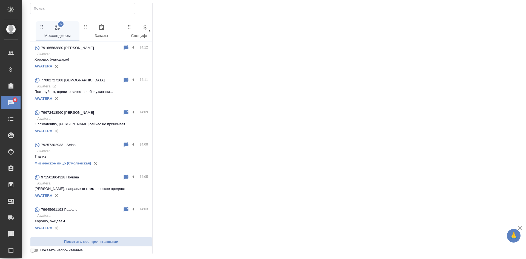
click at [35, 253] on input "Показать непрочитанные" at bounding box center [33, 250] width 20 height 7
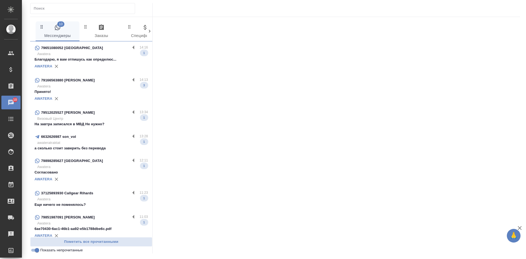
click at [79, 64] on div "AWATERA" at bounding box center [91, 66] width 113 height 8
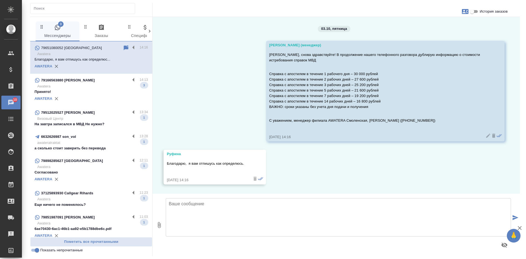
click at [73, 86] on p "Awatera" at bounding box center [92, 86] width 111 height 5
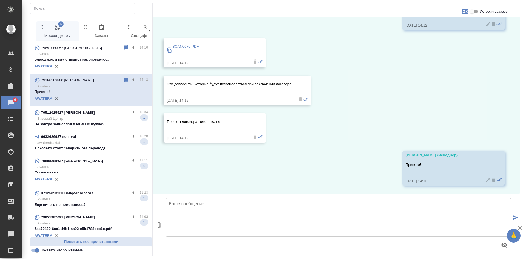
scroll to position [719, 0]
click at [34, 250] on input "Показать непрочитанные" at bounding box center [37, 250] width 20 height 7
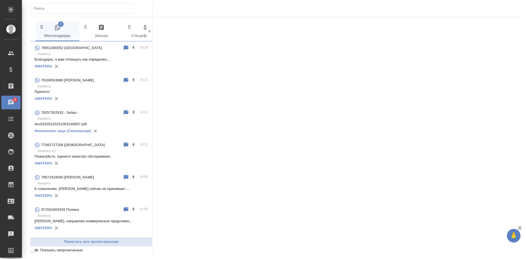
click at [33, 250] on input "Показать непрочитанные" at bounding box center [33, 250] width 20 height 7
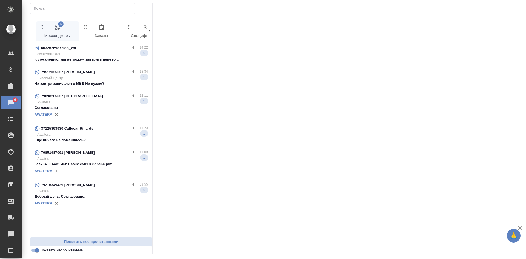
click at [114, 55] on p "awateratraktat" at bounding box center [92, 53] width 111 height 5
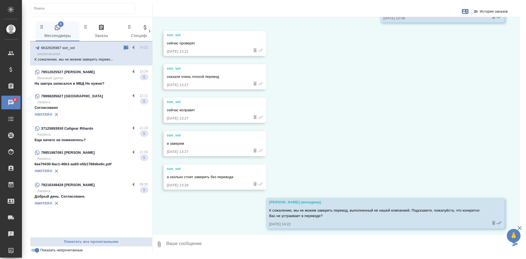
scroll to position [576, 0]
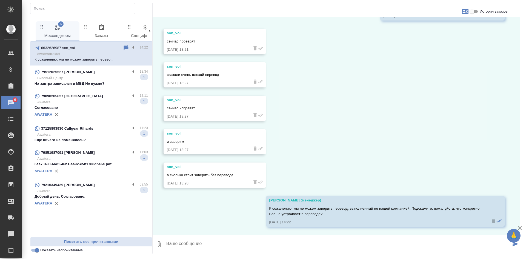
click at [37, 252] on input "Показать непрочитанные" at bounding box center [37, 250] width 20 height 7
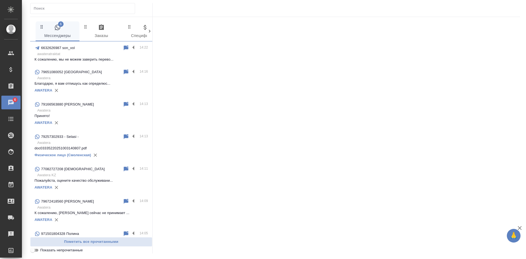
click at [36, 251] on input "Показать непрочитанные" at bounding box center [33, 250] width 20 height 7
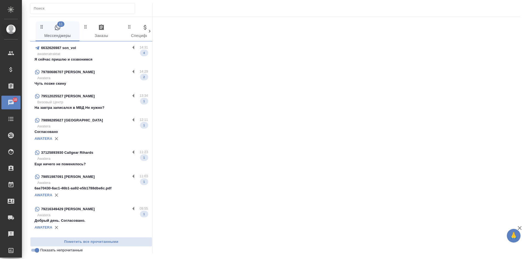
click at [96, 57] on p "Я сейчас пришлю и созвонимся" at bounding box center [91, 59] width 113 height 5
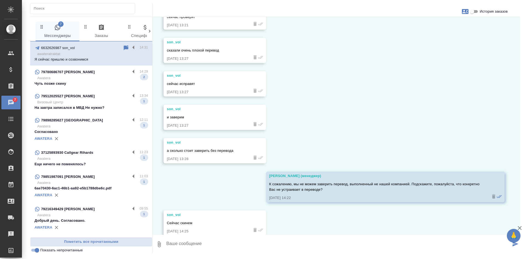
scroll to position [600, 0]
click at [97, 77] on p "Awatera" at bounding box center [92, 77] width 111 height 5
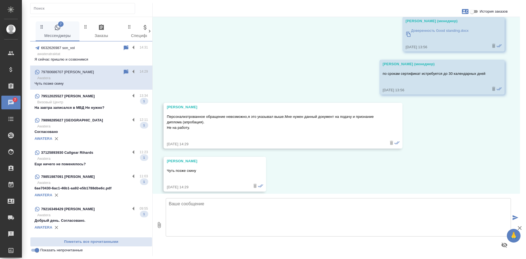
scroll to position [1949, 0]
click at [34, 252] on input "Показать непрочитанные" at bounding box center [37, 250] width 20 height 7
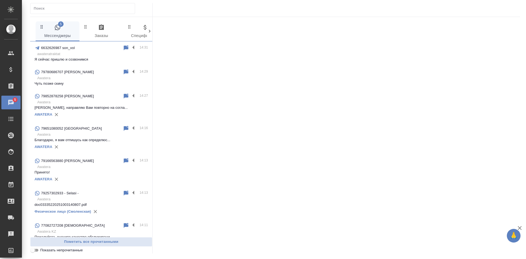
click at [34, 252] on input "Показать непрочитанные" at bounding box center [33, 250] width 20 height 7
checkbox input "true"
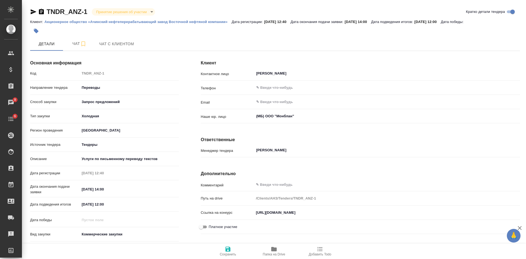
click at [41, 12] on icon "button" at bounding box center [41, 11] width 5 height 5
drag, startPoint x: 417, startPoint y: 34, endPoint x: 367, endPoint y: 27, distance: 50.4
click at [417, 34] on div at bounding box center [275, 31] width 490 height 12
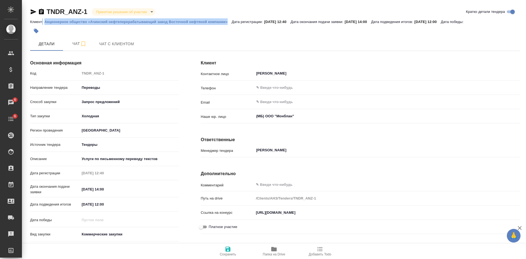
drag, startPoint x: 42, startPoint y: 22, endPoint x: 229, endPoint y: 24, distance: 186.7
click at [229, 24] on div "Клиент: Акционерное общество «Ачинский нефтеперерабатывающий завод Восточной не…" at bounding box center [275, 21] width 490 height 7
copy div ": Акционерное общество «Ачинский нефтеперерабатывающий завод Восточной нефтяной…"
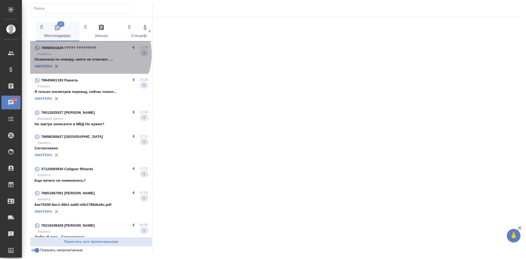
click at [88, 54] on p "Awatera" at bounding box center [92, 53] width 111 height 5
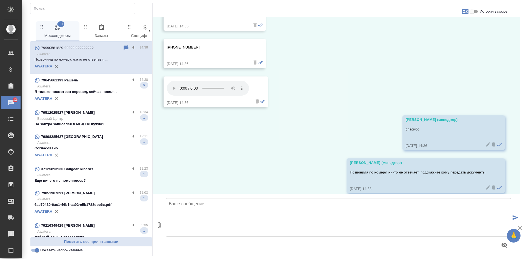
scroll to position [2166, 0]
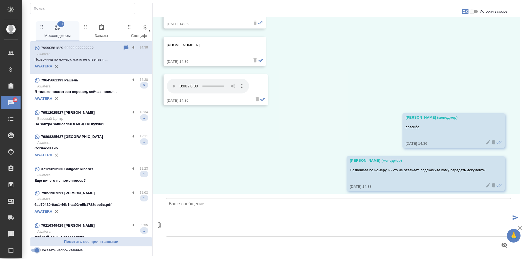
click at [36, 252] on input "Показать непрочитанные" at bounding box center [37, 250] width 20 height 7
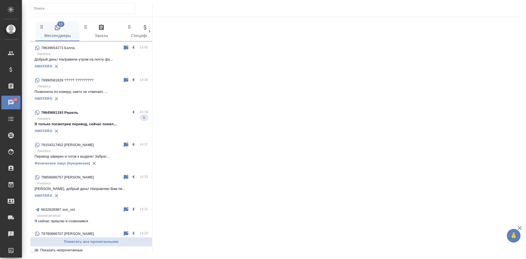
click at [36, 252] on input "Показать непрочитанные" at bounding box center [33, 250] width 20 height 7
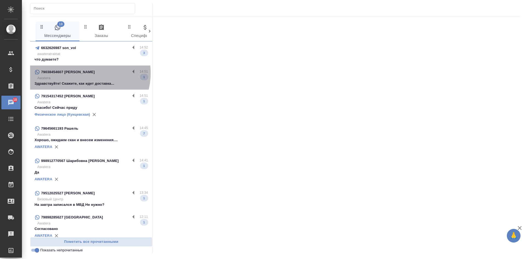
click at [81, 73] on div "79038454607 [PERSON_NAME]" at bounding box center [83, 72] width 96 height 7
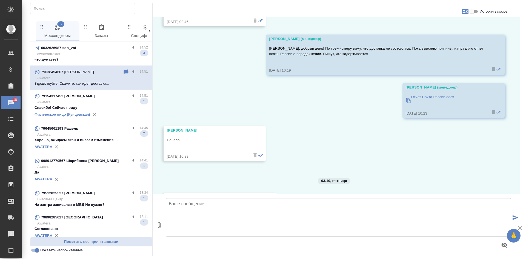
scroll to position [13345, 0]
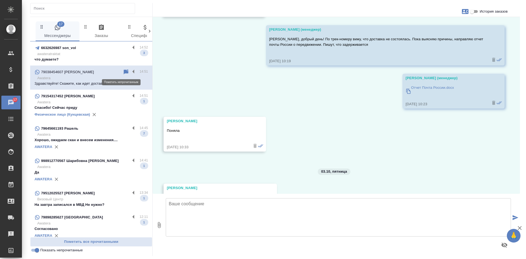
click at [124, 71] on icon at bounding box center [126, 71] width 5 height 5
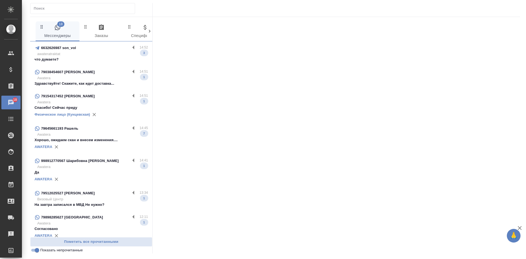
click at [90, 144] on div "AWATERA" at bounding box center [91, 147] width 113 height 8
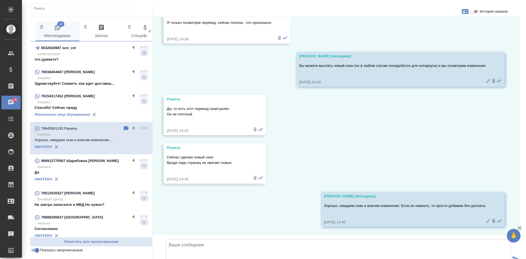
scroll to position [1849, 0]
drag, startPoint x: 155, startPoint y: 157, endPoint x: 340, endPoint y: 98, distance: 193.8
click at [340, 98] on div "02.10, четверг Касаткина Александра (менеджер) Рашель, здравствуйте! Направьте,…" at bounding box center [337, 126] width 368 height 218
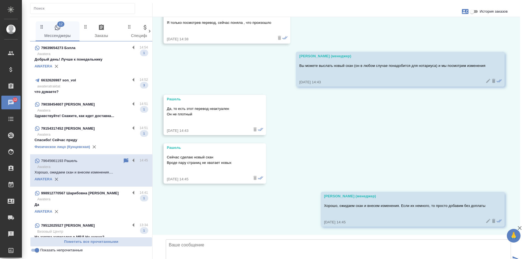
click at [106, 64] on div "AWATERA" at bounding box center [91, 66] width 113 height 8
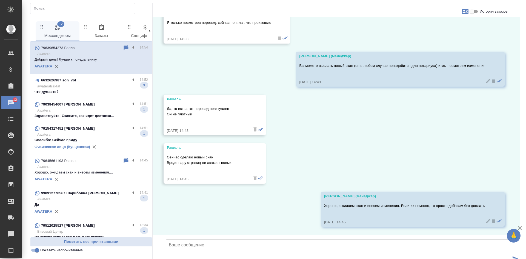
scroll to position [132, 0]
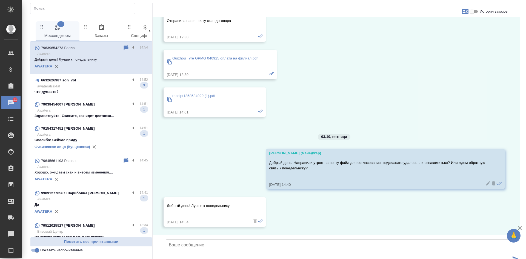
click at [99, 136] on p "Awatera" at bounding box center [92, 134] width 111 height 5
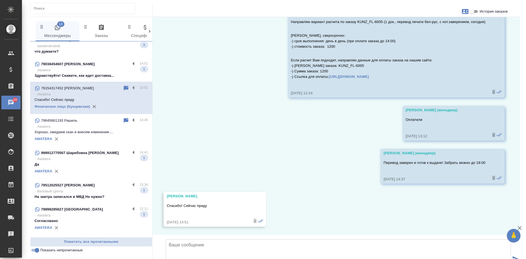
scroll to position [55, 0]
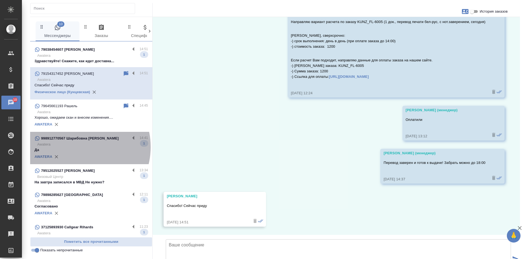
click at [77, 147] on p "Awatera" at bounding box center [92, 144] width 111 height 5
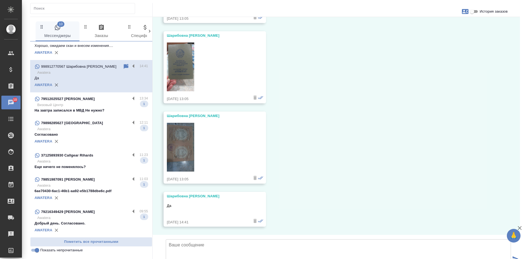
scroll to position [160, 0]
click at [36, 252] on input "Показать непрочитанные" at bounding box center [37, 250] width 20 height 7
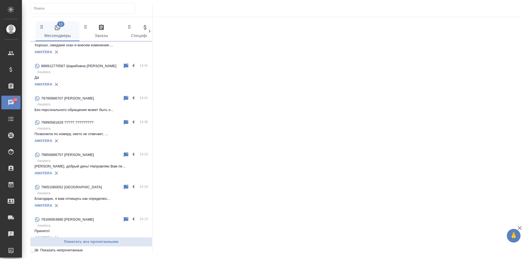
click at [36, 251] on input "Показать непрочитанные" at bounding box center [33, 250] width 20 height 7
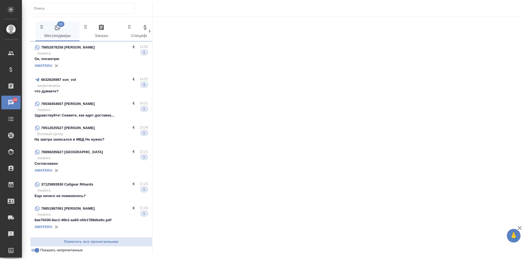
scroll to position [0, 0]
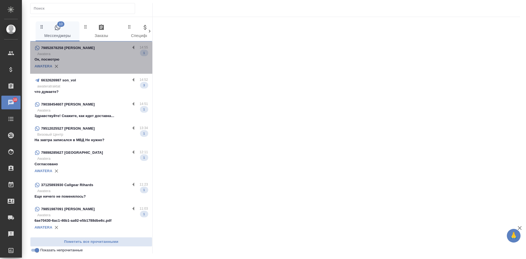
click at [94, 54] on p "Awatera" at bounding box center [92, 53] width 111 height 5
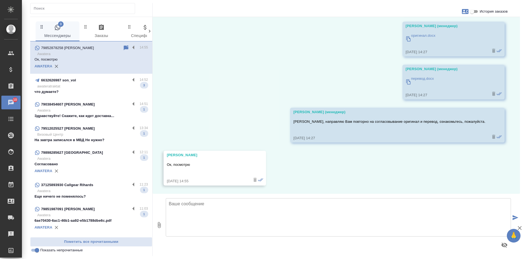
scroll to position [2181, 0]
click at [37, 251] on input "Показать непрочитанные" at bounding box center [37, 250] width 20 height 7
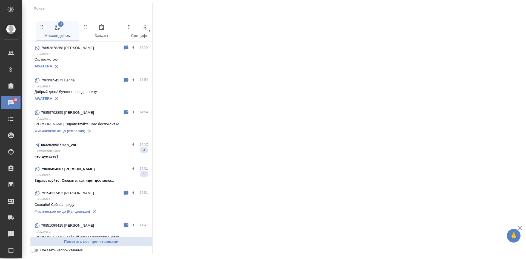
click at [37, 251] on input "Показать непрочитанные" at bounding box center [33, 250] width 20 height 7
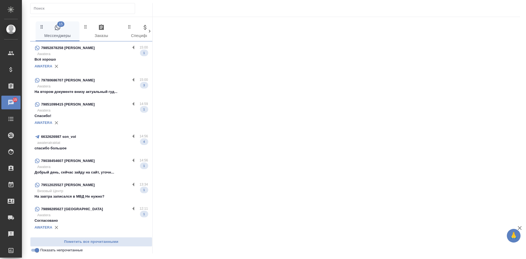
click at [95, 92] on p "На втором документе внизу актуальный гуд..." at bounding box center [91, 91] width 113 height 5
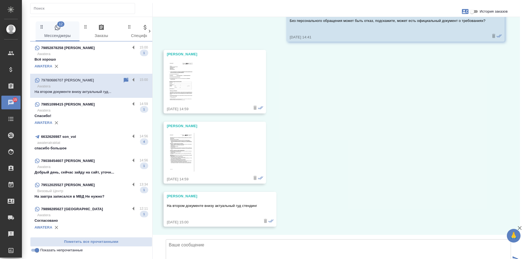
scroll to position [2177, 0]
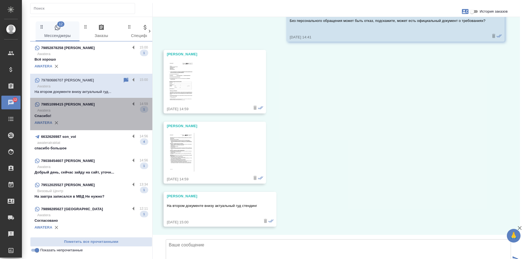
click at [113, 109] on p "Awatera" at bounding box center [92, 110] width 111 height 5
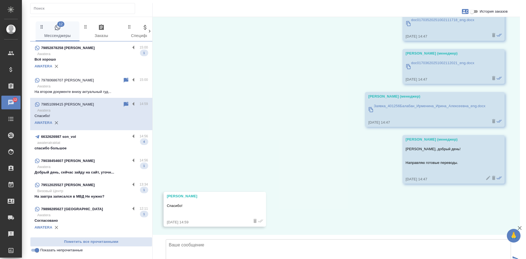
scroll to position [297, 0]
click at [100, 138] on div "6632626987 son_vol" at bounding box center [83, 136] width 96 height 7
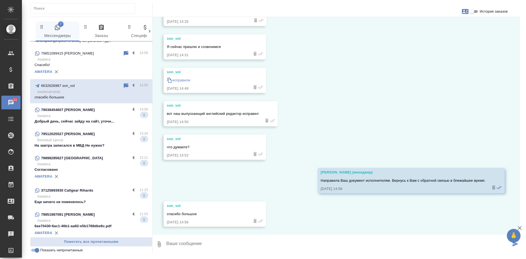
scroll to position [82, 0]
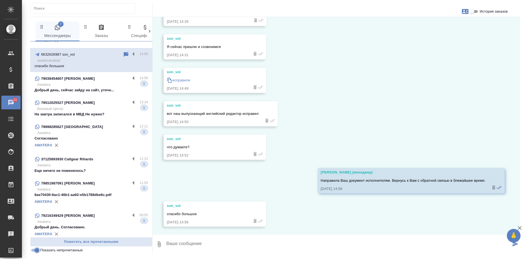
click at [37, 251] on input "Показать непрочитанные" at bounding box center [37, 250] width 20 height 7
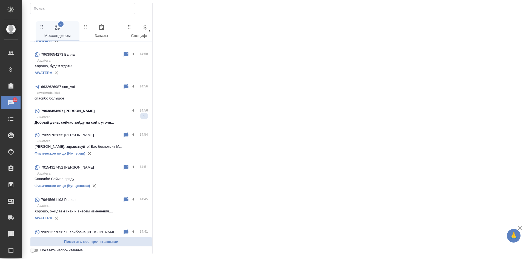
click at [37, 251] on input "Показать непрочитанные" at bounding box center [33, 250] width 20 height 7
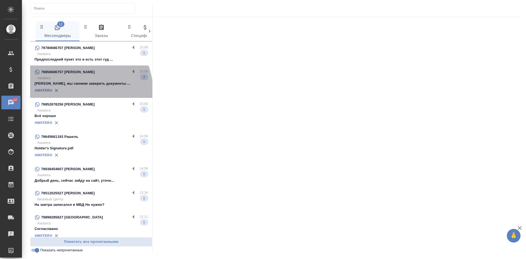
click at [80, 91] on div "AWATERA" at bounding box center [91, 90] width 113 height 8
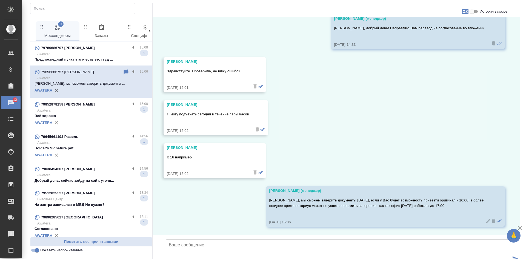
scroll to position [2999, 0]
click at [39, 250] on input "Показать непрочитанные" at bounding box center [37, 250] width 20 height 7
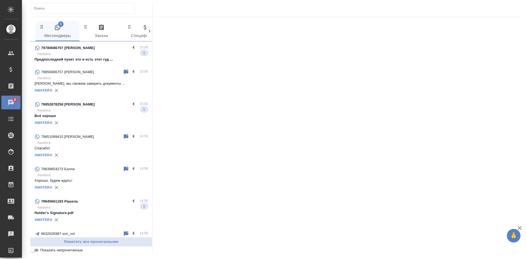
click at [39, 250] on input "Показать непрочитанные" at bounding box center [33, 250] width 20 height 7
checkbox input "true"
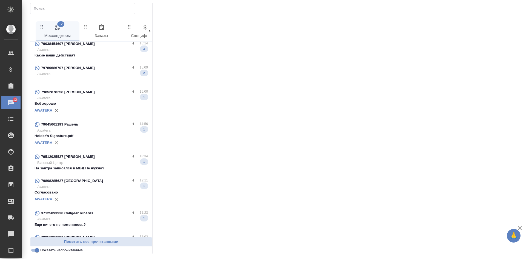
scroll to position [0, 0]
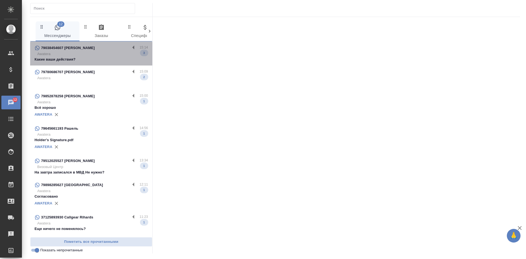
click at [101, 55] on p "Awatera" at bounding box center [92, 53] width 111 height 5
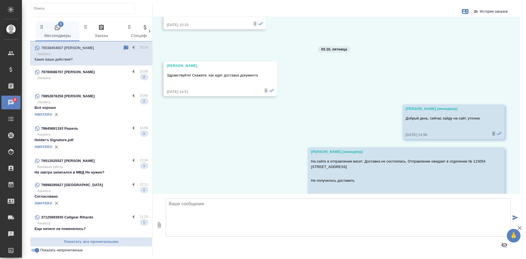
scroll to position [13537, 0]
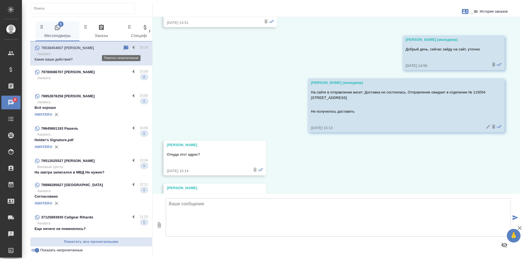
click at [124, 47] on icon at bounding box center [126, 47] width 5 height 5
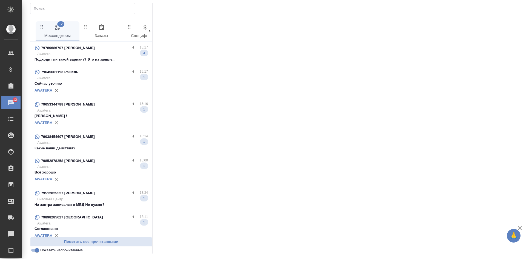
click at [68, 60] on p "Подходит ли такой вариант? Это из заявле..." at bounding box center [91, 59] width 113 height 5
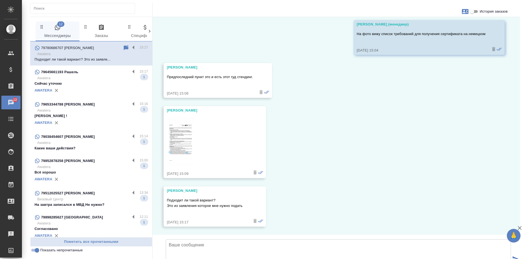
scroll to position [2392, 0]
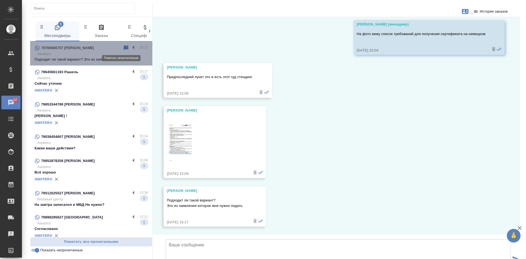
click at [123, 47] on icon at bounding box center [126, 48] width 7 height 7
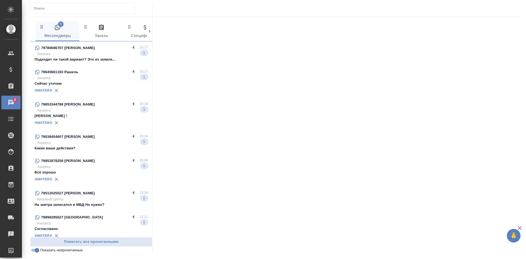
click at [91, 74] on div "79645661193 Рашель" at bounding box center [83, 72] width 96 height 7
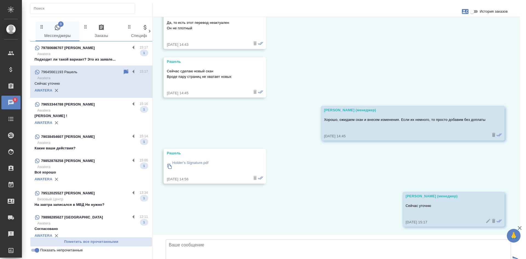
scroll to position [1963, 0]
click at [96, 112] on p "Awatera" at bounding box center [92, 110] width 111 height 5
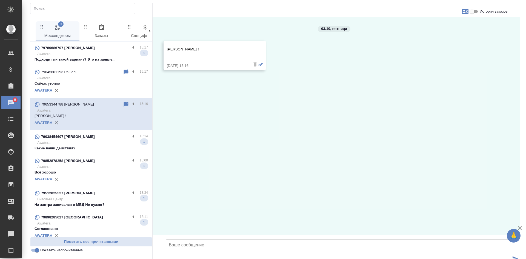
scroll to position [0, 0]
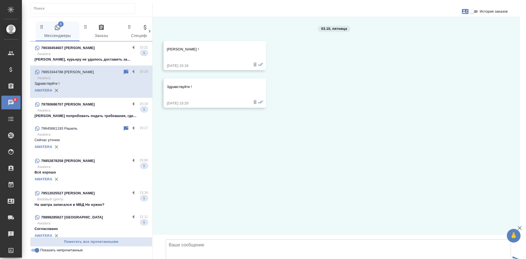
click at [248, 239] on textarea at bounding box center [338, 258] width 345 height 38
type textarea "А"
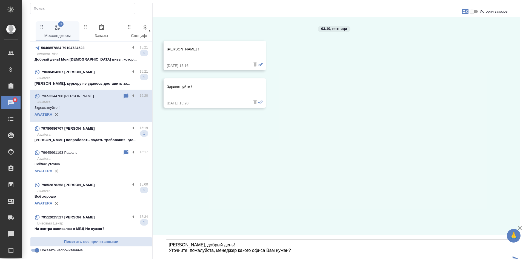
type textarea "Александр, добрый день! Уточните, пожалуйста, менеджер какого офиса Вам нужен?"
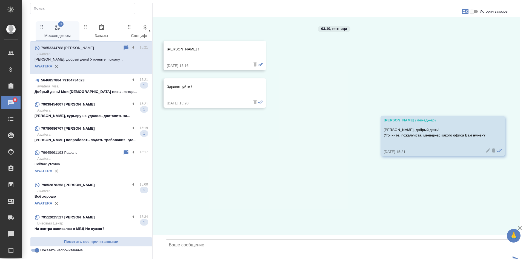
click at [78, 86] on p "awatera_visa" at bounding box center [92, 86] width 111 height 5
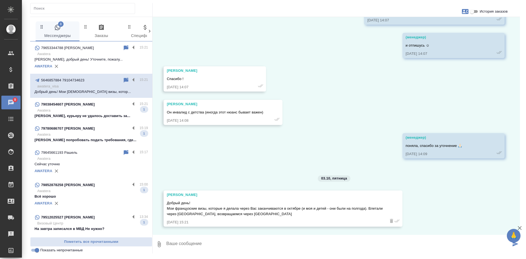
scroll to position [5046, 0]
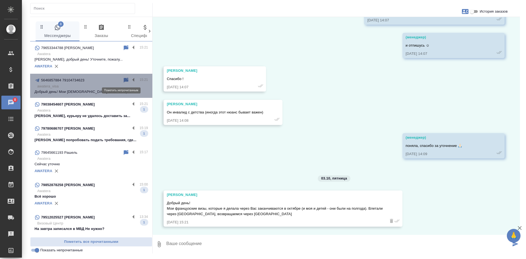
click at [123, 79] on icon at bounding box center [126, 80] width 7 height 7
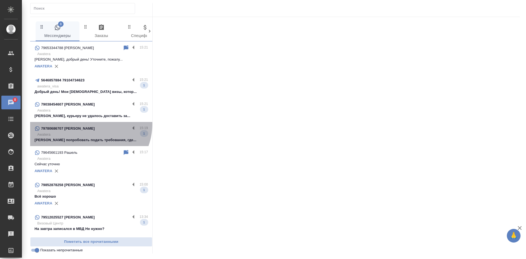
click at [89, 125] on div "79780686707 Ivan Sitalo 15:19 Awatera Можем попробовать подать требования, где.…" at bounding box center [91, 134] width 122 height 24
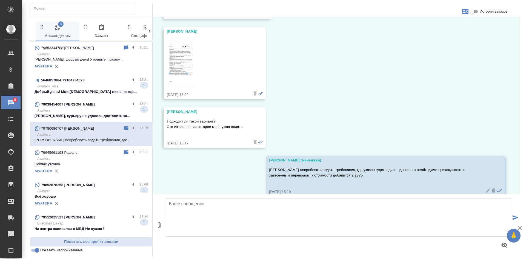
scroll to position [2440, 0]
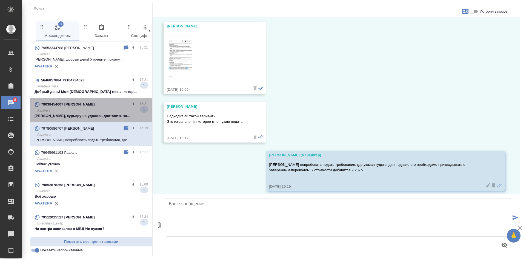
click at [99, 110] on p "Awatera" at bounding box center [92, 110] width 111 height 5
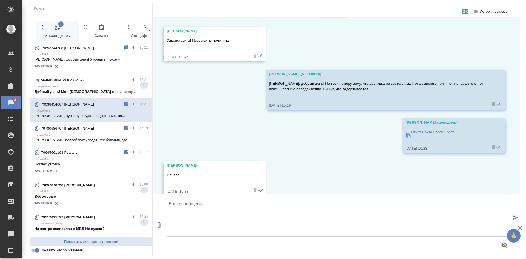
scroll to position [13585, 0]
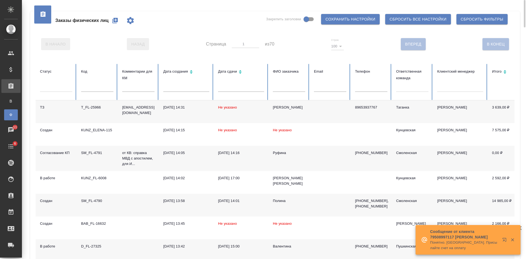
click at [368, 89] on input "text" at bounding box center [371, 88] width 32 height 8
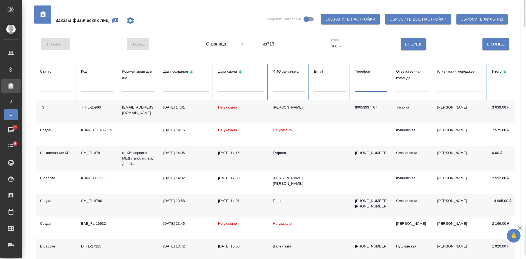
paste input "79859702855"
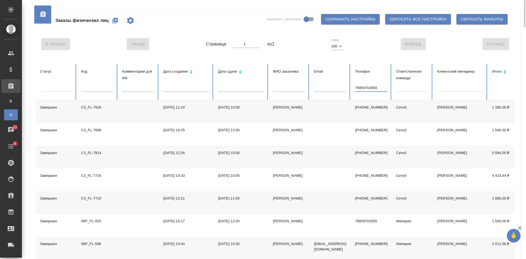
type input "79859702855"
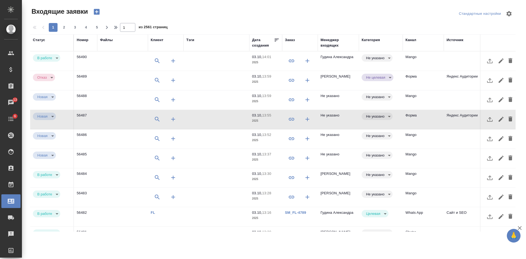
select select "RU"
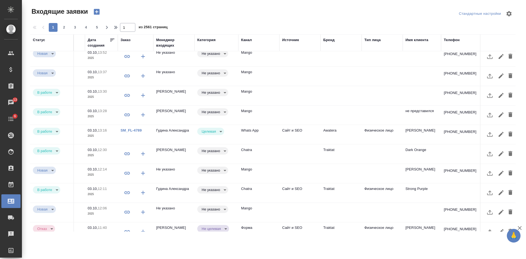
click at [97, 13] on icon "button" at bounding box center [97, 12] width 8 height 8
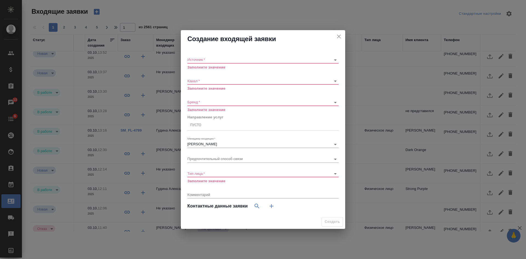
click at [339, 37] on icon "close" at bounding box center [339, 37] width 4 height 4
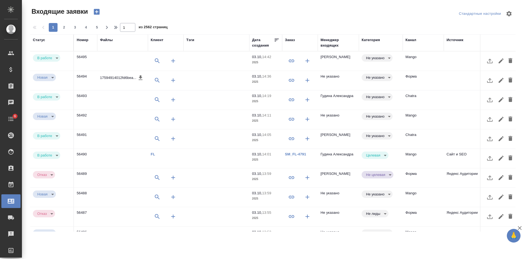
select select "RU"
click at [434, 141] on td "Chatra" at bounding box center [423, 138] width 41 height 19
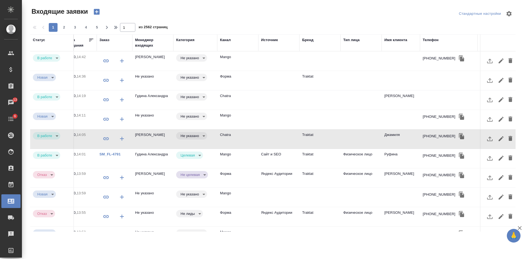
scroll to position [0, 197]
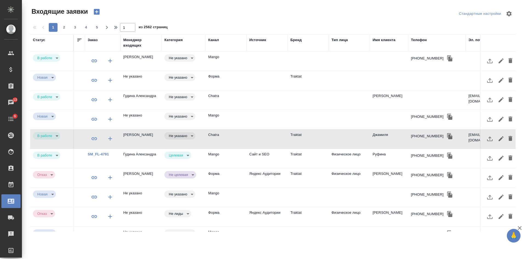
click at [335, 138] on td at bounding box center [349, 138] width 41 height 19
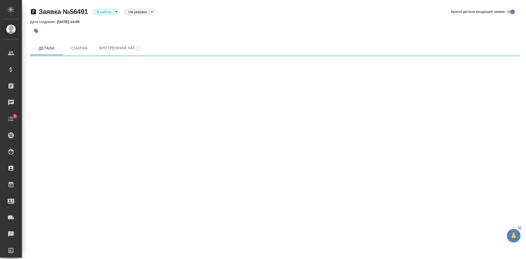
select select "RU"
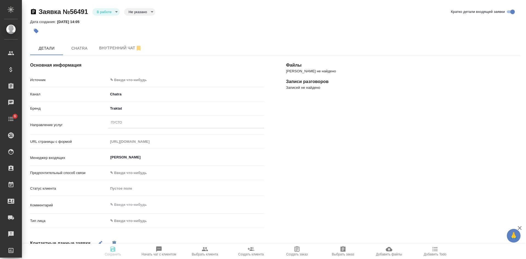
type textarea "x"
click at [141, 9] on body "🙏 .cls-1 fill:#fff; AWATERA [PERSON_NAME] Спецификации Заказы Чаты 6 Todo Проек…" at bounding box center [263, 129] width 526 height 259
click at [140, 23] on button "Целевая" at bounding box center [138, 21] width 18 height 6
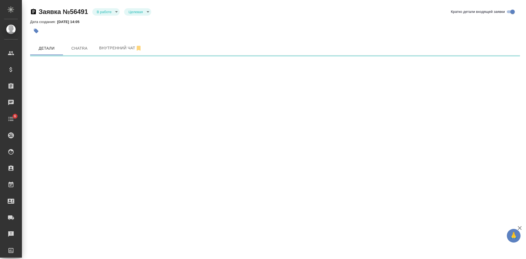
select select "RU"
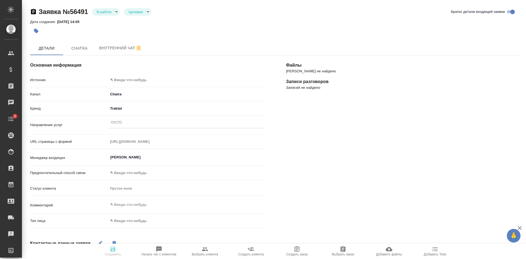
type textarea "x"
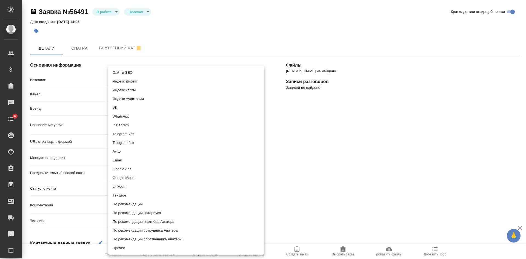
click at [116, 79] on body "🙏 .cls-1 fill:#fff; AWATERA [PERSON_NAME] Спецификации Заказы Чаты 6 Todo Проек…" at bounding box center [263, 129] width 526 height 259
click at [123, 72] on li "Сайт и SEO" at bounding box center [186, 72] width 156 height 9
type input "seo"
type textarea "x"
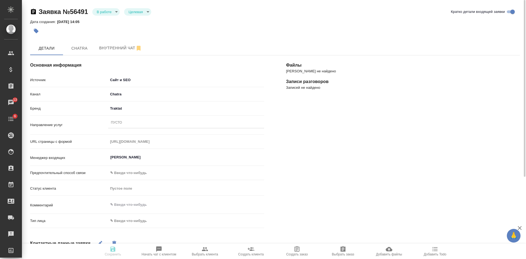
click at [133, 122] on div "Пусто" at bounding box center [186, 123] width 156 height 8
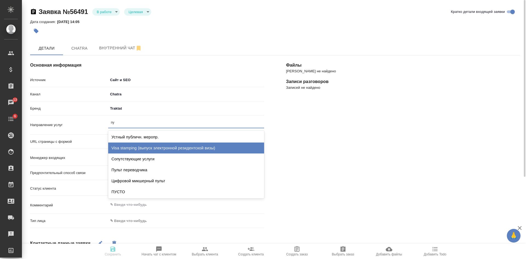
type input "п"
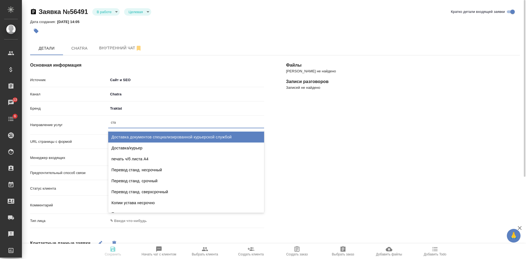
type input "стан"
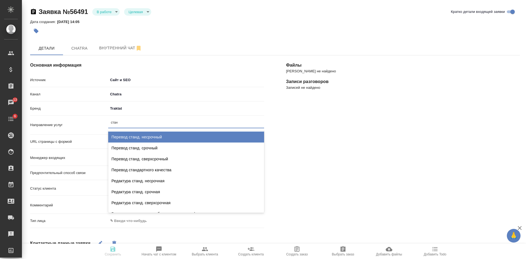
click at [143, 135] on div "Перевод станд. несрочный" at bounding box center [186, 137] width 156 height 11
type textarea "x"
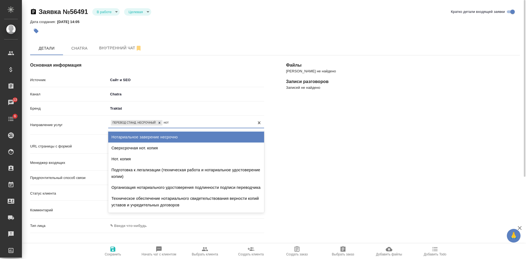
type input "нота"
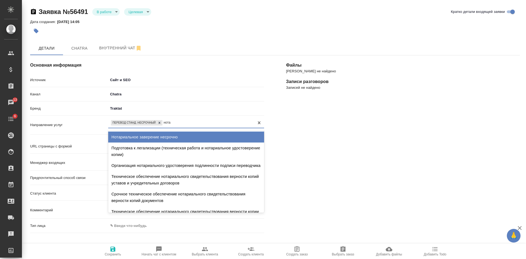
click at [180, 132] on div "Нотариальное заверение несрочно" at bounding box center [186, 137] width 156 height 11
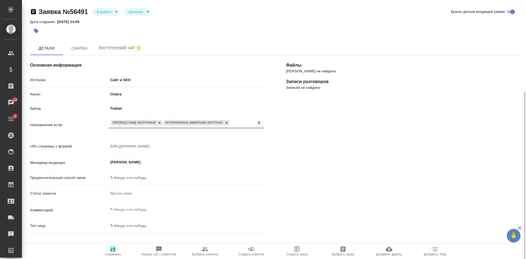
scroll to position [55, 0]
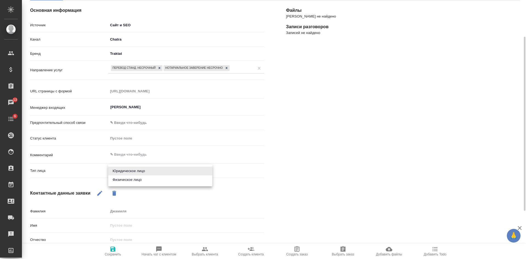
click at [130, 167] on body "🙏 .cls-1 fill:#fff; AWATERA [PERSON_NAME] Спецификации Заказы 13 Чаты 6 Todo Пр…" at bounding box center [263, 129] width 526 height 259
click at [129, 179] on li "Физическое лицо" at bounding box center [160, 179] width 104 height 9
type textarea "x"
type input "private"
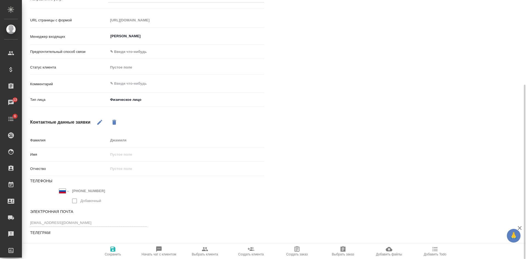
click at [113, 249] on icon "button" at bounding box center [112, 249] width 5 height 5
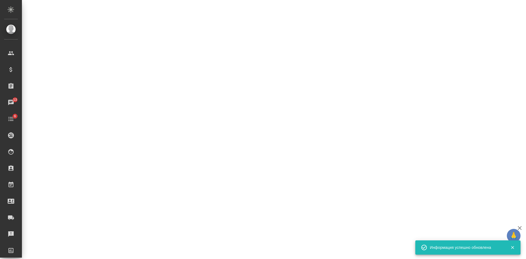
select select "RU"
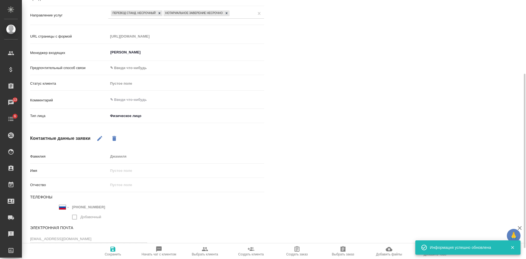
scroll to position [0, 0]
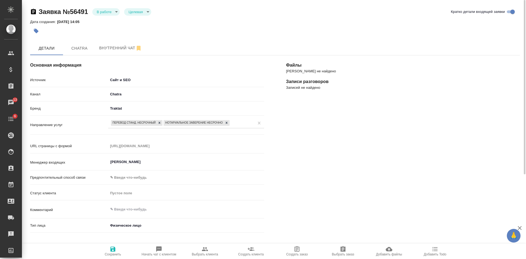
click at [210, 250] on span "Выбрать клиента" at bounding box center [204, 251] width 39 height 10
type textarea "x"
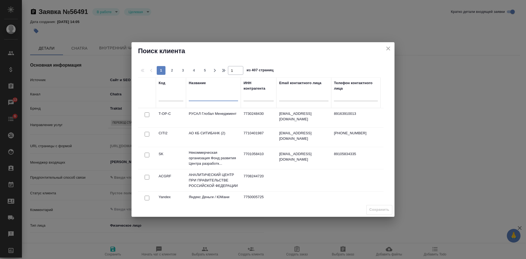
click at [214, 97] on input "text" at bounding box center [213, 97] width 49 height 7
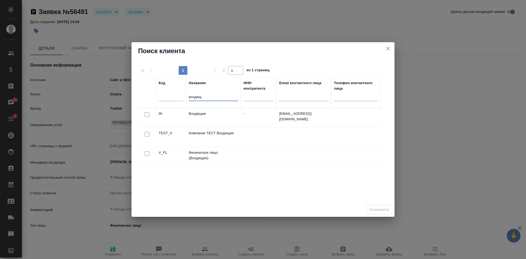
type input "входящ"
click at [147, 154] on input "checkbox" at bounding box center [147, 153] width 5 height 5
checkbox input "true"
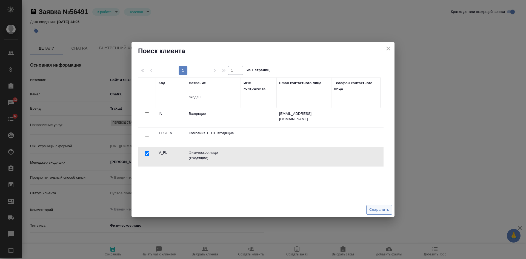
click at [387, 211] on span "Сохранить" at bounding box center [379, 210] width 20 height 6
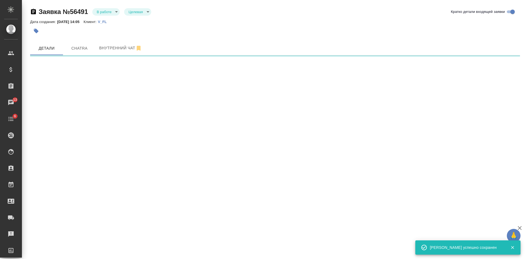
select select "RU"
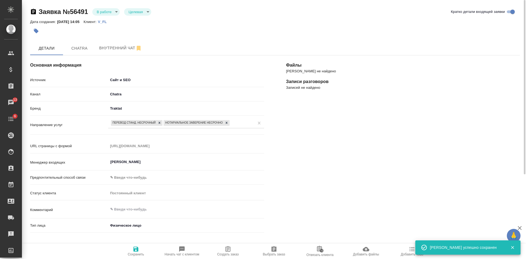
scroll to position [27, 0]
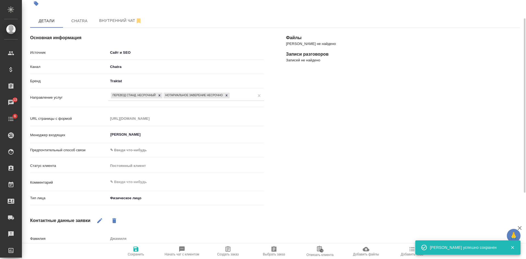
click at [234, 247] on span "Создать заказ" at bounding box center [227, 251] width 39 height 10
type textarea "x"
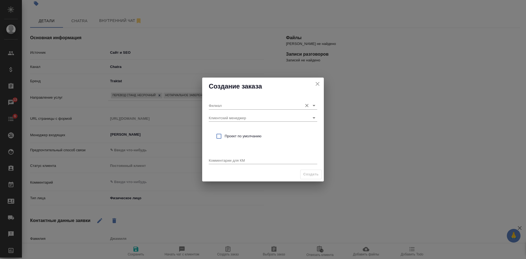
click at [232, 106] on input "Филиал" at bounding box center [254, 105] width 91 height 7
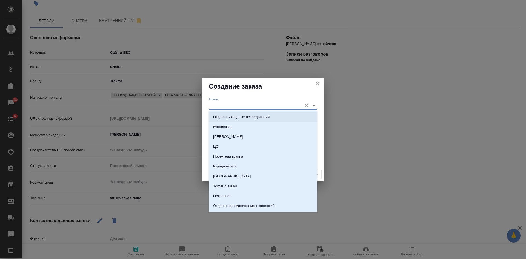
click at [205, 118] on div "[PERSON_NAME] менеджер Проект по умолчанию Комментарии для КМ x" at bounding box center [263, 131] width 122 height 72
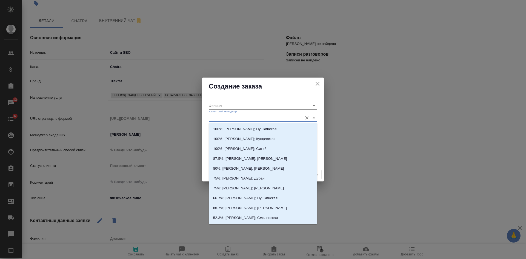
click at [213, 118] on input "Клиентский менеджер" at bounding box center [254, 117] width 91 height 7
type input "кас"
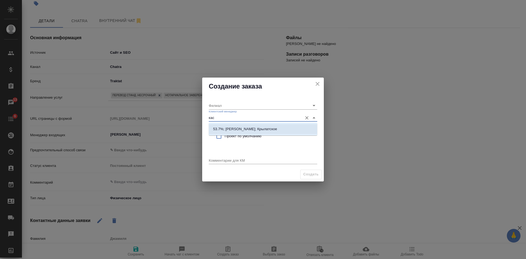
click at [217, 128] on p "53.7%; [PERSON_NAME]; Крылатское" at bounding box center [245, 128] width 64 height 5
type input "Крылатское"
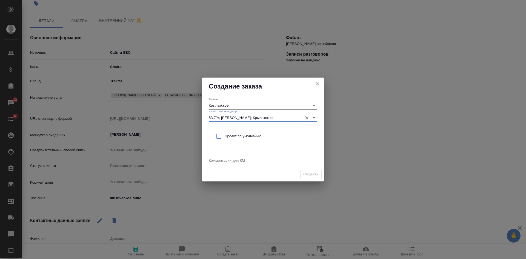
type input "53.7%; [PERSON_NAME]; Крылатское"
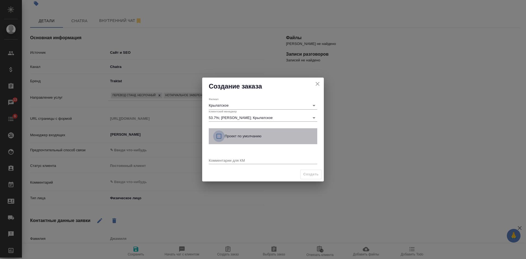
click at [219, 133] on input "checkbox" at bounding box center [219, 136] width 12 height 12
checkbox input "true"
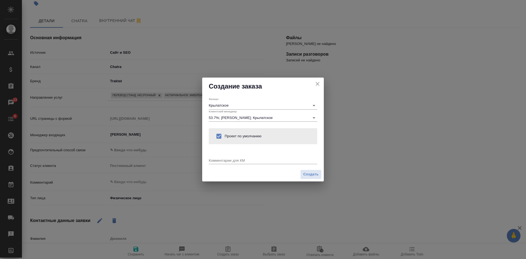
click at [222, 162] on textarea at bounding box center [263, 160] width 109 height 4
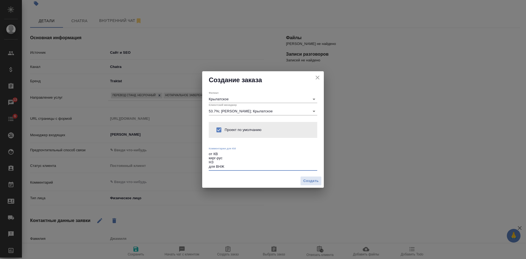
click at [208, 166] on div "Филиал Крылатское Клиентский менеджер 53.7%; [PERSON_NAME]; Крылатское Проект п…" at bounding box center [263, 131] width 122 height 85
click at [209, 167] on textarea "от КВ кирг-рус НЗ для ВНЖ" at bounding box center [263, 160] width 109 height 17
click at [250, 164] on textarea "от КВ кирг-рус НЗ перевод для ВНЖ" at bounding box center [263, 160] width 109 height 17
click at [253, 169] on div "от КВ кирг-рус НЗ перевод для ВНЖ x" at bounding box center [263, 161] width 109 height 20
click at [253, 168] on textarea "от КВ кирг-рус НЗ перевод для ВНЖ" at bounding box center [263, 160] width 109 height 17
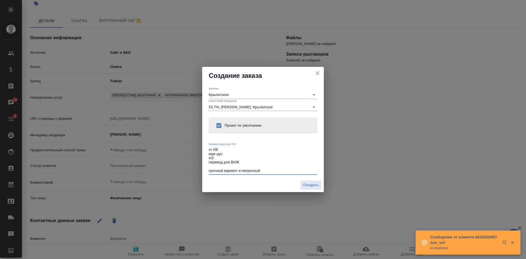
click at [266, 172] on textarea "от КВ кирг-рус НЗ перевод для ВНЖ срочный вариант и несрочный" at bounding box center [263, 159] width 109 height 25
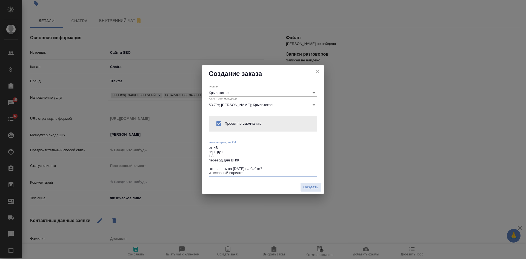
click at [220, 173] on textarea "от КВ кирг-рус НЗ перевод для ВНЖ готовность на завтра на бабке? и несроный вар…" at bounding box center [263, 161] width 109 height 30
click at [222, 173] on textarea "от КВ кирг-рус НЗ перевод для ВНЖ готовность на завтра на бабке? и несроный вар…" at bounding box center [263, 161] width 109 height 30
click at [254, 173] on textarea "от КВ кирг-рус НЗ перевод для ВНЖ готовность на [DATE] на бабке? и несрочный ва…" at bounding box center [263, 161] width 109 height 30
drag, startPoint x: 288, startPoint y: 167, endPoint x: 258, endPoint y: 175, distance: 31.2
click at [258, 175] on textarea "от КВ кирг-рус НЗ перевод для ВНЖ готовность на [DATE] на бабке? и несрочный ва…" at bounding box center [263, 161] width 109 height 30
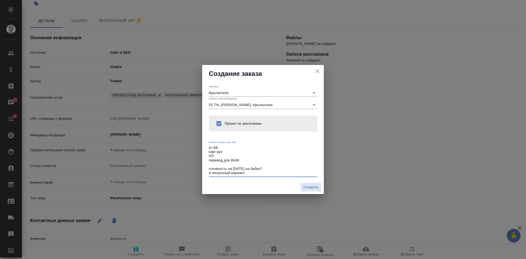
type textarea "от КВ кирг-рус НЗ перевод для ВНЖ готовность на [DATE] на бабке? и несрочный ва…"
type textarea "x"
click at [318, 188] on span "Создать" at bounding box center [310, 187] width 15 height 6
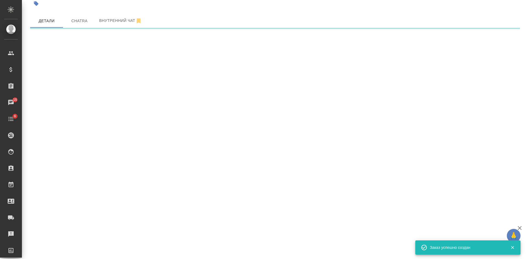
select select "RU"
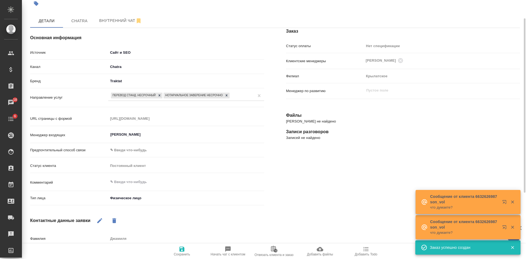
scroll to position [0, 0]
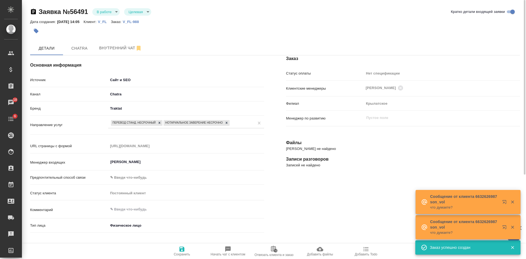
type textarea "x"
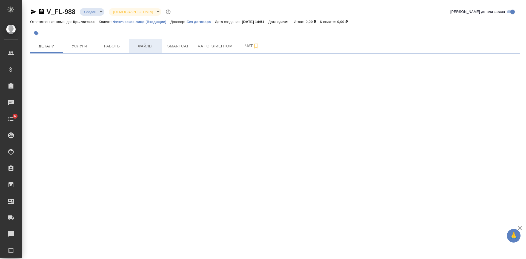
select select "RU"
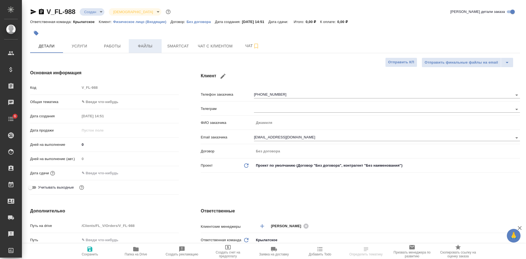
type textarea "x"
click at [146, 48] on span "Файлы" at bounding box center [145, 46] width 26 height 7
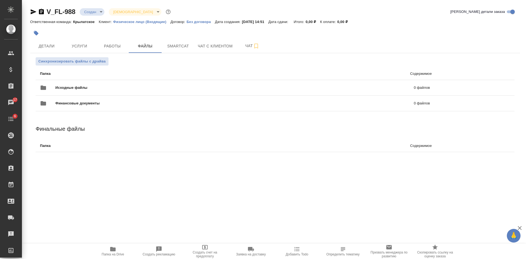
drag, startPoint x: 163, startPoint y: 193, endPoint x: 163, endPoint y: 186, distance: 7.1
click at [163, 193] on div ".cls-1 fill:#fff; AWATERA [PERSON_NAME] Спецификации Заказы 17 Чаты 6 Todo Прое…" at bounding box center [263, 129] width 526 height 259
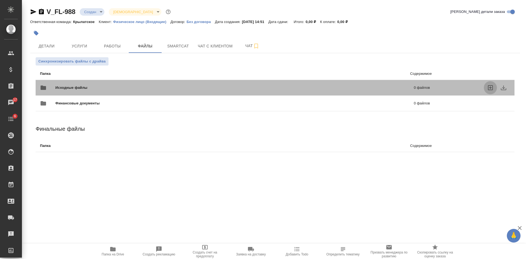
click at [492, 87] on icon "uploadFiles" at bounding box center [490, 87] width 7 height 7
click at [0, 0] on input "uploadFiles" at bounding box center [0, 0] width 0 height 0
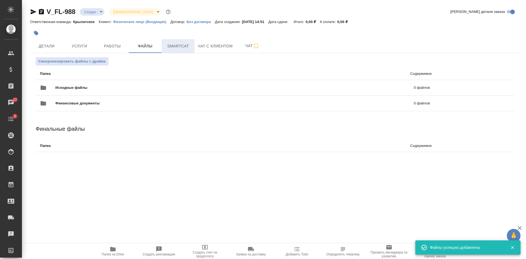
click at [183, 44] on span "Smartcat" at bounding box center [178, 46] width 26 height 7
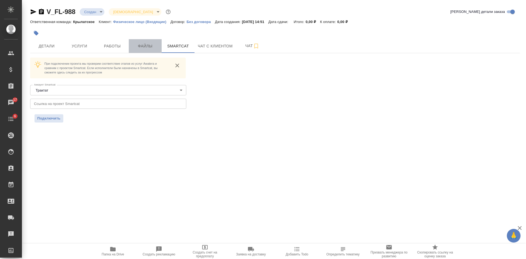
click at [148, 45] on span "Файлы" at bounding box center [145, 46] width 26 height 7
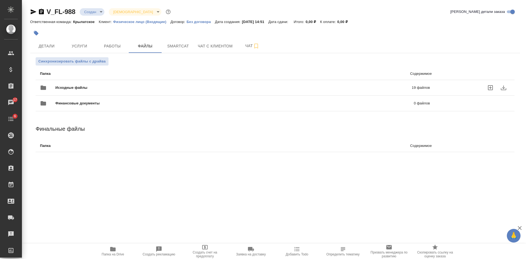
click at [183, 85] on span "Исходные файлы" at bounding box center [152, 87] width 194 height 5
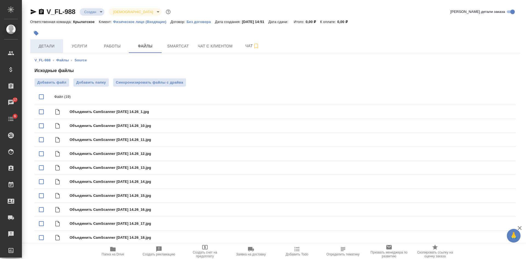
drag, startPoint x: 49, startPoint y: 48, endPoint x: 47, endPoint y: 41, distance: 7.2
click at [49, 48] on span "Детали" at bounding box center [46, 46] width 26 height 7
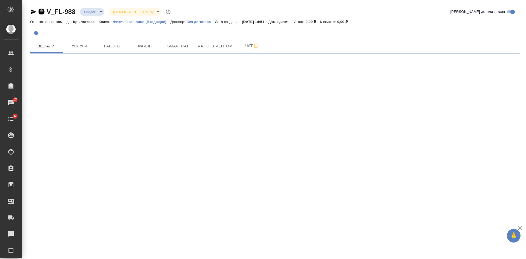
click at [41, 11] on icon "button" at bounding box center [41, 11] width 7 height 7
select select "RU"
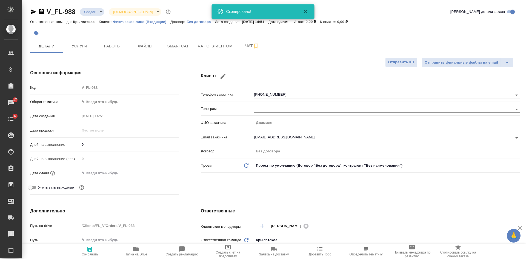
type textarea "x"
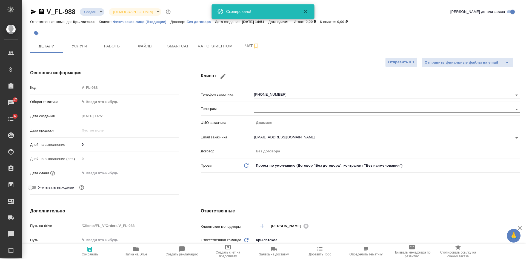
type textarea "x"
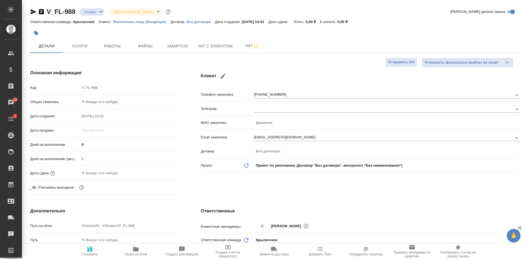
click at [32, 10] on icon "button" at bounding box center [34, 11] width 6 height 5
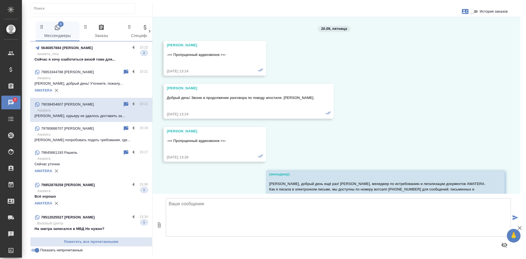
scroll to position [13585, 0]
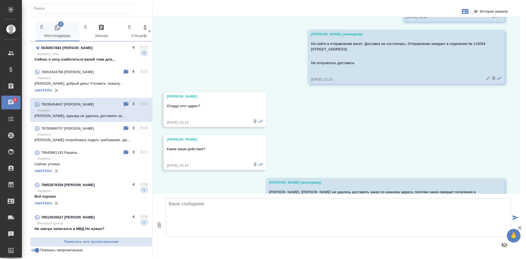
click at [33, 250] on input "Показать непрочитанные" at bounding box center [37, 250] width 20 height 7
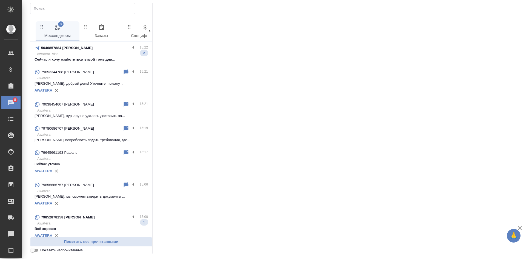
click at [32, 250] on input "Показать непрочитанные" at bounding box center [33, 250] width 20 height 7
checkbox input "true"
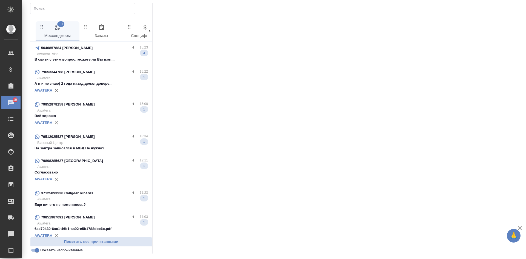
click at [79, 83] on p "А я и не знаю) 2 года назад делал довере..." at bounding box center [91, 83] width 113 height 5
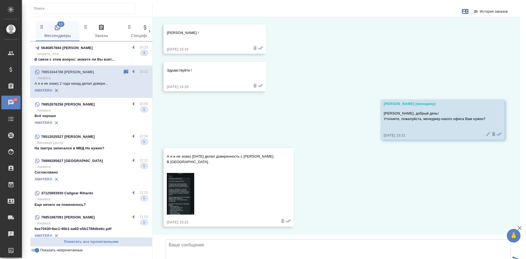
scroll to position [58, 0]
click at [179, 173] on img at bounding box center [180, 194] width 27 height 42
click at [212, 239] on textarea at bounding box center [338, 258] width 345 height 38
click at [304, 239] on textarea "Поняла Вас, это менеджер отдела легализации документов" at bounding box center [338, 258] width 345 height 38
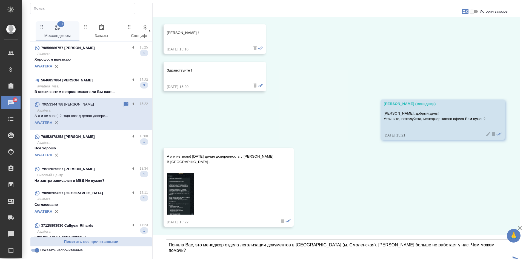
type textarea "Поняла Вас, это менеджер отдела легализации документов в Москве (м. Смоленская)…"
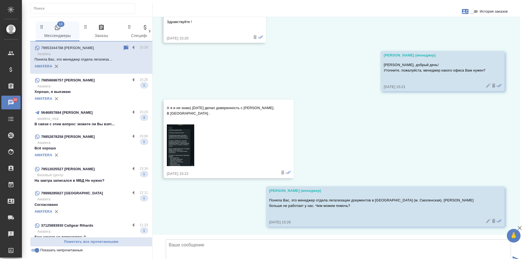
scroll to position [106, 0]
click at [94, 115] on div "5646857884 ольга" at bounding box center [83, 112] width 96 height 7
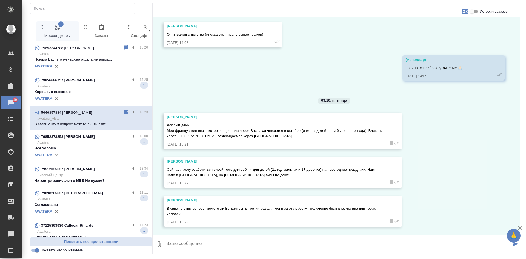
scroll to position [5124, 0]
click at [124, 112] on icon at bounding box center [126, 112] width 5 height 5
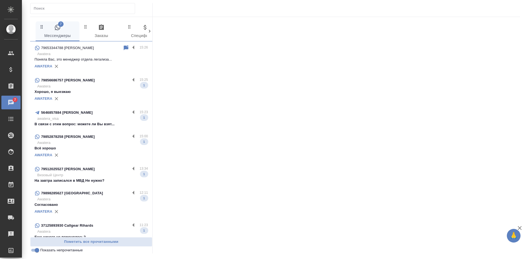
click at [92, 95] on div "AWATERA" at bounding box center [91, 99] width 113 height 8
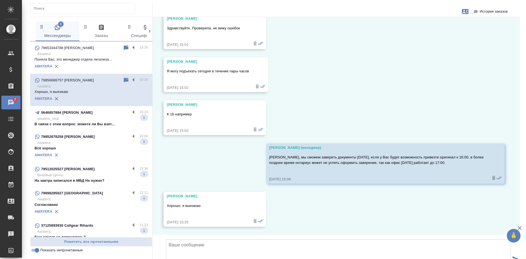
scroll to position [3042, 0]
click at [35, 250] on input "Показать непрочитанные" at bounding box center [37, 250] width 20 height 7
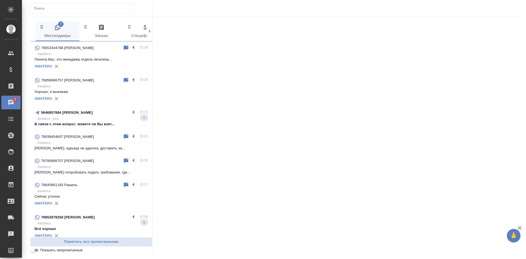
click at [35, 250] on input "Показать непрочитанные" at bounding box center [33, 250] width 20 height 7
checkbox input "true"
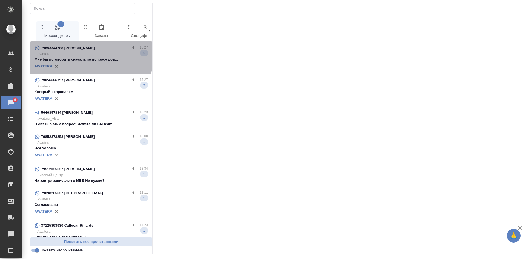
click at [90, 55] on p "Awatera" at bounding box center [92, 53] width 111 height 5
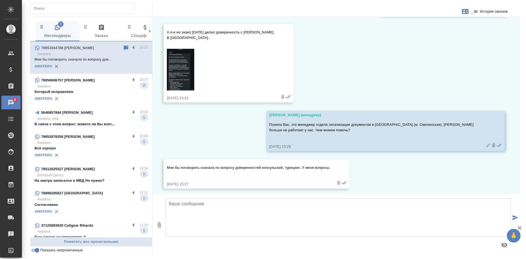
scroll to position [144, 0]
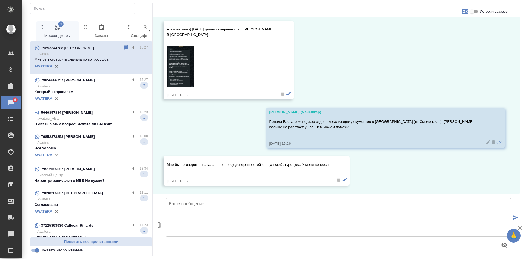
click at [271, 207] on textarea at bounding box center [338, 217] width 345 height 38
click at [265, 220] on textarea at bounding box center [338, 217] width 345 height 38
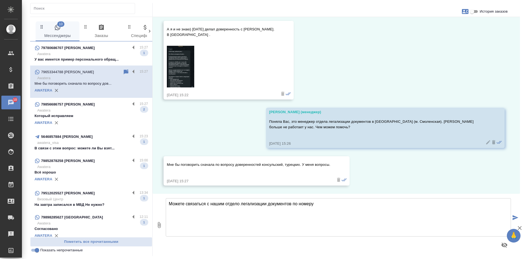
paste textarea "+7 (495) 120-42-36"
drag, startPoint x: 227, startPoint y: 203, endPoint x: 214, endPoint y: 199, distance: 13.8
click at [209, 195] on div "Можете связаться с нашим отдело легализации документов по номеру +7 (495) 120-4…" at bounding box center [338, 225] width 345 height 62
click at [239, 204] on textarea "Можете связаться с нашим отдело легализации документов по номеру +7 (495) 120-4…" at bounding box center [338, 217] width 345 height 38
click at [294, 203] on textarea "Можете связаться с нашим отделом легализации документов по номеру +7 (495) 120-…" at bounding box center [338, 217] width 345 height 38
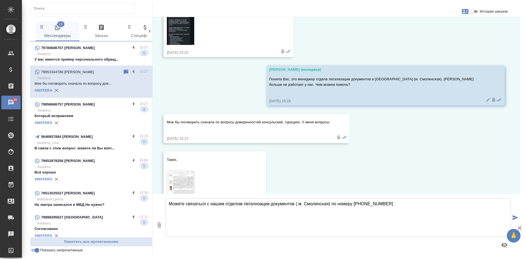
scroll to position [187, 0]
click at [173, 203] on textarea "Можете связаться с нашим отделом легализации документов ( м. Смоленская) по ном…" at bounding box center [338, 217] width 345 height 38
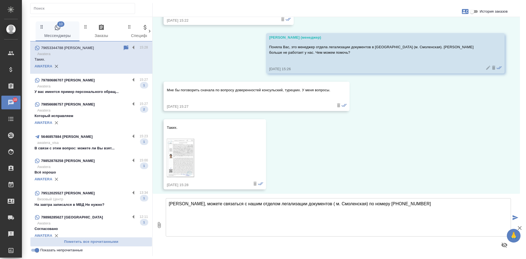
scroll to position [222, 0]
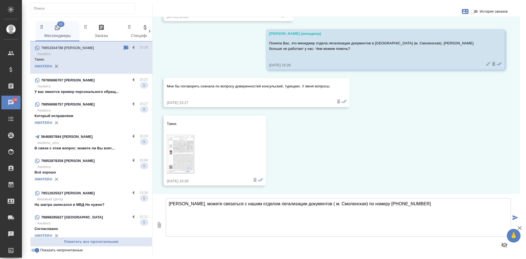
click at [419, 203] on textarea "Александр, можете связаться с нашим отделом легализации документов ( м. Смоленс…" at bounding box center [338, 217] width 345 height 38
click at [395, 203] on textarea "Александр, можете связаться с нашим отделом легализации документов ( м. Смоленс…" at bounding box center [338, 217] width 345 height 38
click at [386, 204] on textarea "Александр, можете связаться с нашим отделом легализации документов ( м. Смоленс…" at bounding box center [338, 217] width 345 height 38
click at [391, 203] on textarea "Александр, можете связаться с нашим отделом легализации документов ( м. Смоленс…" at bounding box center [338, 217] width 345 height 38
click at [398, 204] on textarea "Александр, можете связаться с нашим отделом легализации документов ( м. Смоленс…" at bounding box center [338, 217] width 345 height 38
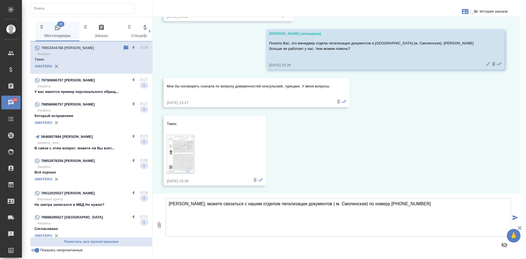
click at [404, 203] on textarea "Александр, можете связаться с нашим отделом легализации документов ( м. Смоленс…" at bounding box center [338, 217] width 345 height 38
click at [413, 205] on textarea "Александр, можете связаться с нашим отделом легализации документов ( м. Смоленс…" at bounding box center [338, 217] width 345 height 38
type textarea "Александр, можете связаться с нашим отделом легализации документов ( м. Смоленс…"
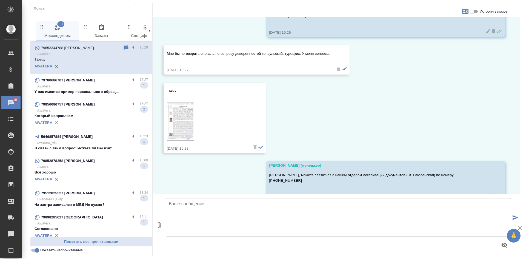
scroll to position [265, 0]
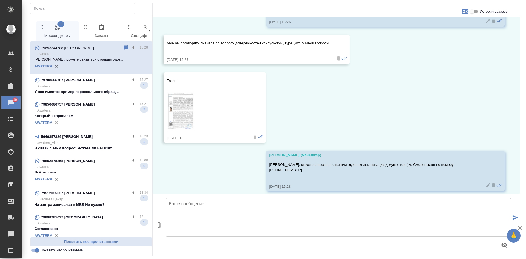
click at [463, 13] on icon "button" at bounding box center [465, 11] width 7 height 7
click at [440, 27] on span "Создать заявку" at bounding box center [442, 26] width 26 height 5
select select "RU"
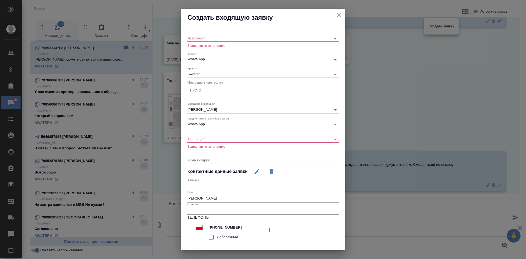
click at [233, 39] on body "🙏 .cls-1 fill:#fff; AWATERA Kasatkina Aleksandra Клиенты Спецификации Заказы 10…" at bounding box center [263, 129] width 526 height 259
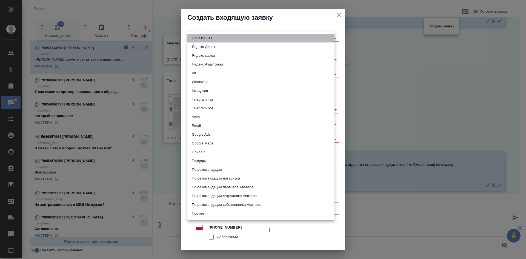
click at [226, 38] on li "Сайт и SEO" at bounding box center [260, 38] width 147 height 9
type input "seo"
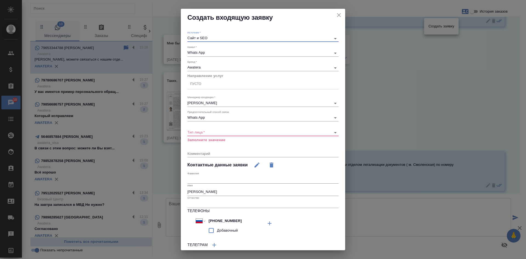
click at [192, 132] on body "🙏 .cls-1 fill:#fff; AWATERA Kasatkina Aleksandra Клиенты Спецификации Заказы 10…" at bounding box center [263, 129] width 526 height 259
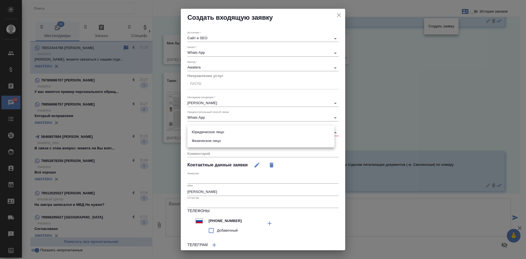
click at [192, 145] on li "Физическое лицо" at bounding box center [260, 140] width 147 height 9
type input "private"
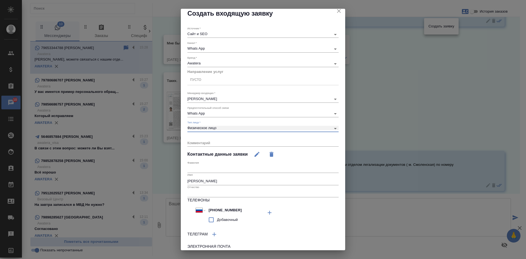
scroll to position [0, 0]
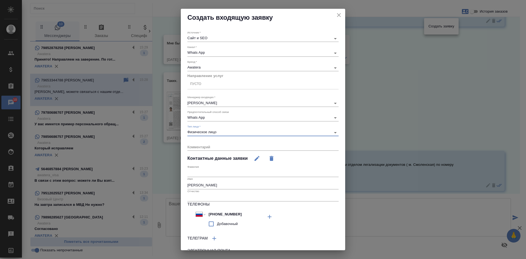
click at [195, 84] on div "Пусто" at bounding box center [195, 84] width 11 height 5
type input "турц"
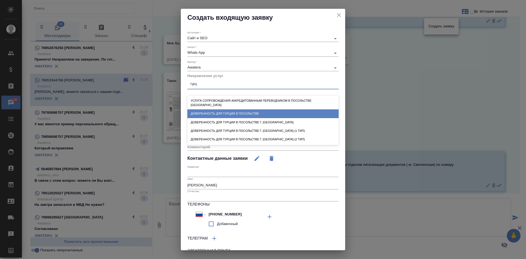
click at [228, 109] on div "Доверенность для Турции в посольстве" at bounding box center [262, 113] width 151 height 8
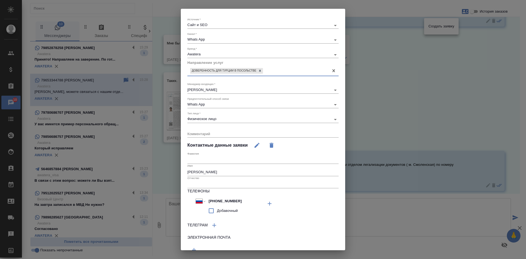
scroll to position [38, 0]
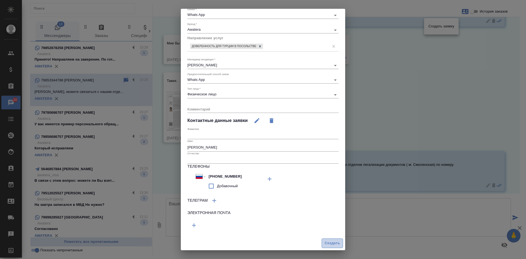
click at [326, 242] on span "Создать" at bounding box center [332, 243] width 15 height 6
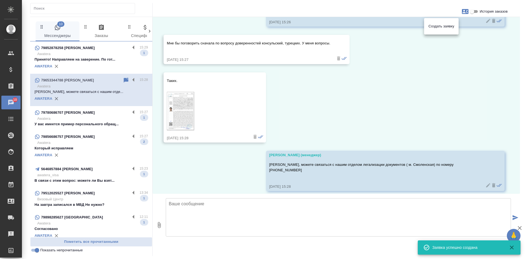
click at [198, 208] on div at bounding box center [263, 129] width 526 height 259
click at [190, 207] on textarea at bounding box center [338, 217] width 345 height 38
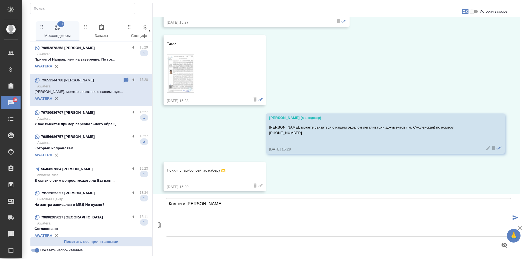
scroll to position [303, 0]
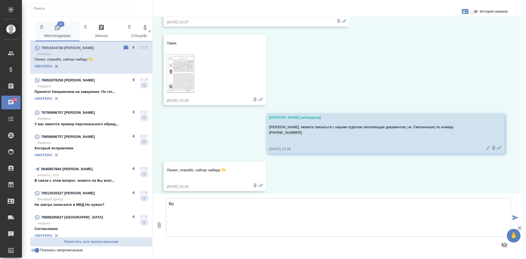
type textarea "К"
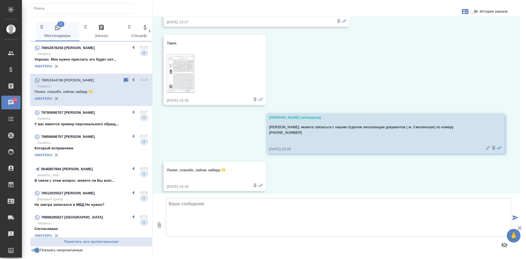
click at [37, 250] on input "Показать непрочитанные" at bounding box center [37, 250] width 20 height 7
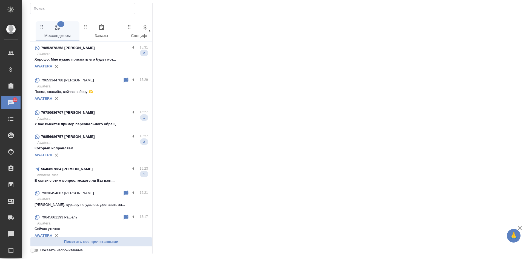
click at [37, 250] on input "Показать непрочитанные" at bounding box center [33, 250] width 20 height 7
checkbox input "true"
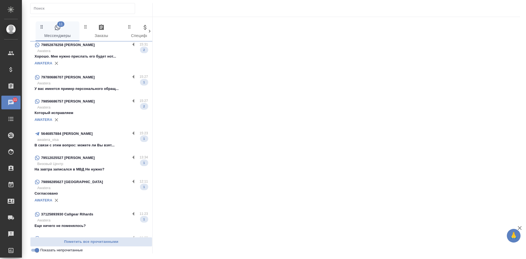
scroll to position [0, 0]
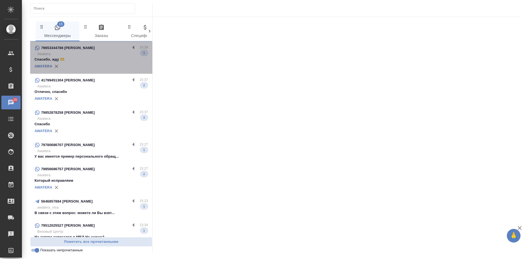
click at [110, 60] on p "Спасибо, жду 🫶" at bounding box center [91, 59] width 113 height 5
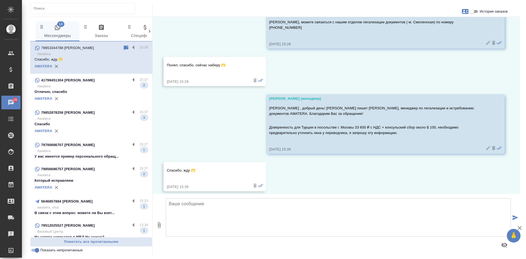
scroll to position [408, 0]
click at [473, 9] on input "История заказов" at bounding box center [472, 11] width 20 height 7
checkbox input "true"
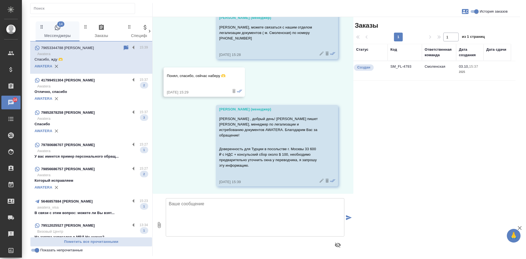
click at [439, 73] on td "Смоленская" at bounding box center [439, 70] width 34 height 19
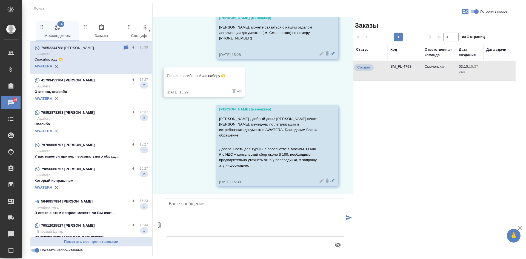
click at [439, 73] on td "Смоленская" at bounding box center [439, 70] width 34 height 19
click at [465, 12] on icon "button" at bounding box center [465, 11] width 7 height 7
click at [445, 41] on link "Заявка №56500" at bounding box center [441, 39] width 27 height 8
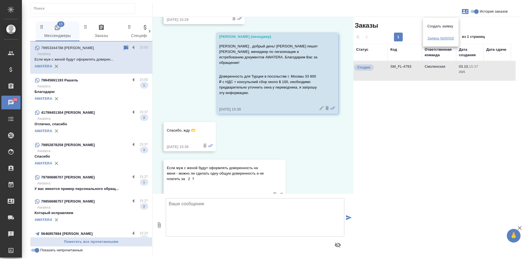
scroll to position [506, 0]
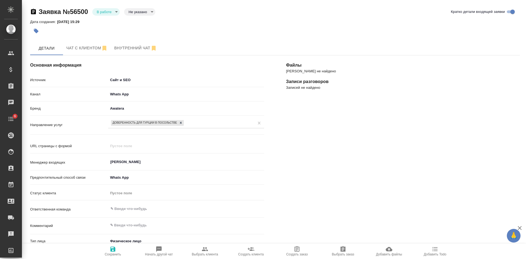
select select "RU"
click at [141, 10] on body "🙏 .cls-1 fill:#fff; AWATERA [PERSON_NAME] Спецификации Заказы 10 Чаты 6 Todo Пр…" at bounding box center [263, 129] width 526 height 259
click at [141, 20] on button "Целевая" at bounding box center [138, 21] width 18 height 6
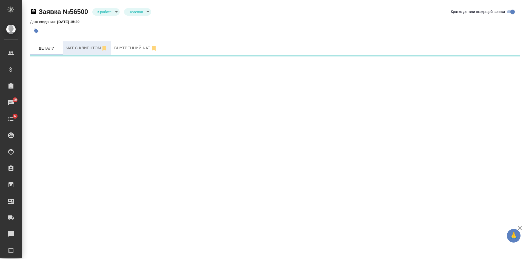
select select "RU"
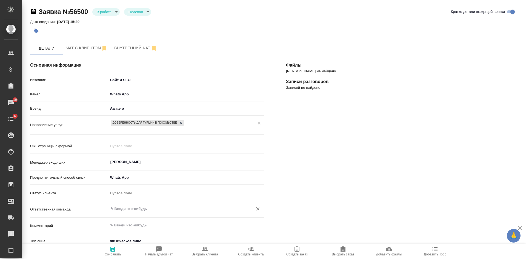
type textarea "x"
click at [119, 252] on span "Сохранить" at bounding box center [113, 254] width 16 height 4
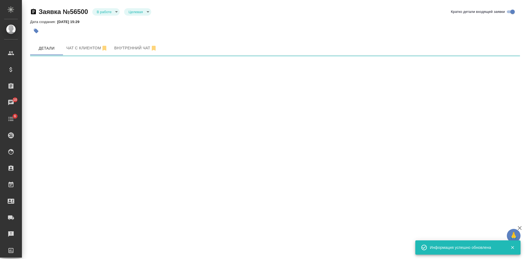
select select "RU"
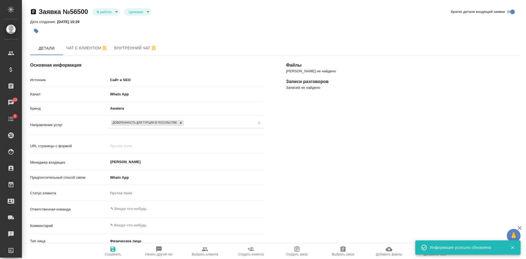
click at [196, 250] on span "Выбрать клиента" at bounding box center [204, 251] width 39 height 10
type textarea "x"
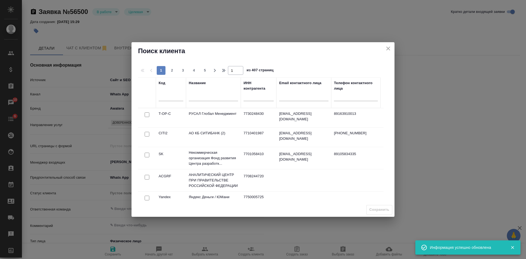
click at [212, 97] on input "text" at bounding box center [213, 97] width 49 height 7
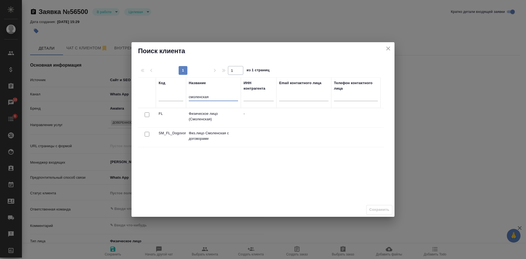
type input "смоленская"
click at [146, 113] on input "checkbox" at bounding box center [147, 114] width 5 height 5
checkbox input "true"
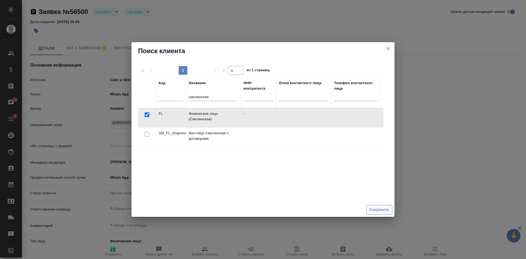
click at [382, 209] on span "Сохранить" at bounding box center [379, 210] width 20 height 6
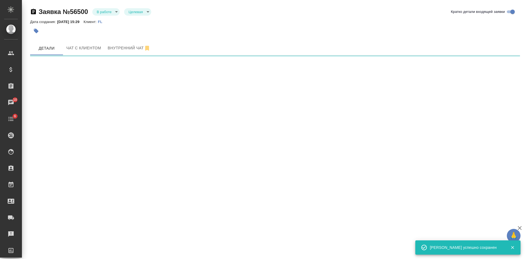
select select "RU"
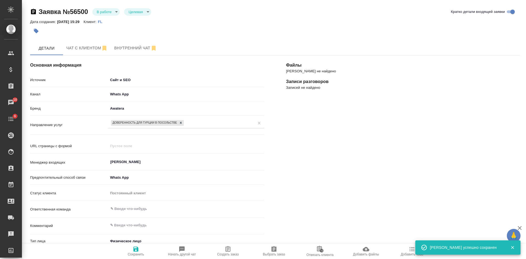
type textarea "x"
click at [88, 47] on span "Чат с клиентом" at bounding box center [86, 48] width 41 height 7
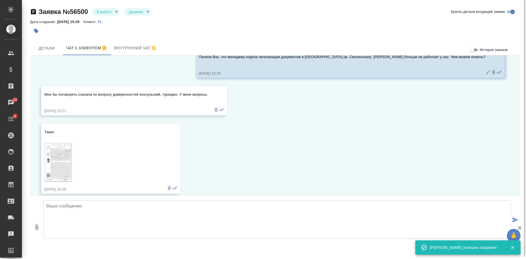
scroll to position [260, 0]
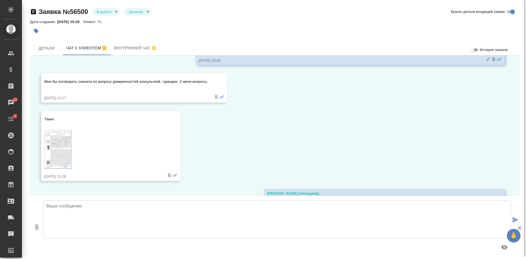
click at [32, 10] on icon "button" at bounding box center [33, 11] width 5 height 5
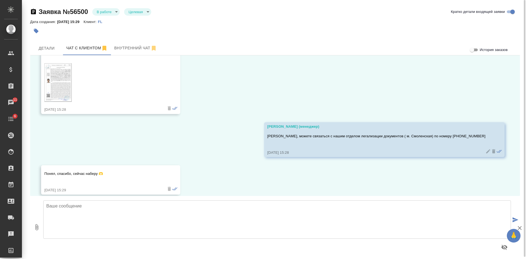
scroll to position [333, 0]
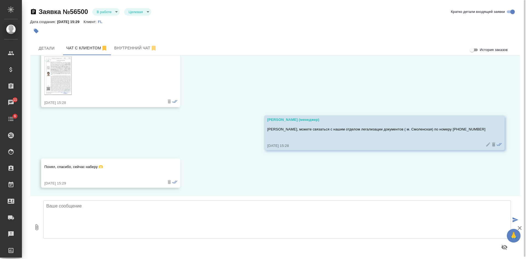
click at [59, 131] on div "03.10, пятница Юлия ! 03.10.25, 15:16 Здравствуйте ! 03.10.25, 15:20 Касаткина …" at bounding box center [275, 125] width 490 height 141
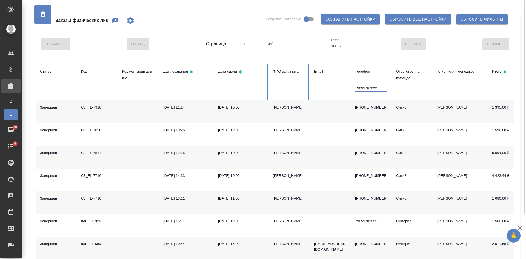
drag, startPoint x: 377, startPoint y: 87, endPoint x: 343, endPoint y: 86, distance: 34.5
click at [343, 86] on tr "Статус Код Комментарии для КМ Дата создания Дата сдачи ФИО заказчика Email Теле…" at bounding box center [344, 82] width 617 height 36
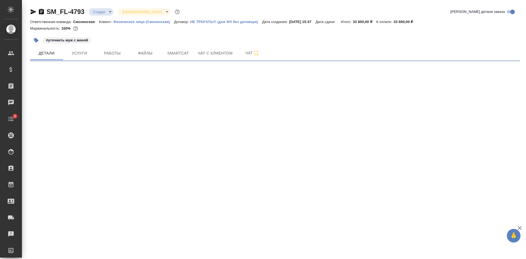
select select "RU"
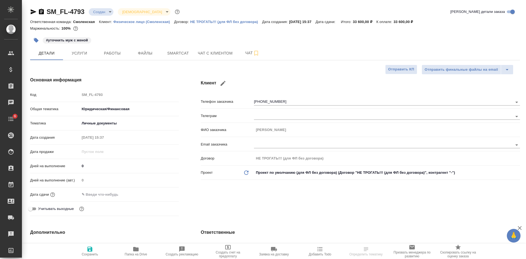
type textarea "x"
click at [38, 10] on icon "button" at bounding box center [41, 11] width 7 height 7
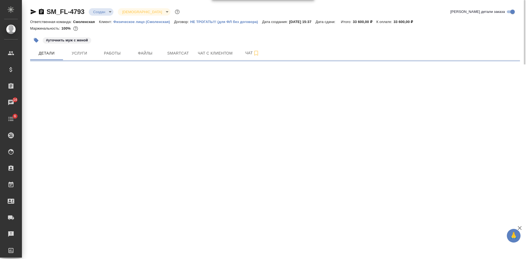
select select "RU"
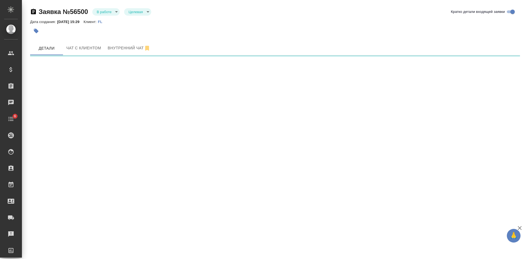
select select "RU"
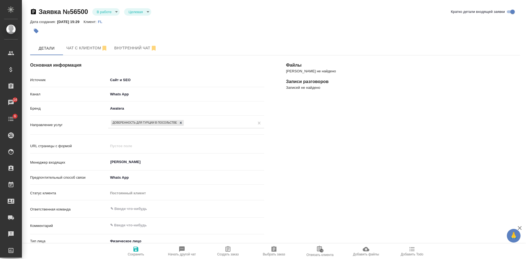
scroll to position [82, 0]
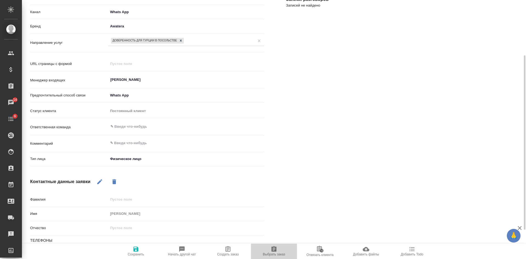
click at [278, 253] on span "Выбрать заказ" at bounding box center [274, 254] width 22 height 4
type textarea "x"
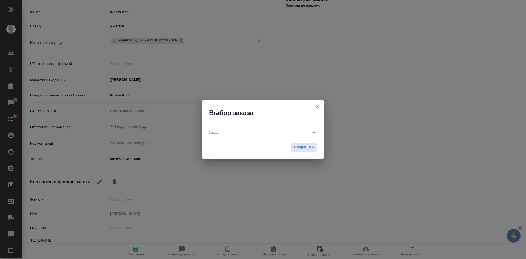
click at [266, 138] on div "Заказ" at bounding box center [263, 128] width 122 height 22
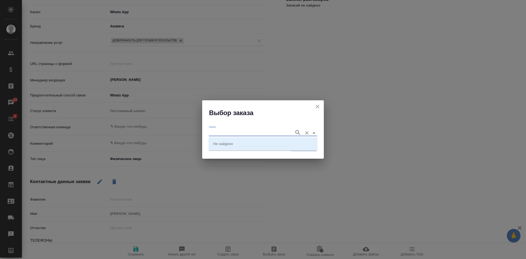
click at [263, 135] on input "Заказ" at bounding box center [250, 132] width 83 height 7
paste input "SM_FL-4793"
type input "SM_FL-4793"
drag, startPoint x: 264, startPoint y: 145, endPoint x: 263, endPoint y: 152, distance: 7.4
click at [263, 146] on li "SM_FL-4793" at bounding box center [263, 144] width 109 height 10
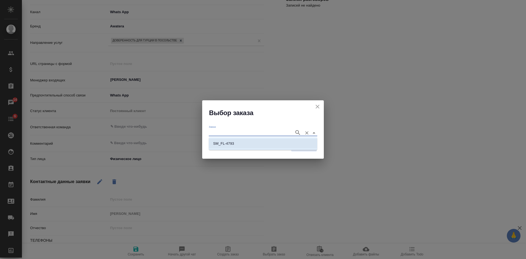
type input "SM_FL-4793"
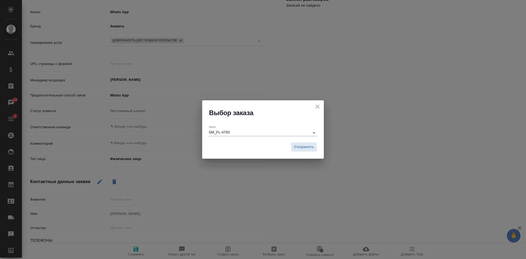
click at [314, 141] on div "Сохранить" at bounding box center [263, 148] width 122 height 19
click at [312, 148] on span "Сохранить" at bounding box center [304, 147] width 20 height 6
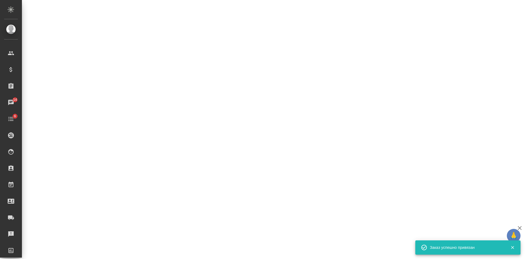
select select "RU"
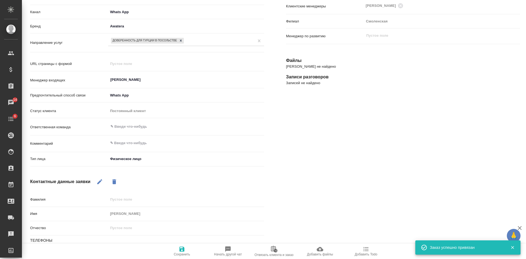
type textarea "x"
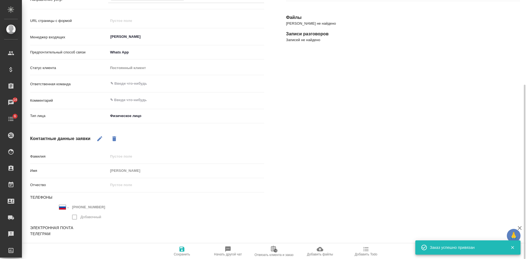
scroll to position [16, 0]
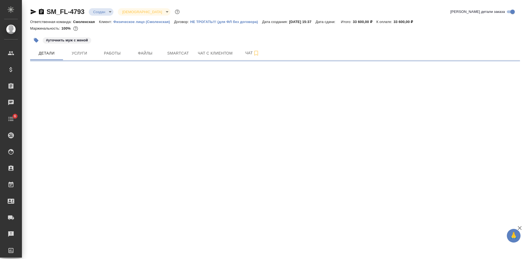
select select "RU"
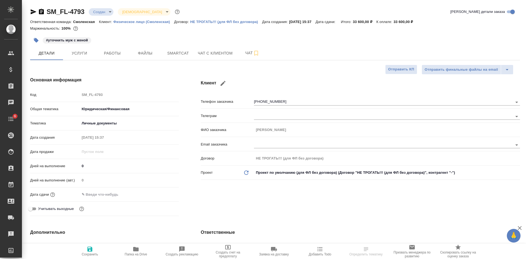
type textarea "x"
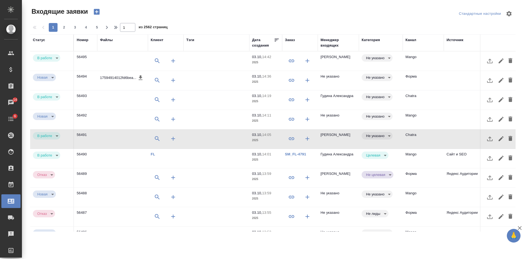
select select "RU"
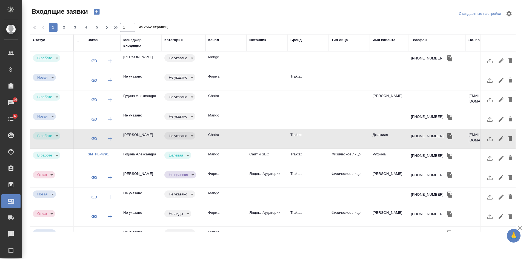
click at [420, 41] on div "Телефон" at bounding box center [419, 39] width 16 height 5
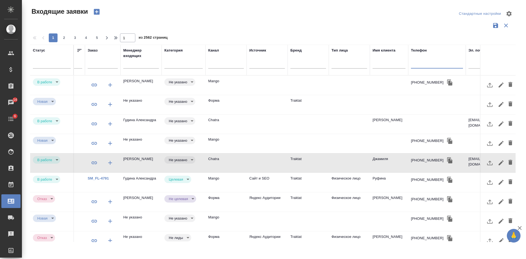
click at [421, 63] on input "text" at bounding box center [437, 64] width 52 height 7
paste input "79161125112"
type input "79161125112"
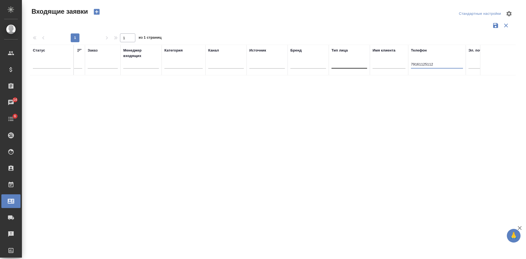
drag, startPoint x: 438, startPoint y: 65, endPoint x: 362, endPoint y: 65, distance: 75.9
click at [362, 65] on tr "Статус Номер Файлы Клиент Тэги Дата создания Заказ Менеджер входящих Категория …" at bounding box center [195, 60] width 724 height 31
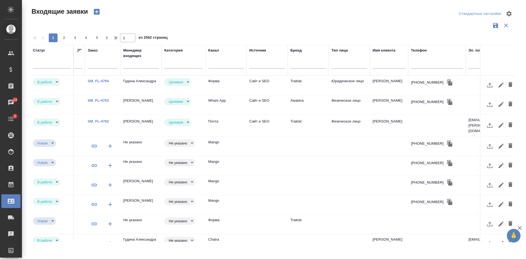
click at [381, 17] on div "Стандартные настройки" at bounding box center [436, 13] width 159 height 13
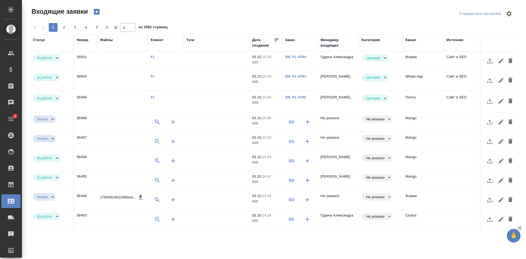
select select "RU"
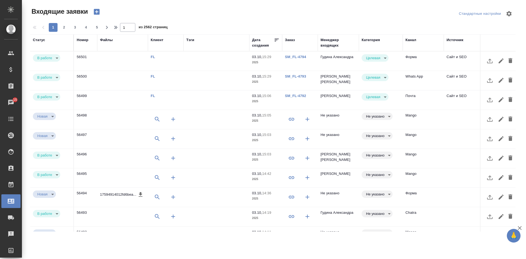
select select "RU"
drag, startPoint x: 254, startPoint y: 10, endPoint x: 263, endPoint y: 13, distance: 9.5
click at [254, 10] on div at bounding box center [274, 13] width 163 height 13
click at [415, 65] on td "Форма" at bounding box center [423, 61] width 41 height 19
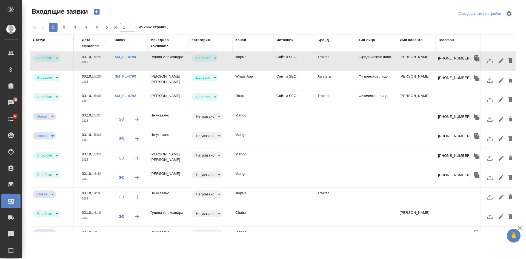
scroll to position [0, 175]
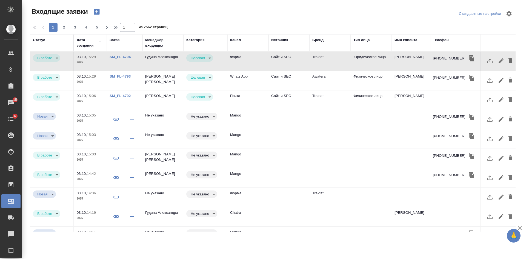
click at [441, 39] on div "Телефон" at bounding box center [441, 39] width 16 height 5
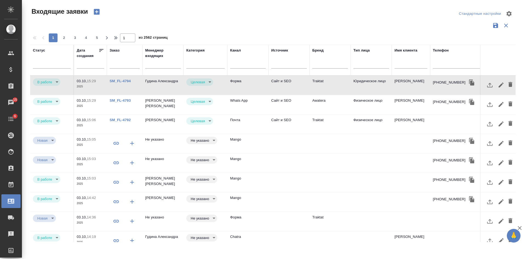
click at [440, 66] on input "text" at bounding box center [459, 64] width 52 height 7
paste input "79161125112"
type input "79161125112"
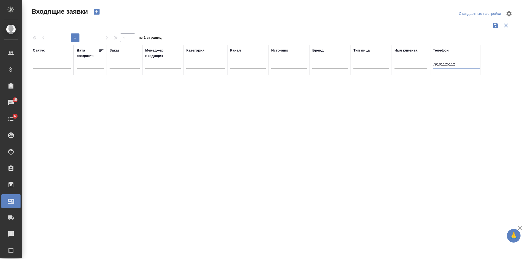
drag, startPoint x: 465, startPoint y: 68, endPoint x: 417, endPoint y: 67, distance: 48.0
click at [419, 67] on tr "Статус Номер Файлы Клиент Тэги Дата создания Заказ Менеджер входящих Категория …" at bounding box center [217, 60] width 724 height 31
